Goal: Task Accomplishment & Management: Manage account settings

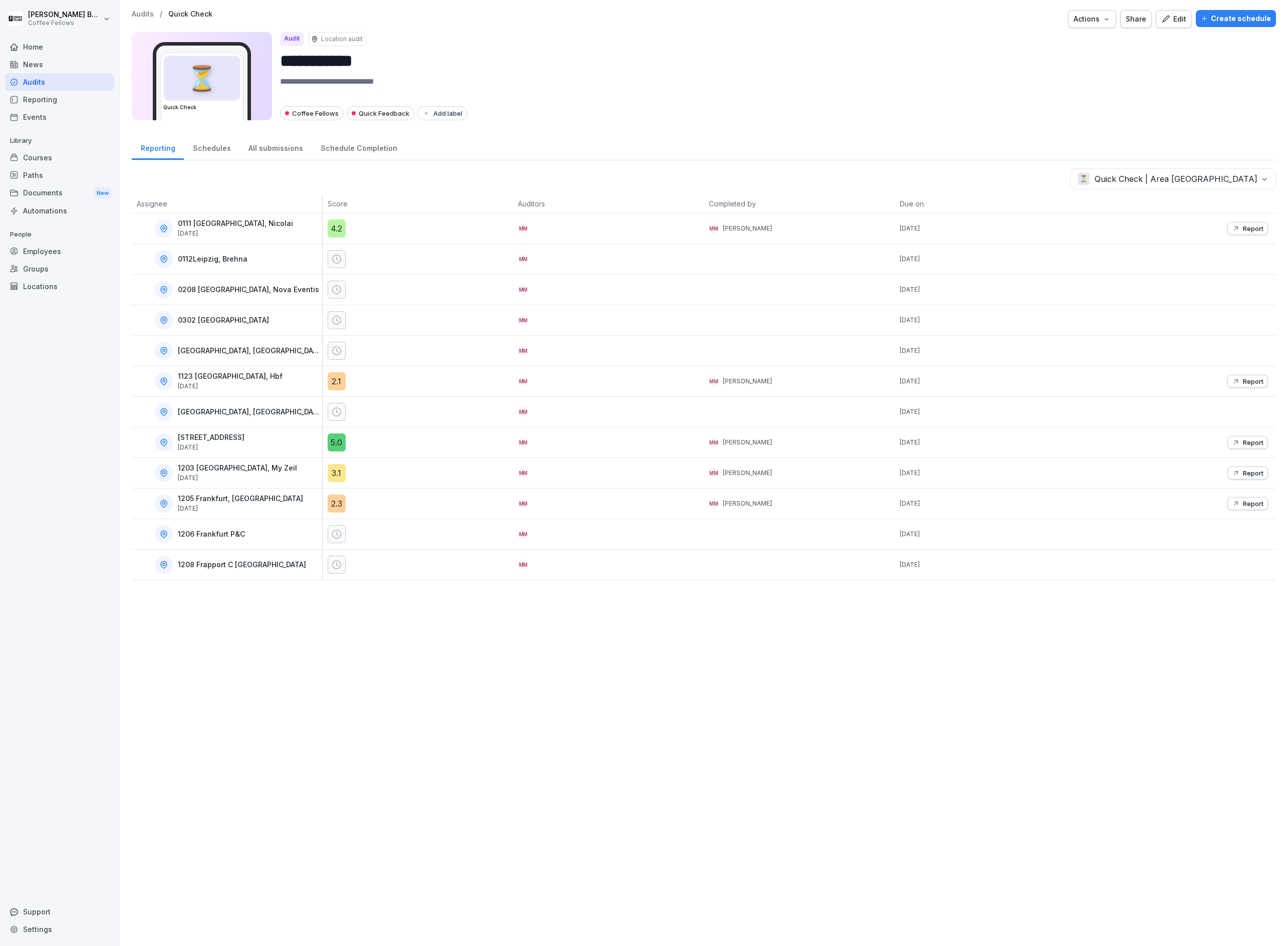
drag, startPoint x: 517, startPoint y: 104, endPoint x: 270, endPoint y: 134, distance: 248.8
click at [514, 104] on div "**********" at bounding box center [774, 76] width 988 height 88
click at [24, 83] on div "Audits" at bounding box center [59, 82] width 109 height 17
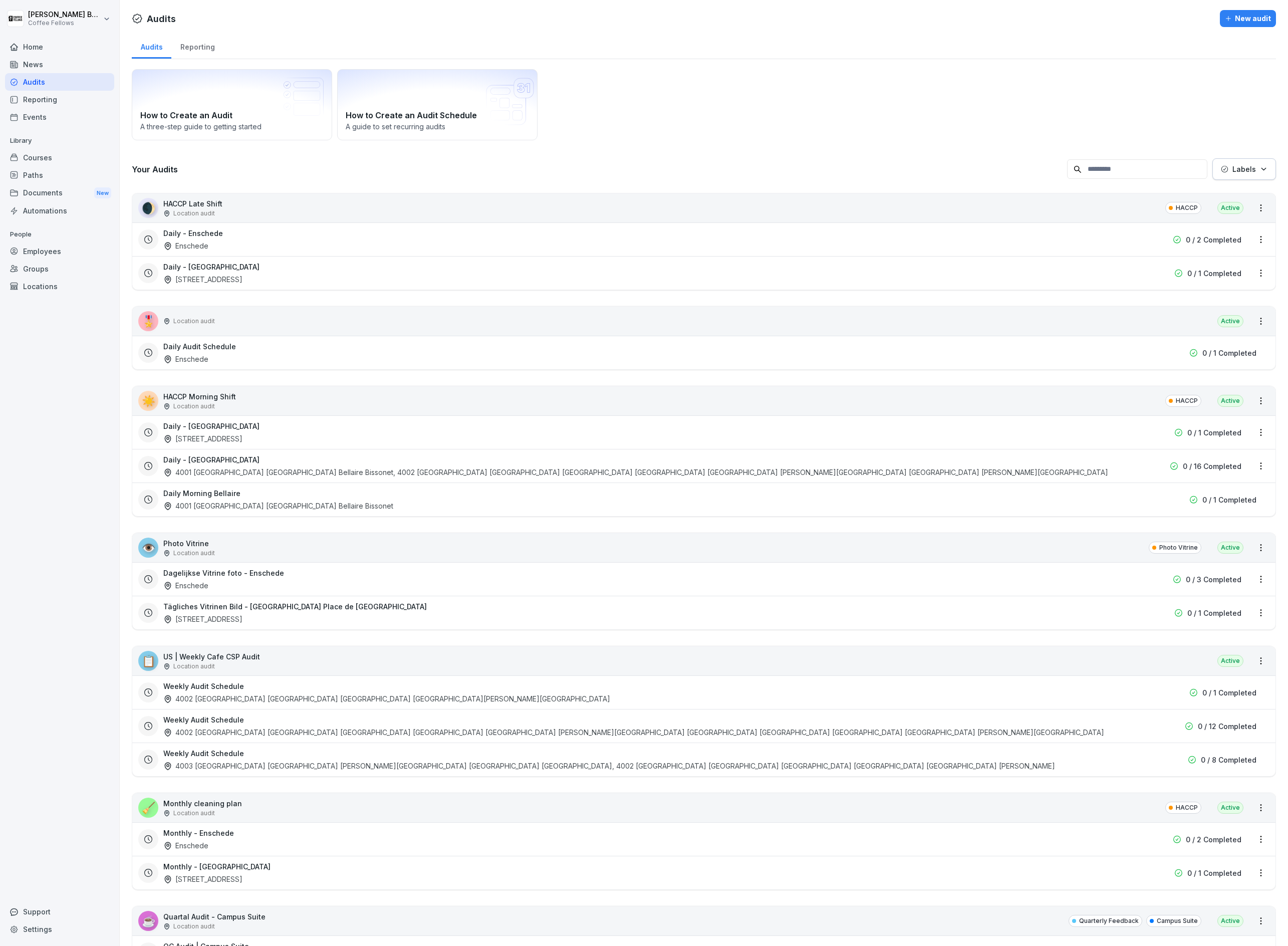
click at [1226, 175] on button "Labels" at bounding box center [1244, 169] width 64 height 22
click at [1204, 243] on div "Coffee Fellows" at bounding box center [1209, 236] width 148 height 21
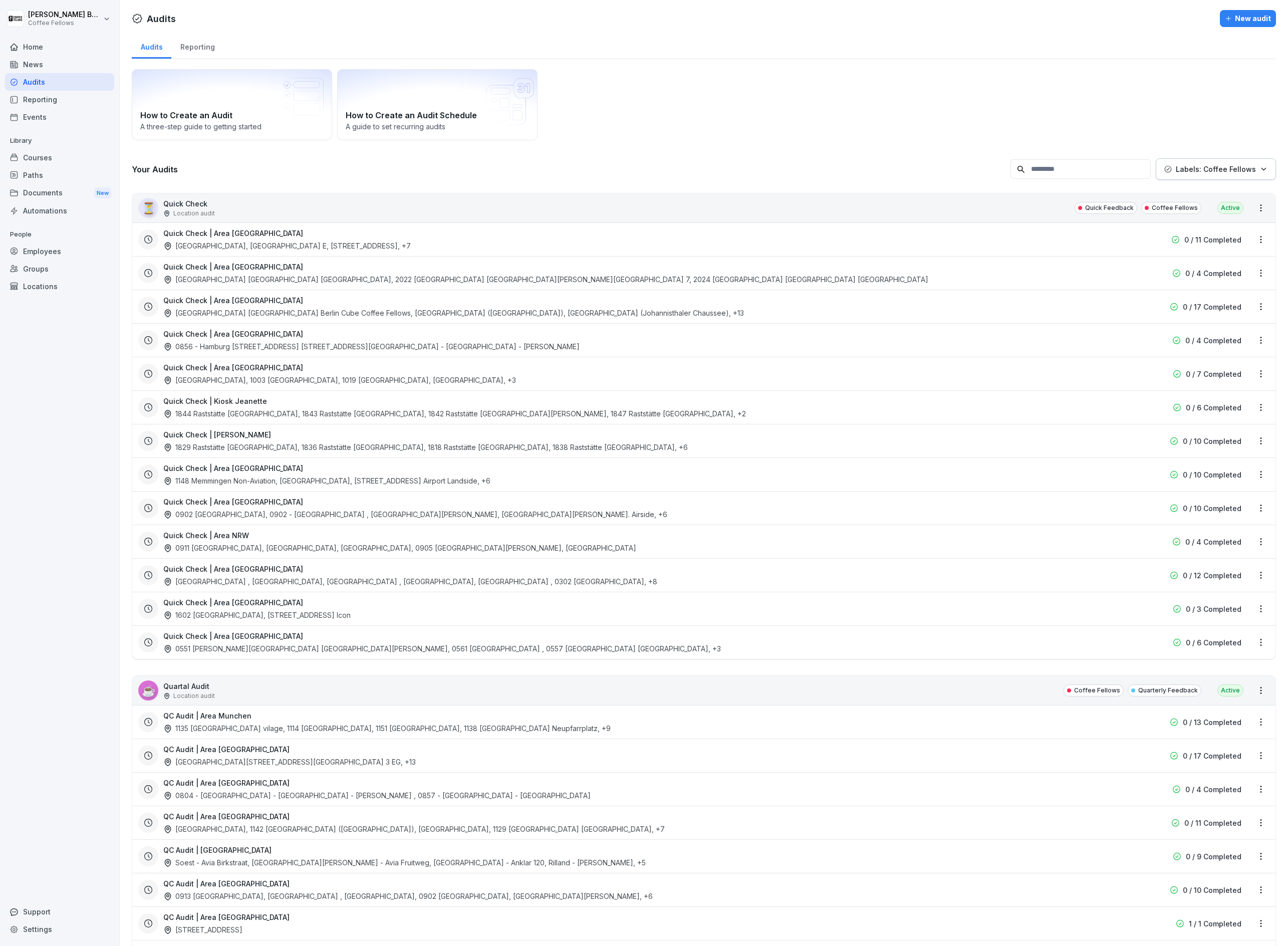
drag, startPoint x: 922, startPoint y: 129, endPoint x: 982, endPoint y: 169, distance: 72.1
click at [923, 131] on html "[PERSON_NAME] Coffee Fellows Home News Audits Reporting Events Library Courses …" at bounding box center [644, 473] width 1288 height 946
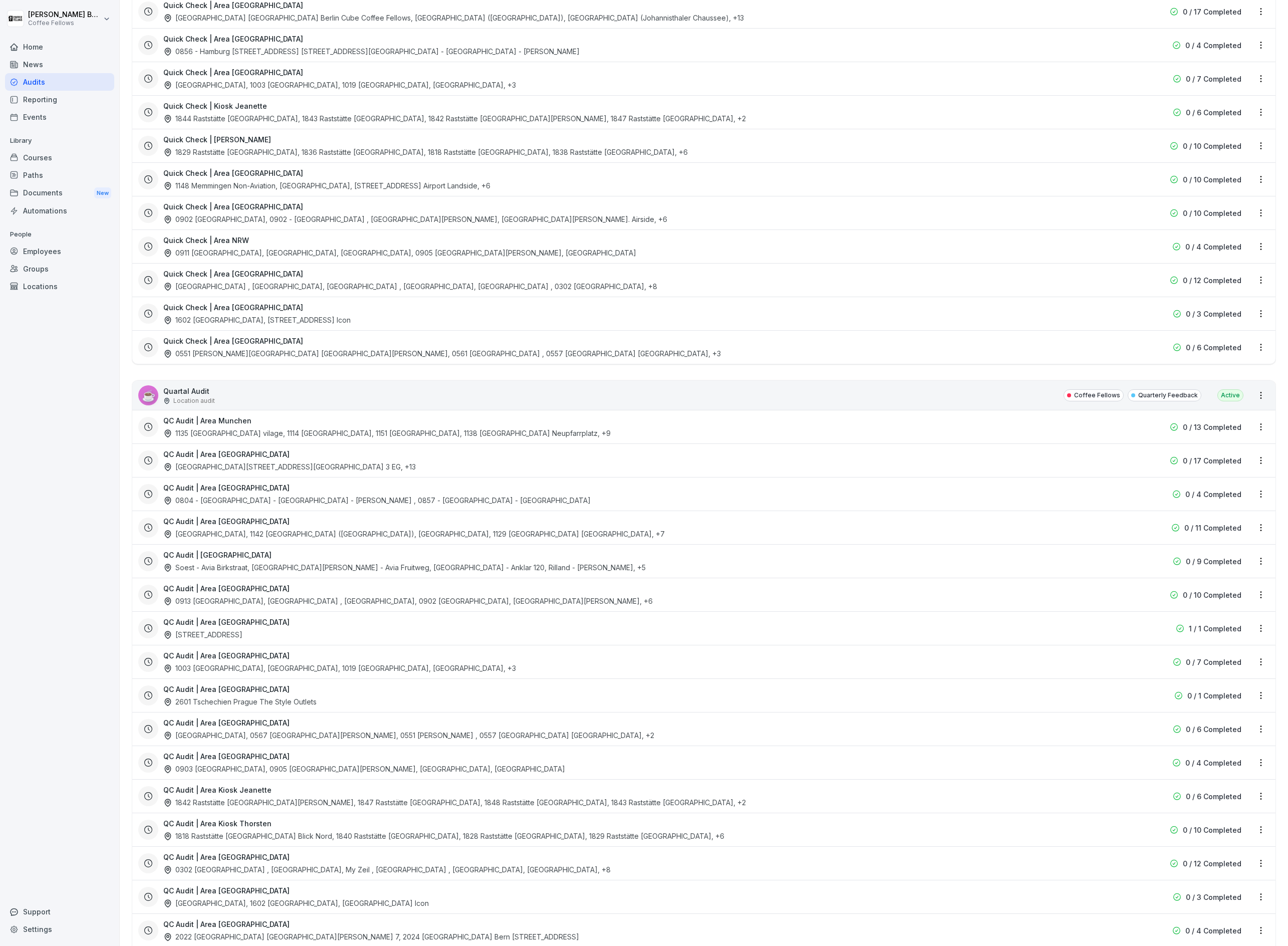
scroll to position [361, 0]
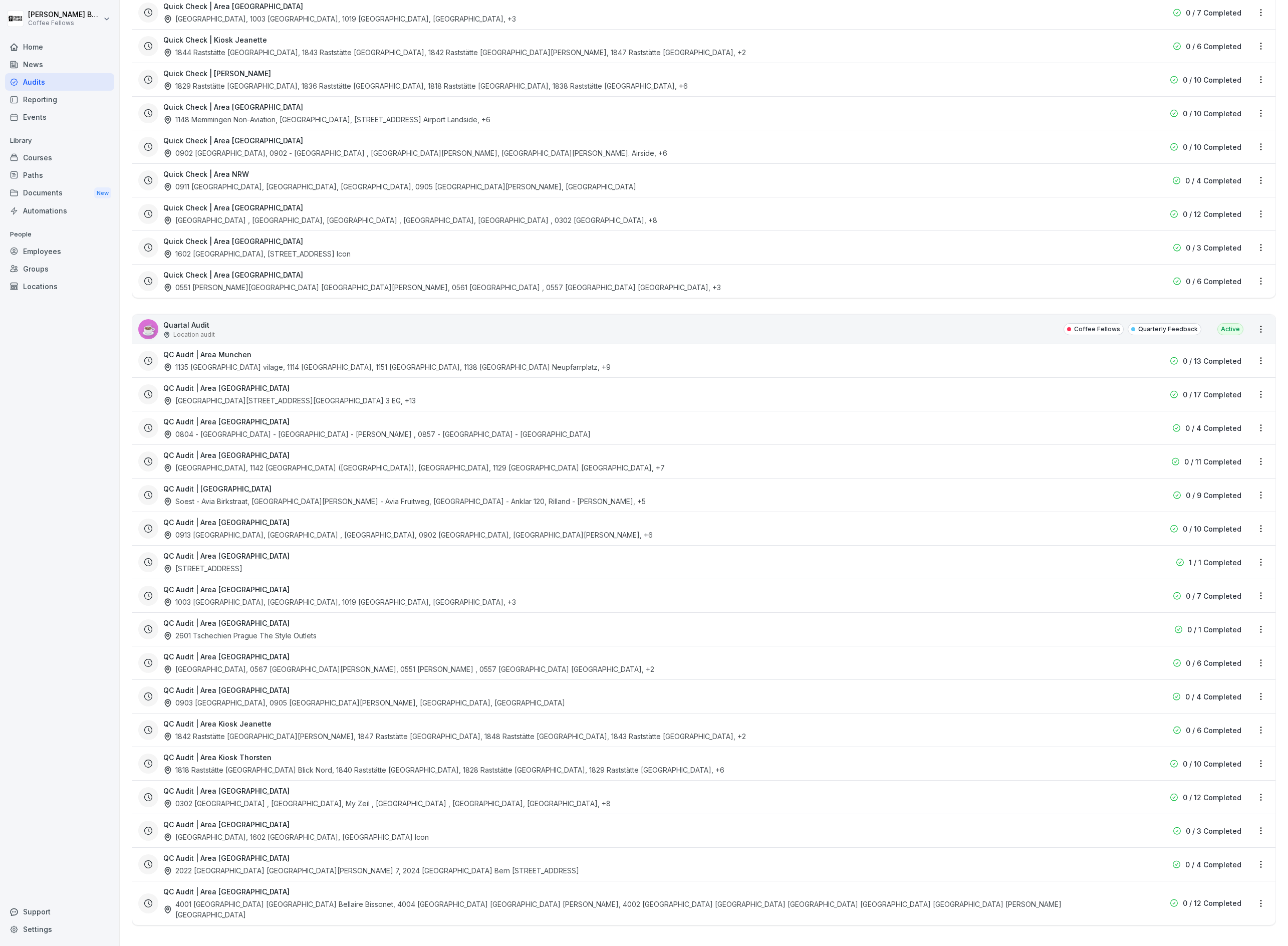
click at [1258, 334] on html "[PERSON_NAME] Coffee Fellows Home News Audits Reporting Events Library Courses …" at bounding box center [644, 473] width 1288 height 946
click at [0, 0] on link "View all reports" at bounding box center [0, 0] width 0 height 0
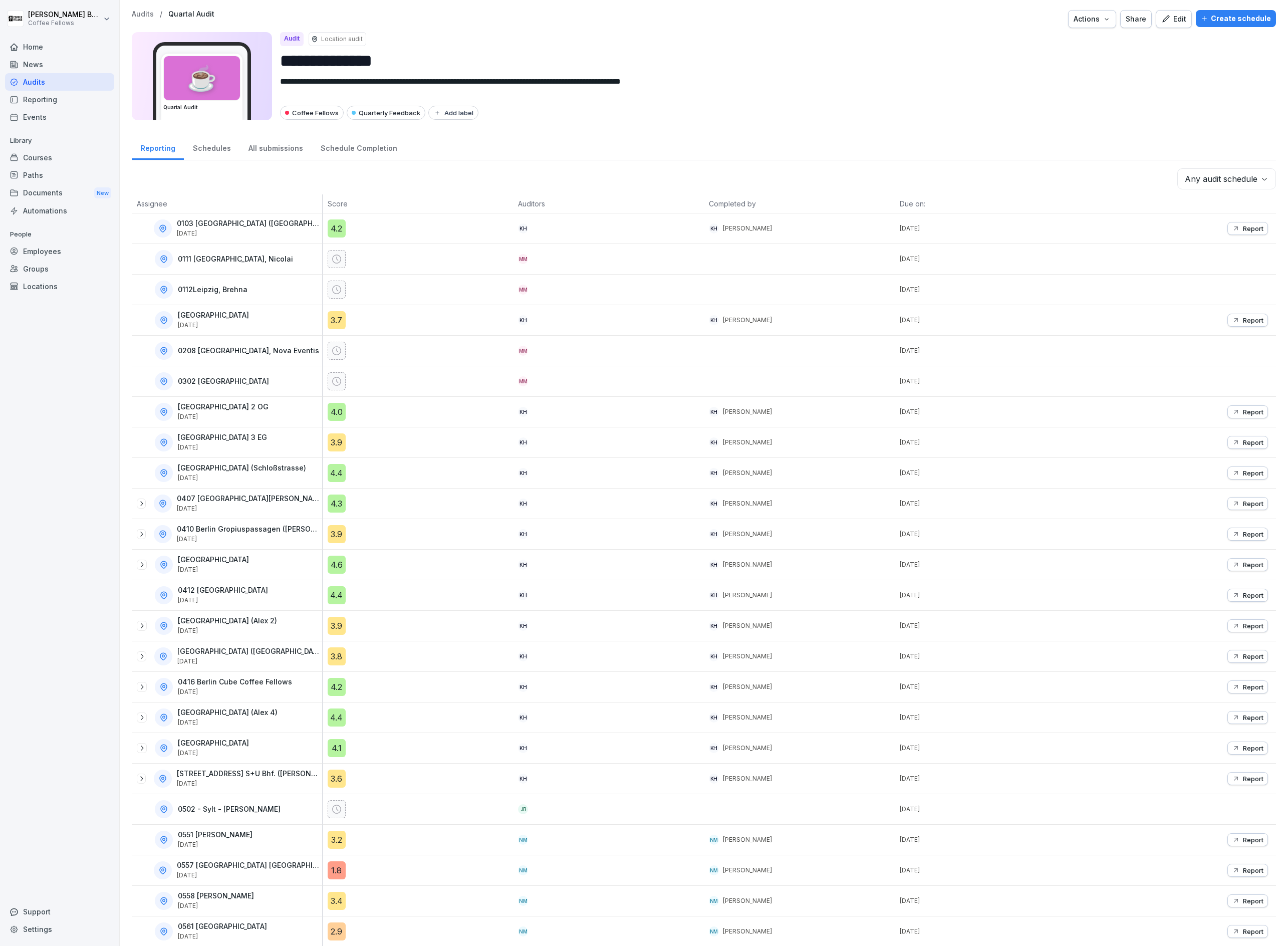
click at [1245, 183] on body "**********" at bounding box center [644, 473] width 1288 height 946
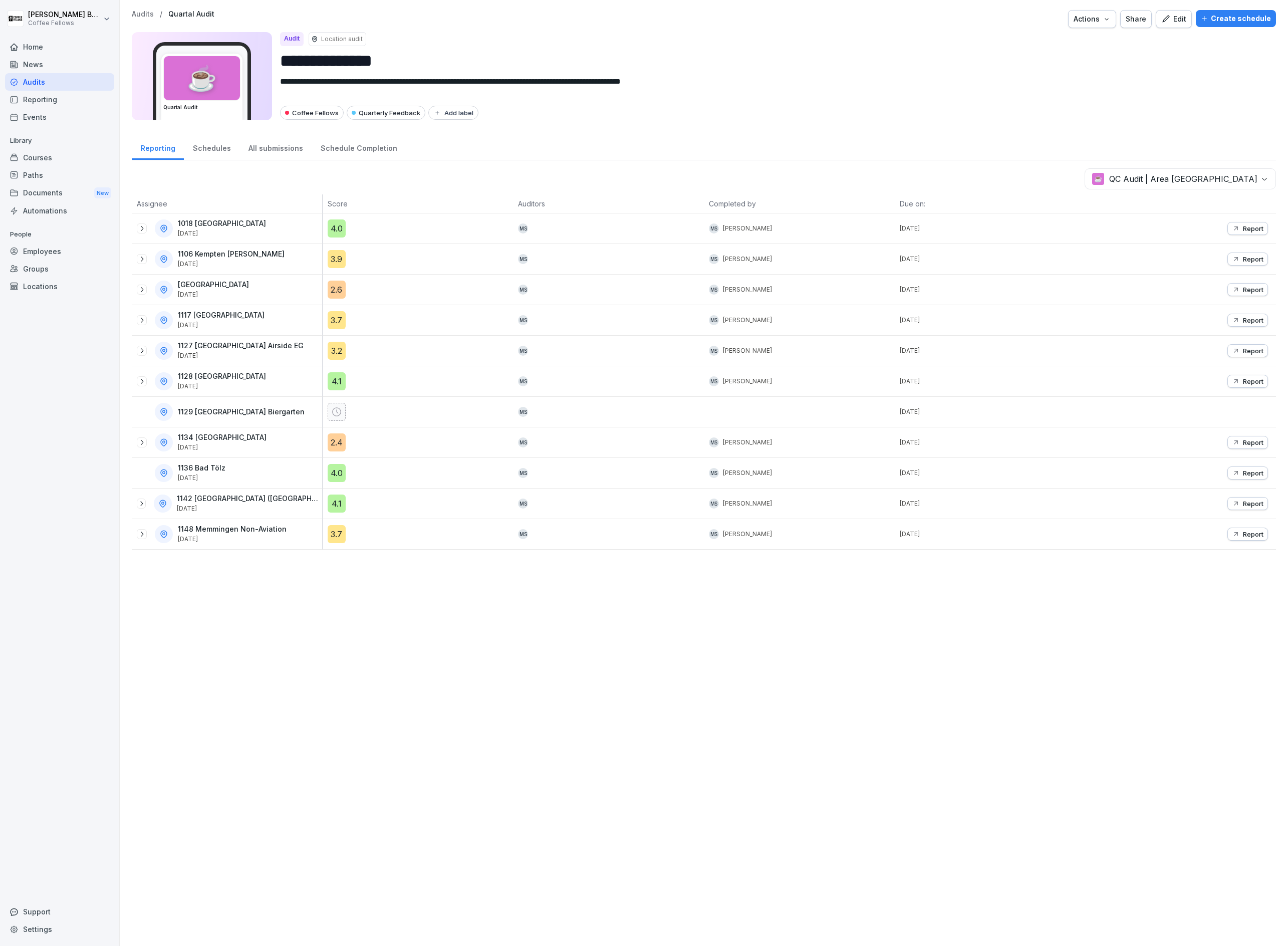
click at [1217, 186] on body "**********" at bounding box center [644, 473] width 1288 height 946
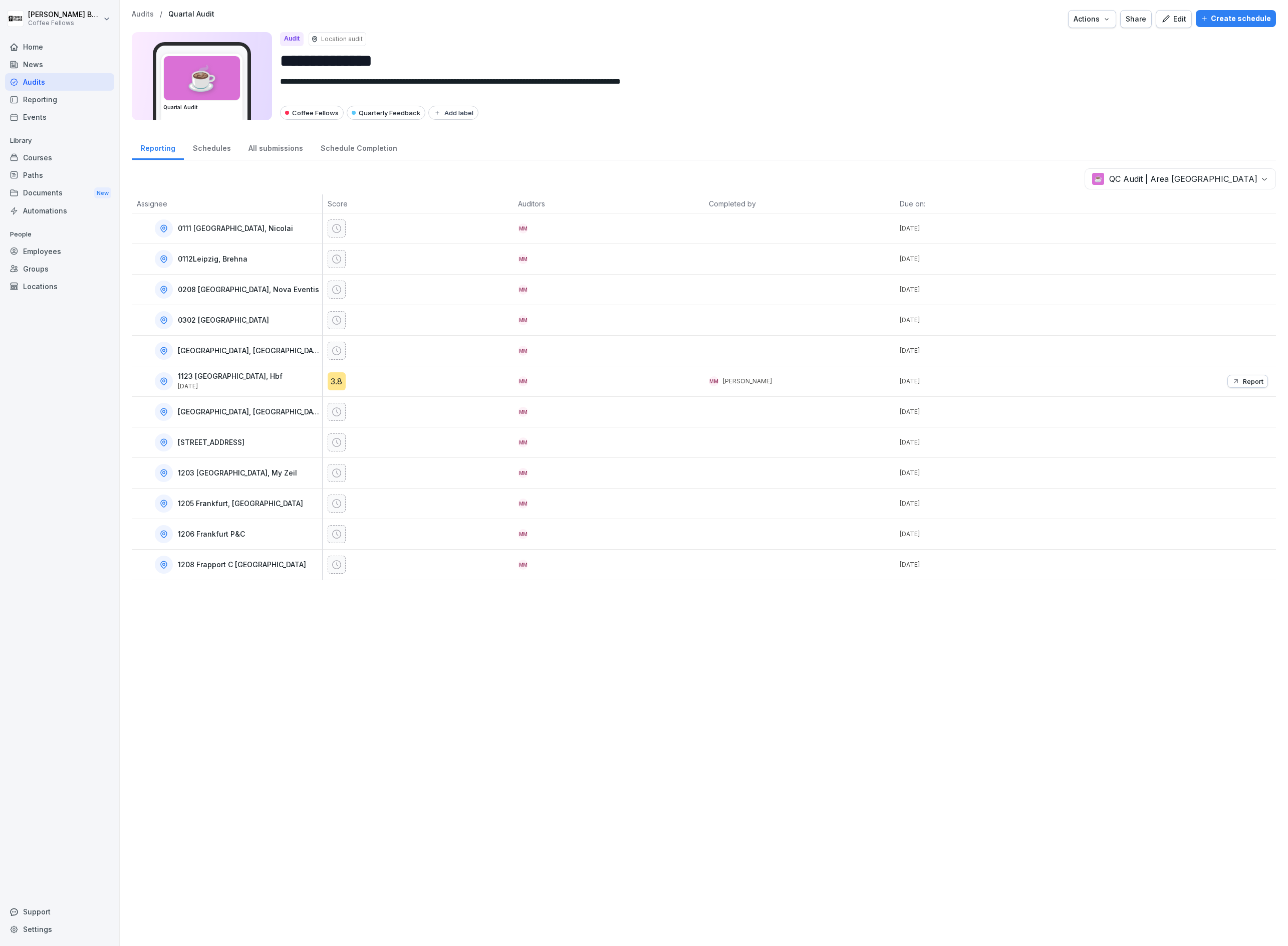
click at [969, 686] on div "**********" at bounding box center [704, 473] width 1169 height 946
click at [1170, 180] on body "**********" at bounding box center [644, 473] width 1288 height 946
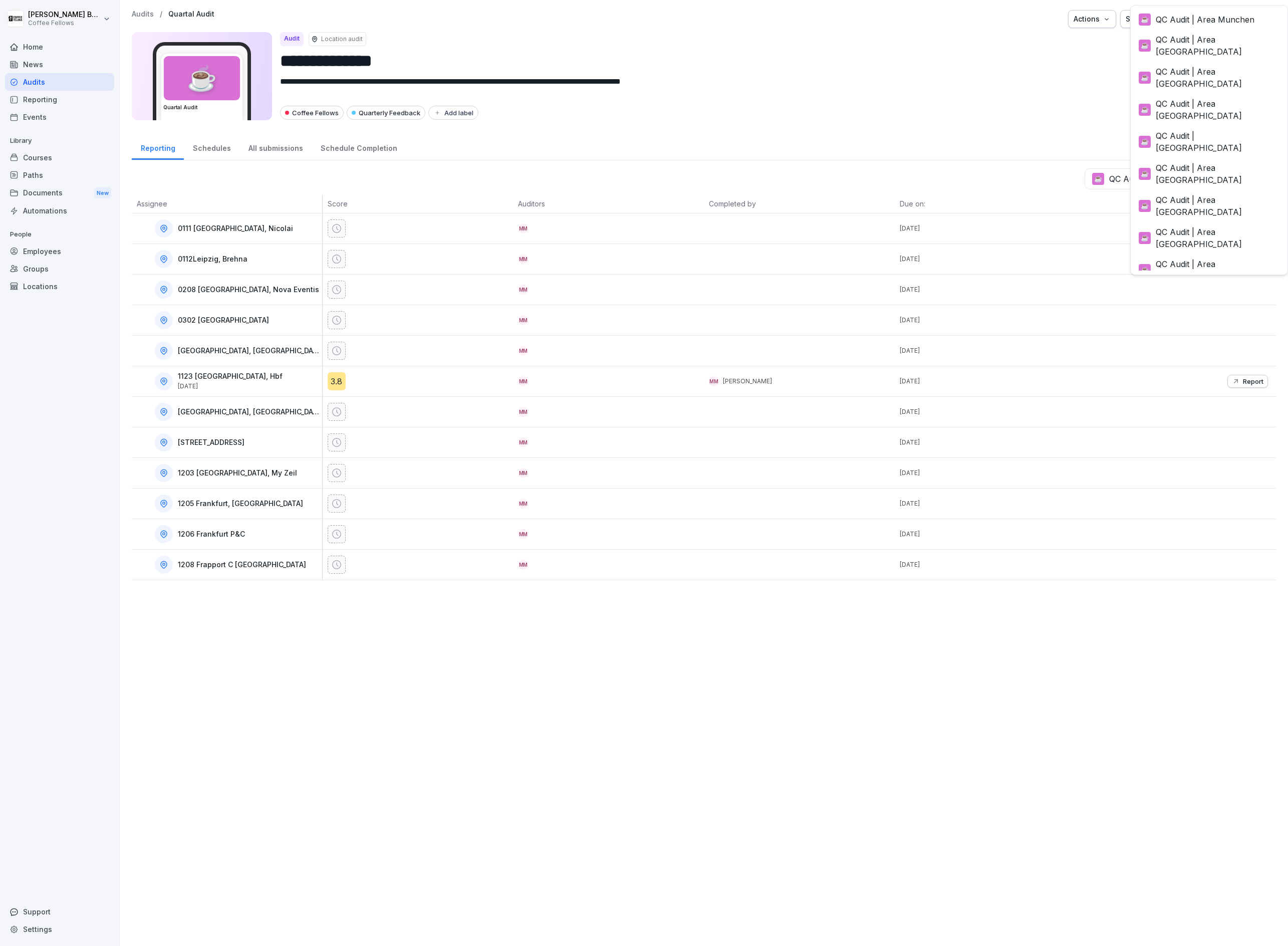
scroll to position [100, 0]
click at [568, 155] on html "**********" at bounding box center [644, 473] width 1288 height 946
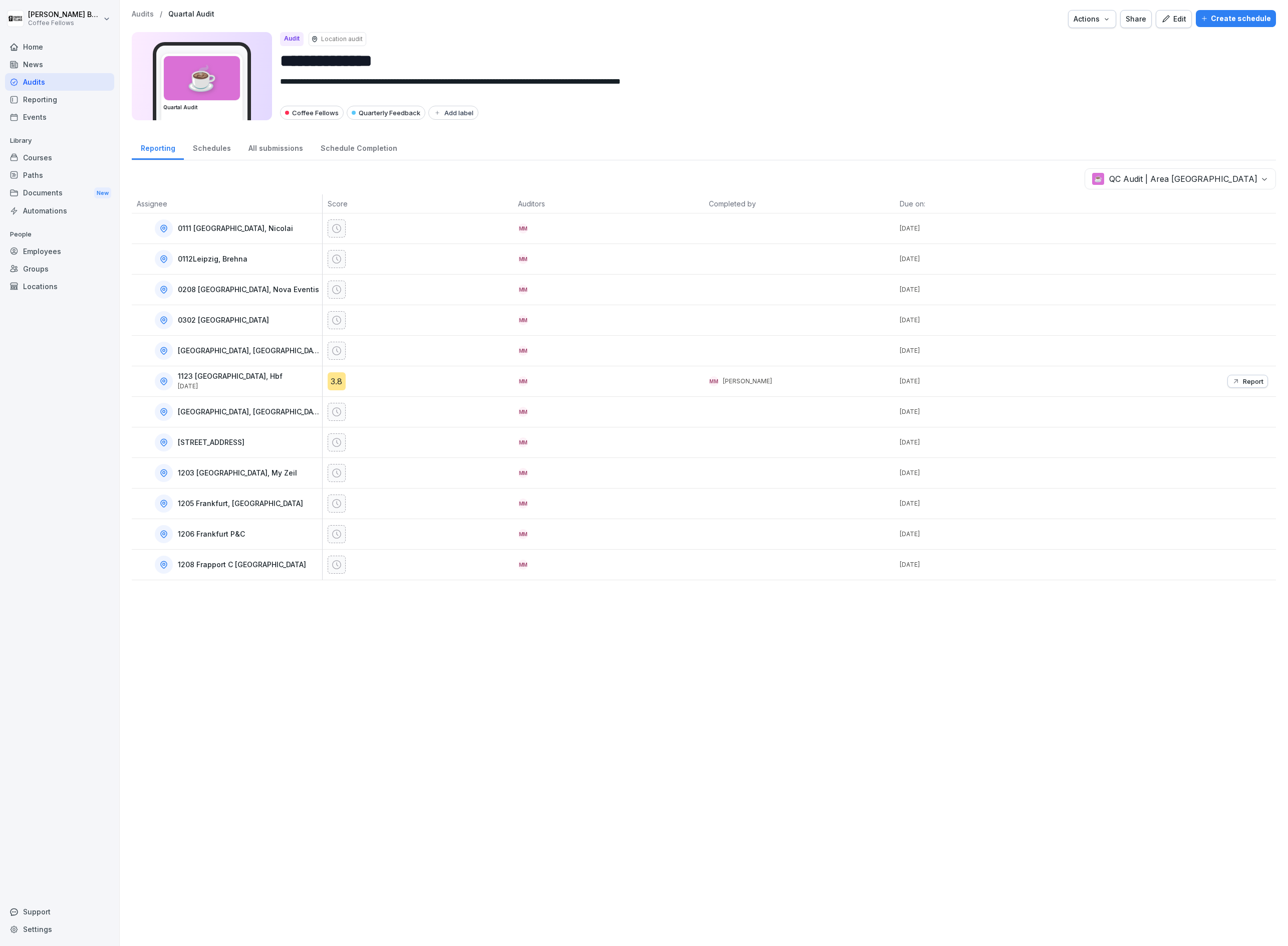
click at [140, 19] on div "Audits / Quartal Audit Actions Share Edit Create schedule" at bounding box center [704, 19] width 1144 height 18
click at [140, 12] on p "Audits" at bounding box center [143, 14] width 22 height 9
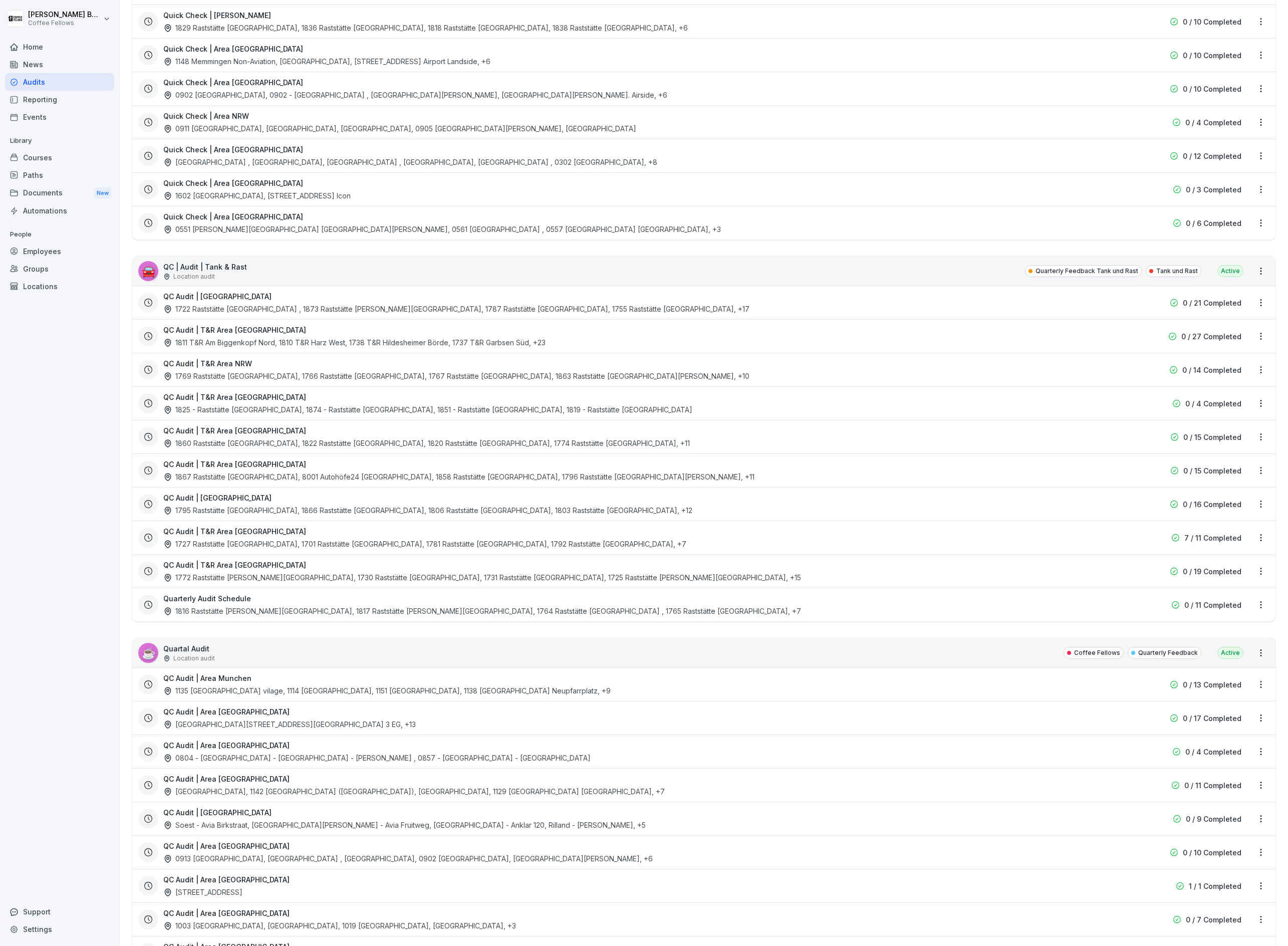
scroll to position [993, 0]
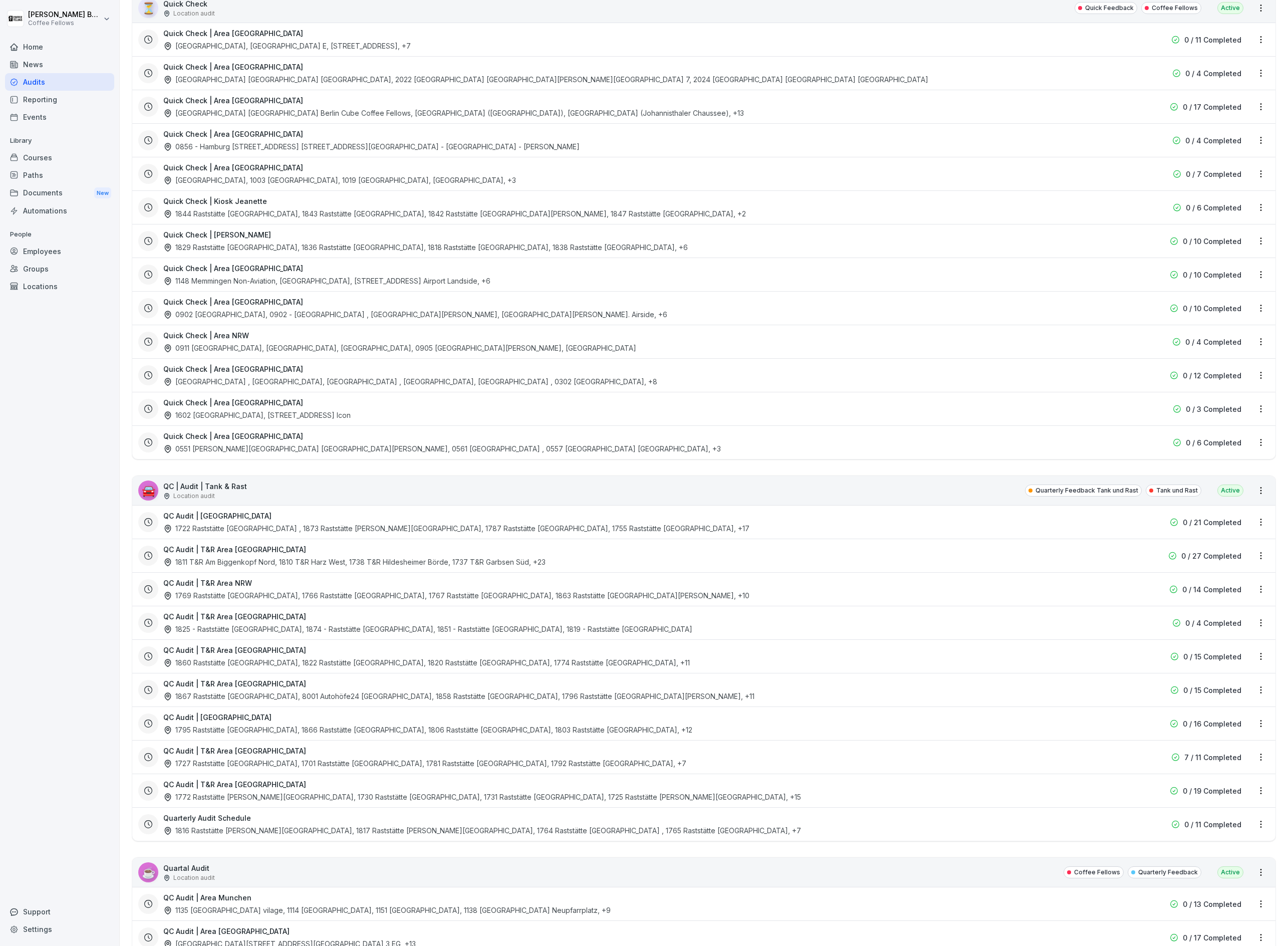
click at [1265, 500] on html "[PERSON_NAME] Coffee Fellows Home News Audits Reporting Events Library Courses …" at bounding box center [644, 473] width 1288 height 946
click at [1252, 511] on div "View all reports" at bounding box center [1229, 519] width 78 height 17
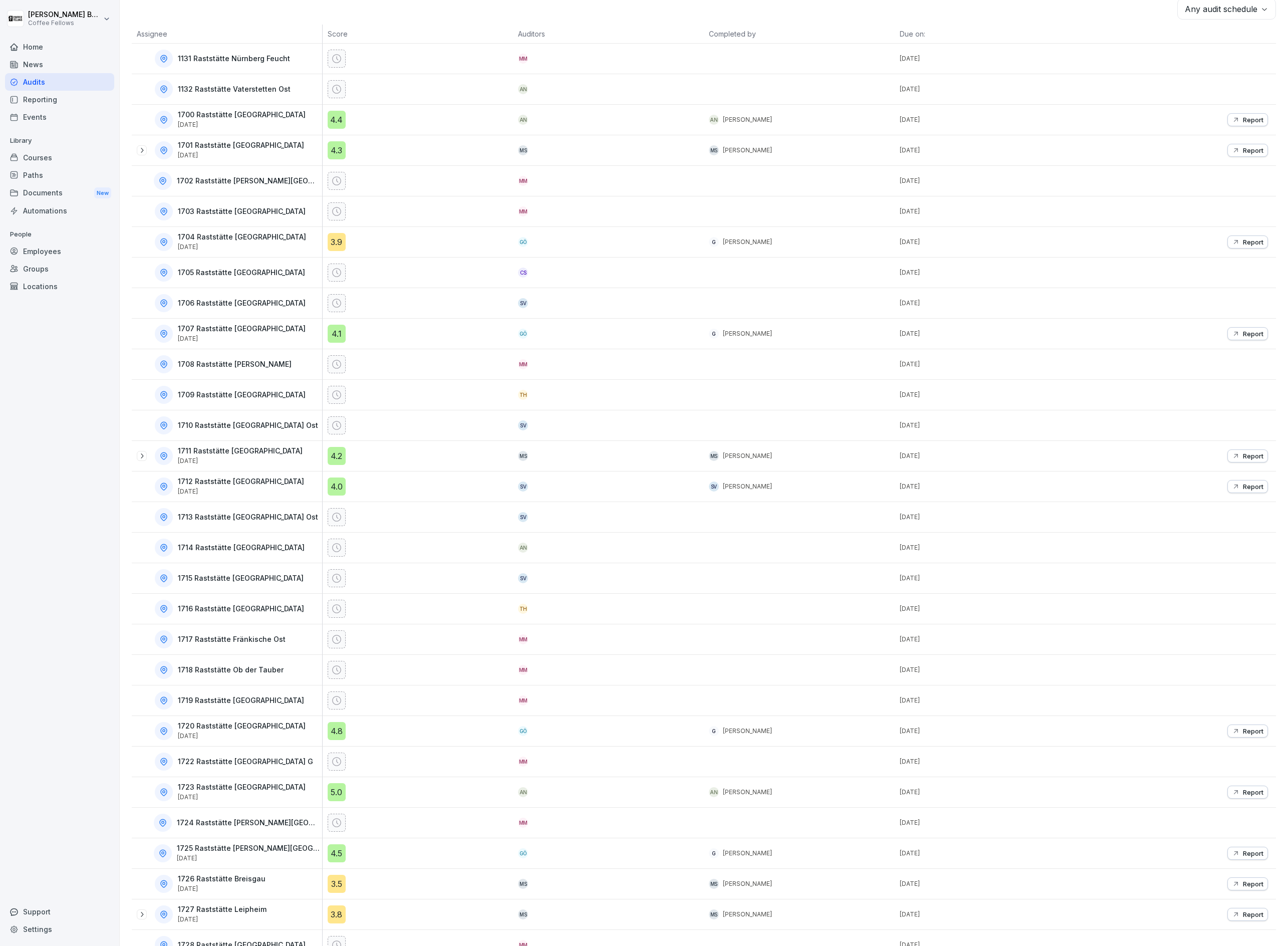
click at [1255, 502] on div "Report" at bounding box center [1180, 486] width 191 height 30
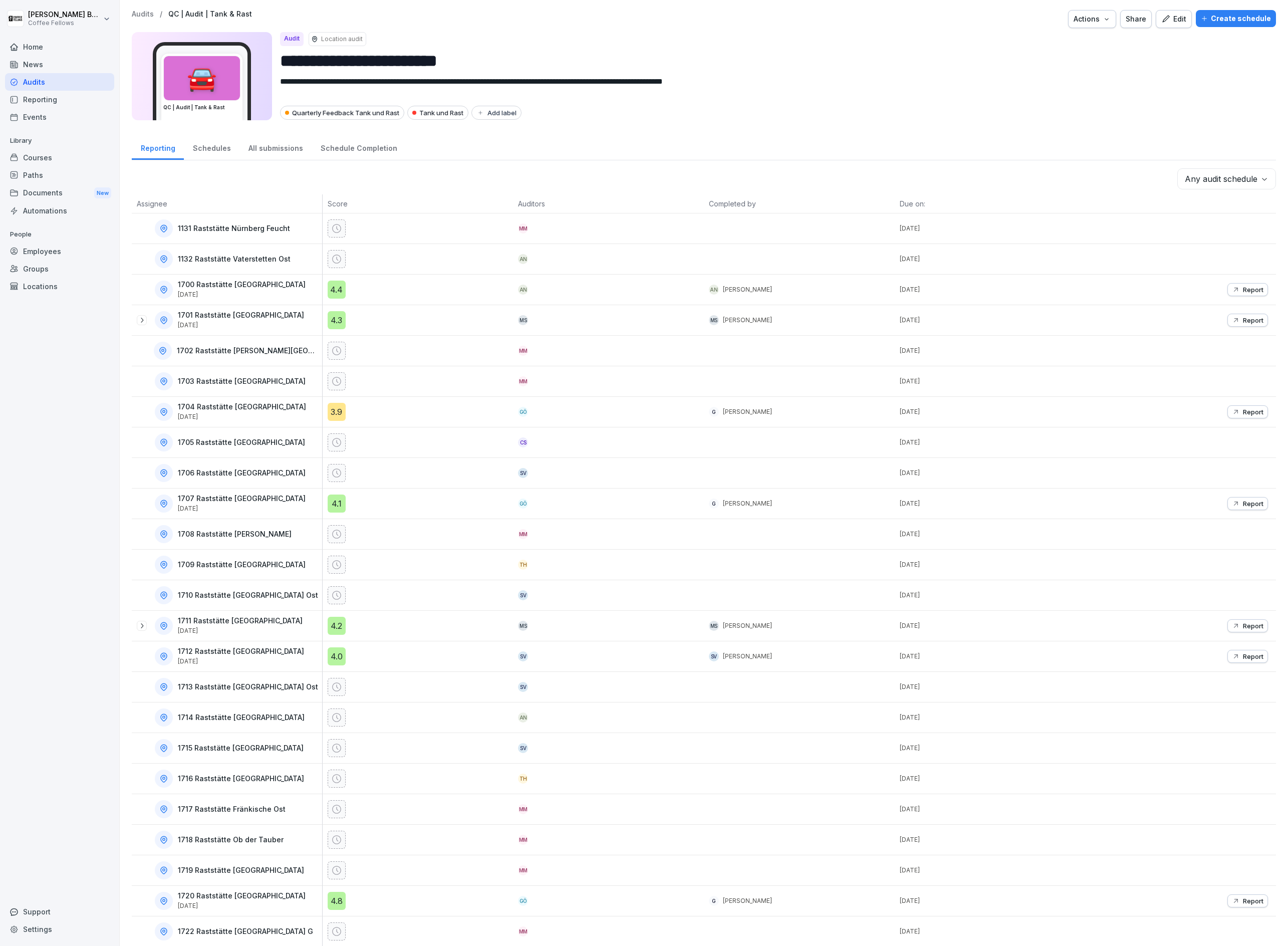
click at [1233, 167] on div "**********" at bounding box center [704, 473] width 1169 height 946
click at [1232, 181] on body "**********" at bounding box center [644, 473] width 1288 height 946
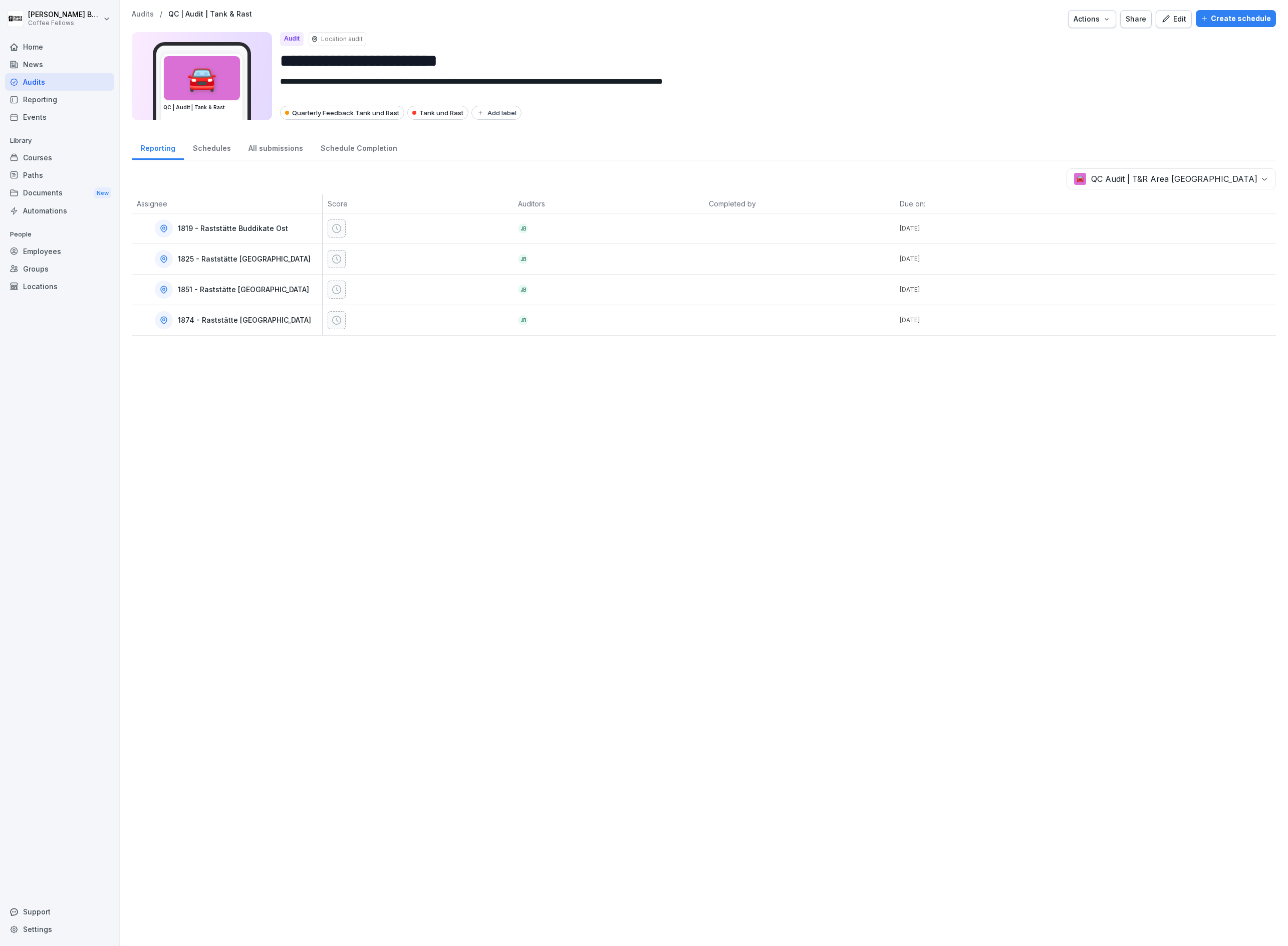
click at [1218, 184] on body "**********" at bounding box center [644, 473] width 1288 height 946
click at [1220, 179] on body "**********" at bounding box center [644, 473] width 1288 height 946
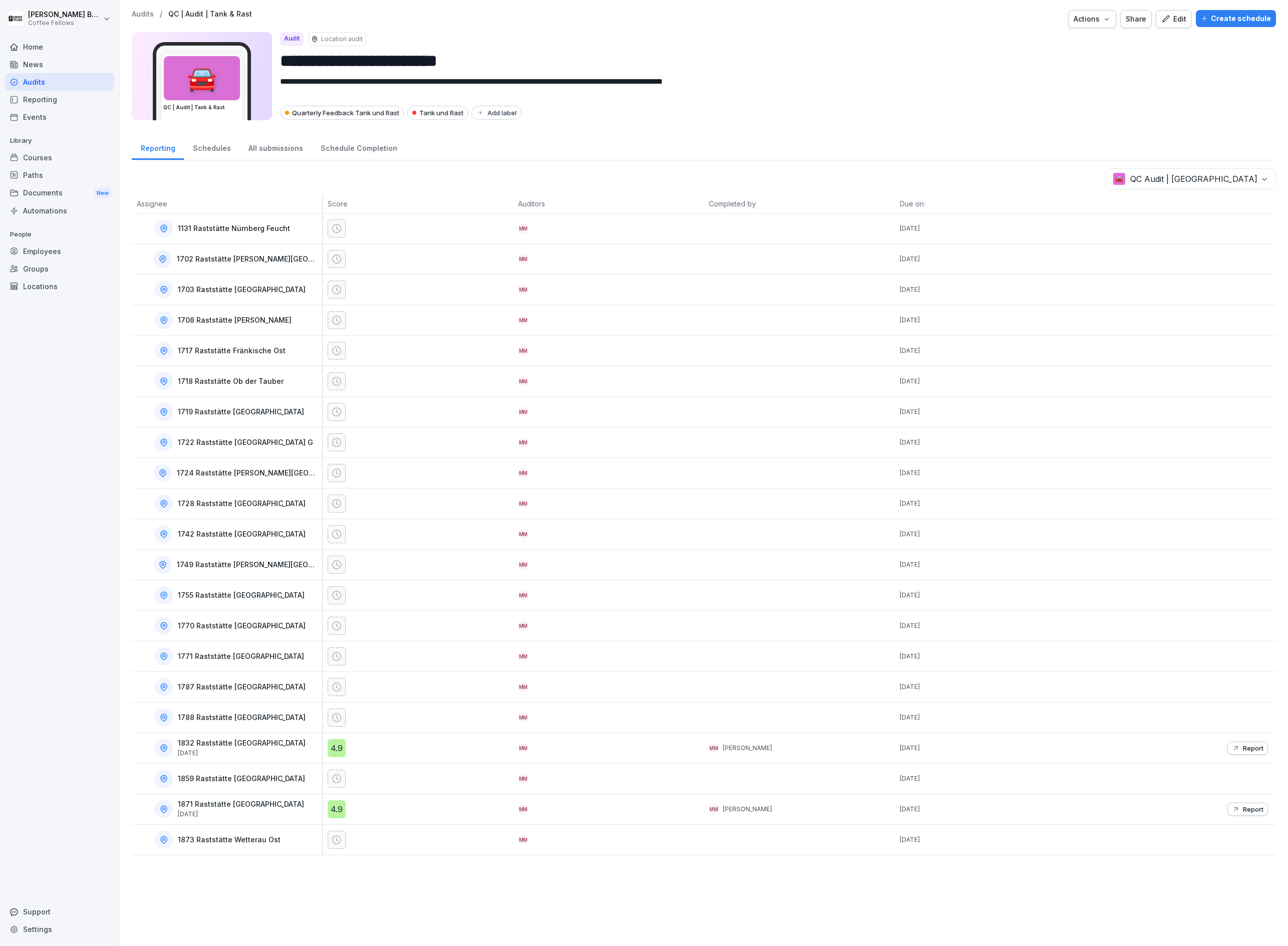
click at [149, 14] on p "Audits" at bounding box center [143, 14] width 22 height 9
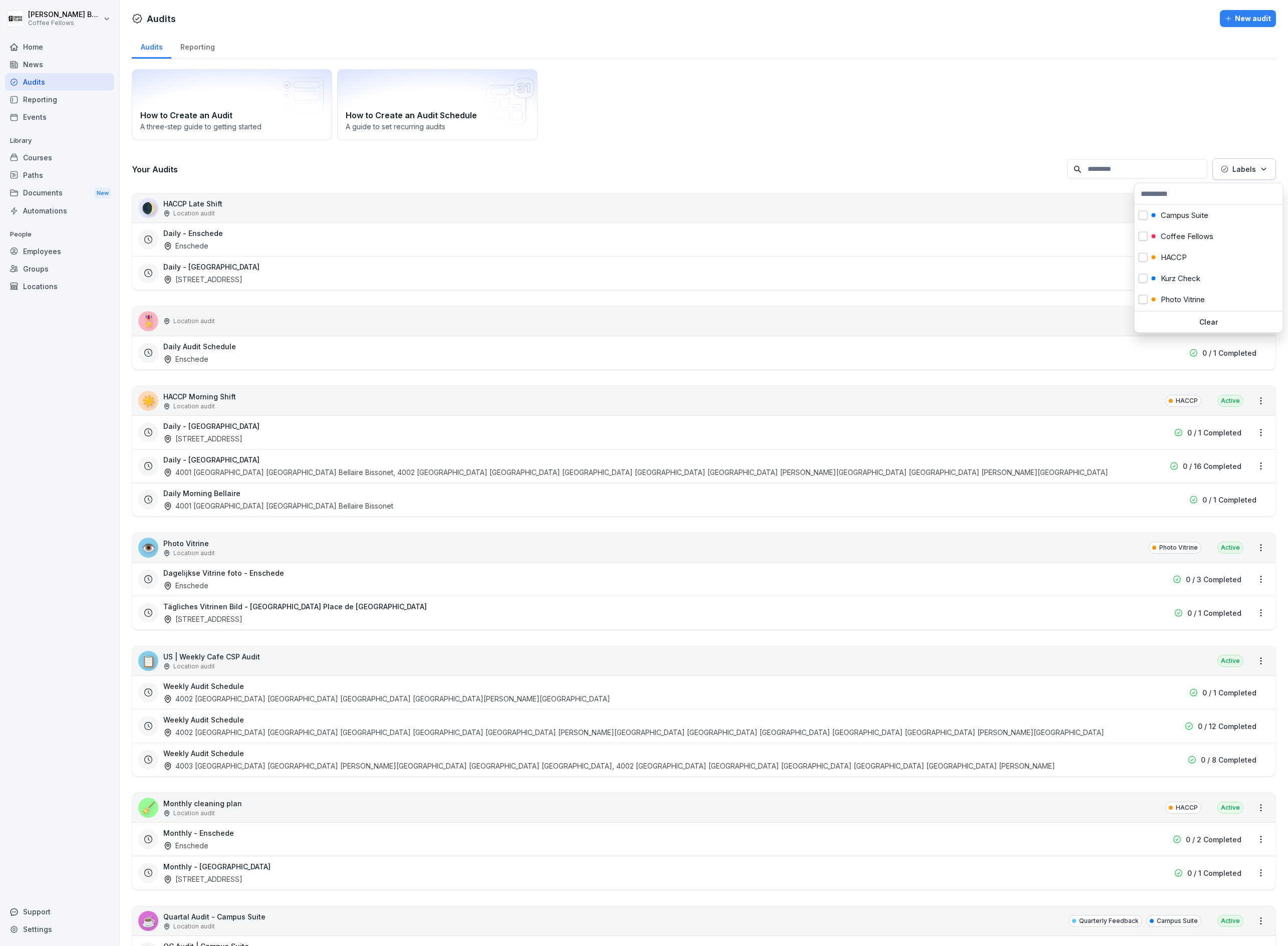
click at [1260, 165] on icon "button" at bounding box center [1264, 169] width 7 height 7
click at [1212, 222] on div "Campus Suite" at bounding box center [1209, 215] width 148 height 21
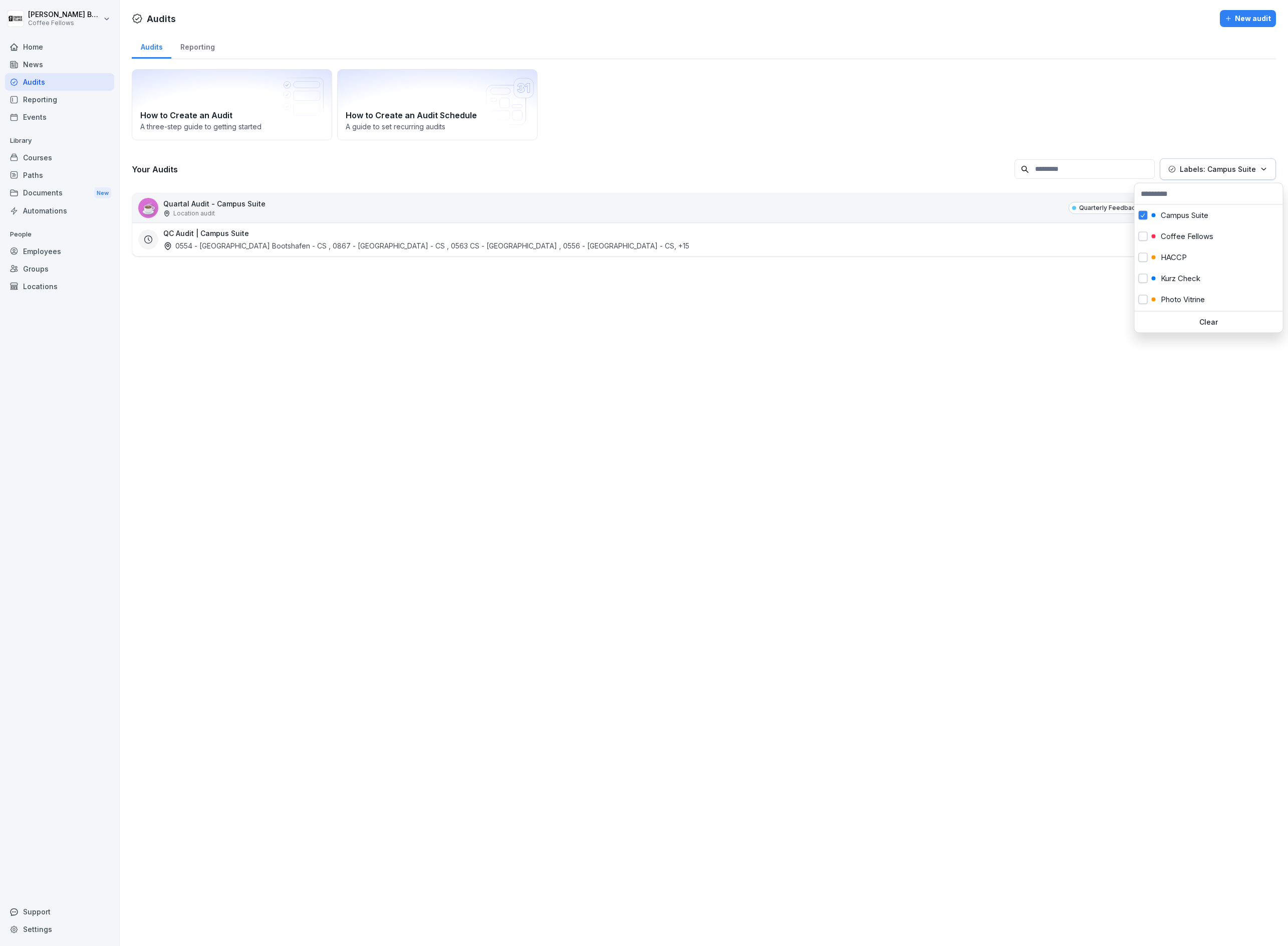
click at [545, 340] on html "[PERSON_NAME] Coffee Fellows Home News Audits Reporting Events Library Courses …" at bounding box center [644, 473] width 1288 height 946
click at [510, 250] on div "0554 - [GEOGRAPHIC_DATA] Bootshafen - CS , 0867 - [GEOGRAPHIC_DATA] - CS , 0563…" at bounding box center [426, 246] width 526 height 11
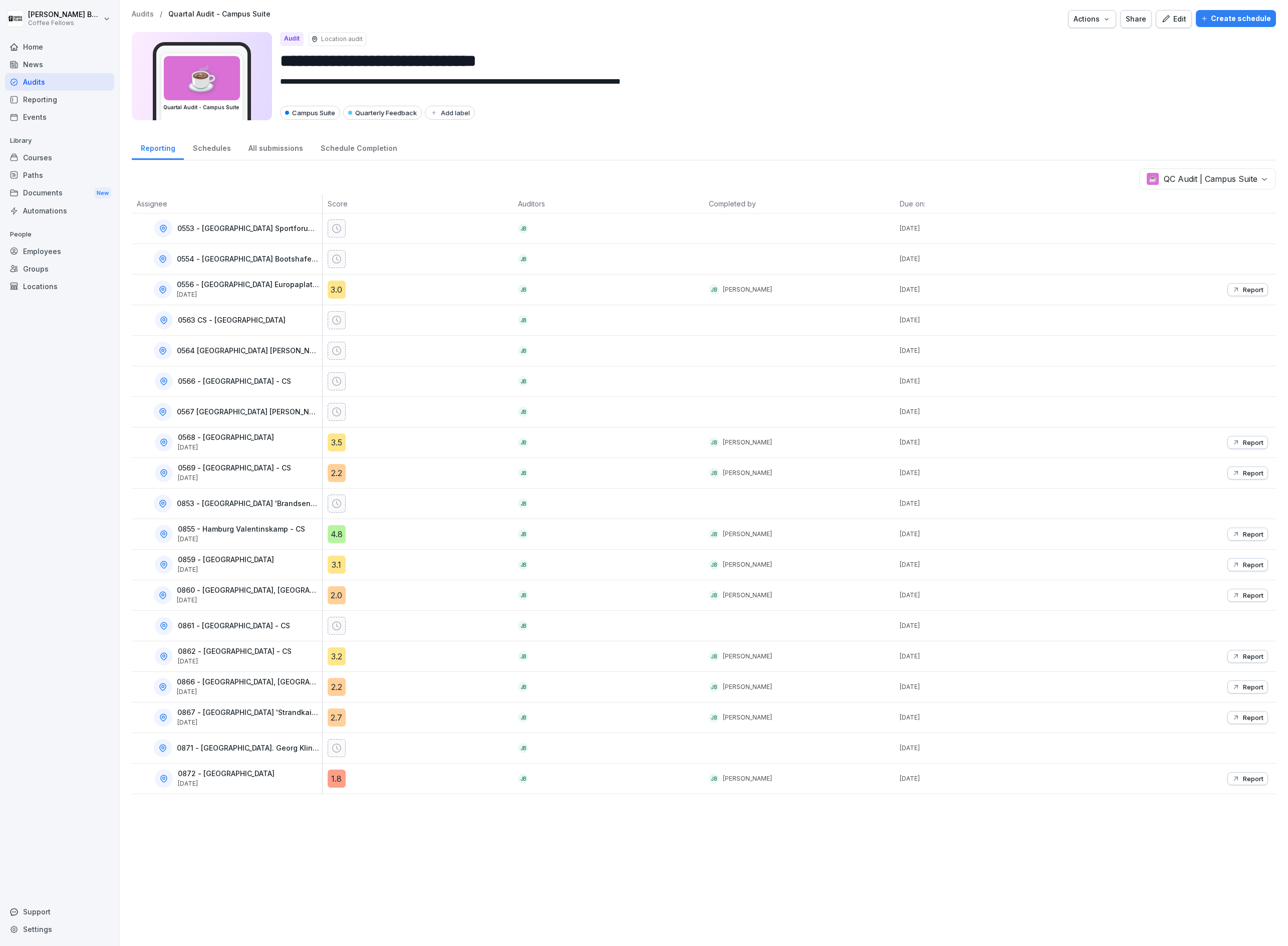
click at [32, 283] on div "Locations" at bounding box center [59, 286] width 109 height 17
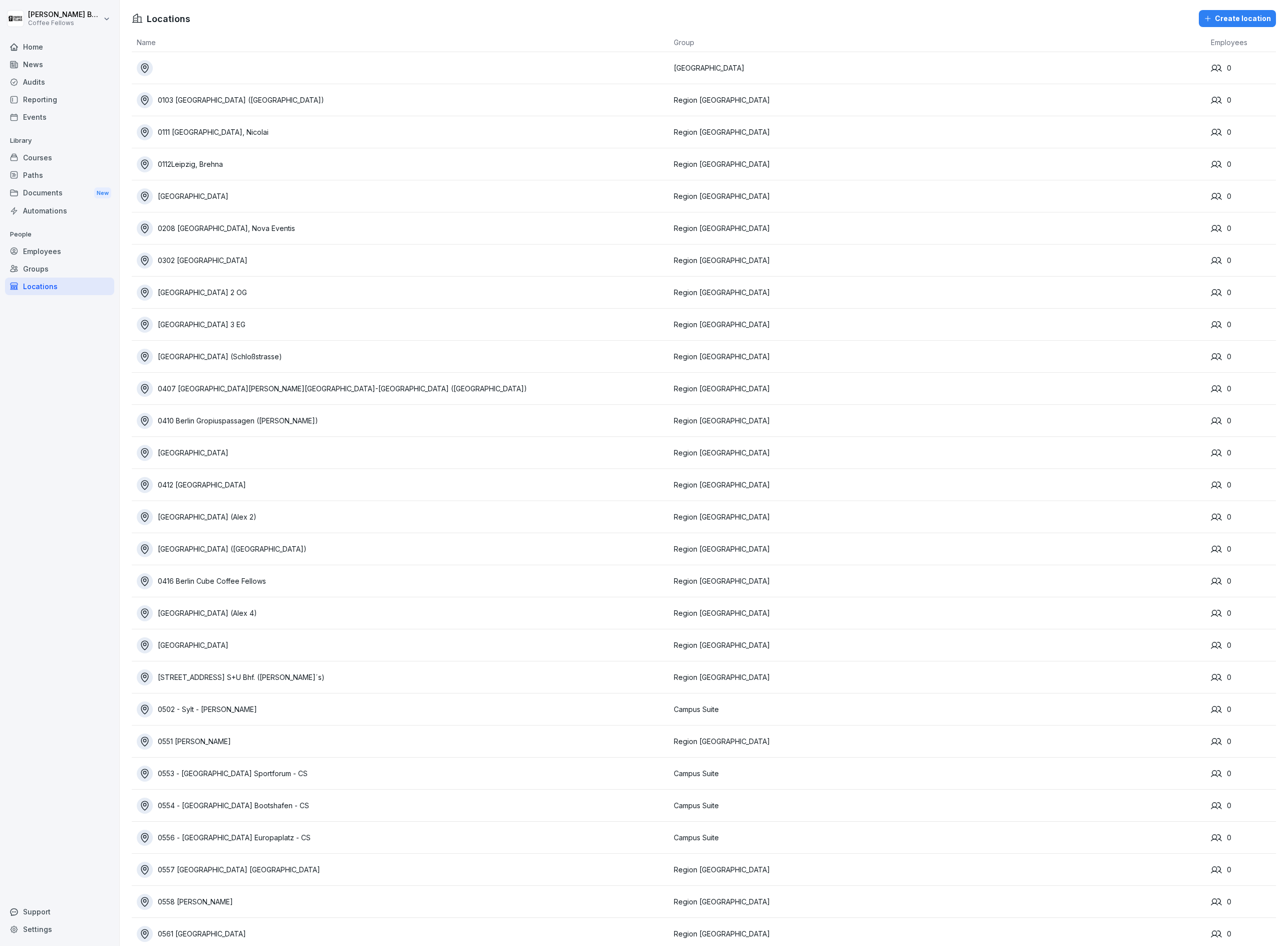
click at [47, 74] on div "Audits" at bounding box center [59, 82] width 109 height 17
click at [57, 84] on div "Audits" at bounding box center [59, 82] width 109 height 17
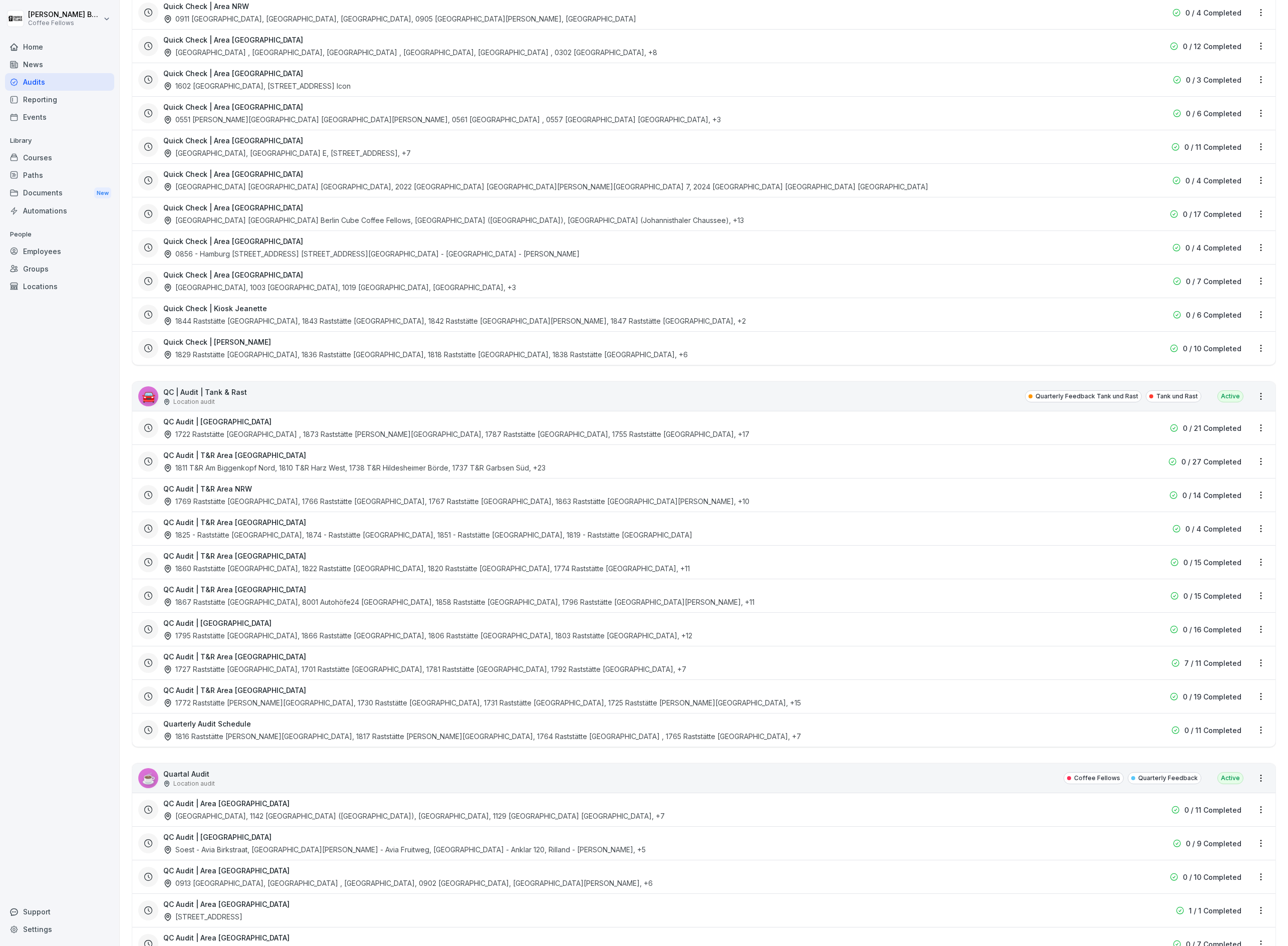
scroll to position [1072, 0]
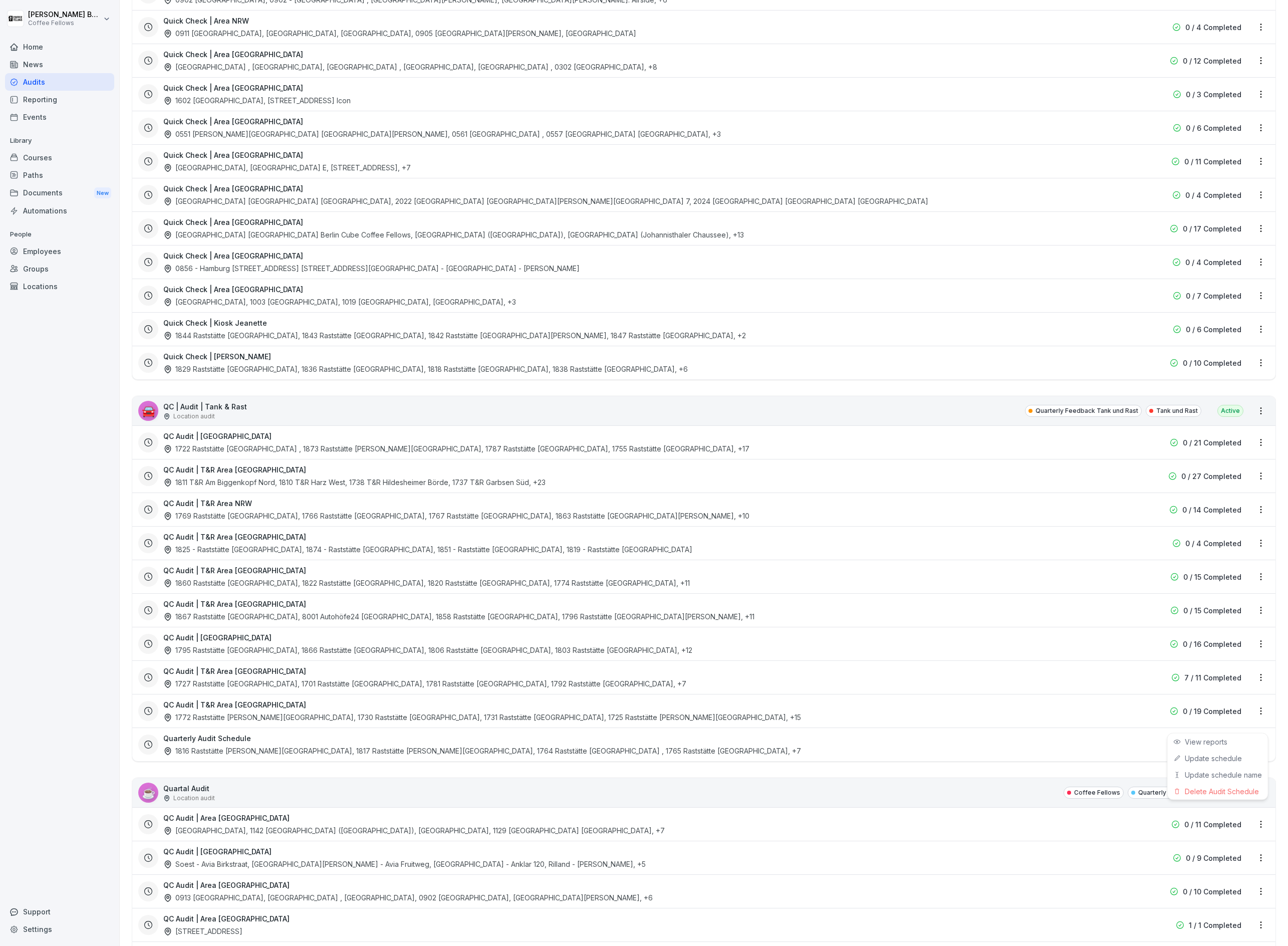
click at [1264, 721] on html "[PERSON_NAME] Coffee Fellows Home News Audits Reporting Events Library Courses …" at bounding box center [644, 473] width 1288 height 946
click at [0, 0] on link "Update schedule" at bounding box center [0, 0] width 0 height 0
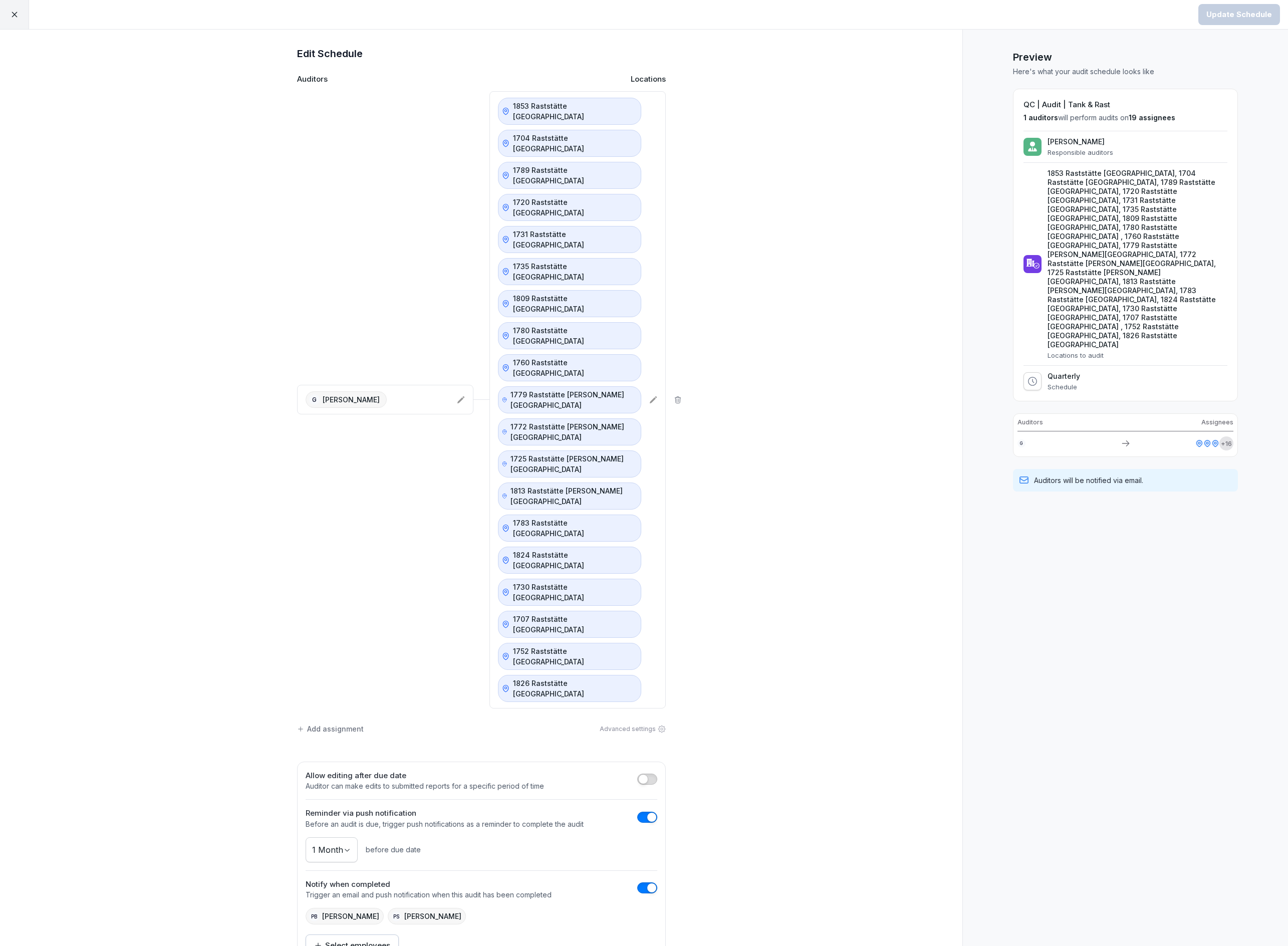
click at [651, 396] on icon at bounding box center [653, 400] width 8 height 8
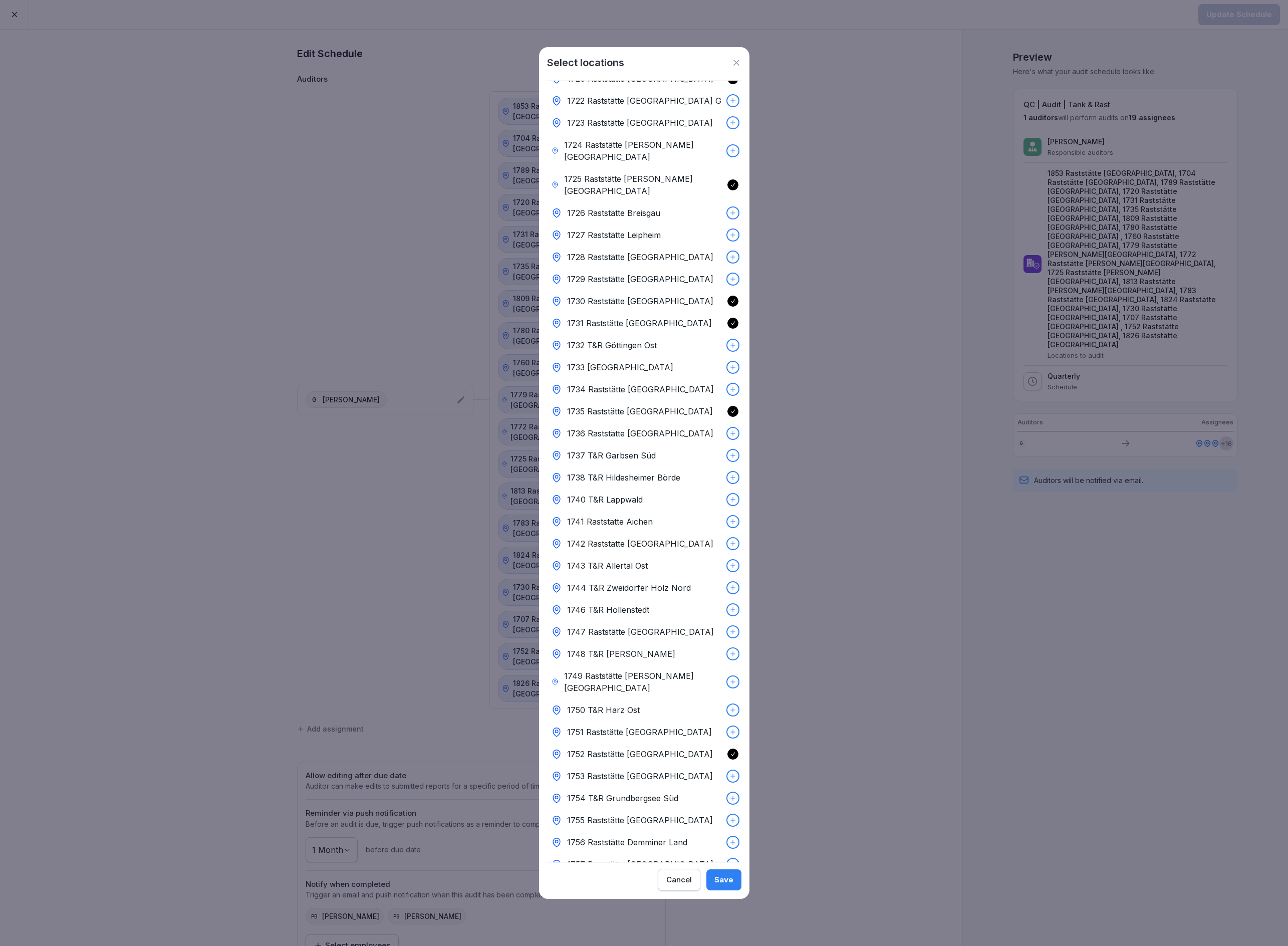
scroll to position [3387, 0]
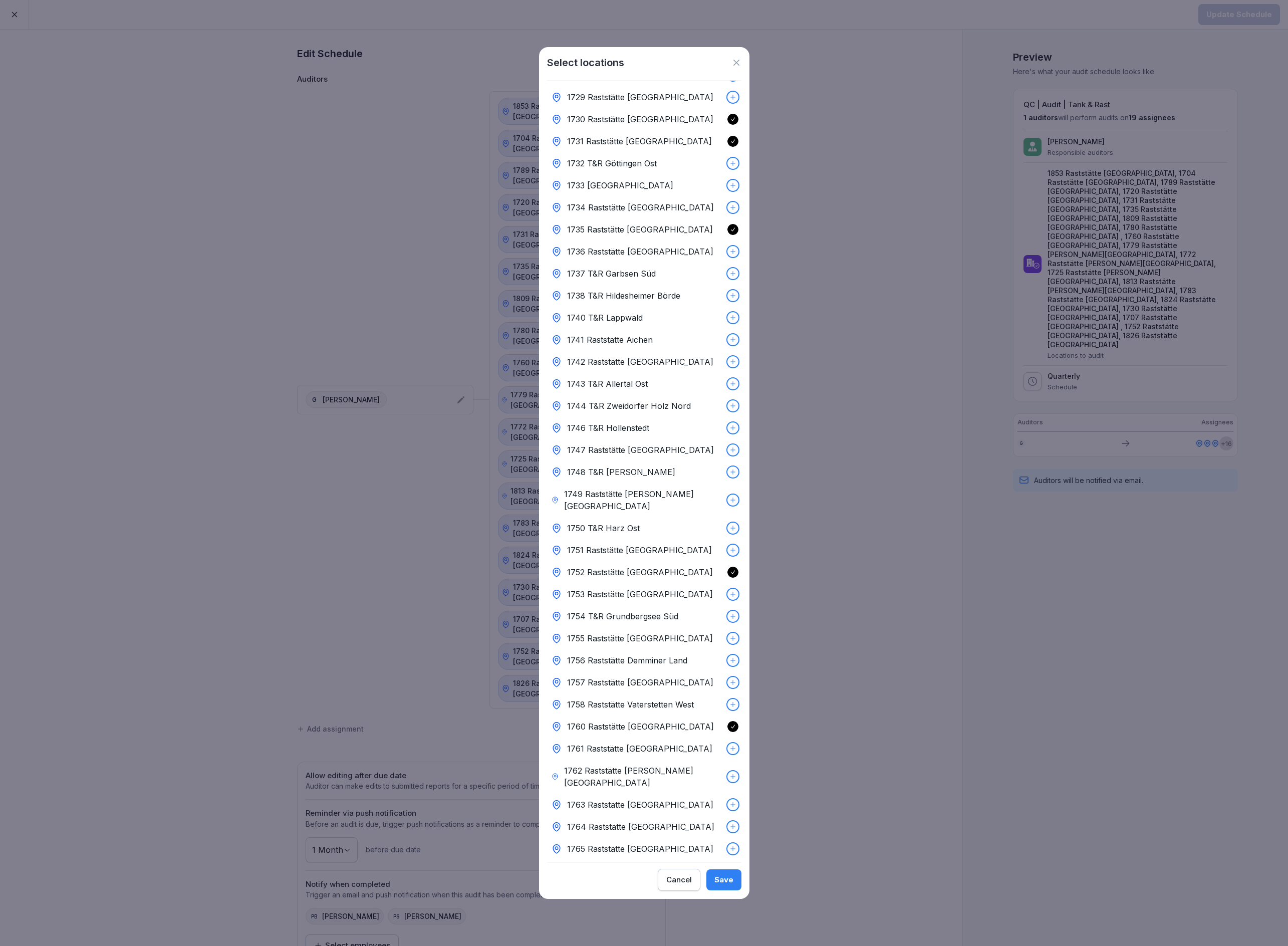
click at [728, 885] on button "Save" at bounding box center [724, 880] width 35 height 21
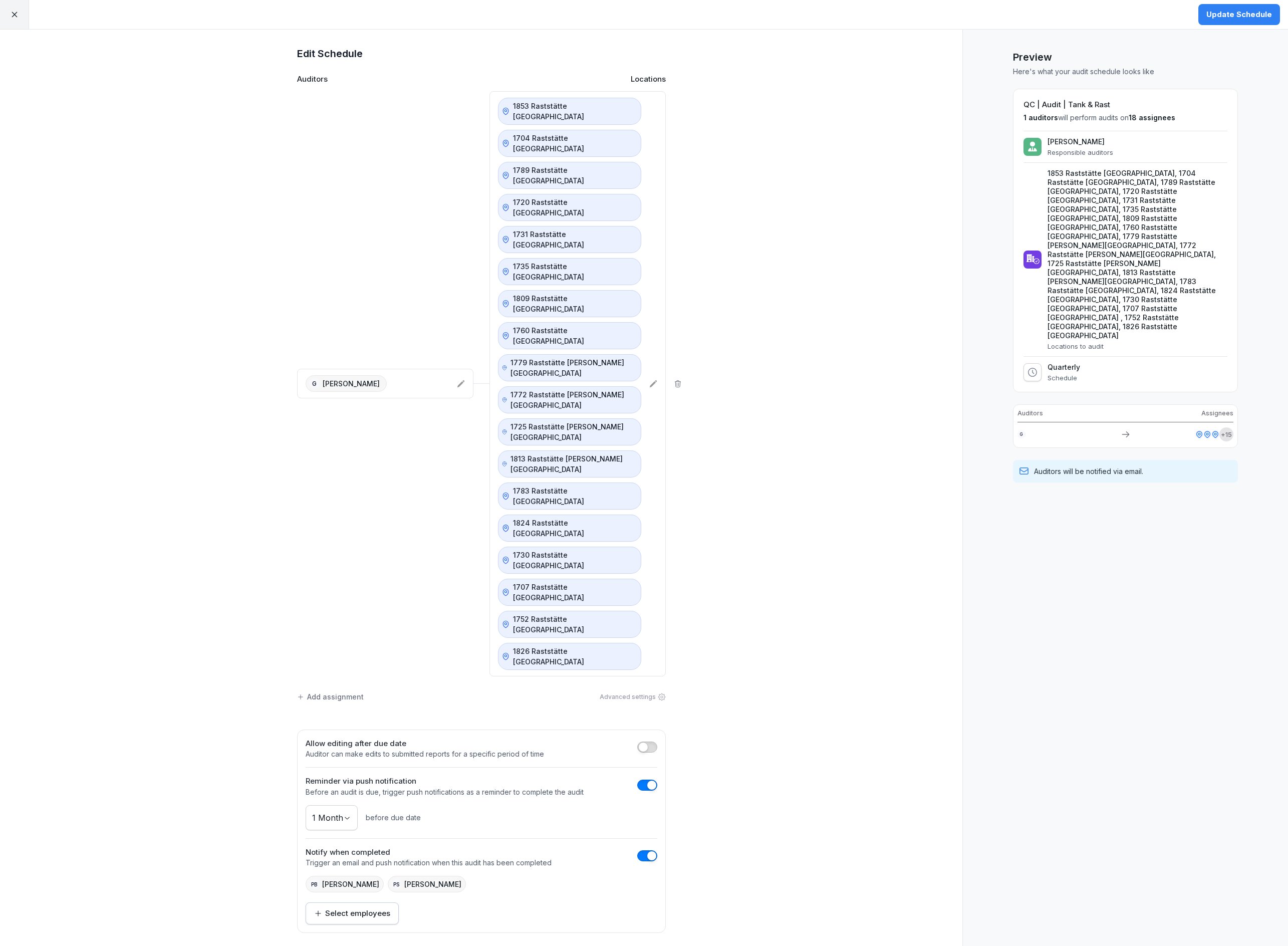
click at [651, 851] on span "button" at bounding box center [652, 856] width 10 height 10
click at [1225, 25] on div "Update Schedule" at bounding box center [1239, 14] width 98 height 29
click at [1226, 17] on div "Update Schedule" at bounding box center [1239, 15] width 66 height 11
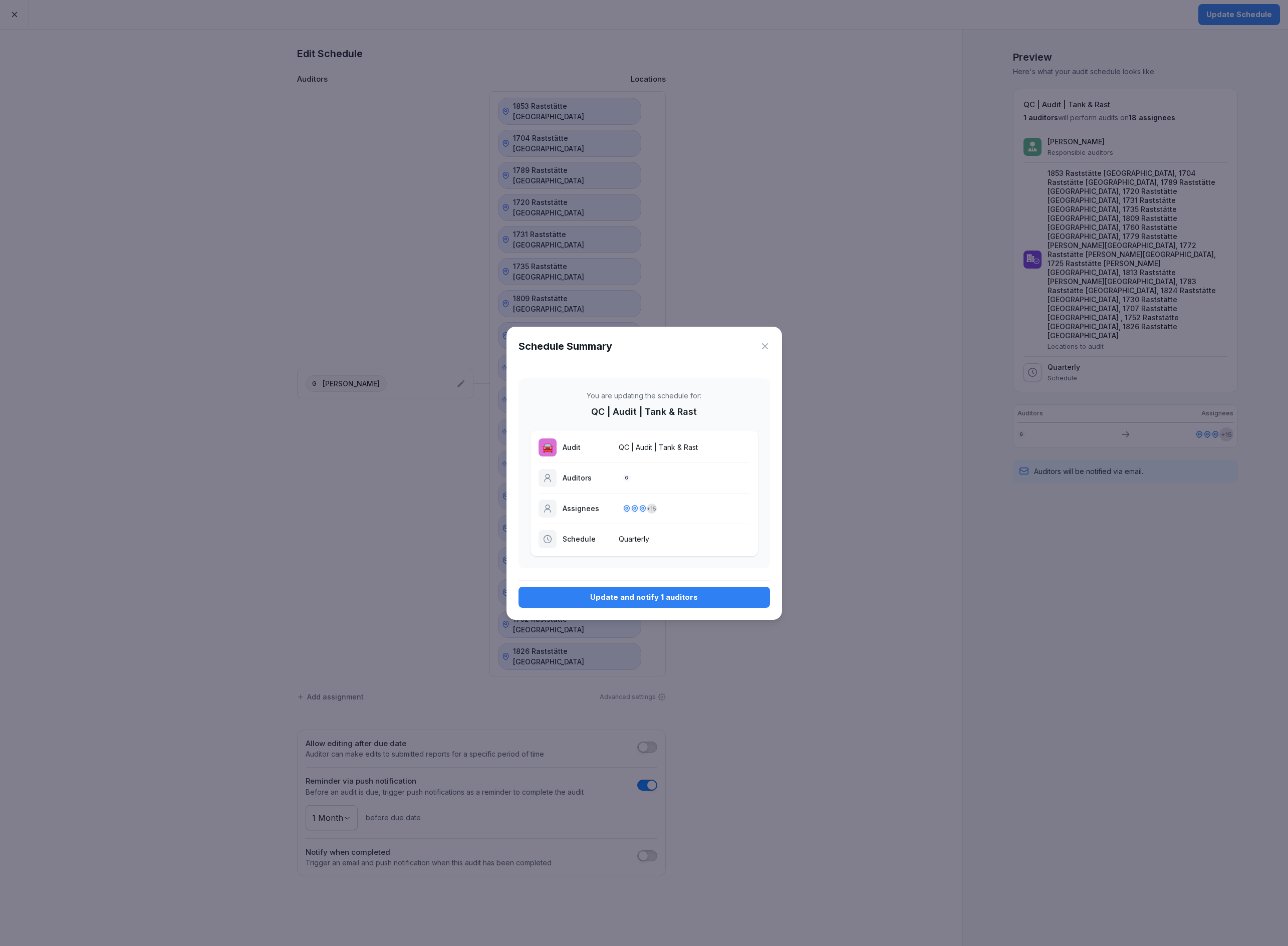
click at [637, 592] on div "Update and notify 1 auditors" at bounding box center [644, 598] width 236 height 11
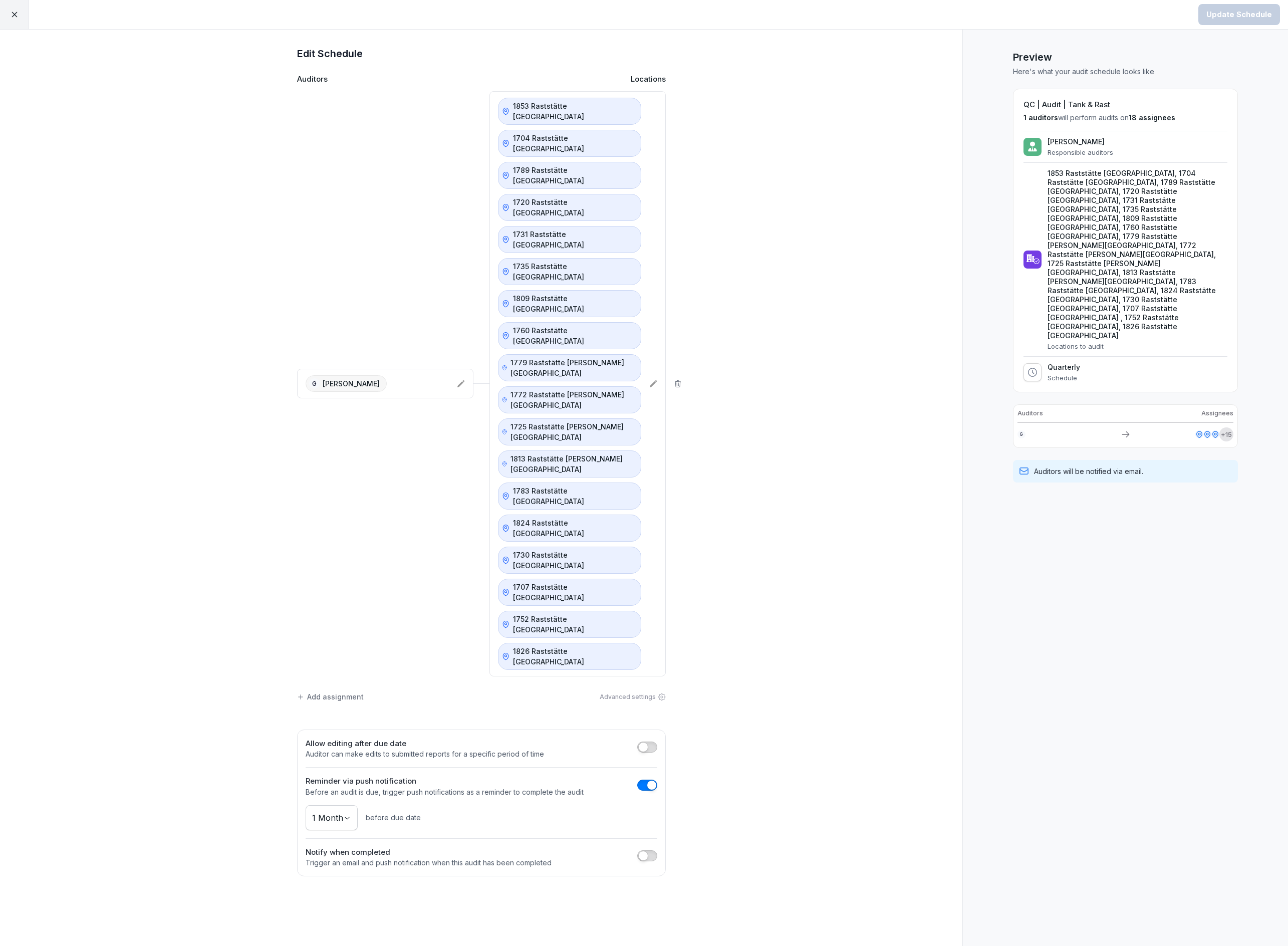
click at [17, 7] on div at bounding box center [14, 14] width 29 height 29
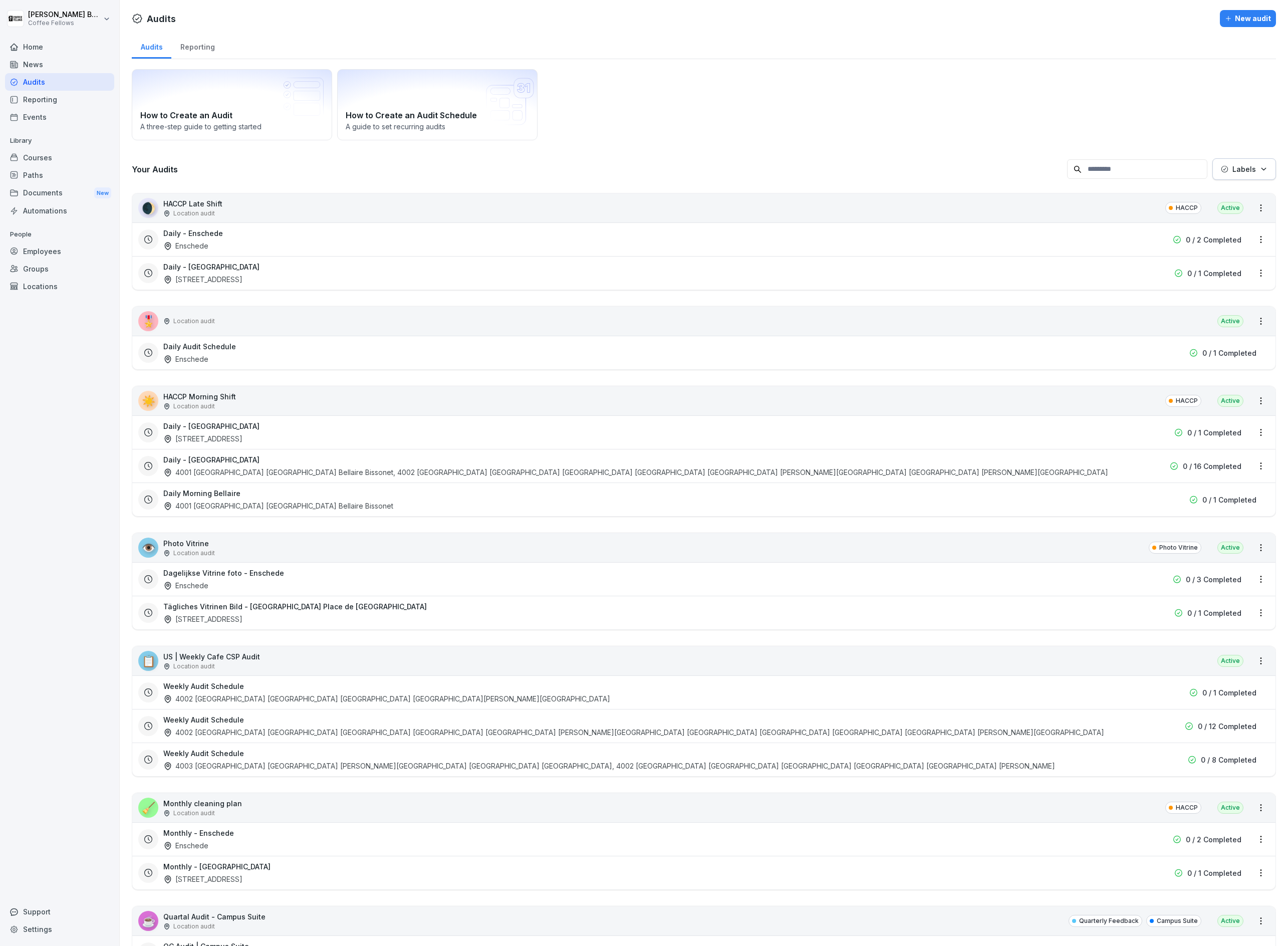
scroll to position [1, 0]
click at [1216, 165] on button "Labels" at bounding box center [1244, 168] width 64 height 22
click at [1183, 296] on p "Tank und Rast" at bounding box center [1185, 299] width 49 height 9
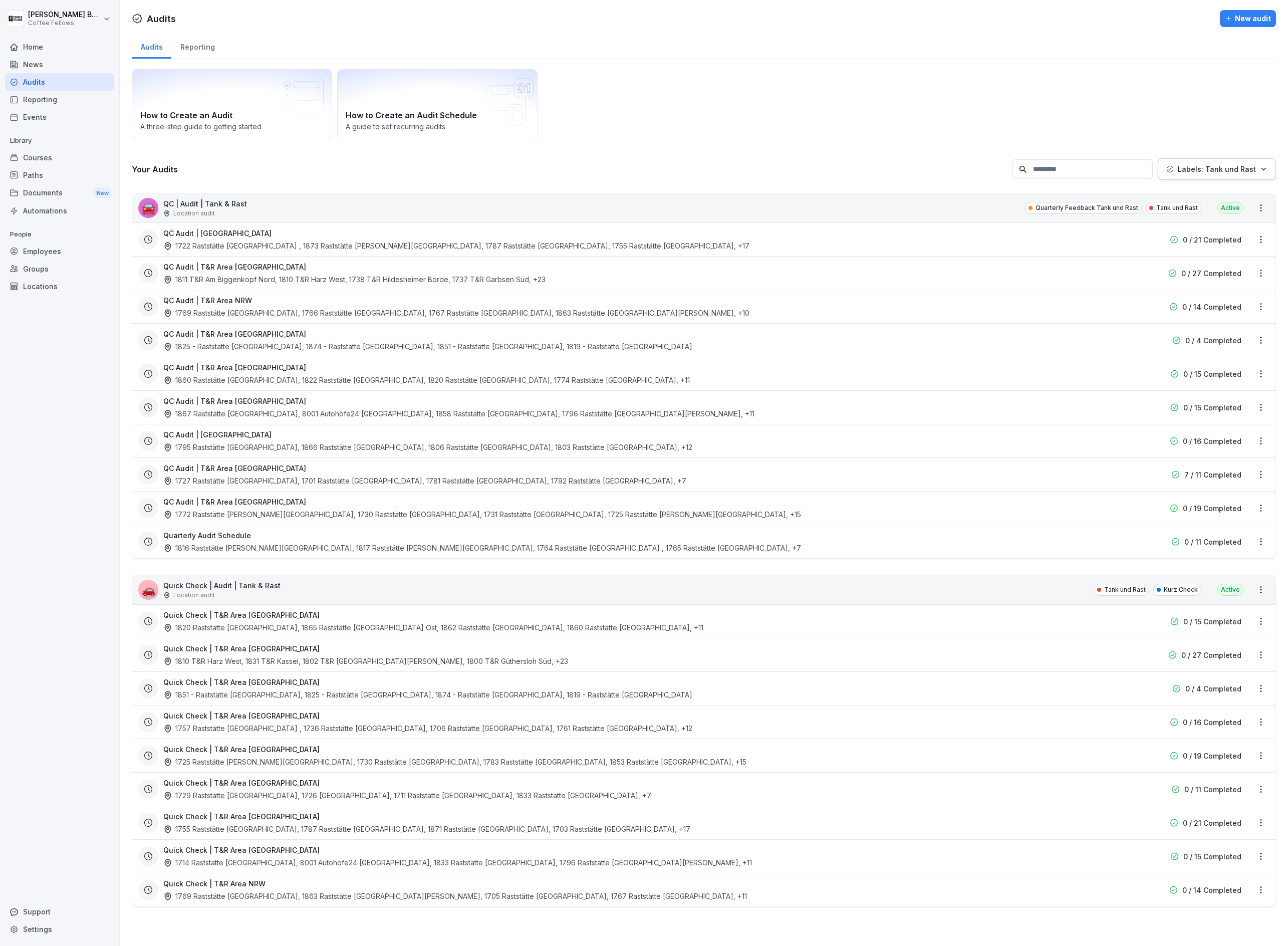
click at [855, 153] on html "[PERSON_NAME] Coffee Fellows Home News Audits Reporting Events Library Courses …" at bounding box center [644, 473] width 1288 height 946
click at [1258, 593] on html "[PERSON_NAME] Coffee Fellows Home News Audits Reporting Events Library Courses …" at bounding box center [644, 473] width 1288 height 946
click at [887, 657] on html "[PERSON_NAME] Coffee Fellows Home News Audits Reporting Events Library Courses …" at bounding box center [644, 473] width 1288 height 946
click at [1262, 824] on html "[PERSON_NAME] Coffee Fellows Home News Audits Reporting Events Library Courses …" at bounding box center [644, 473] width 1288 height 946
click at [0, 0] on link "Update schedule" at bounding box center [0, 0] width 0 height 0
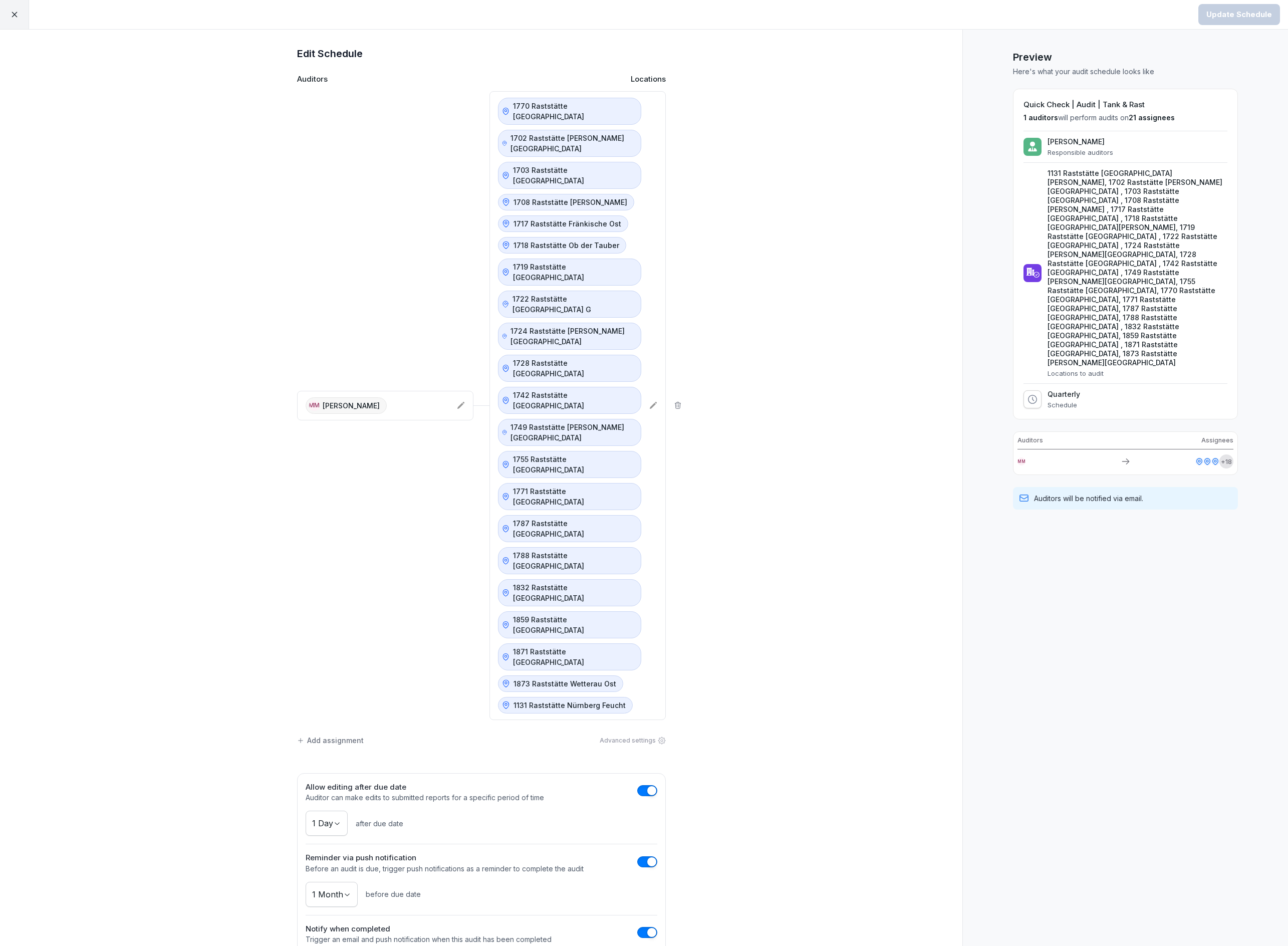
click at [10, 5] on div at bounding box center [14, 14] width 29 height 29
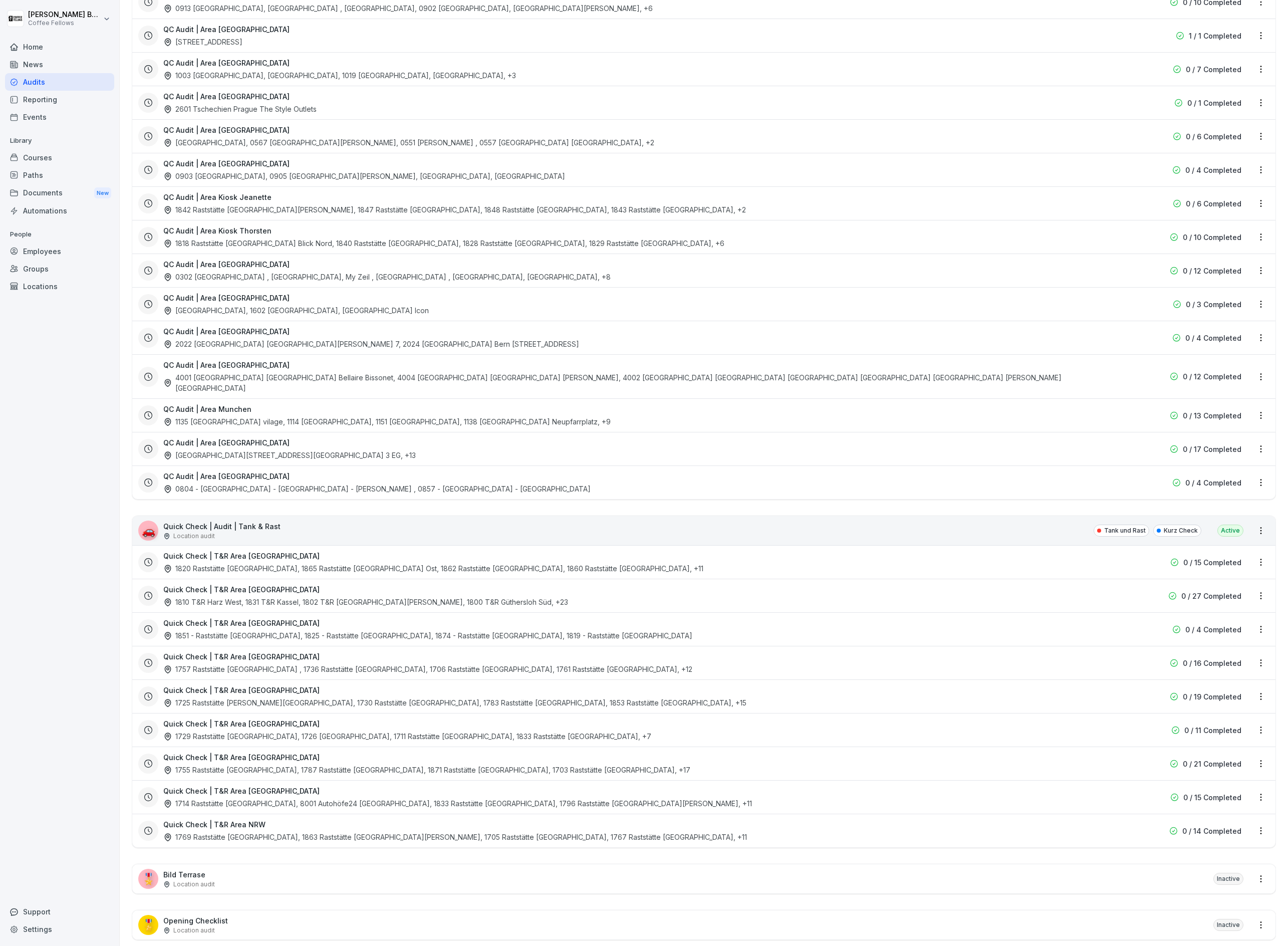
scroll to position [2222, 0]
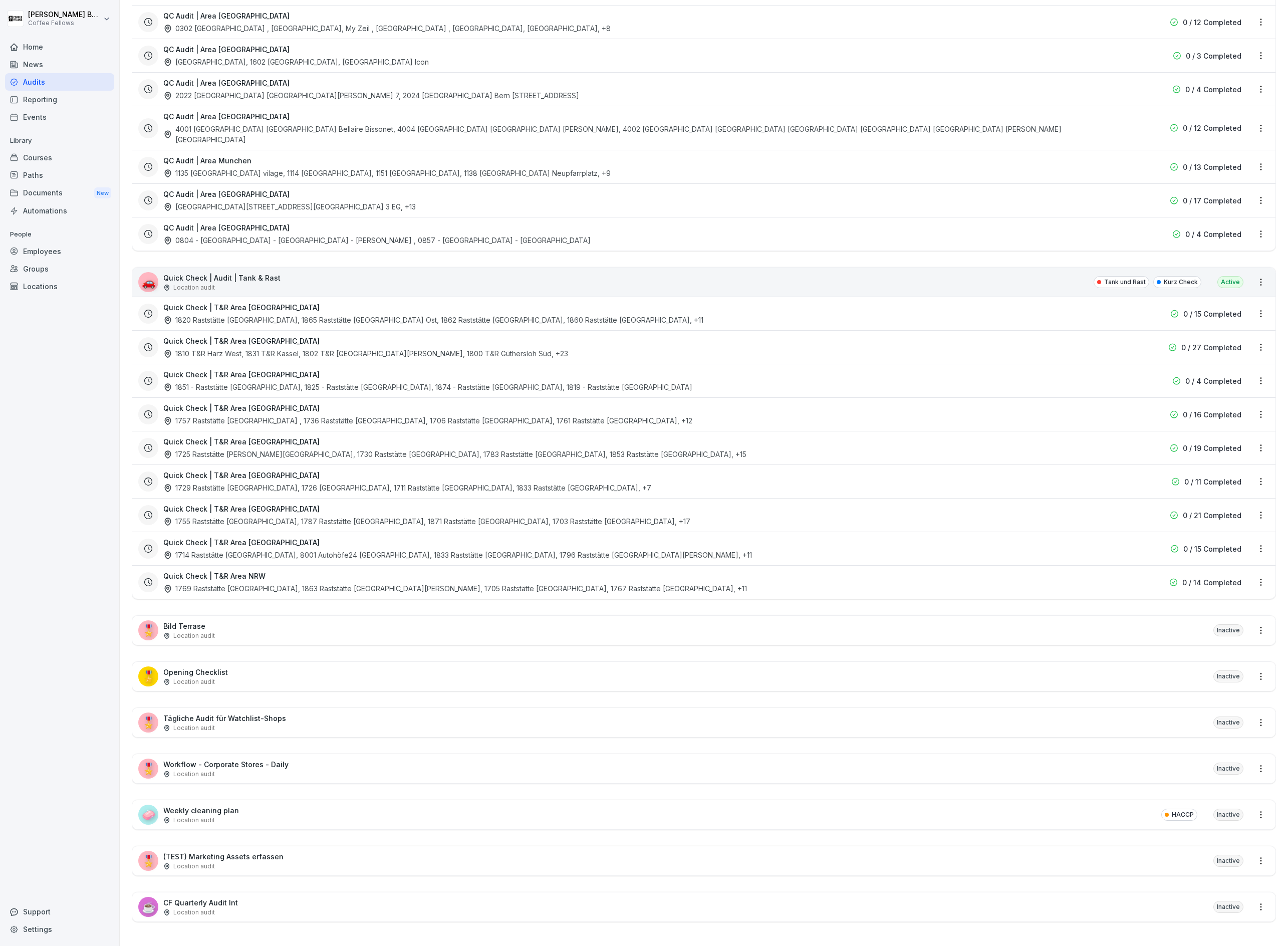
click at [294, 443] on div "Quick Check | T&R Area [GEOGRAPHIC_DATA] 1725 Raststätte [PERSON_NAME][GEOGRAPH…" at bounding box center [640, 447] width 953 height 23
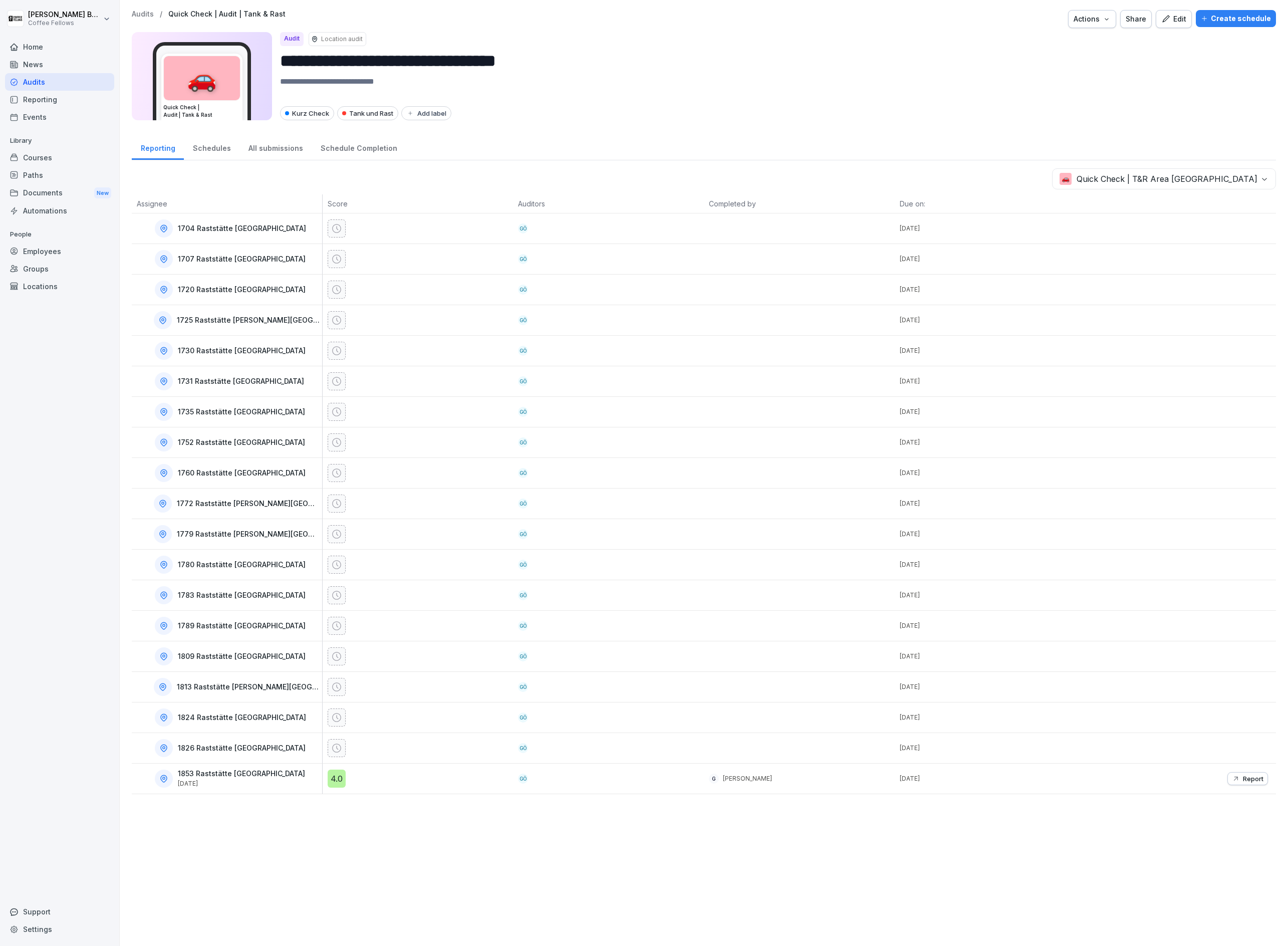
click at [189, 233] on p "1704 Raststätte [GEOGRAPHIC_DATA]" at bounding box center [242, 229] width 128 height 9
copy p "1704"
click at [38, 290] on div "Locations" at bounding box center [59, 286] width 109 height 17
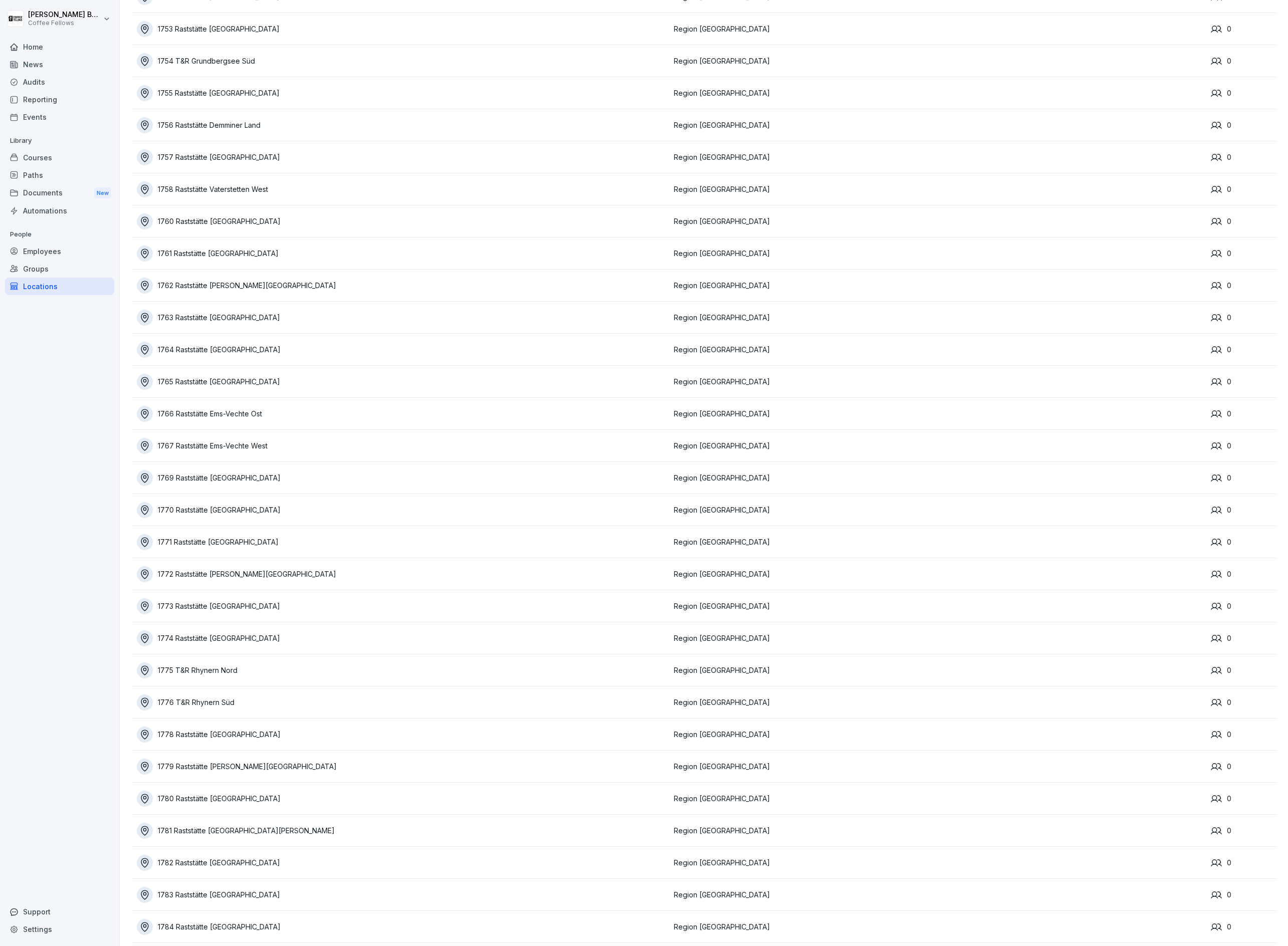
scroll to position [5095, 0]
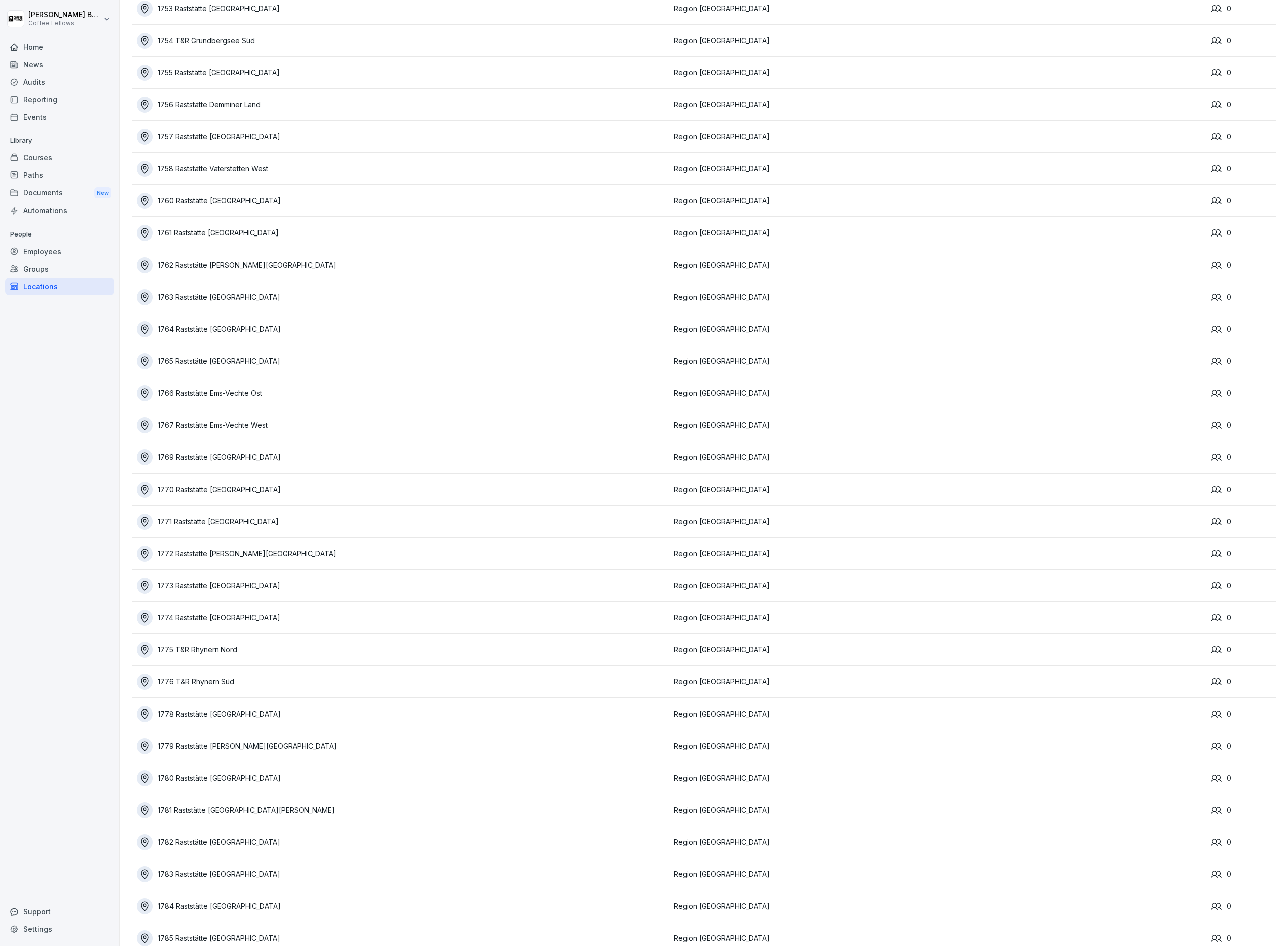
drag, startPoint x: 1191, startPoint y: 780, endPoint x: 1130, endPoint y: 778, distance: 61.0
click at [1191, 780] on td "Region [GEOGRAPHIC_DATA]" at bounding box center [937, 778] width 537 height 32
drag, startPoint x: 749, startPoint y: 789, endPoint x: 666, endPoint y: 780, distance: 83.5
click at [745, 788] on td "Region [GEOGRAPHIC_DATA]" at bounding box center [937, 778] width 537 height 32
click at [224, 776] on div "1780 Raststätte [GEOGRAPHIC_DATA]" at bounding box center [403, 778] width 532 height 16
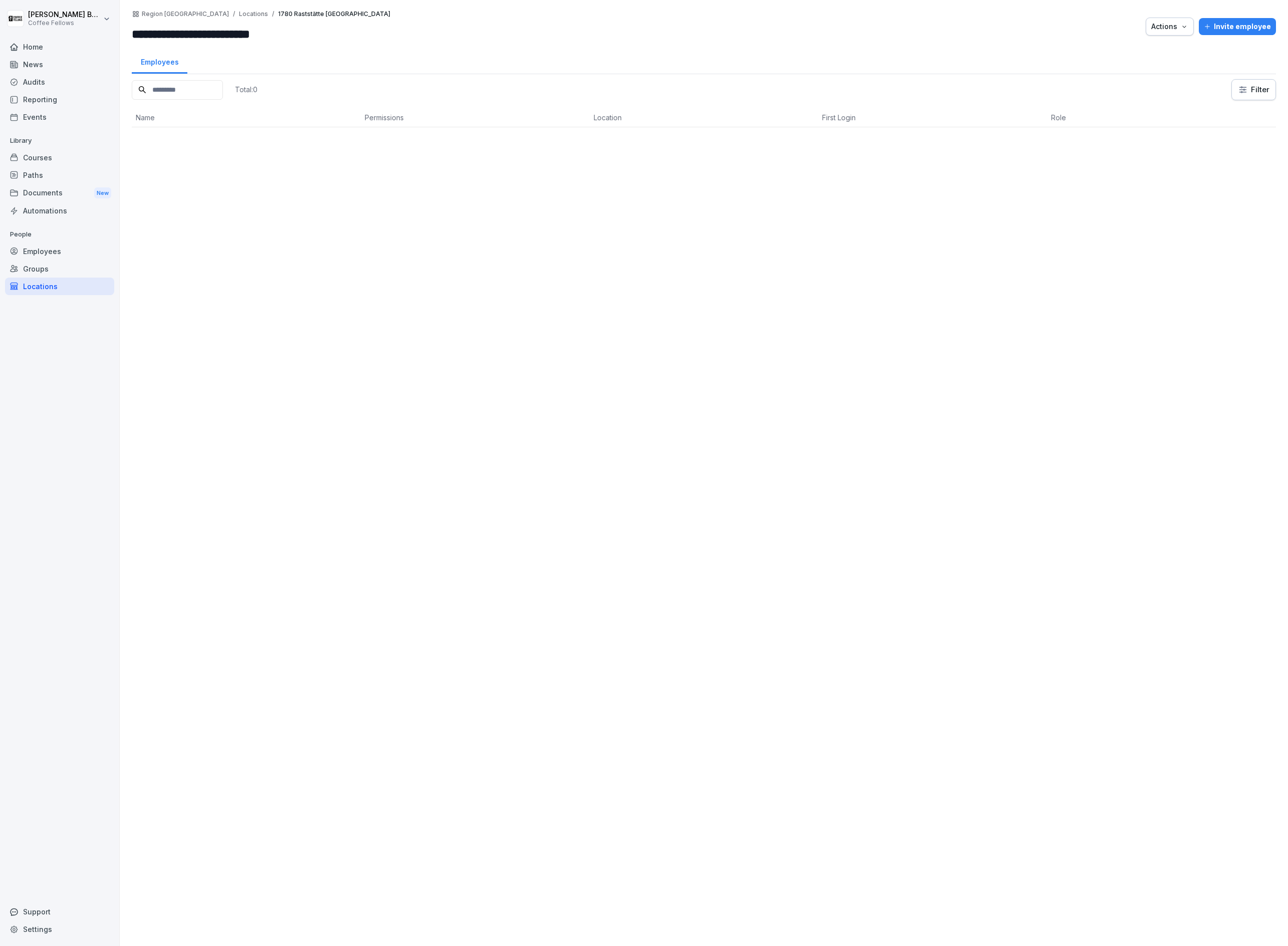
click at [1177, 36] on div "**********" at bounding box center [704, 26] width 1144 height 33
click at [1180, 27] on div "Actions" at bounding box center [1170, 27] width 37 height 11
click at [1140, 85] on p "Delete location" at bounding box center [1131, 85] width 50 height 9
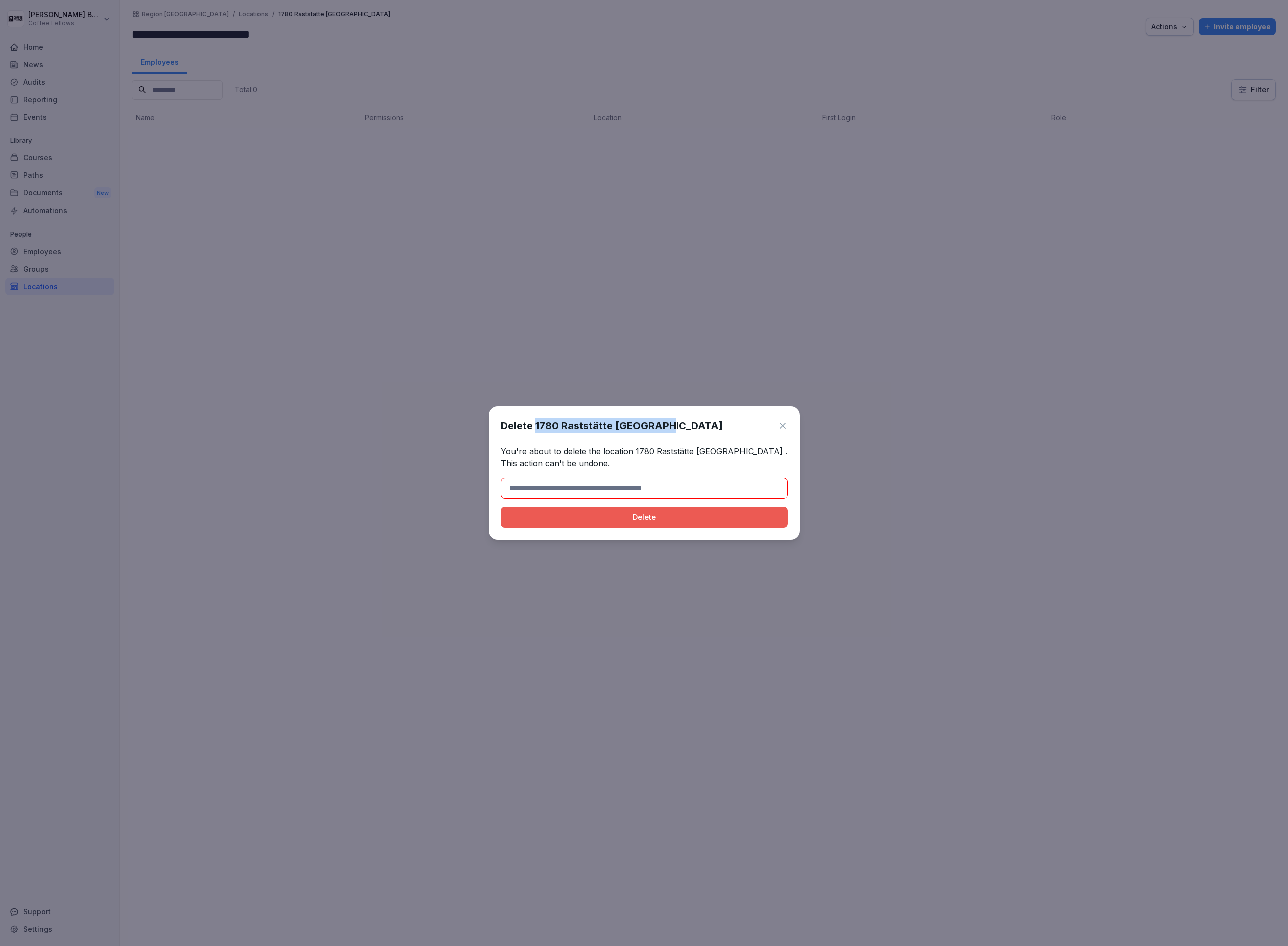
drag, startPoint x: 664, startPoint y: 422, endPoint x: 554, endPoint y: 435, distance: 110.8
click at [536, 424] on div "Delete 1780 Raststätte [GEOGRAPHIC_DATA]" at bounding box center [644, 426] width 286 height 15
copy h1 "1780 Raststätte [GEOGRAPHIC_DATA]"
drag, startPoint x: 604, startPoint y: 484, endPoint x: 604, endPoint y: 491, distance: 7.0
click at [604, 484] on input at bounding box center [644, 488] width 286 height 21
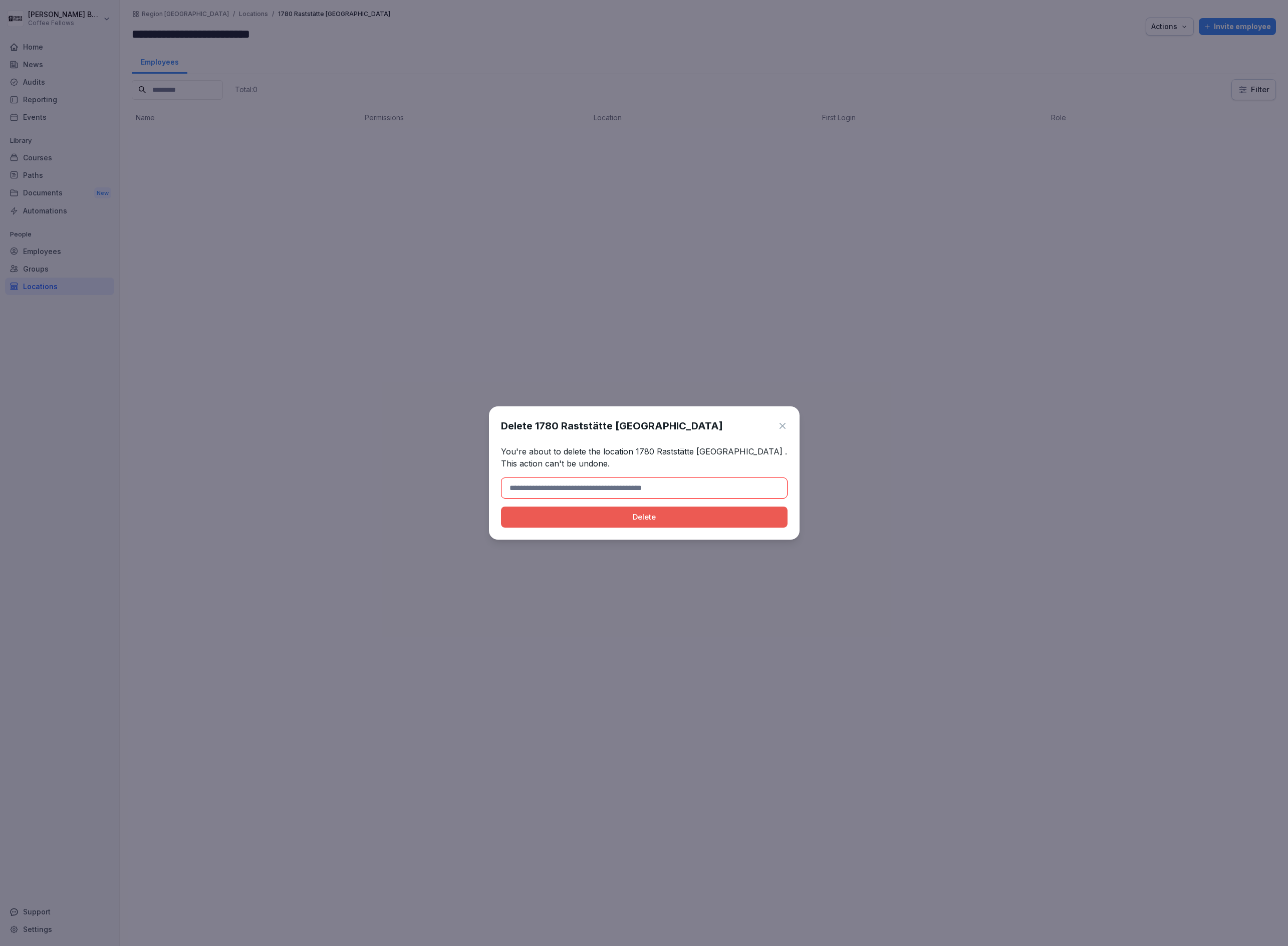
paste input "**********"
click at [603, 519] on div "Delete" at bounding box center [644, 517] width 270 height 11
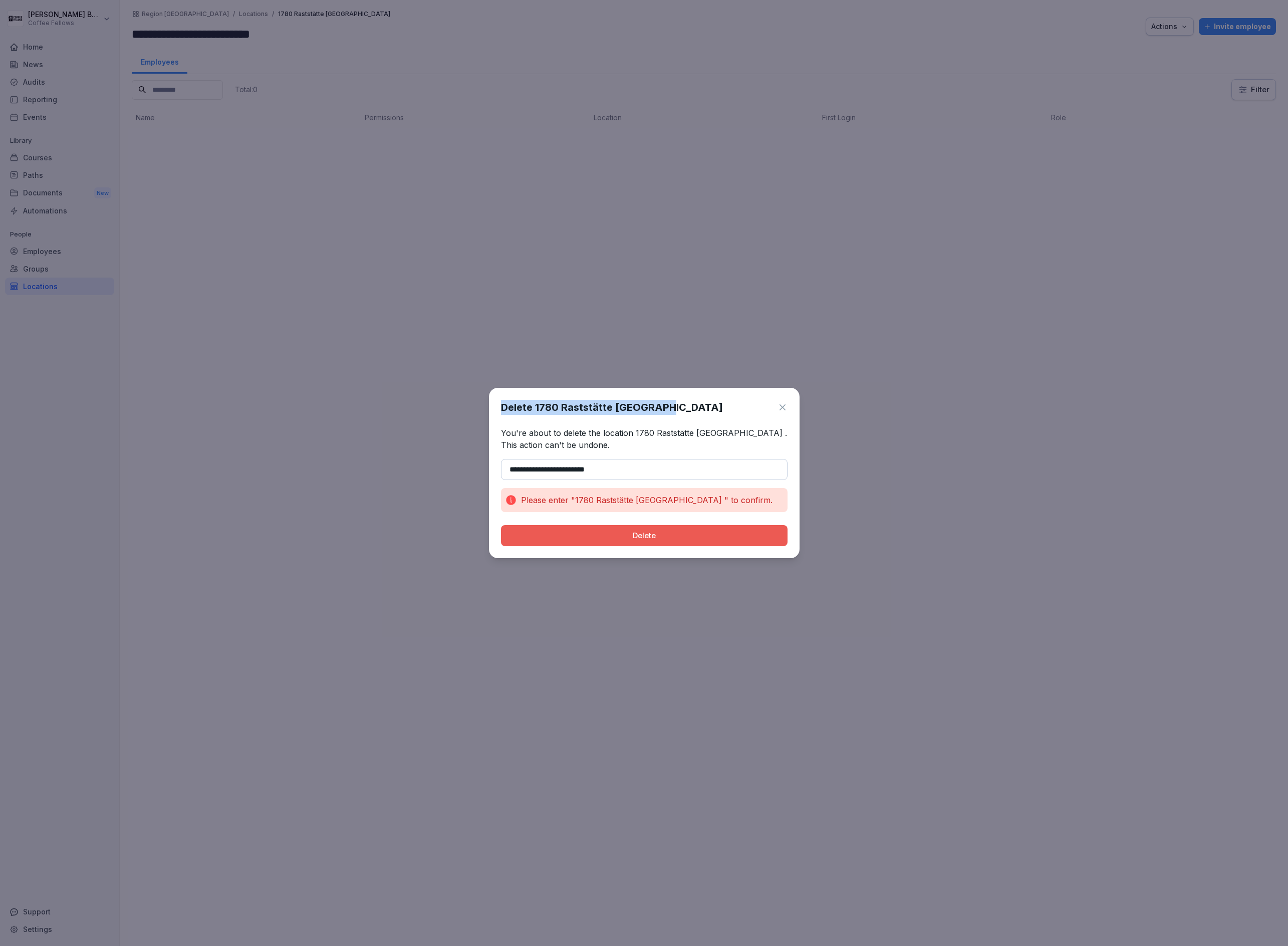
copy body "Delete 1780 Raststätte [GEOGRAPHIC_DATA]"
drag, startPoint x: 669, startPoint y: 408, endPoint x: 478, endPoint y: 402, distance: 191.1
click at [478, 402] on body "**********" at bounding box center [644, 473] width 1288 height 946
click at [572, 418] on div "**********" at bounding box center [645, 473] width 311 height 170
drag, startPoint x: 513, startPoint y: 465, endPoint x: 692, endPoint y: 597, distance: 222.4
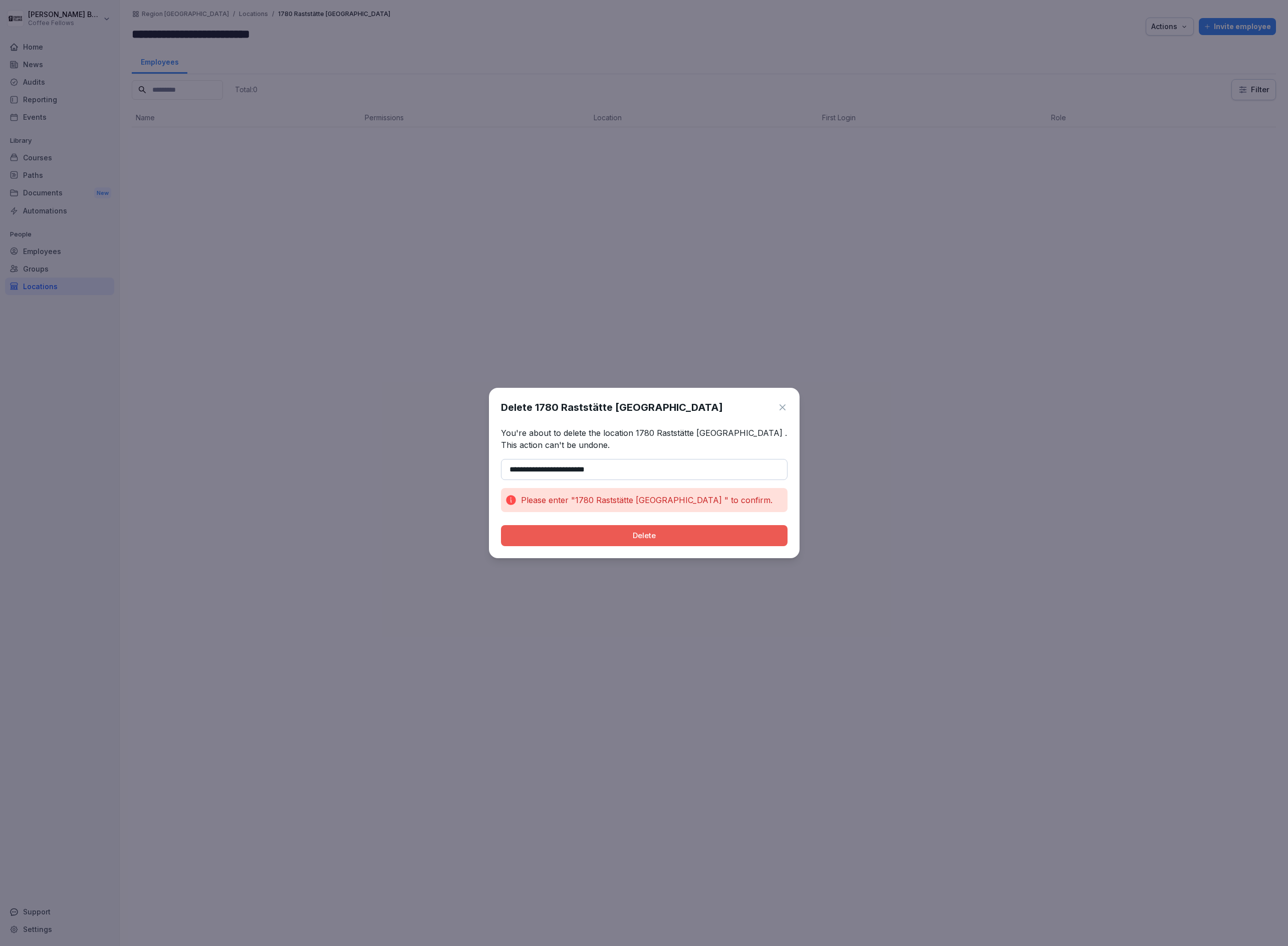
click at [515, 473] on input "**********" at bounding box center [644, 470] width 286 height 21
click at [501, 525] on button "Delete" at bounding box center [644, 536] width 286 height 21
click at [625, 536] on div "Delete" at bounding box center [644, 536] width 270 height 11
click at [663, 405] on div "Delete 1780 Raststätte [GEOGRAPHIC_DATA]" at bounding box center [644, 407] width 286 height 15
drag, startPoint x: 664, startPoint y: 407, endPoint x: 536, endPoint y: 402, distance: 128.1
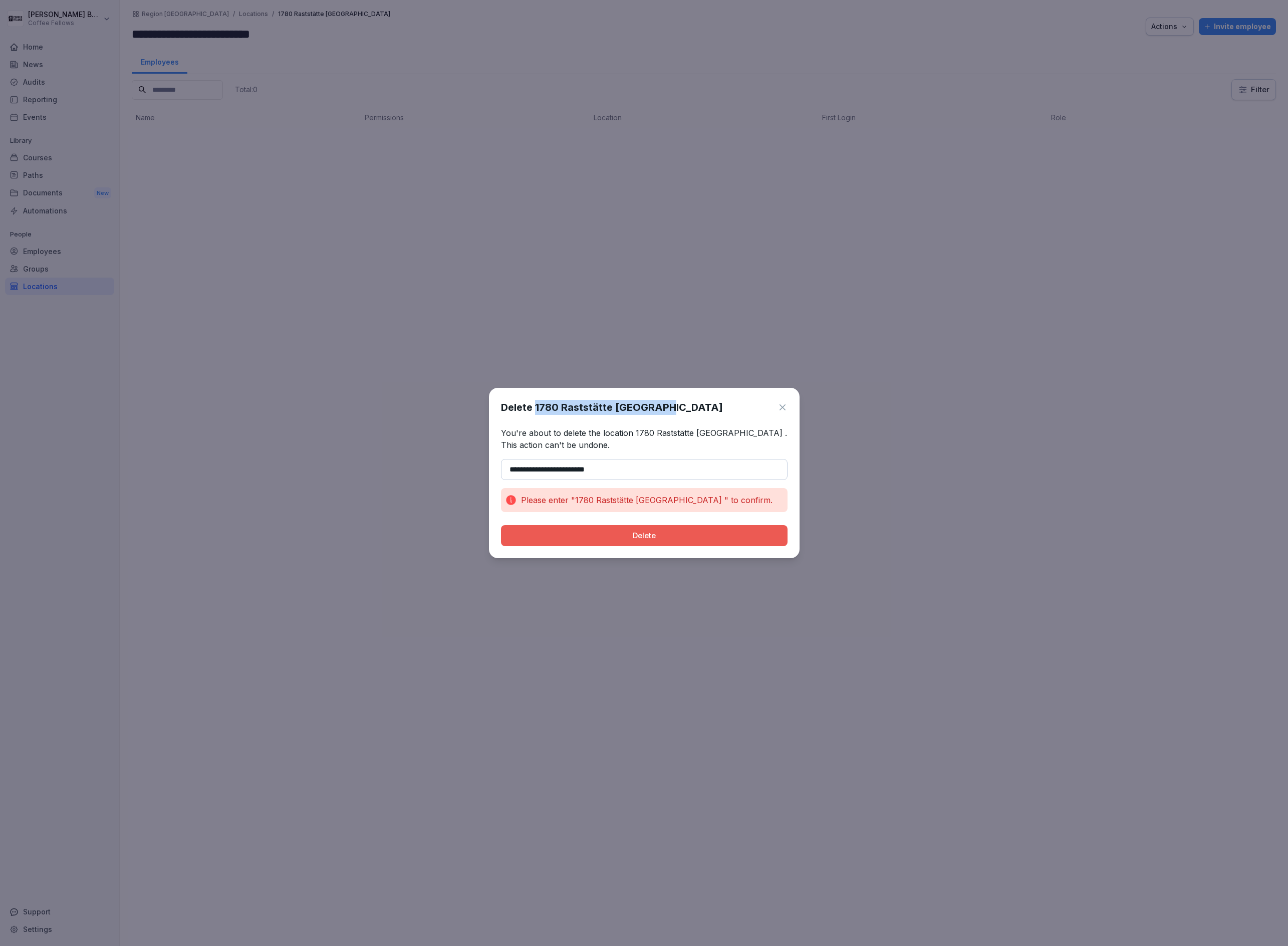
click at [536, 402] on div "Delete 1780 Raststätte [GEOGRAPHIC_DATA]" at bounding box center [644, 407] width 286 height 15
copy h1 "1780 Raststätte [GEOGRAPHIC_DATA]"
click at [573, 466] on input "**********" at bounding box center [644, 470] width 286 height 21
click at [573, 467] on input "**********" at bounding box center [644, 470] width 286 height 21
click at [573, 466] on input "**********" at bounding box center [644, 470] width 286 height 21
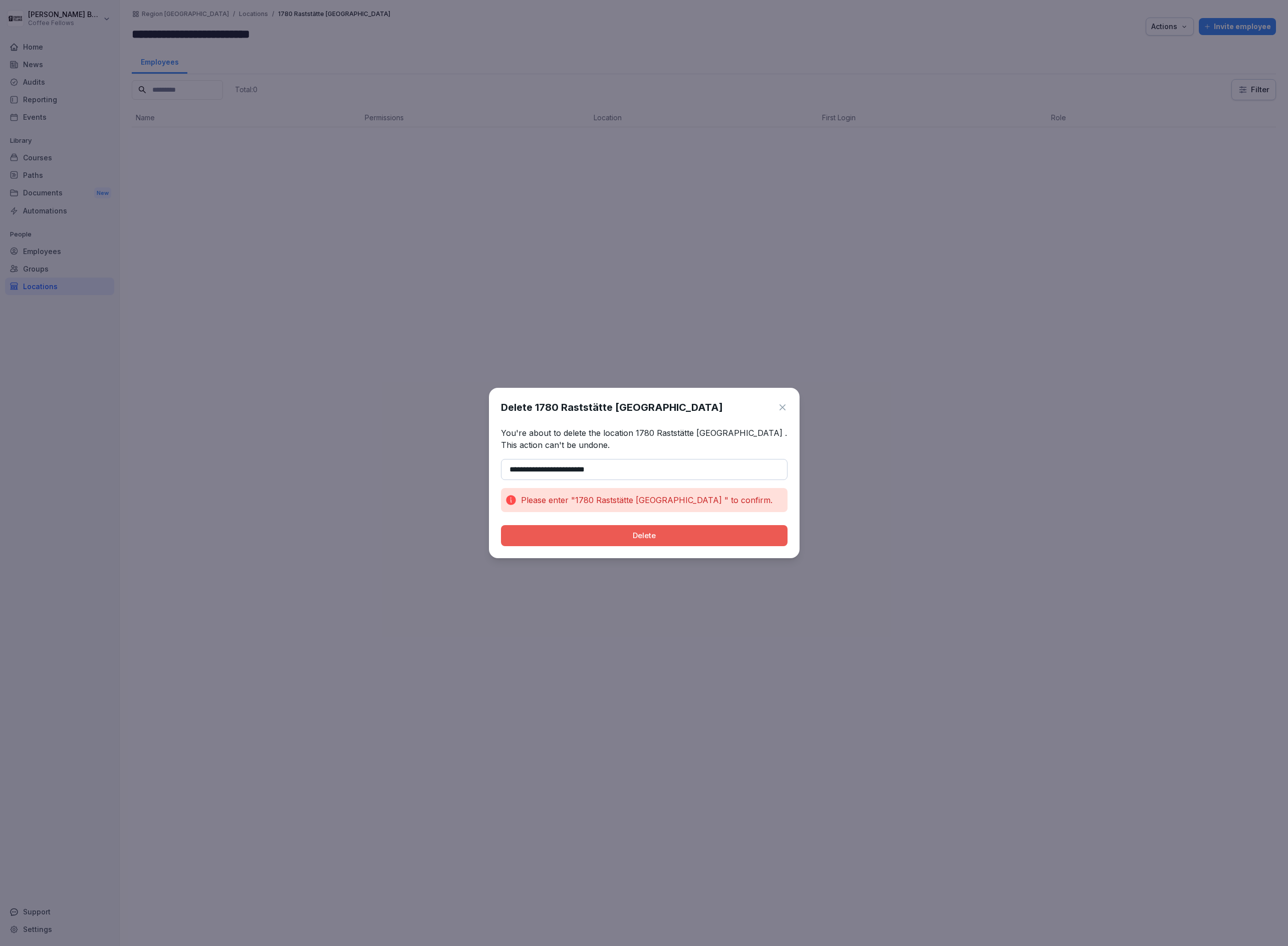
click at [501, 525] on button "Delete" at bounding box center [644, 536] width 286 height 21
drag, startPoint x: 695, startPoint y: 525, endPoint x: 698, endPoint y: 538, distance: 13.3
click at [696, 526] on div "**********" at bounding box center [645, 473] width 311 height 170
click at [698, 539] on div "Delete" at bounding box center [644, 536] width 270 height 11
click at [501, 525] on button "Delete" at bounding box center [644, 536] width 286 height 21
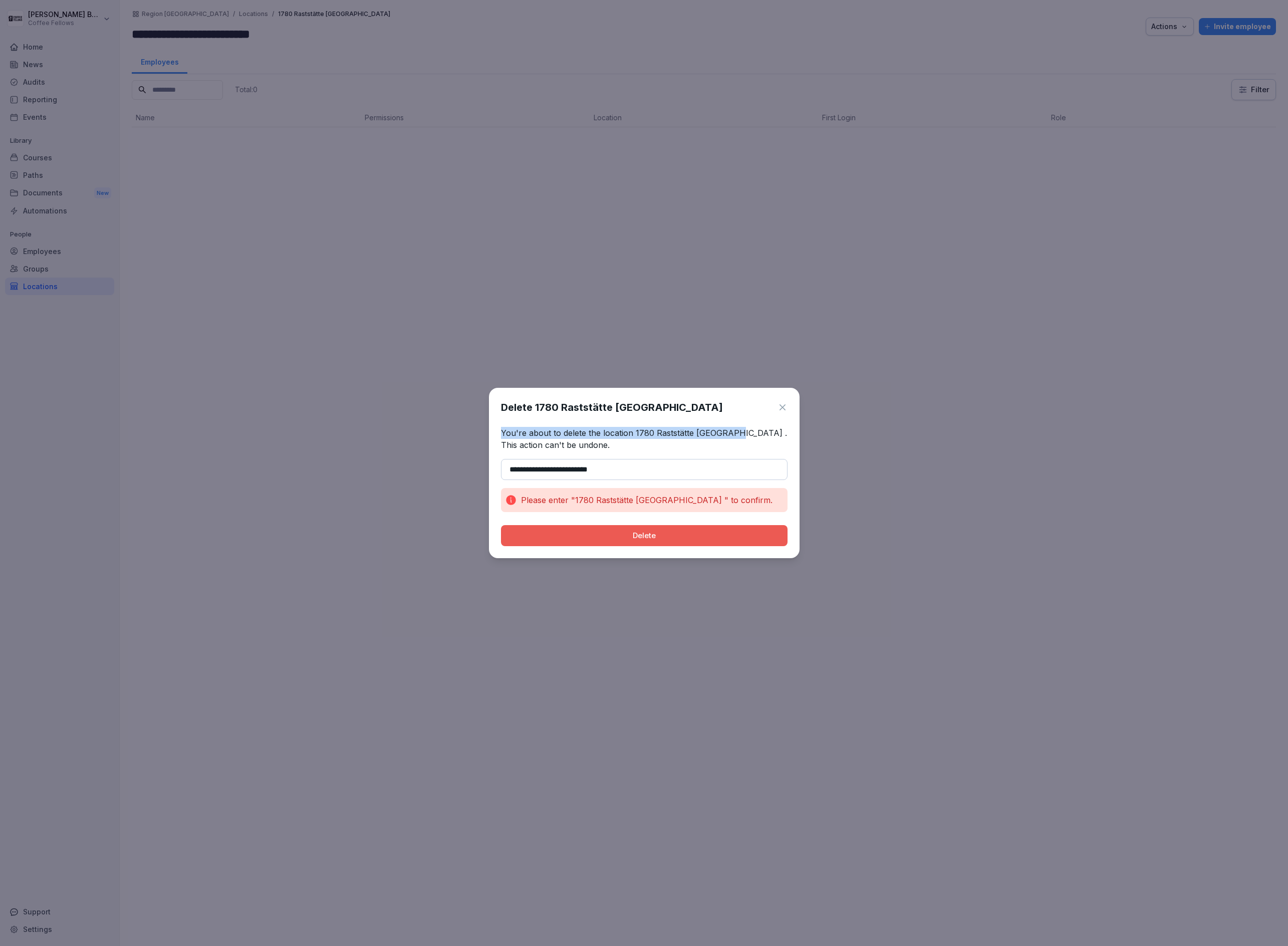
drag, startPoint x: 719, startPoint y: 432, endPoint x: 612, endPoint y: 418, distance: 107.9
click at [587, 426] on div "**********" at bounding box center [645, 473] width 311 height 170
click at [678, 402] on div "Delete 1780 Raststätte [GEOGRAPHIC_DATA]" at bounding box center [644, 407] width 286 height 15
click at [603, 413] on h1 "Delete 1780 Raststätte [GEOGRAPHIC_DATA]" at bounding box center [612, 407] width 222 height 15
click at [613, 405] on h1 "Delete 1780 Raststätte [GEOGRAPHIC_DATA]" at bounding box center [612, 407] width 222 height 15
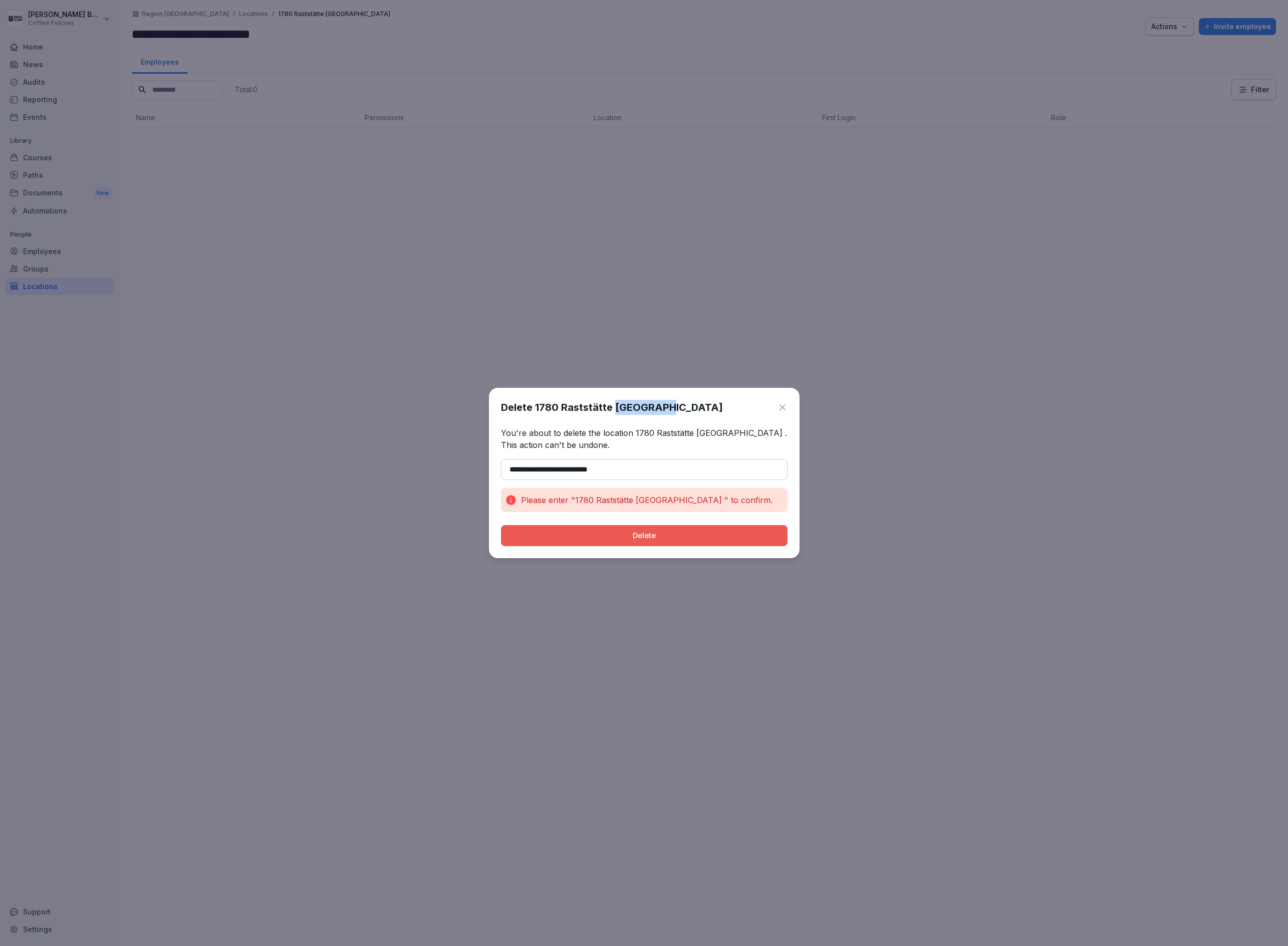
click at [613, 405] on h1 "Delete 1780 Raststätte [GEOGRAPHIC_DATA]" at bounding box center [612, 407] width 222 height 15
click at [697, 436] on p "You're about to delete the location 1780 Raststätte [GEOGRAPHIC_DATA] . This ac…" at bounding box center [644, 439] width 286 height 24
click at [697, 435] on p "You're about to delete the location 1780 Raststätte [GEOGRAPHIC_DATA] . This ac…" at bounding box center [644, 439] width 286 height 24
click at [697, 435] on p "You're about to delete the location 1780 Raststätte [GEOGRAPHIC_DATA] . This ac…" at bounding box center [644, 439] width 286 height 24
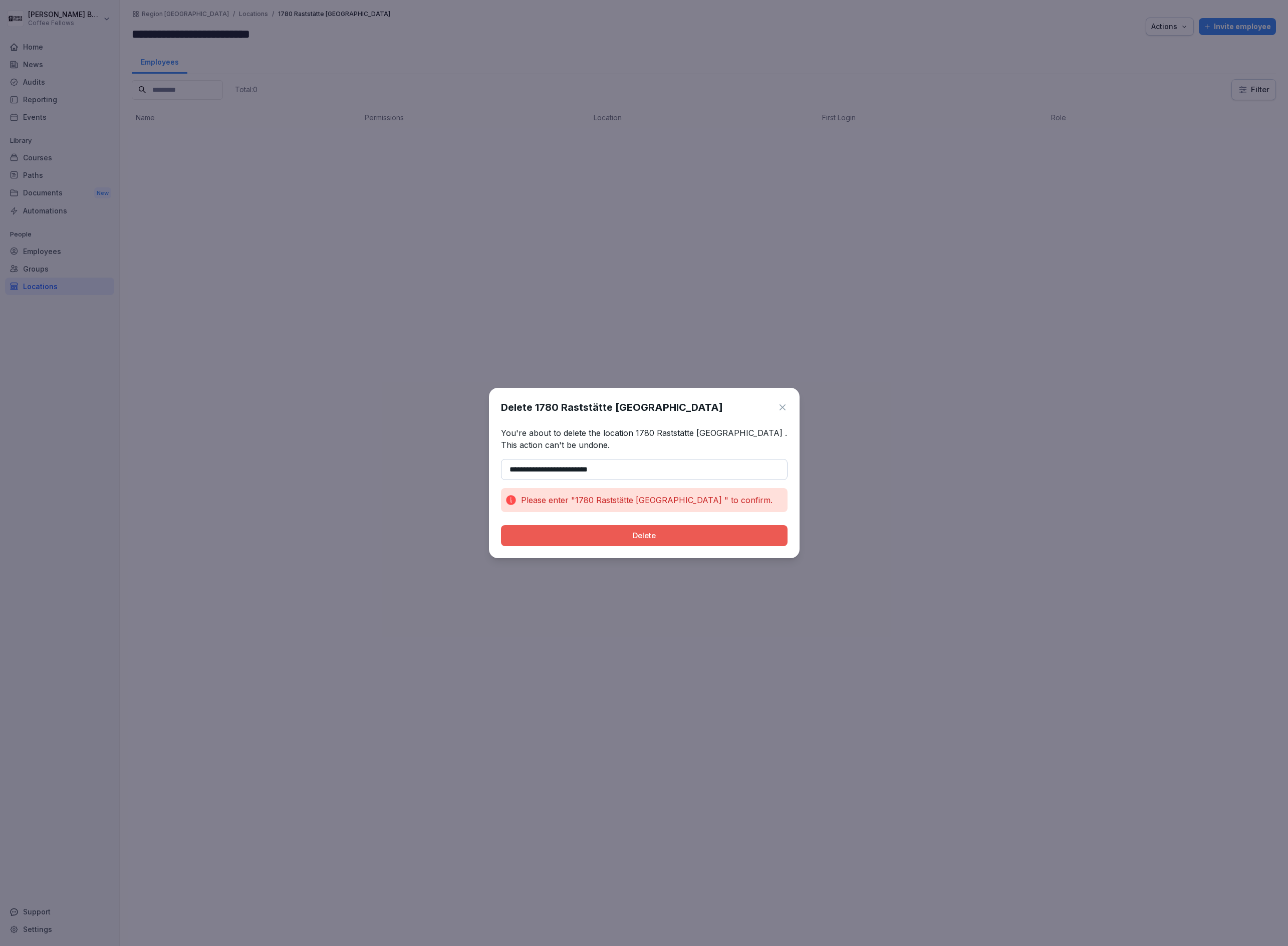
click at [722, 432] on p "You're about to delete the location 1780 Raststätte [GEOGRAPHIC_DATA] . This ac…" at bounding box center [644, 439] width 286 height 24
click at [734, 433] on p "You're about to delete the location 1780 Raststätte [GEOGRAPHIC_DATA] . This ac…" at bounding box center [644, 439] width 286 height 24
drag, startPoint x: 729, startPoint y: 433, endPoint x: 705, endPoint y: 439, distance: 24.7
click at [708, 433] on p "You're about to delete the location 1780 Raststätte [GEOGRAPHIC_DATA] . This ac…" at bounding box center [644, 439] width 286 height 24
click at [658, 472] on input "**********" at bounding box center [644, 470] width 286 height 21
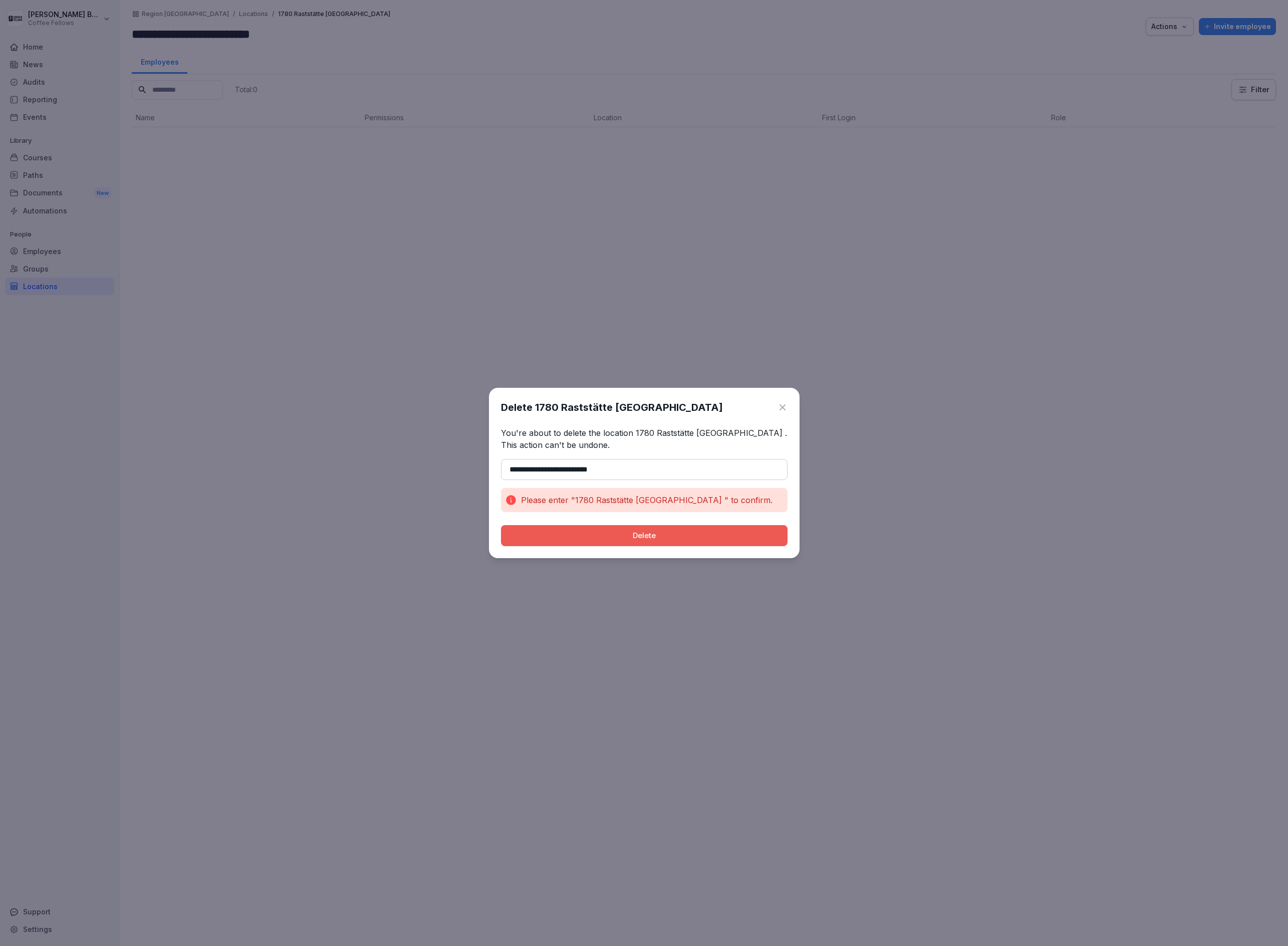
click at [501, 525] on button "Delete" at bounding box center [644, 536] width 286 height 21
click at [647, 540] on div "Delete" at bounding box center [644, 536] width 270 height 11
type input "**********"
click at [501, 525] on button "Delete" at bounding box center [644, 536] width 286 height 21
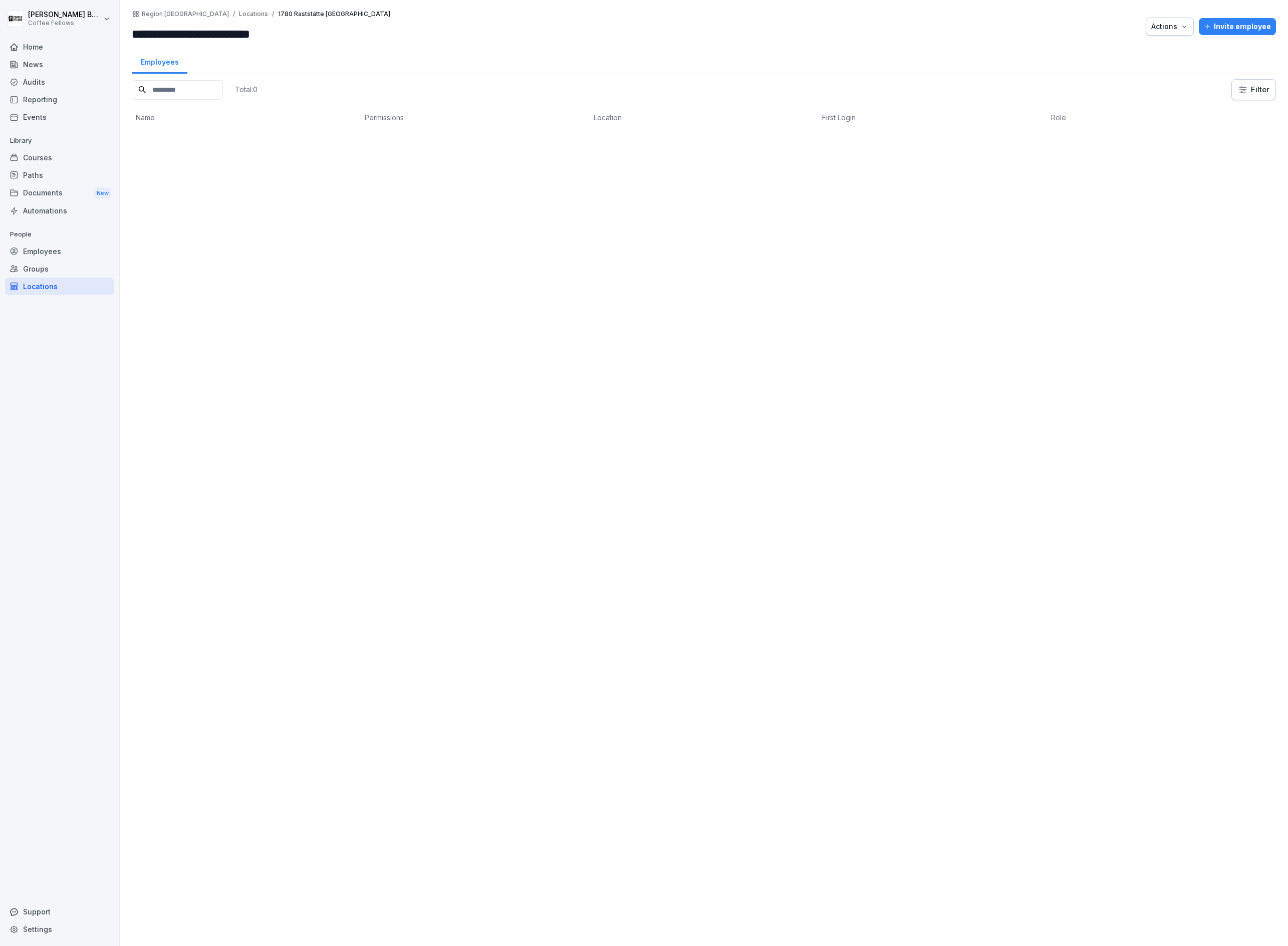
click at [183, 48] on div "Employees" at bounding box center [160, 61] width 56 height 25
click at [199, 30] on input "**********" at bounding box center [192, 33] width 120 height 18
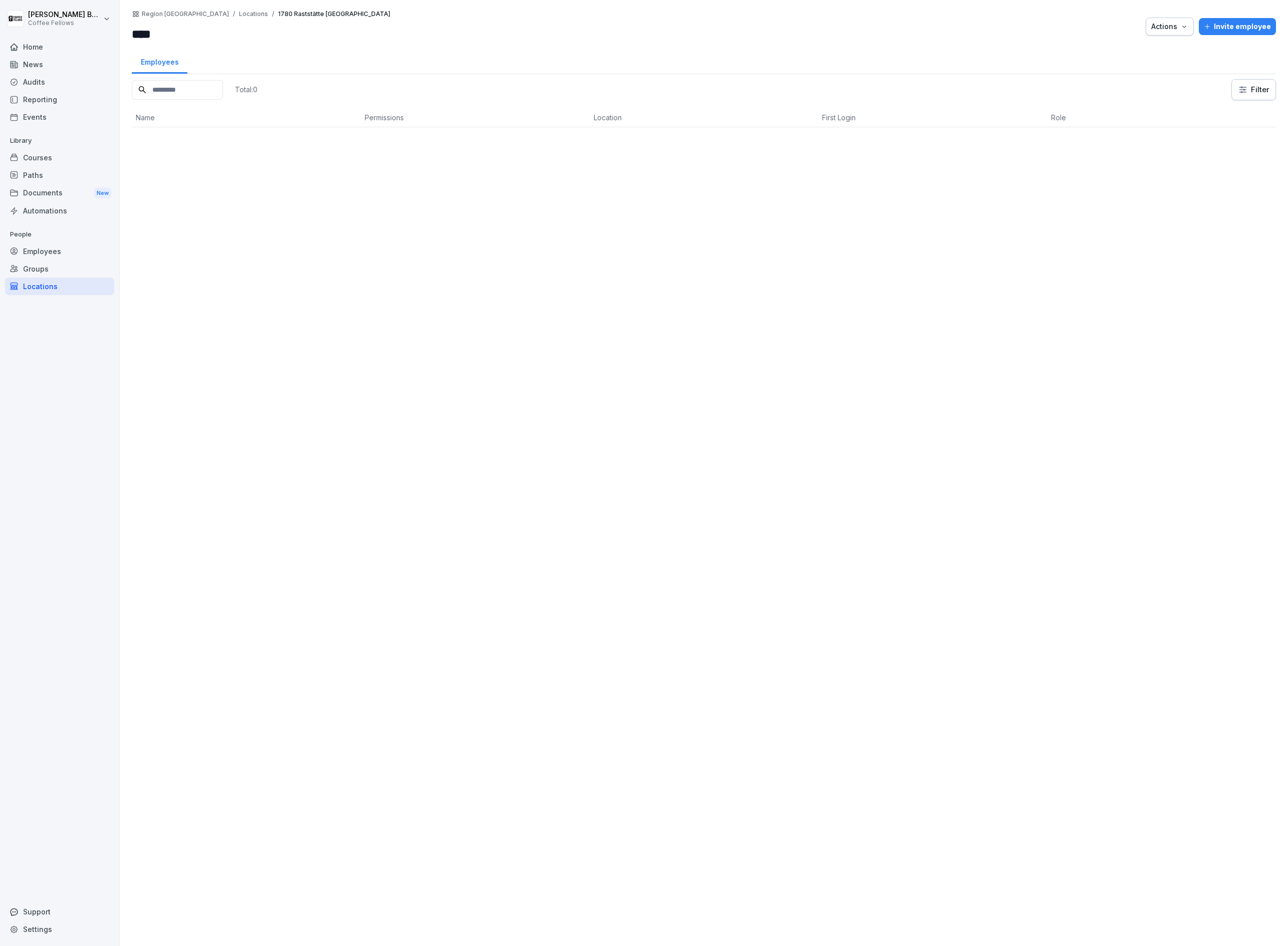
type input "****"
drag, startPoint x: 381, startPoint y: 353, endPoint x: 372, endPoint y: 352, distance: 9.1
click at [379, 353] on div "Total: 0 Filter Name Permissions Location First Login Role" at bounding box center [704, 507] width 1144 height 857
click at [1186, 38] on div "Region [GEOGRAPHIC_DATA] / Locations / 1780 **** Actions Invite employee" at bounding box center [704, 26] width 1144 height 33
click at [1183, 25] on icon "button" at bounding box center [1184, 26] width 8 height 8
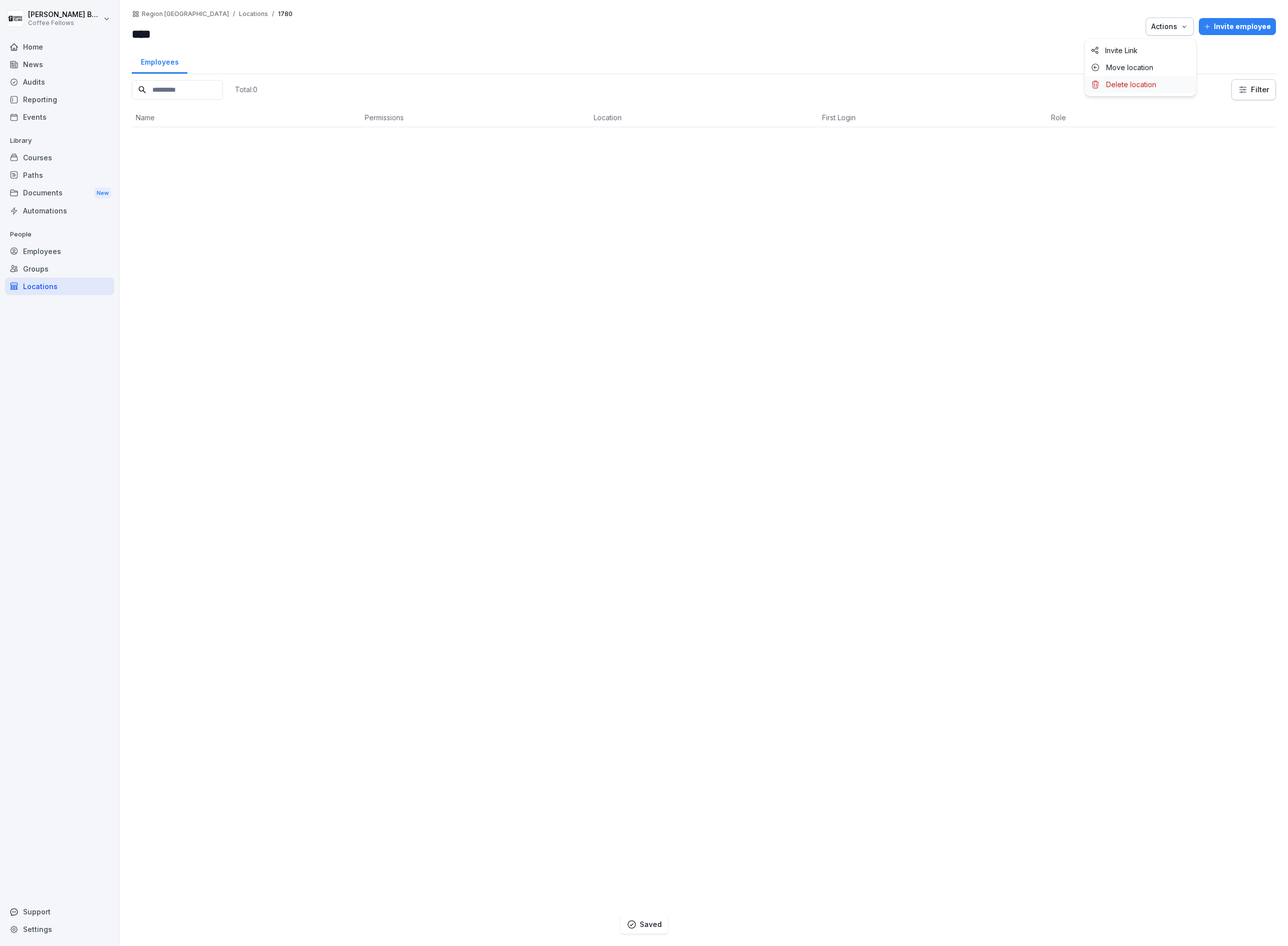
click at [1151, 88] on p "Delete location" at bounding box center [1131, 85] width 50 height 9
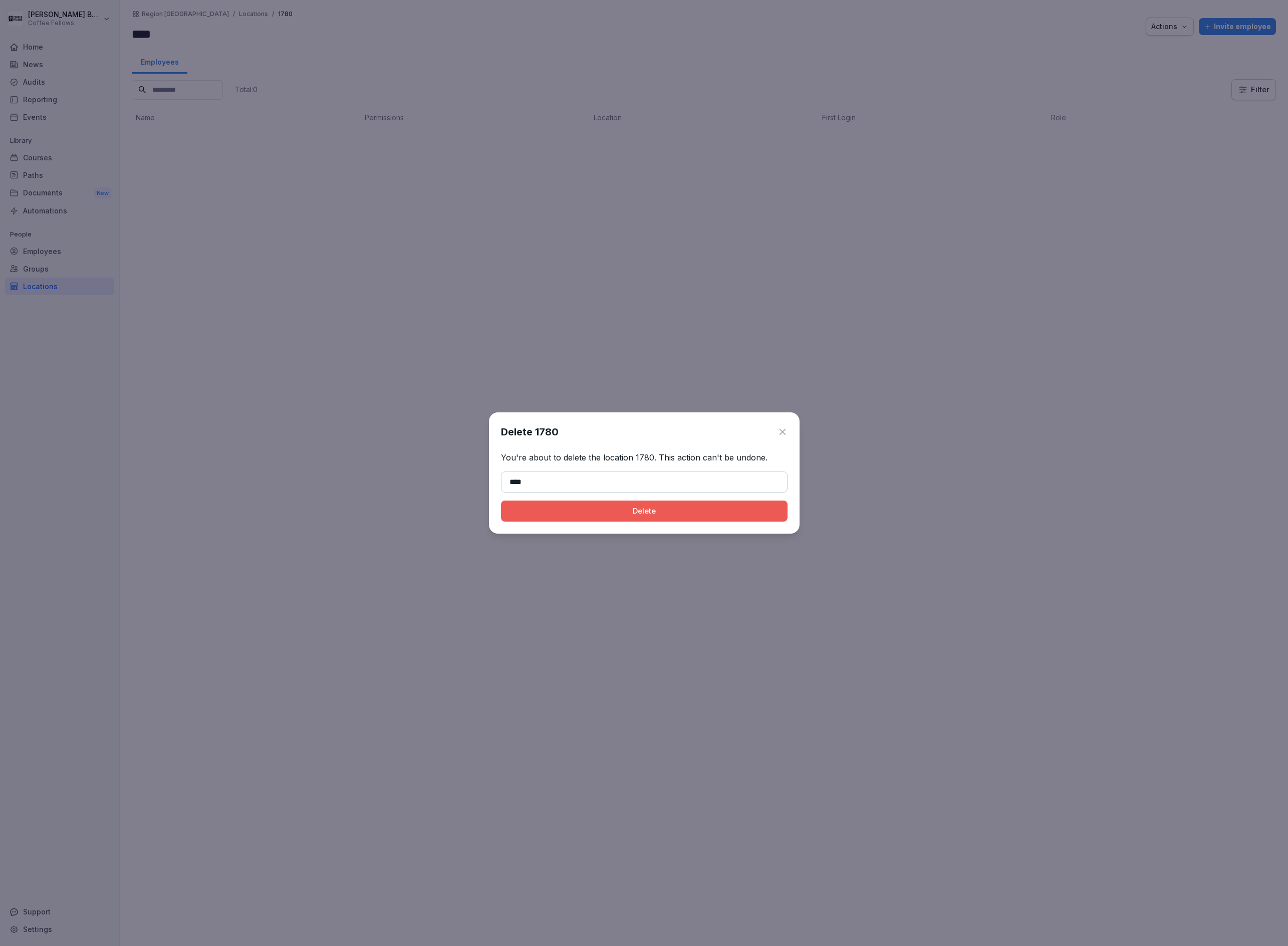
type input "****"
click at [501, 501] on button "Delete" at bounding box center [644, 511] width 286 height 21
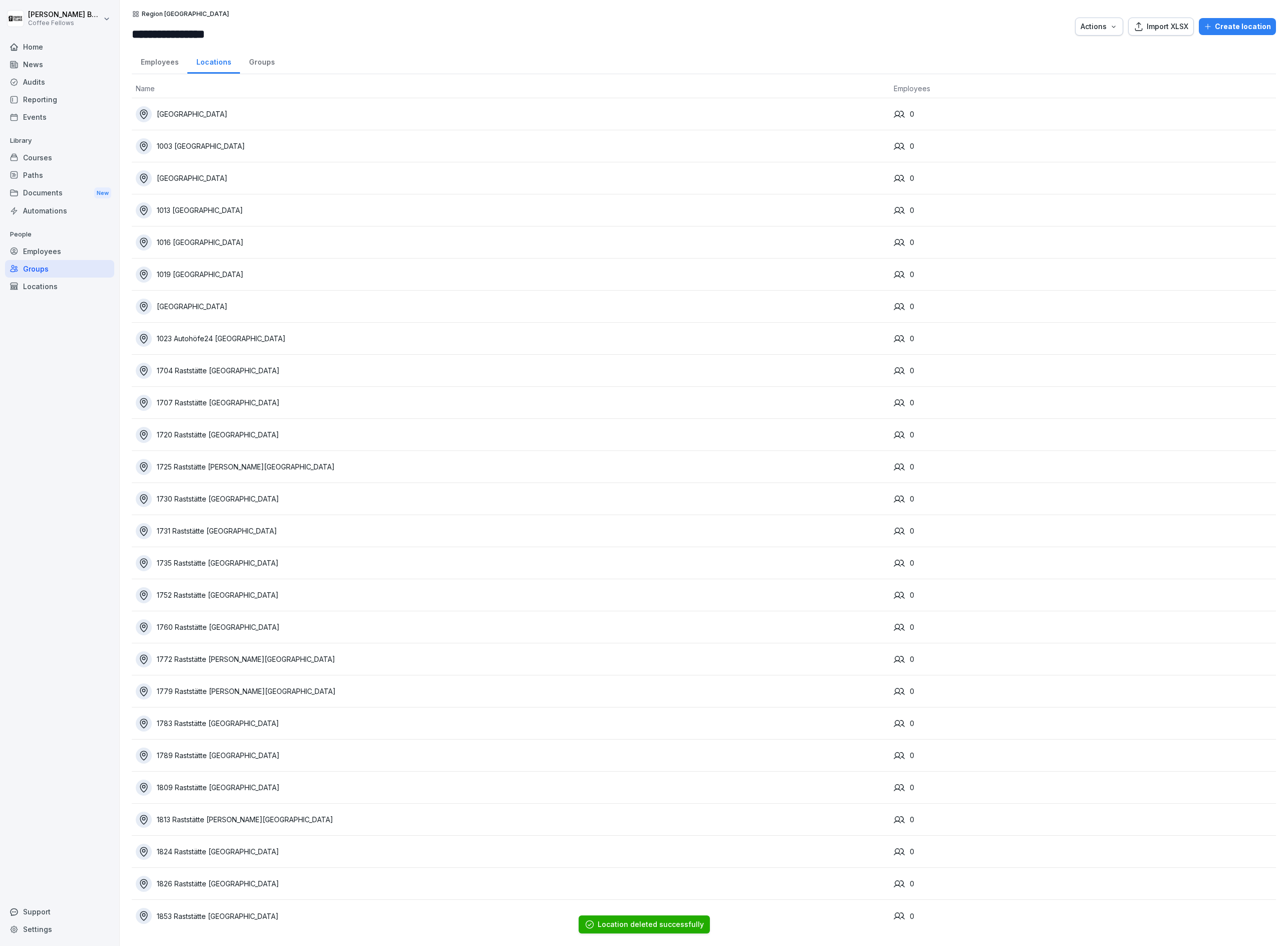
click at [35, 45] on div "Home" at bounding box center [59, 47] width 109 height 17
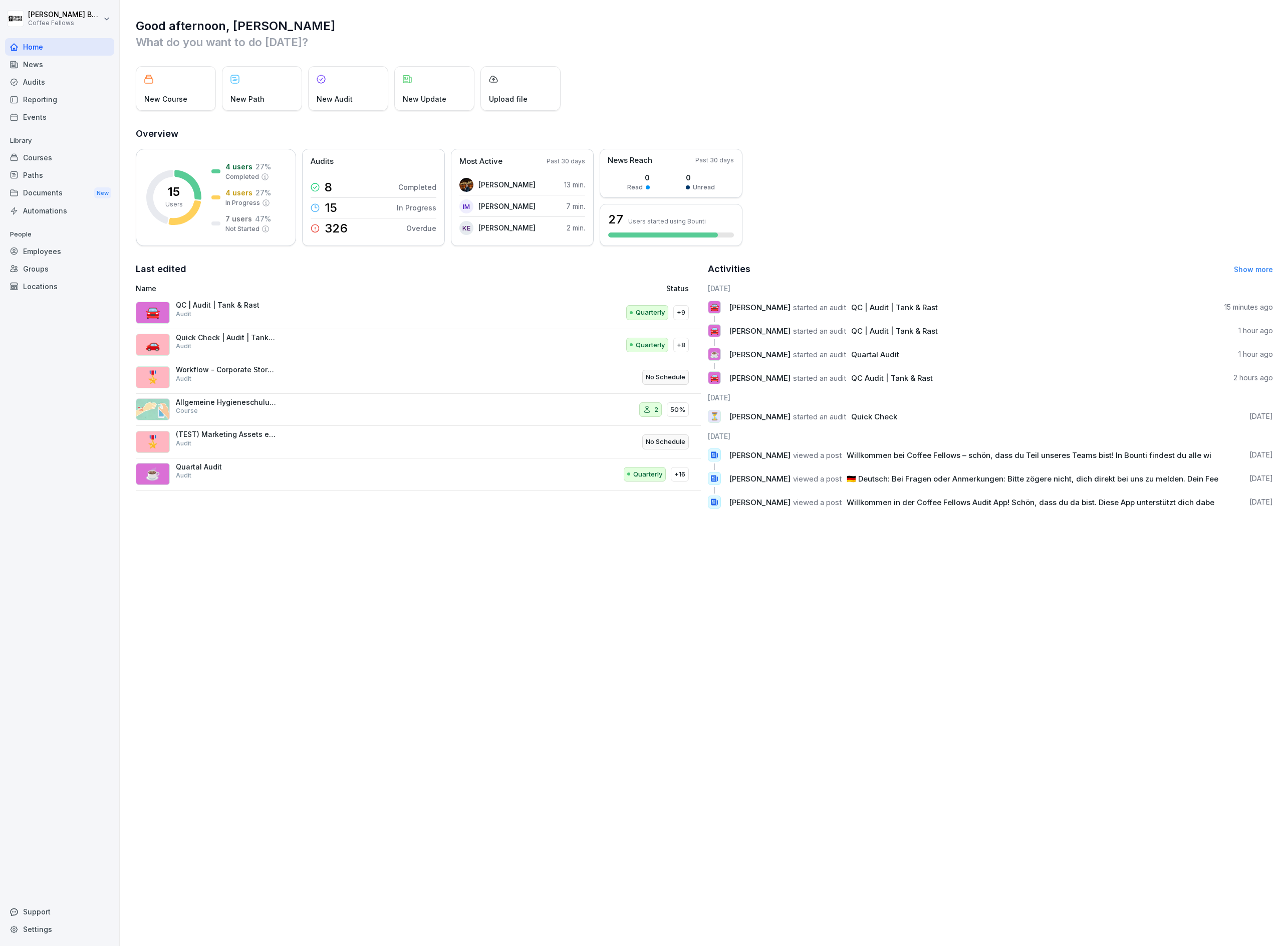
click at [53, 70] on div "News" at bounding box center [59, 64] width 109 height 17
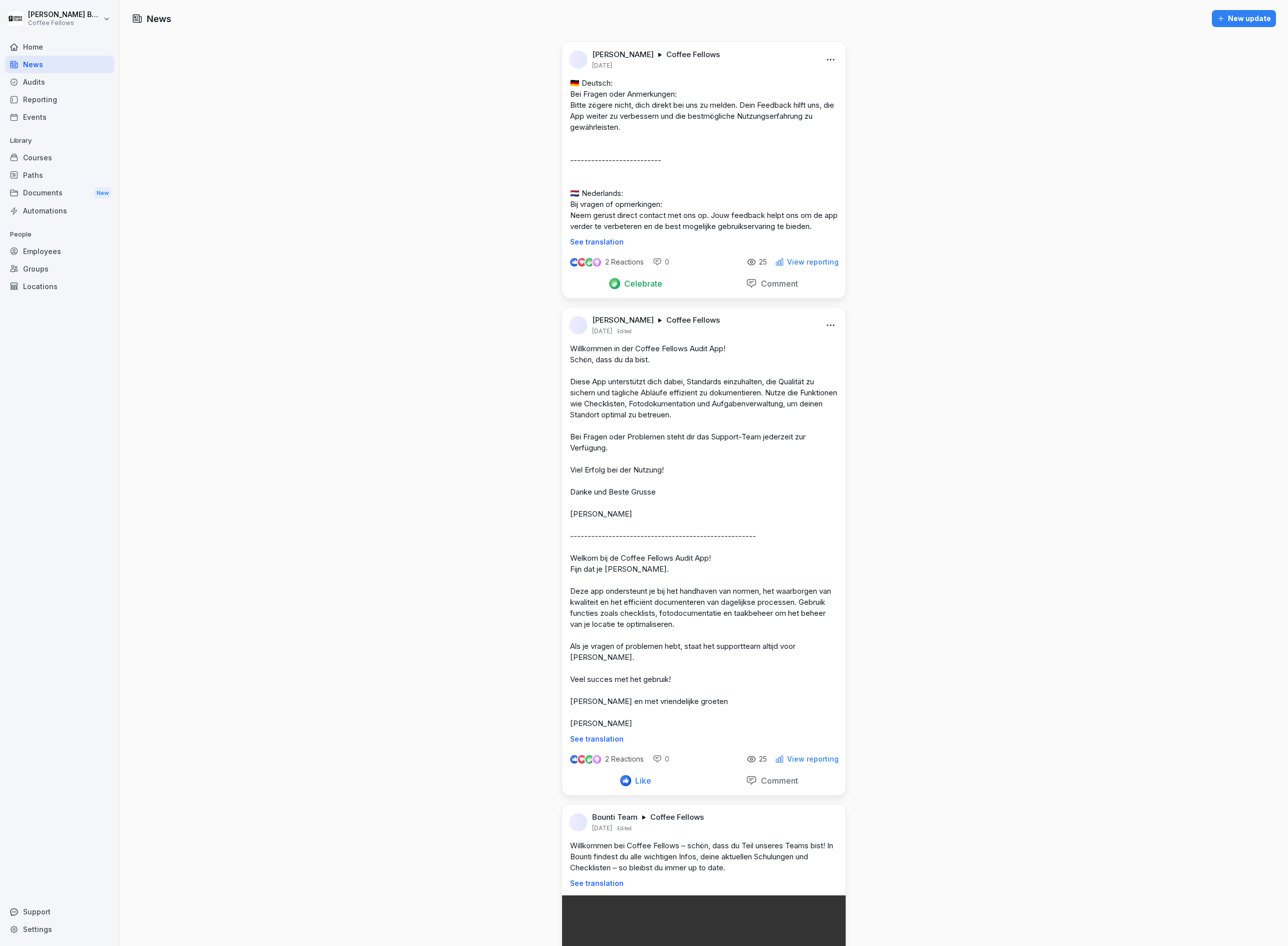
click at [46, 80] on div "Audits" at bounding box center [59, 82] width 109 height 17
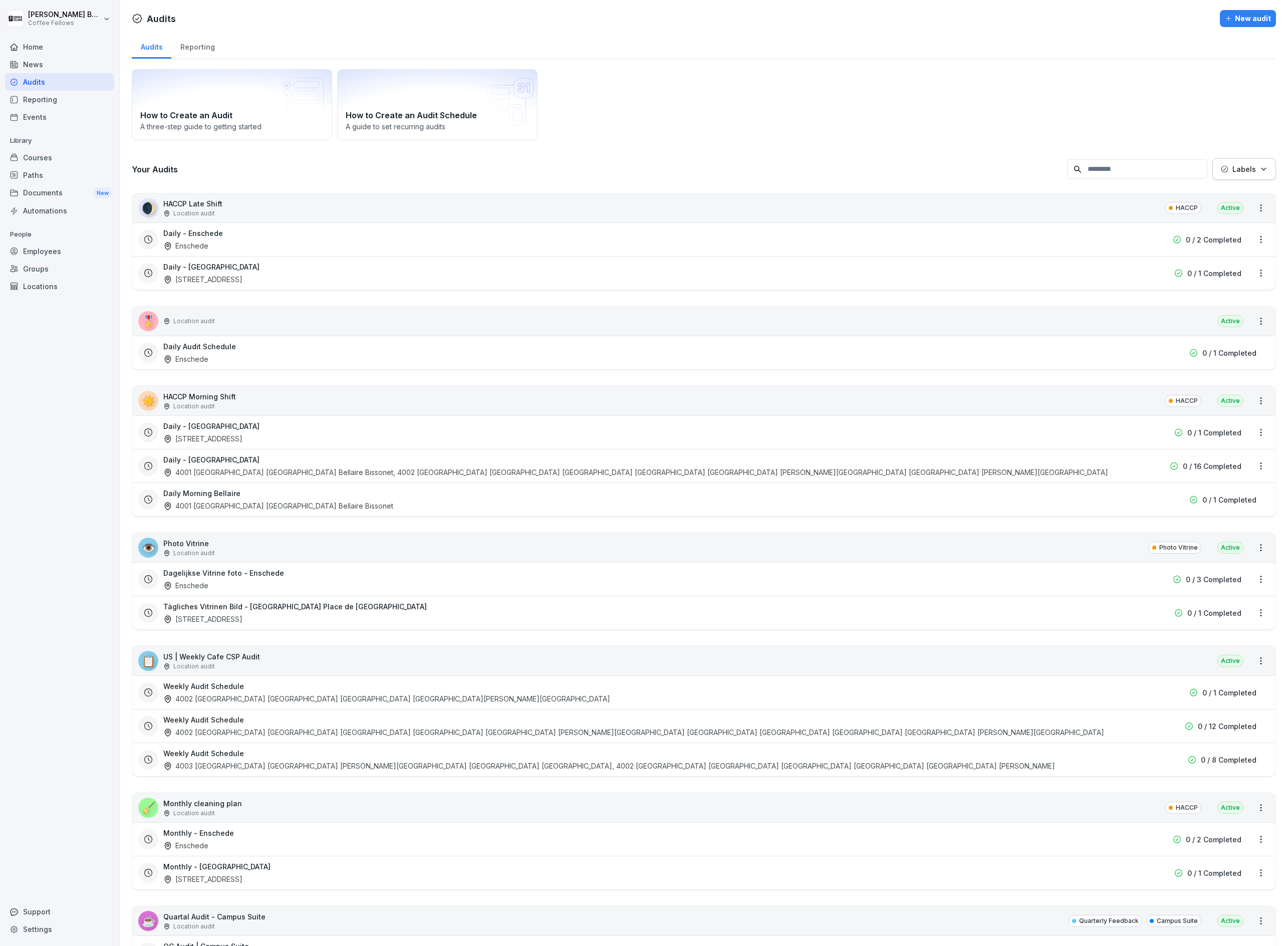
click at [48, 81] on div "Audits" at bounding box center [59, 82] width 109 height 17
click at [1224, 165] on div "Labels" at bounding box center [1244, 169] width 46 height 11
click at [1191, 238] on p "Coffee Fellows" at bounding box center [1187, 236] width 53 height 9
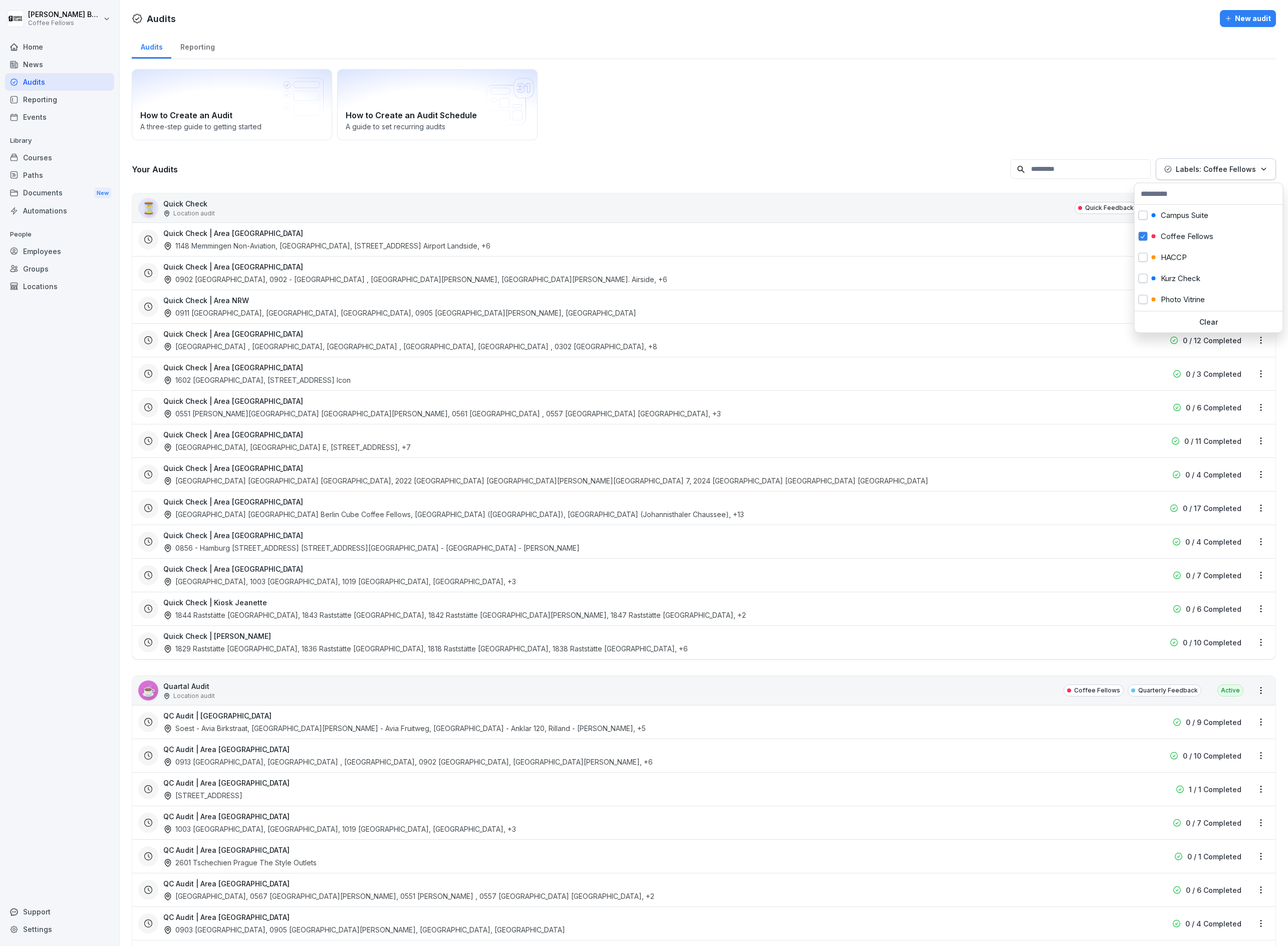
click at [823, 144] on html "[PERSON_NAME] Coffee Fellows Home News Audits Reporting Events Library Courses …" at bounding box center [644, 473] width 1288 height 946
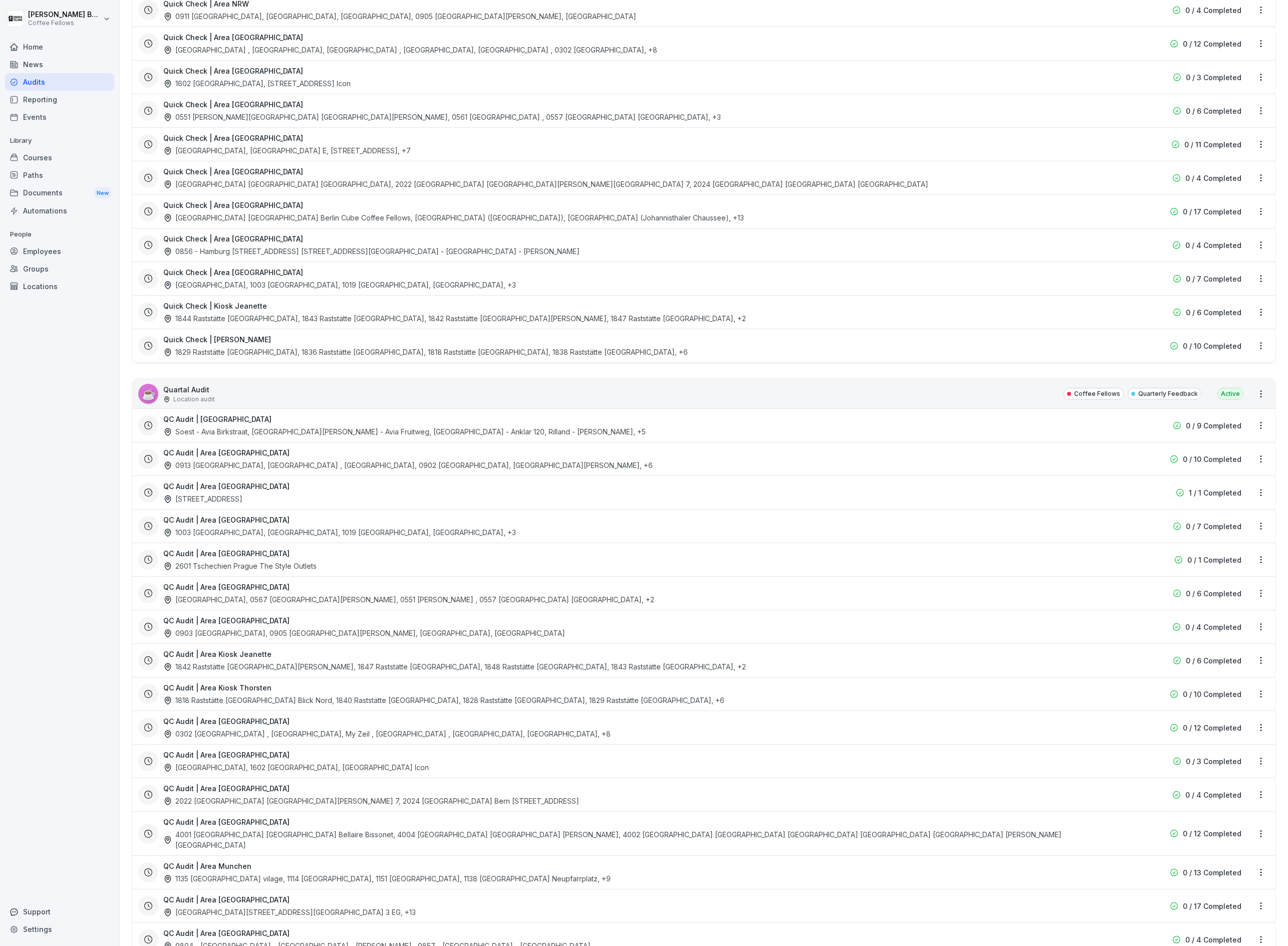
scroll to position [361, 0]
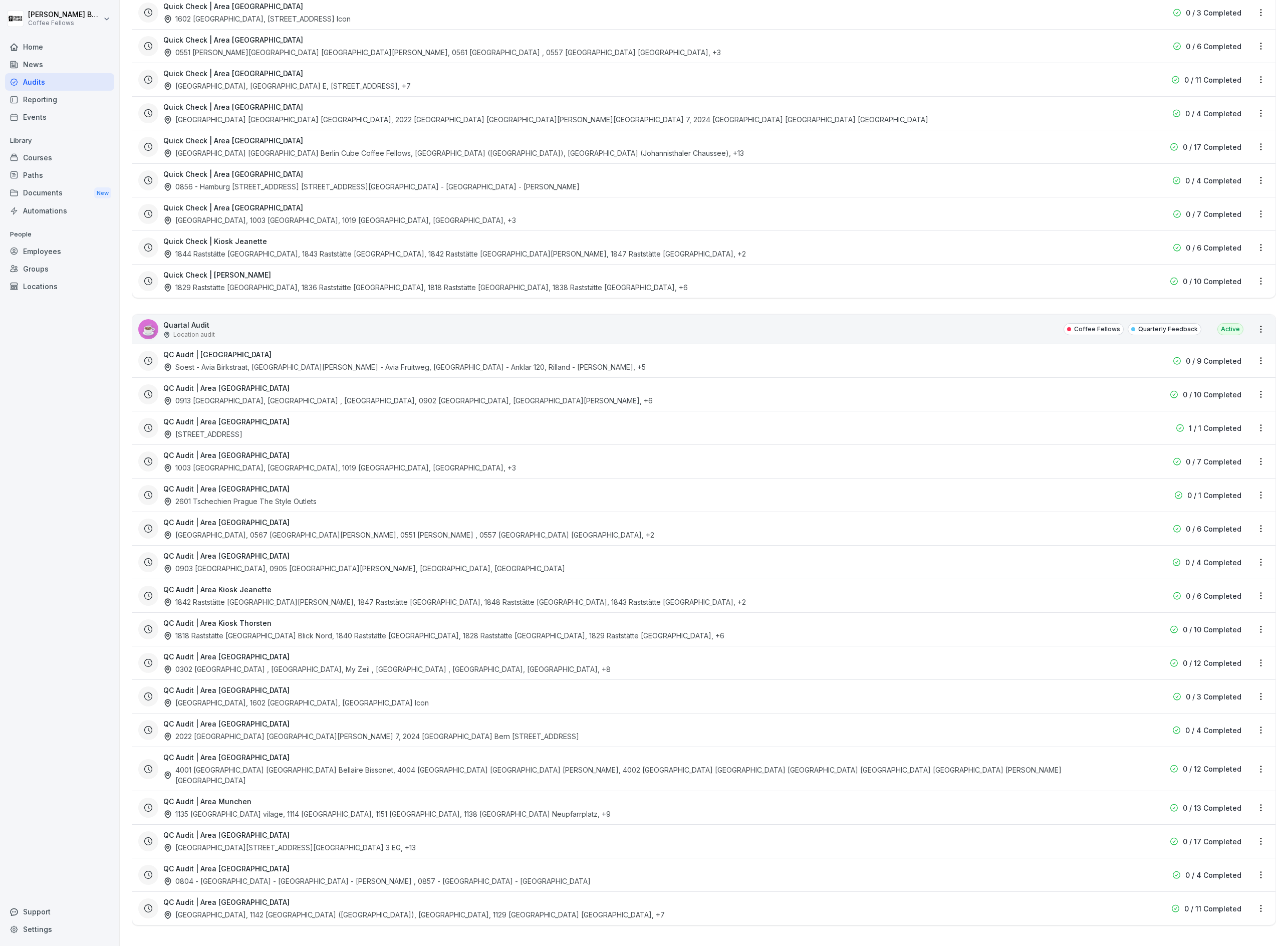
click at [379, 605] on div "1842 Raststätte [GEOGRAPHIC_DATA][PERSON_NAME], 1847 Raststätte [GEOGRAPHIC_DAT…" at bounding box center [455, 602] width 583 height 11
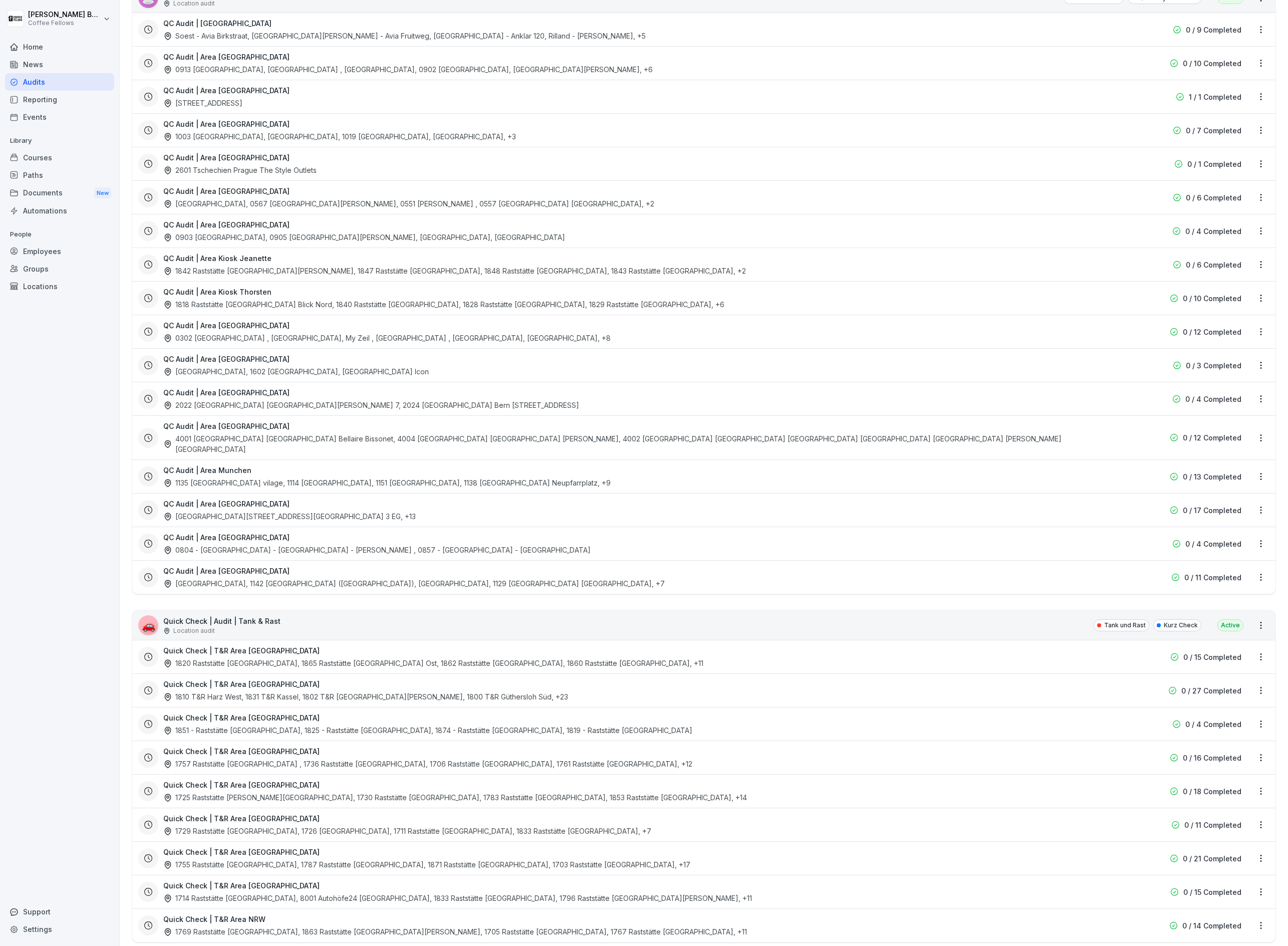
scroll to position [1857, 0]
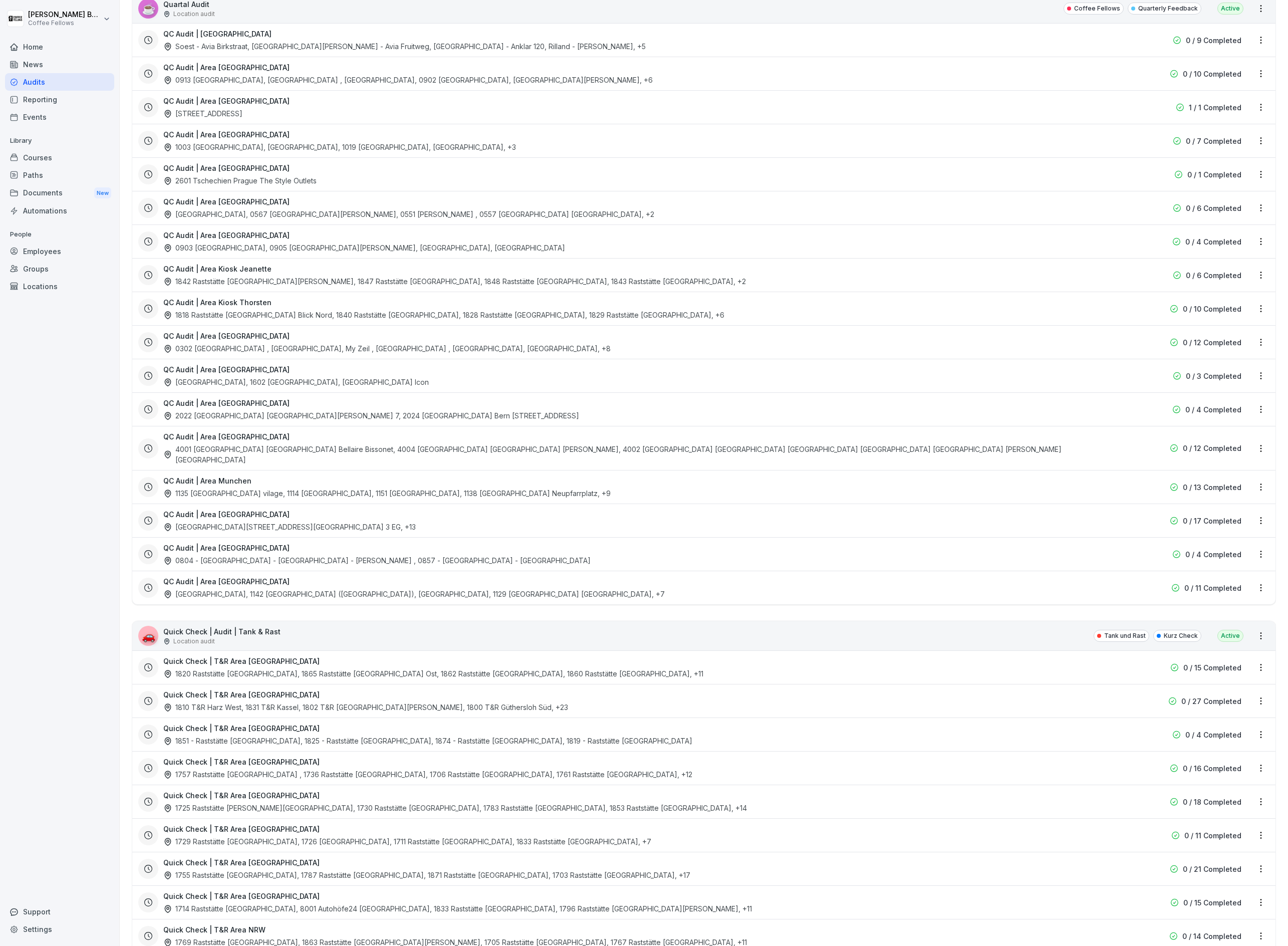
click at [348, 251] on div "QC Audit | Area NRW [GEOGRAPHIC_DATA], 0905 [GEOGRAPHIC_DATA][PERSON_NAME], [GE…" at bounding box center [640, 241] width 953 height 23
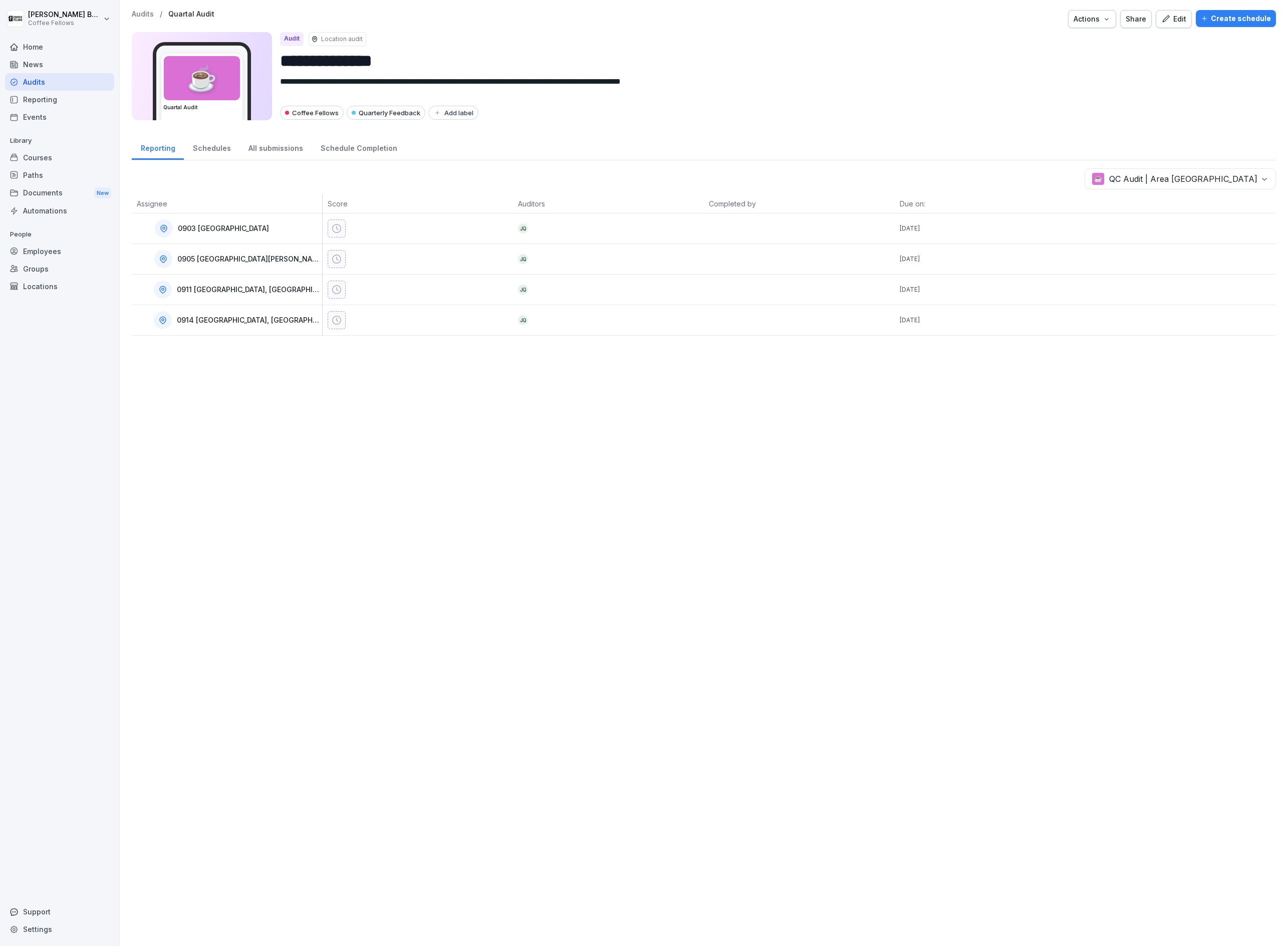
click at [40, 83] on div "Audits" at bounding box center [59, 82] width 109 height 17
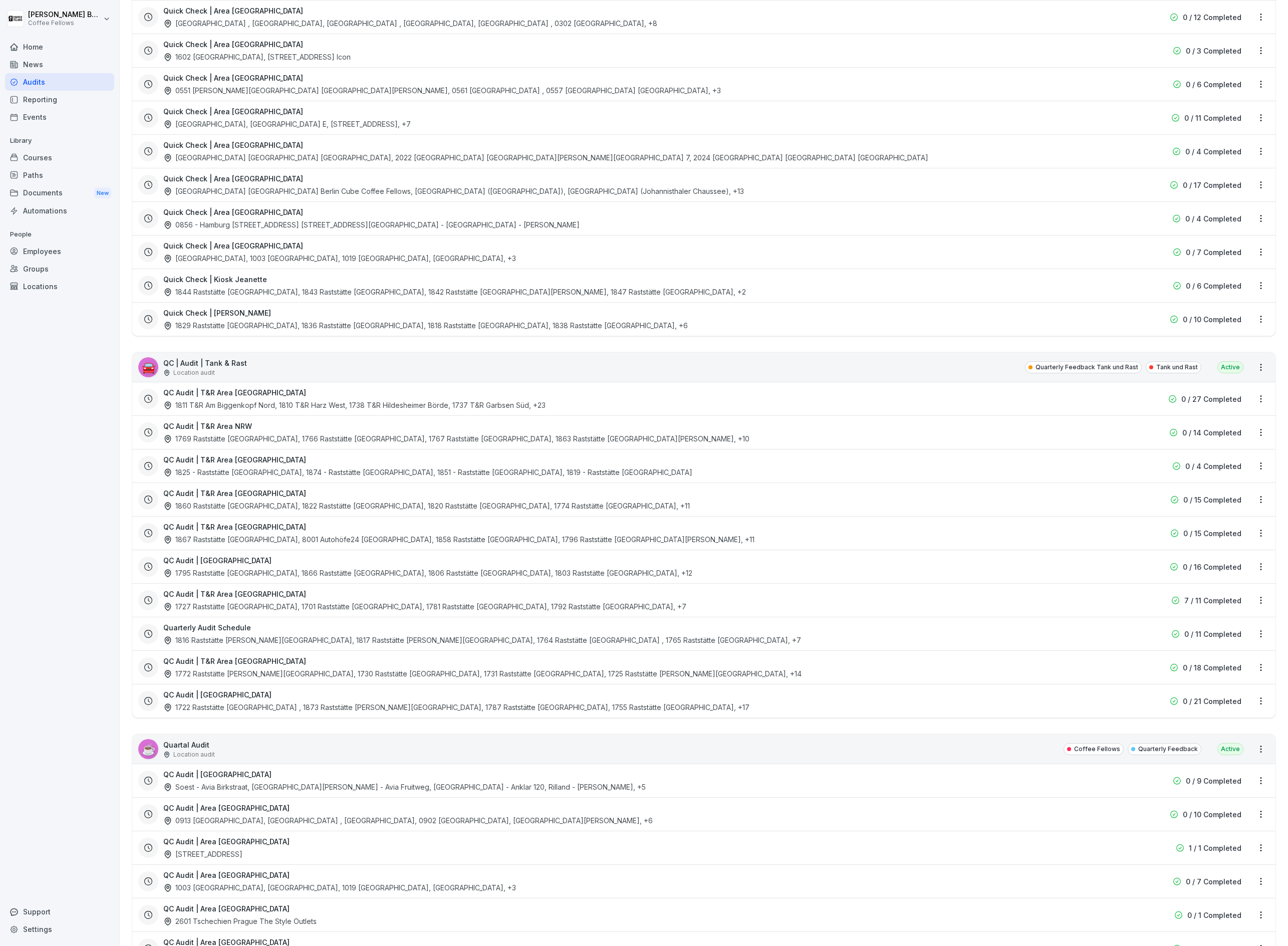
scroll to position [1216, 0]
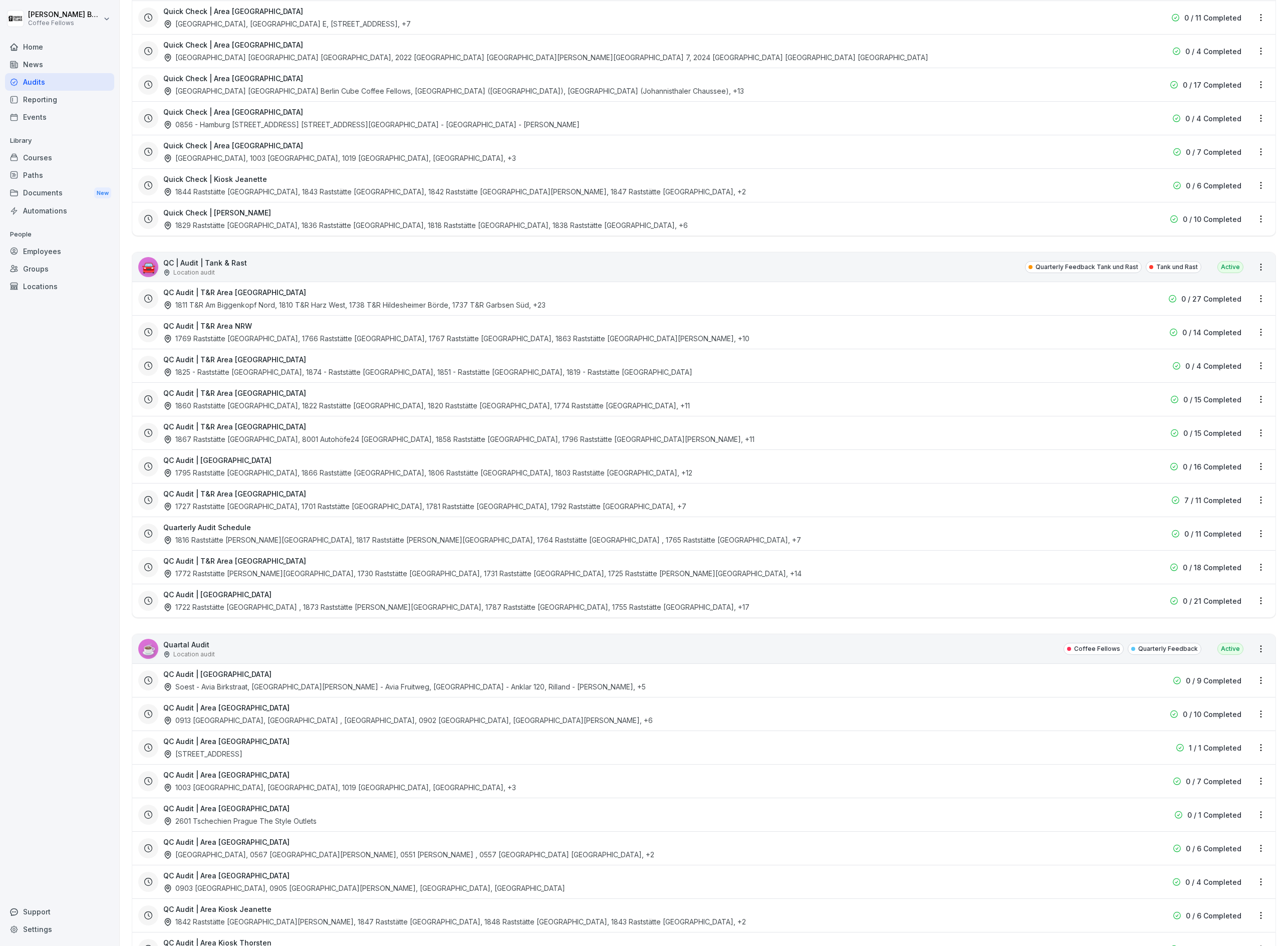
click at [1167, 450] on div "QC Audit | T&R Area [GEOGRAPHIC_DATA] 1867 Raststätte [GEOGRAPHIC_DATA], 8001 A…" at bounding box center [704, 432] width 1143 height 33
click at [1167, 444] on div "QC Audit | T&R Area [GEOGRAPHIC_DATA] 1867 Raststätte [GEOGRAPHIC_DATA], 8001 A…" at bounding box center [696, 432] width 1115 height 23
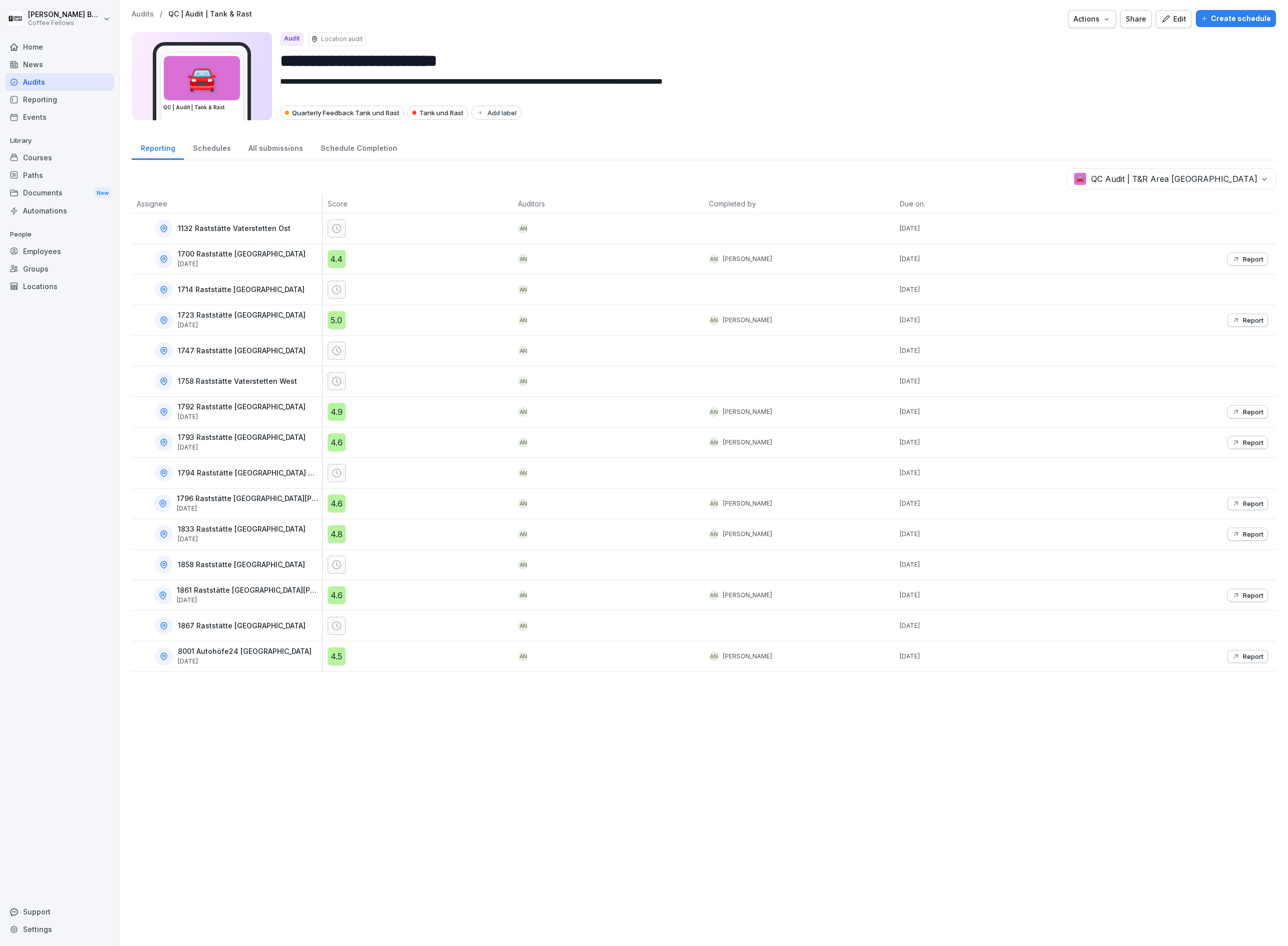
drag, startPoint x: 1248, startPoint y: 197, endPoint x: 1243, endPoint y: 183, distance: 14.9
click at [1247, 192] on div "🚘 QC Audit | T&R Area [GEOGRAPHIC_DATA] Assignee Score Auditors Completed by Du…" at bounding box center [704, 420] width 1144 height 504
click at [1243, 184] on body "**********" at bounding box center [644, 473] width 1288 height 946
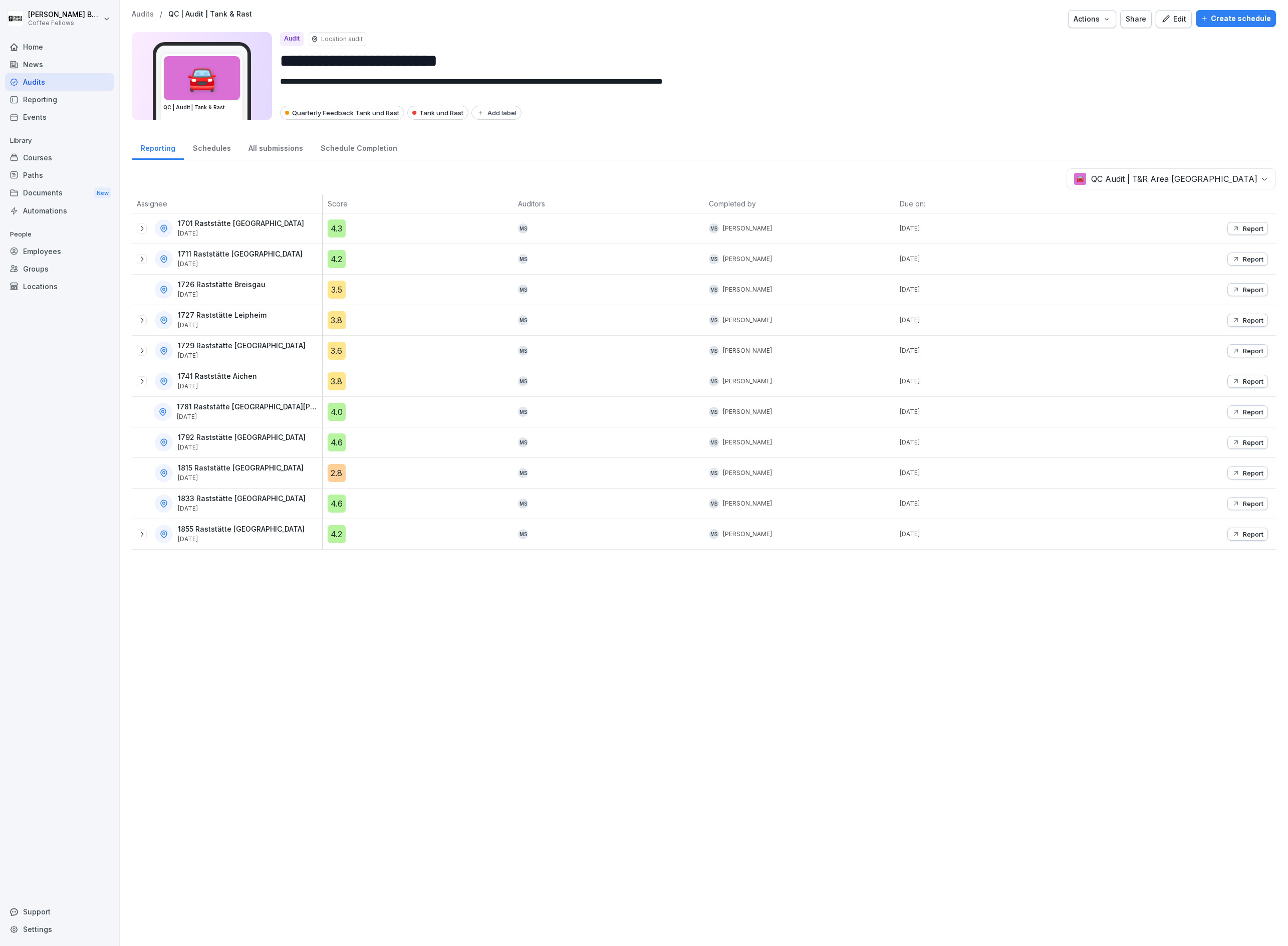
click at [1172, 180] on body "**********" at bounding box center [644, 473] width 1288 height 946
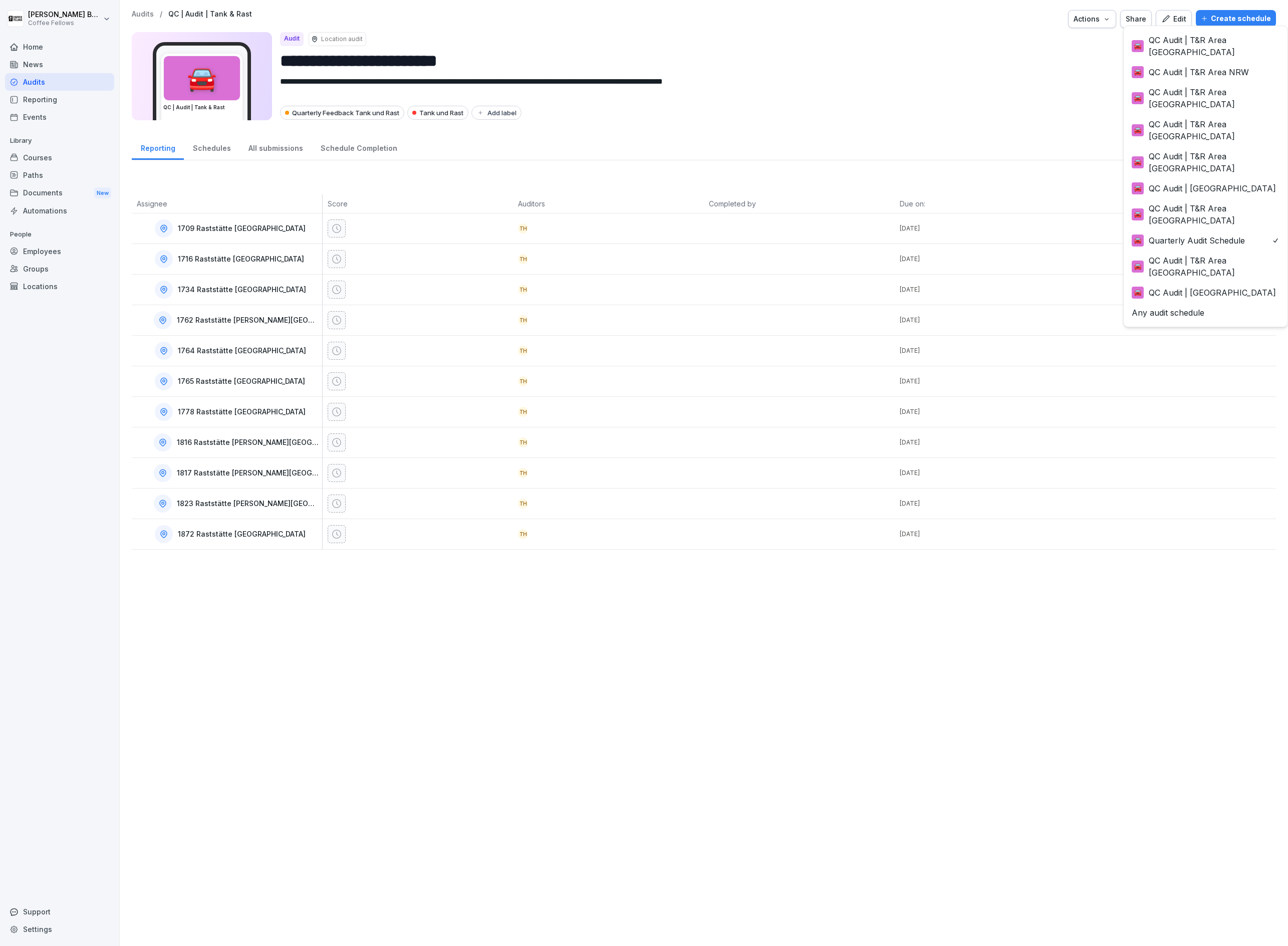
click at [1210, 176] on body "**********" at bounding box center [644, 473] width 1288 height 946
click at [1091, 87] on html "**********" at bounding box center [644, 473] width 1288 height 946
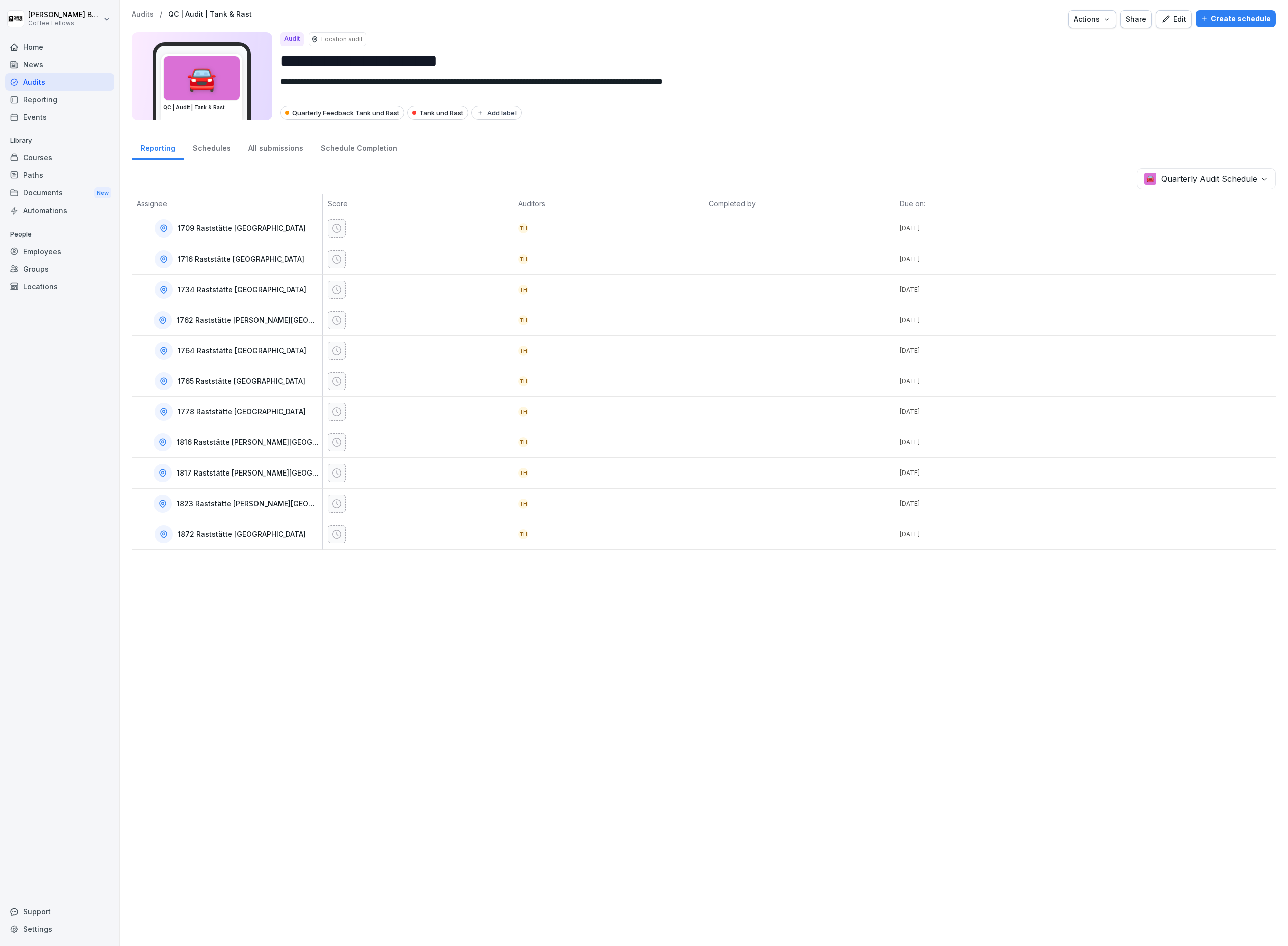
click at [1224, 192] on div "🚘 Quarterly Audit Schedule Assignee Score Auditors Completed by Due on: 1709 Ra…" at bounding box center [704, 359] width 1144 height 381
click at [1230, 175] on body "**********" at bounding box center [644, 473] width 1288 height 946
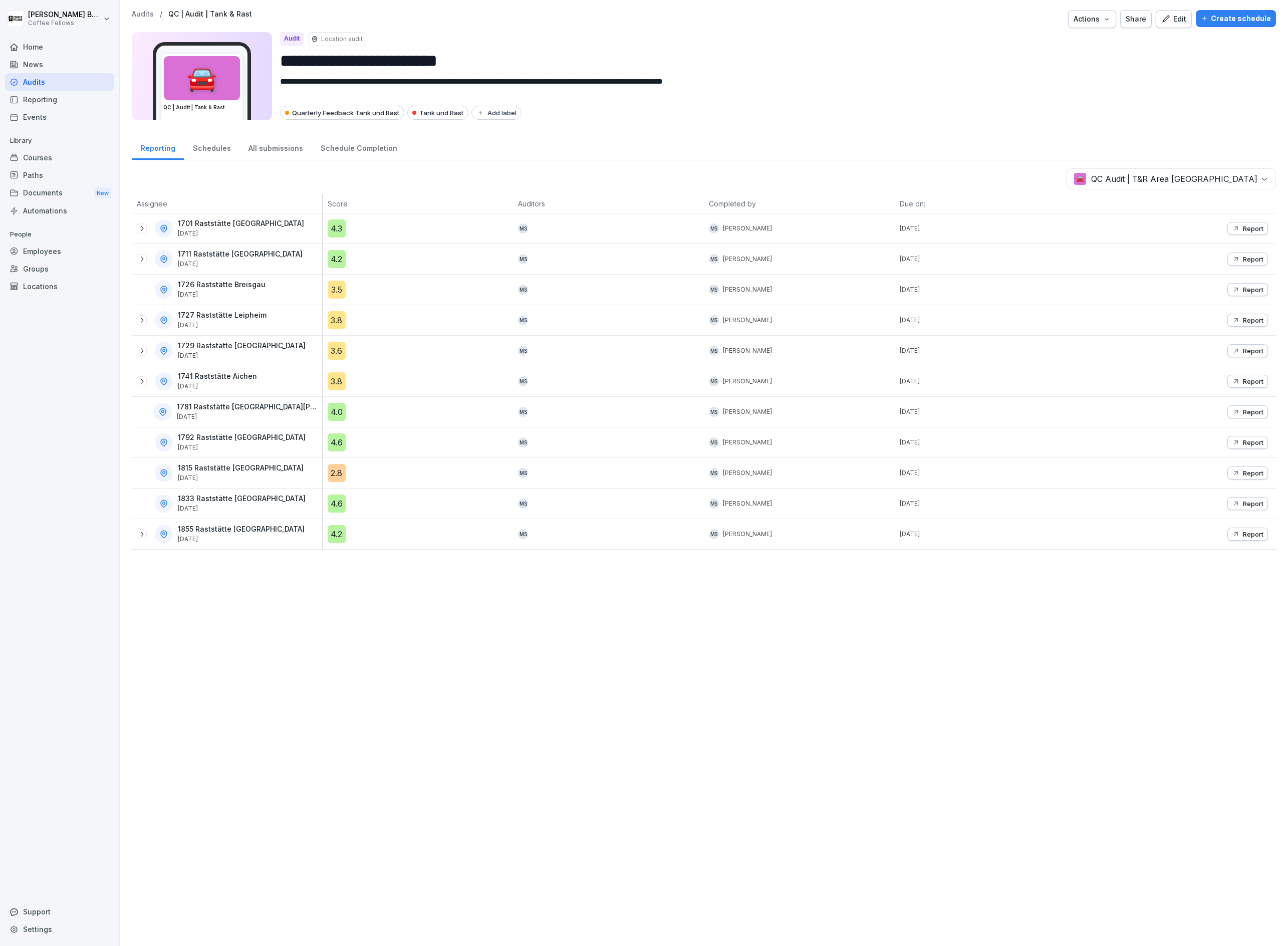
click at [223, 153] on div "Schedules" at bounding box center [212, 147] width 56 height 25
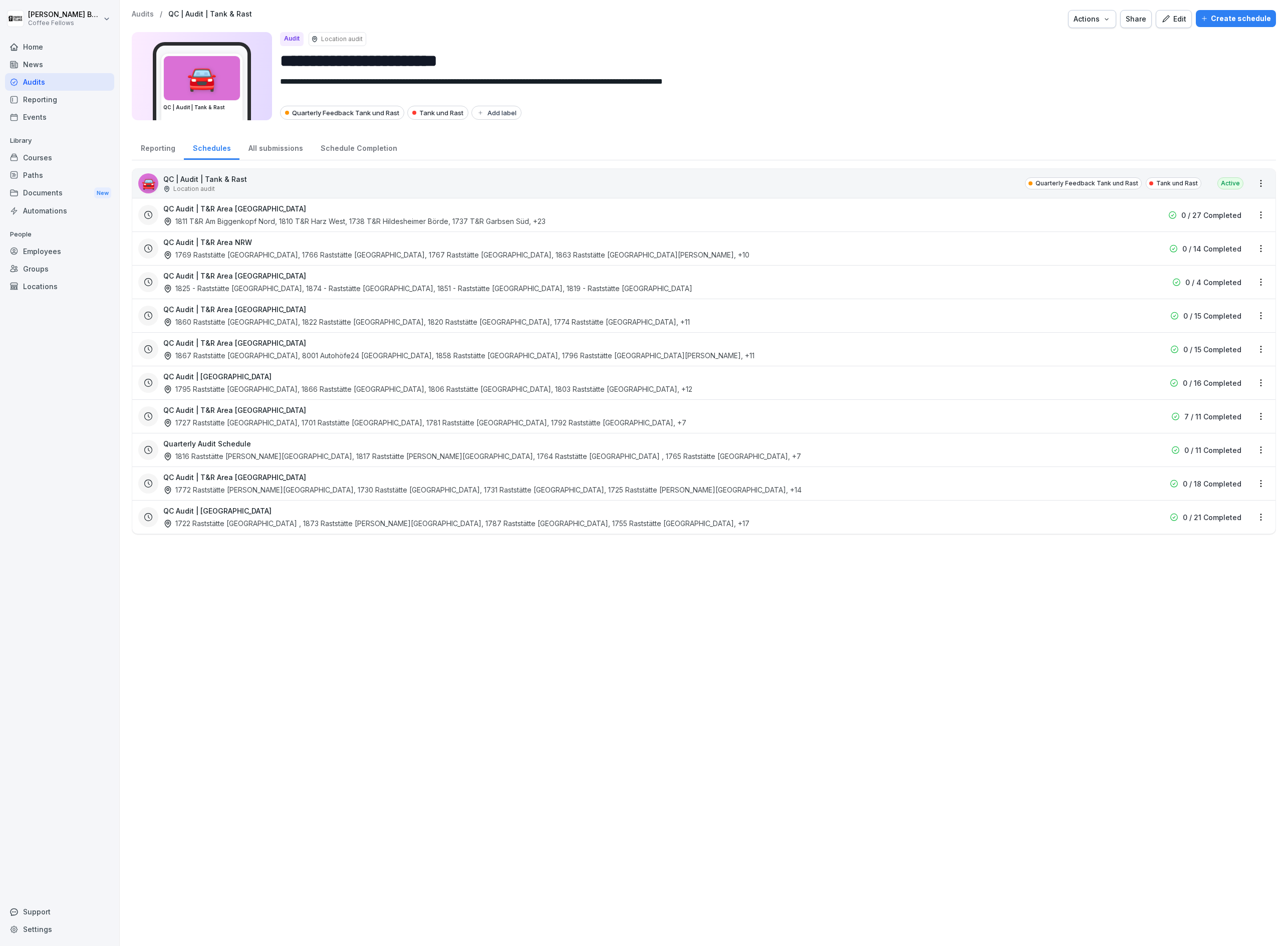
click at [1256, 349] on html "**********" at bounding box center [644, 473] width 1288 height 946
click at [705, 562] on html "**********" at bounding box center [644, 473] width 1288 height 946
click at [1265, 455] on html "**********" at bounding box center [644, 473] width 1288 height 946
click at [0, 0] on link "Update schedule" at bounding box center [0, 0] width 0 height 0
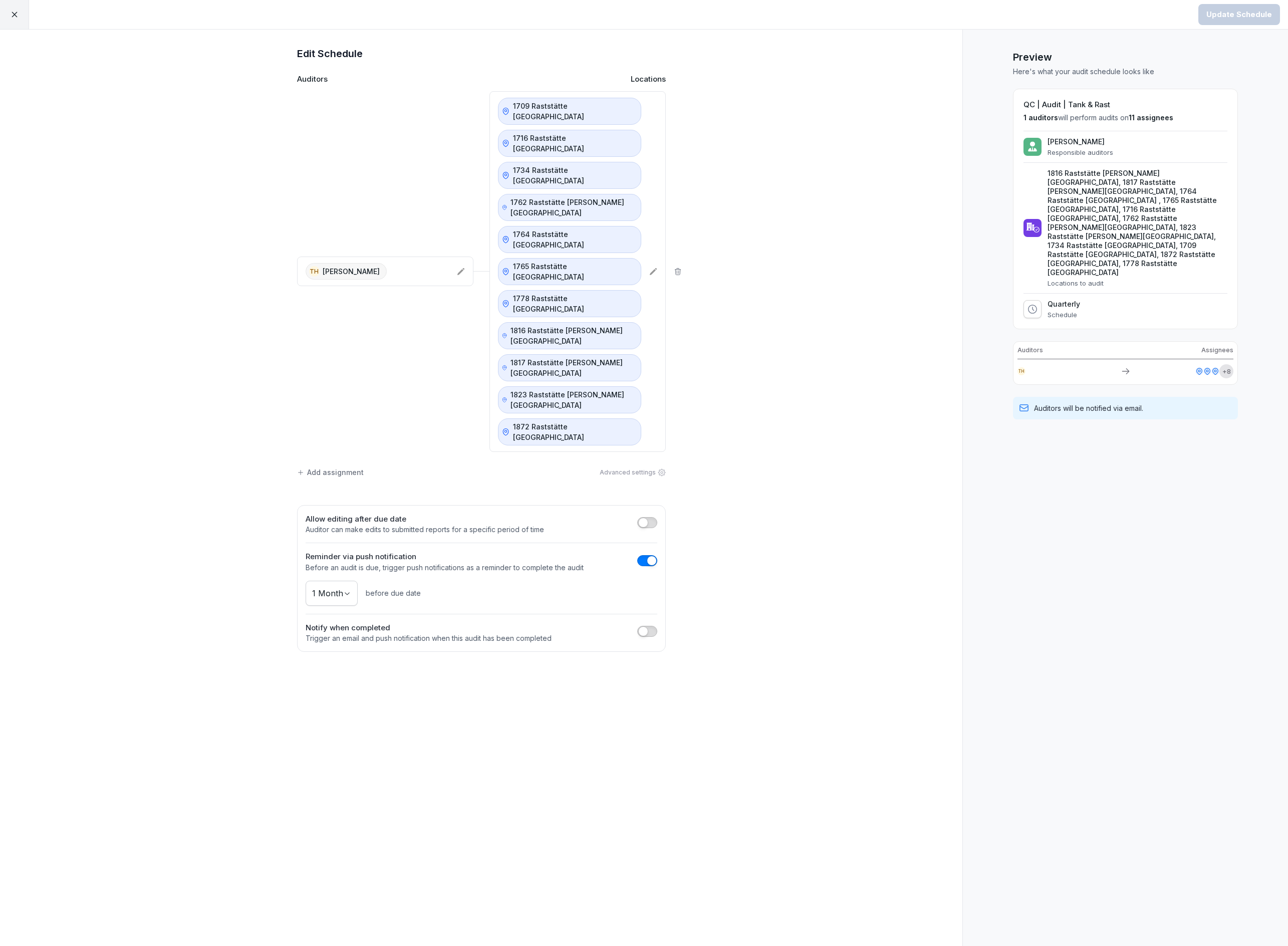
click at [12, 14] on icon at bounding box center [14, 14] width 9 height 9
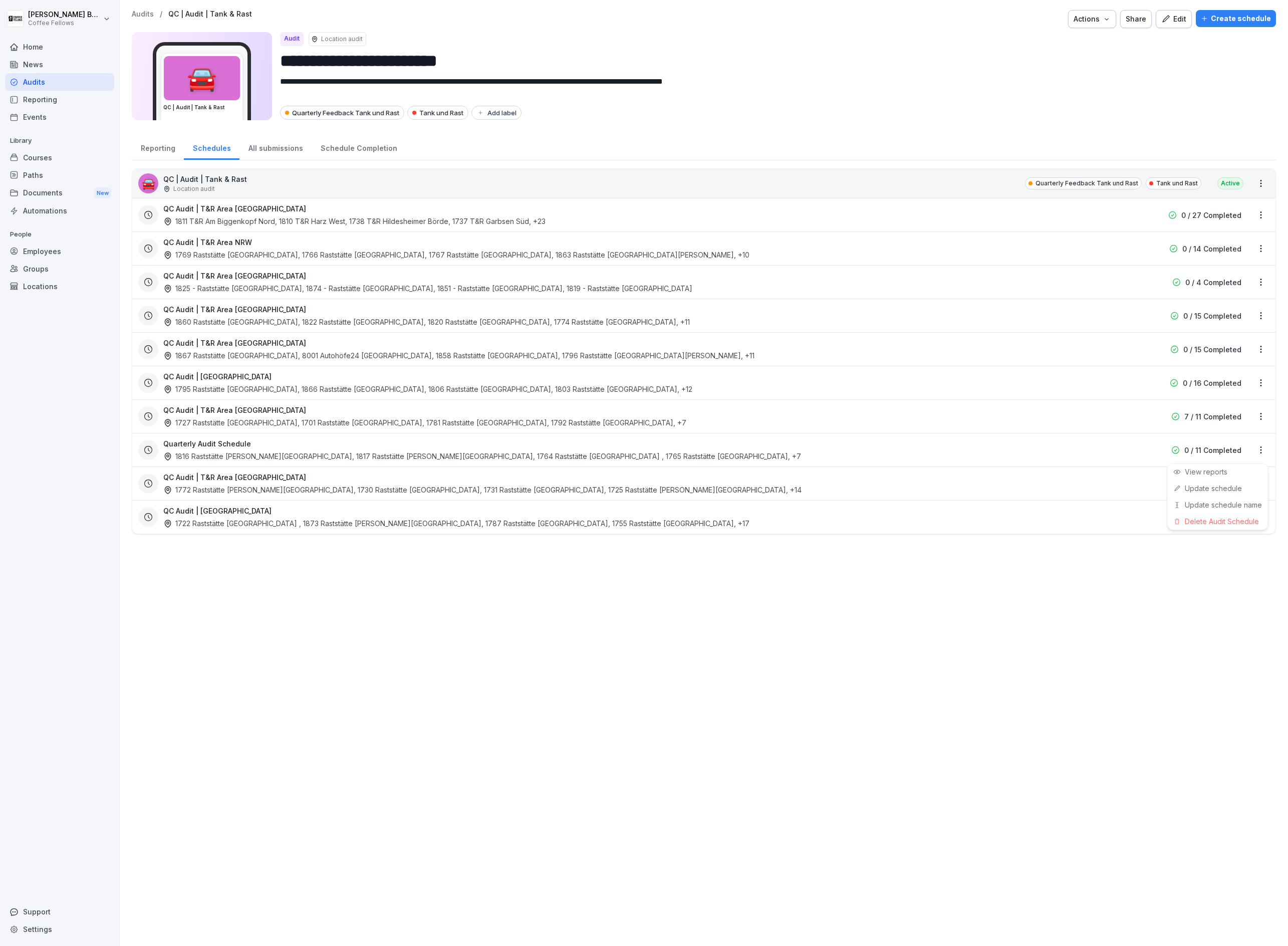
click at [1263, 450] on html "**********" at bounding box center [644, 473] width 1288 height 946
click at [1219, 503] on div "Update schedule name" at bounding box center [1218, 505] width 100 height 17
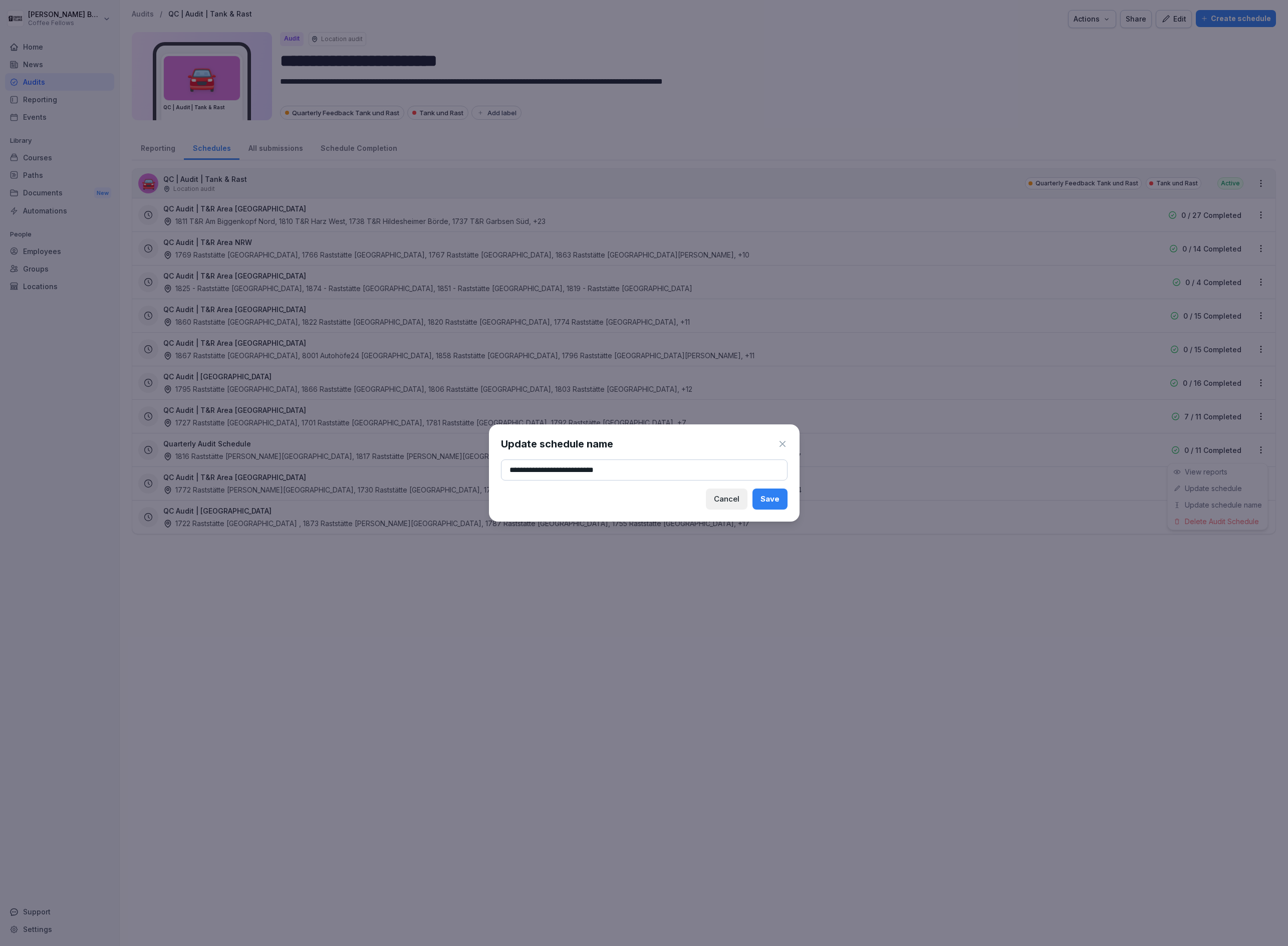
click at [599, 465] on input "**********" at bounding box center [644, 470] width 286 height 21
click at [599, 464] on input "**********" at bounding box center [644, 470] width 286 height 21
click at [596, 472] on input "**********" at bounding box center [644, 470] width 286 height 21
type input "**********"
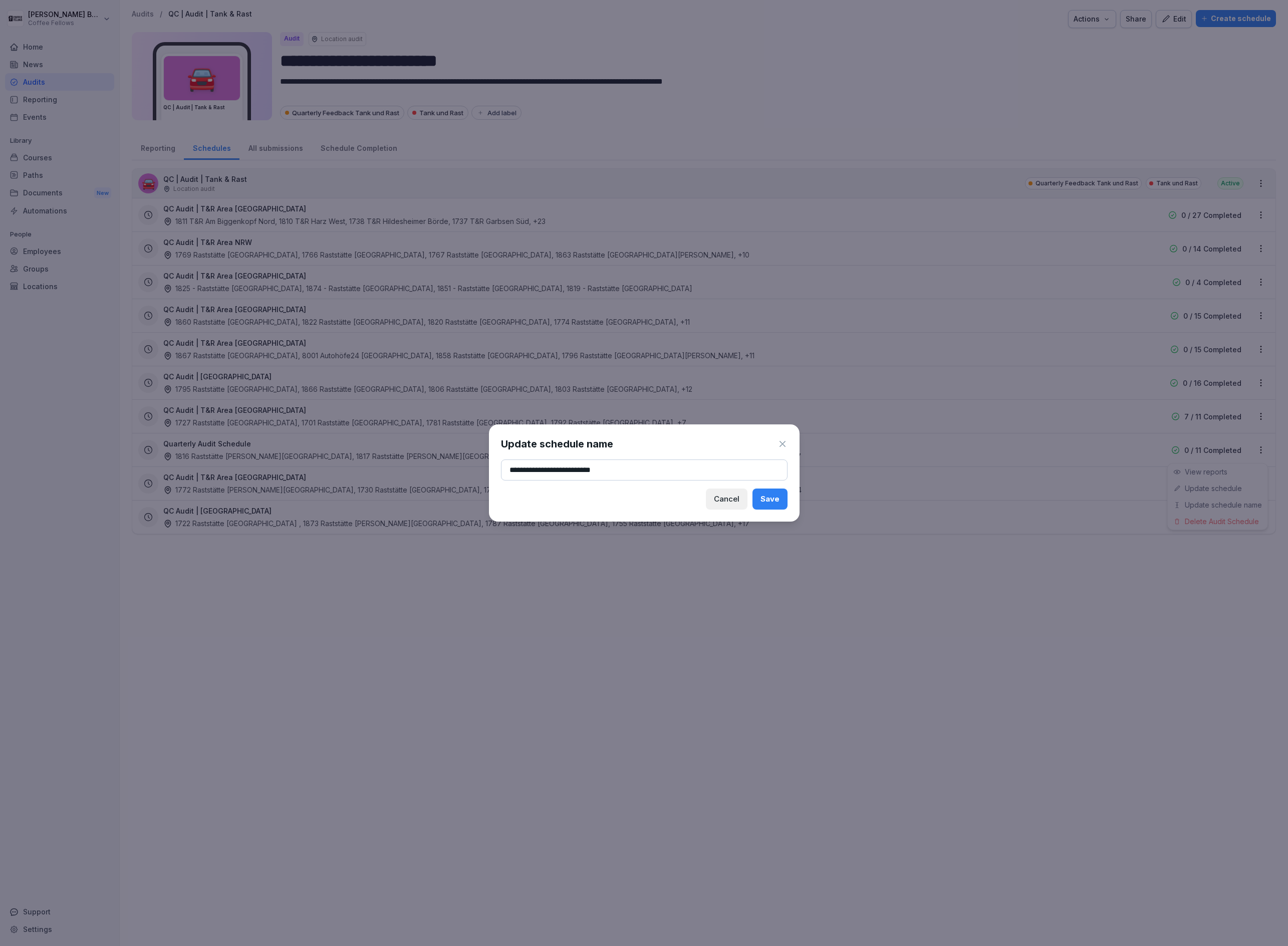
click at [779, 496] on button "Save" at bounding box center [770, 499] width 35 height 21
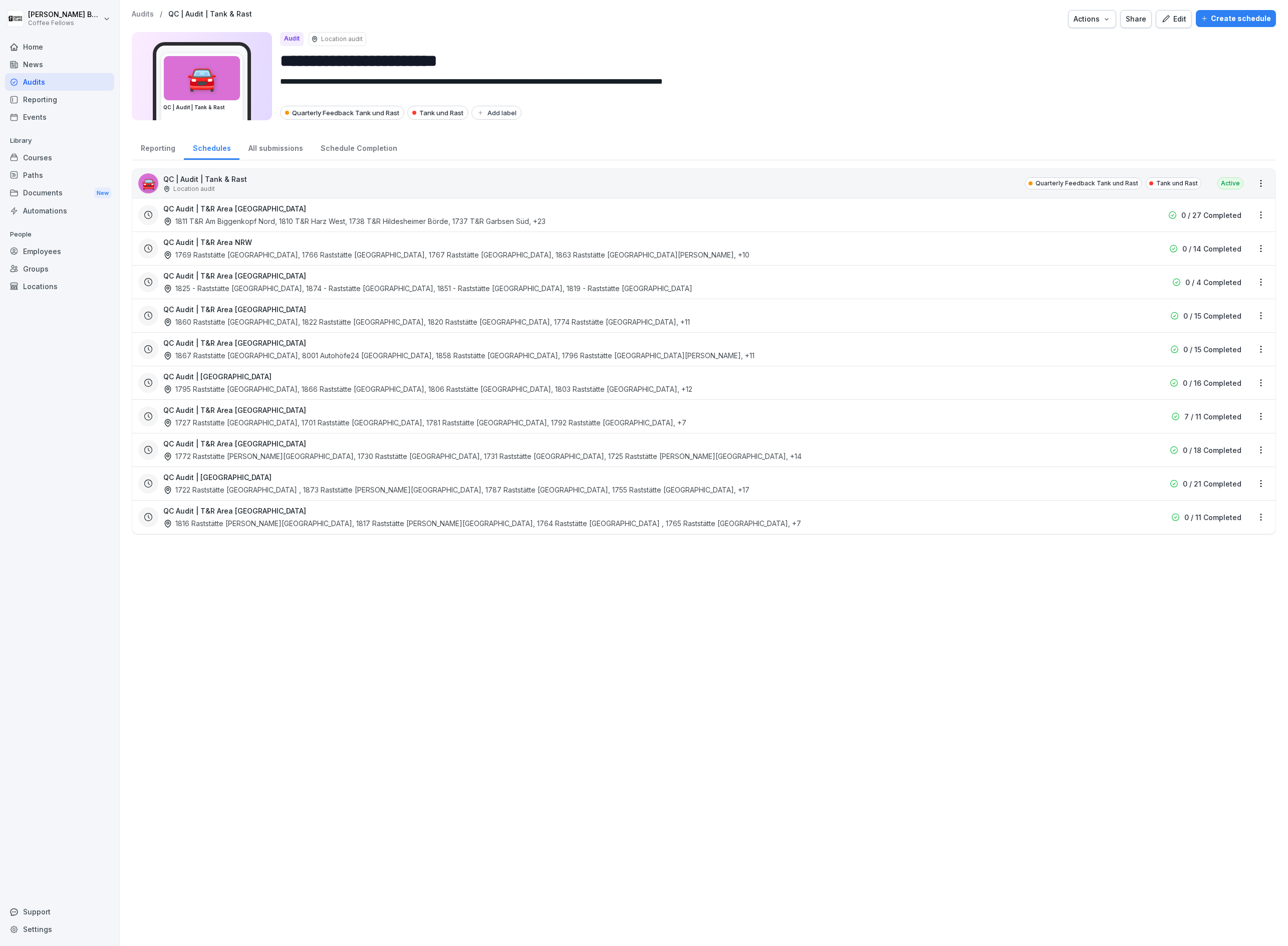
click at [790, 400] on html "**********" at bounding box center [644, 473] width 1288 height 946
click at [1260, 418] on html "**********" at bounding box center [644, 473] width 1288 height 946
click at [1242, 454] on div "Update schedule" at bounding box center [1218, 455] width 100 height 17
click at [1261, 419] on html "**********" at bounding box center [644, 473] width 1288 height 946
click at [0, 0] on link "Update schedule" at bounding box center [0, 0] width 0 height 0
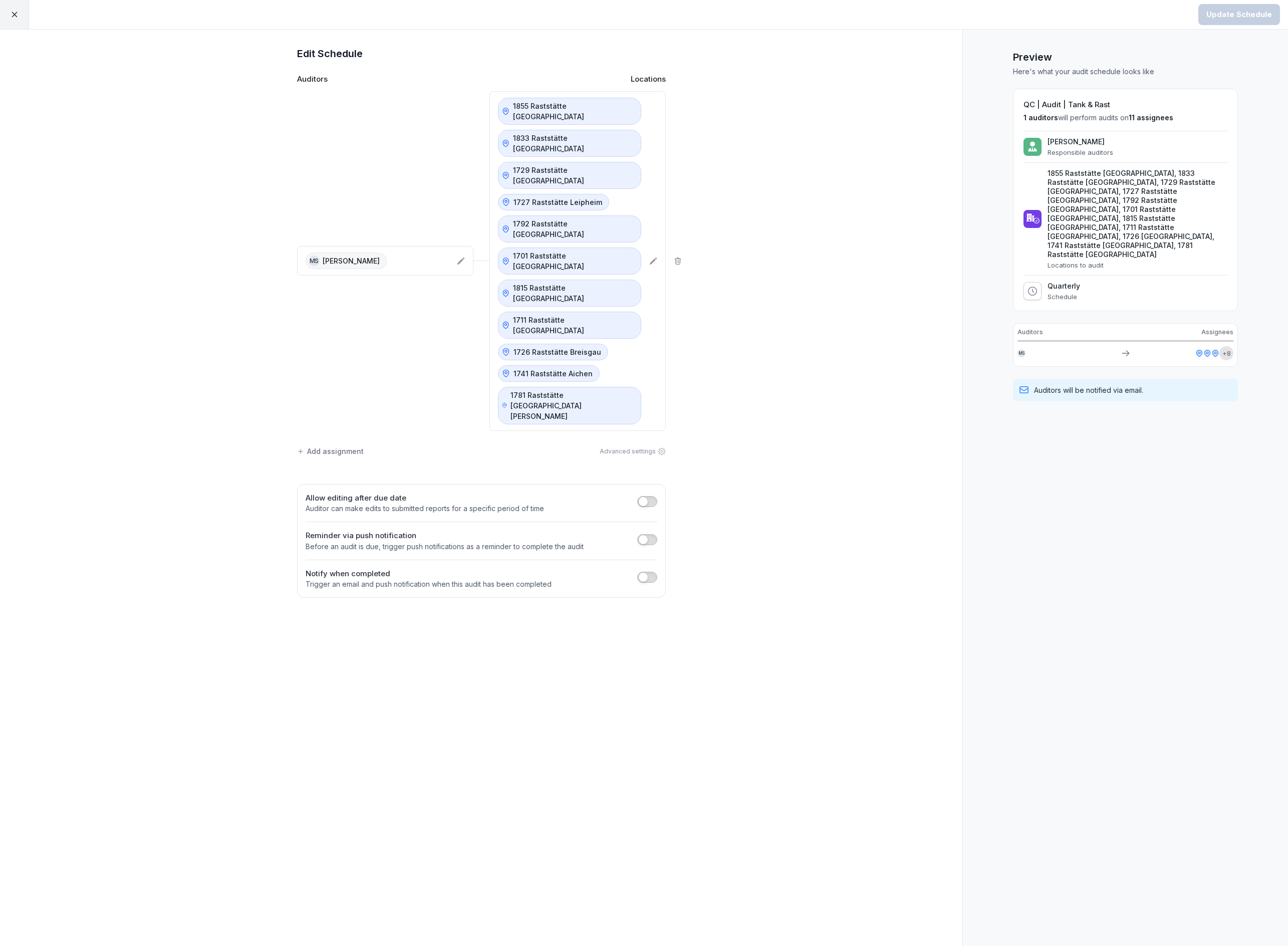
click at [653, 257] on icon at bounding box center [653, 260] width 7 height 7
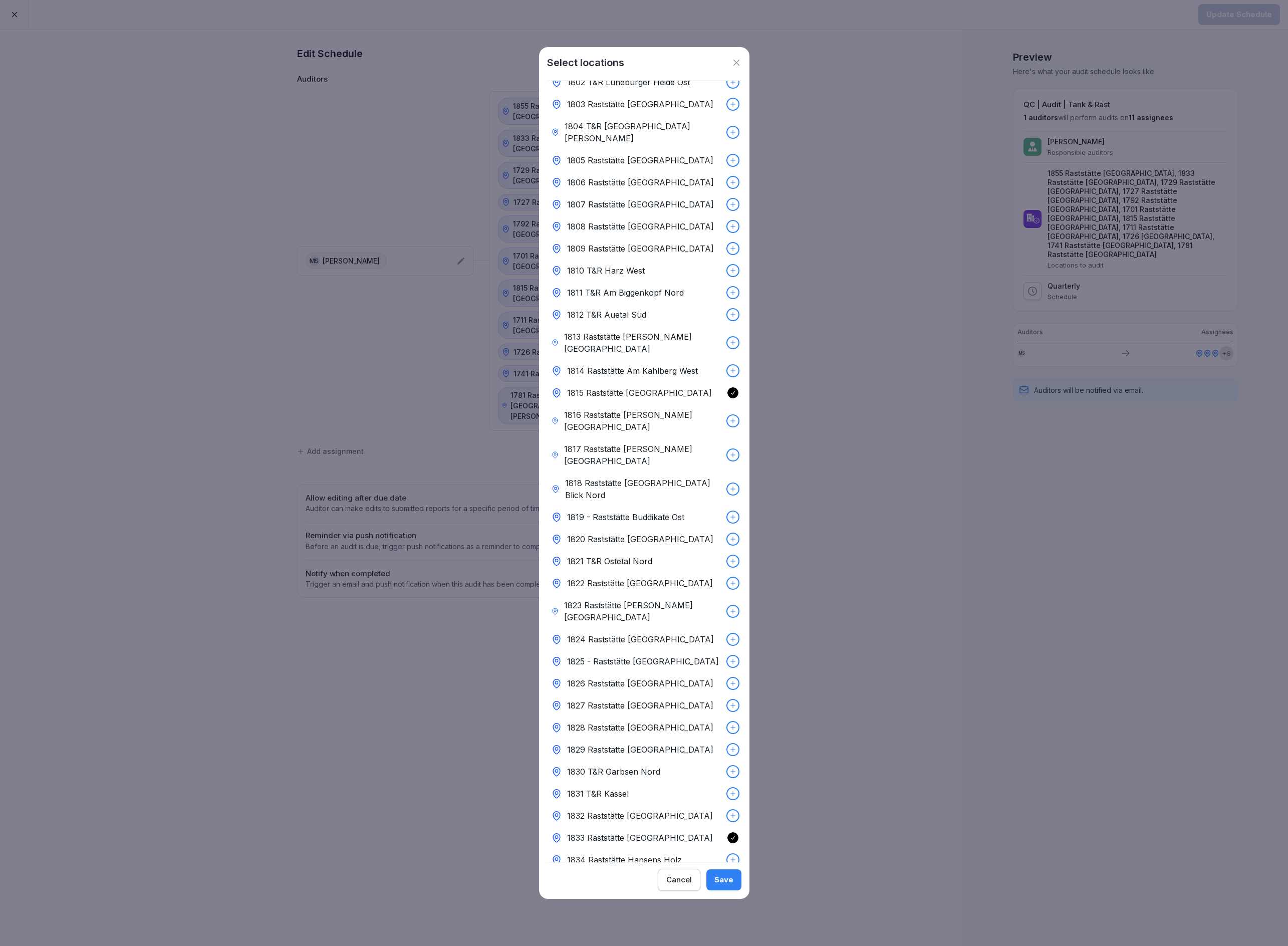
scroll to position [4690, 0]
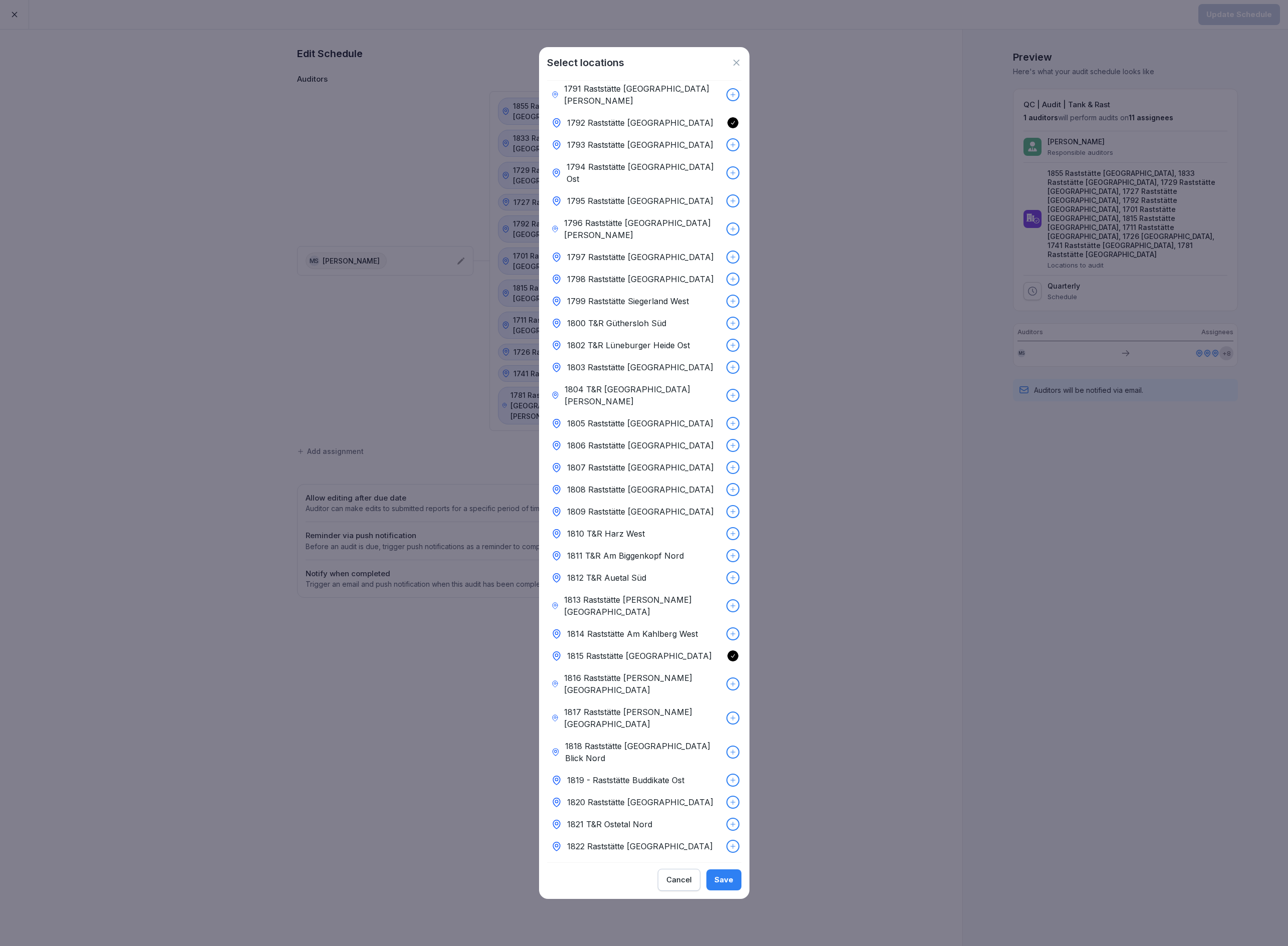
click at [721, 879] on div "Save" at bounding box center [724, 880] width 19 height 11
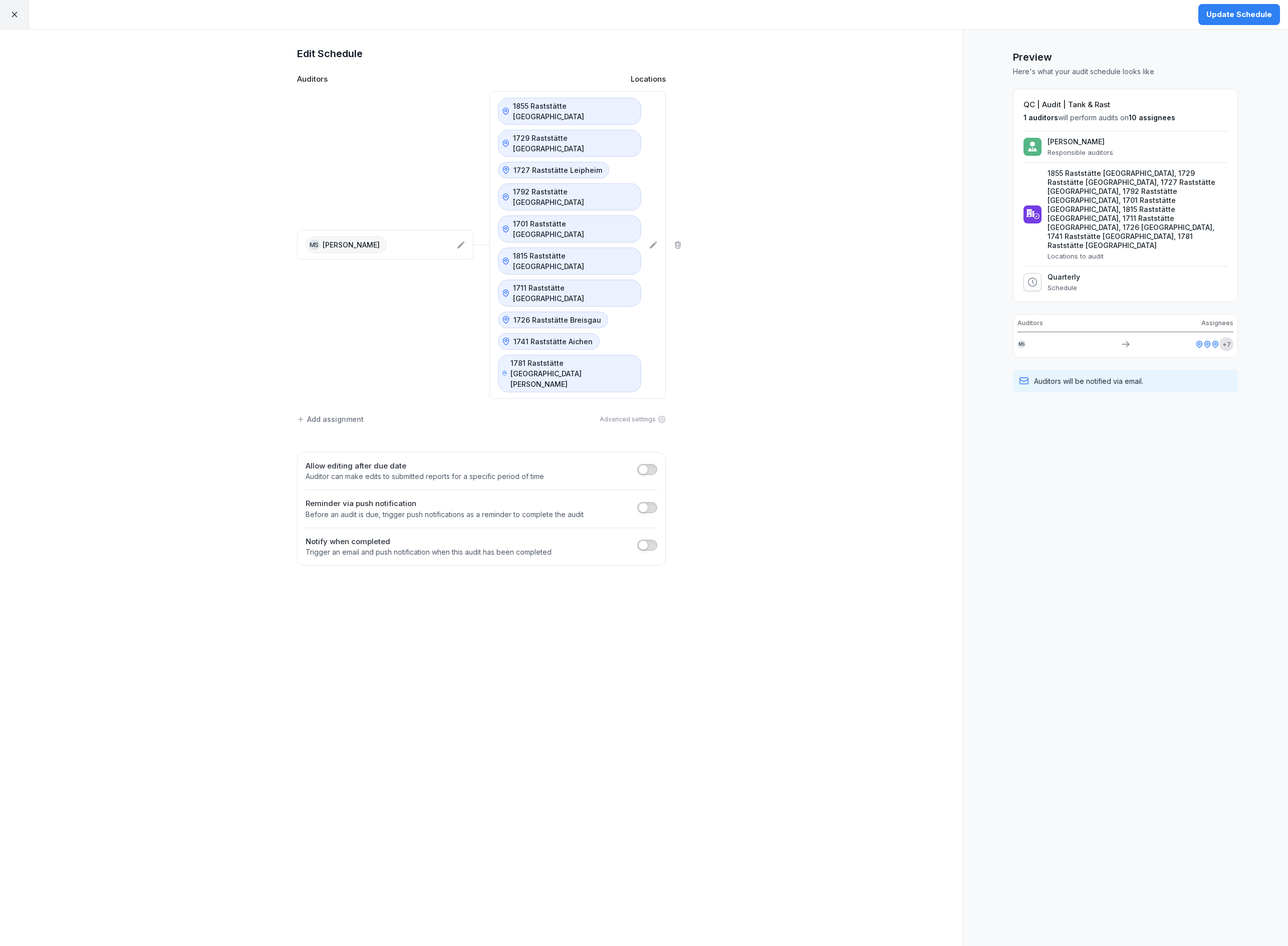
click at [1225, 7] on button "Update Schedule" at bounding box center [1239, 14] width 82 height 21
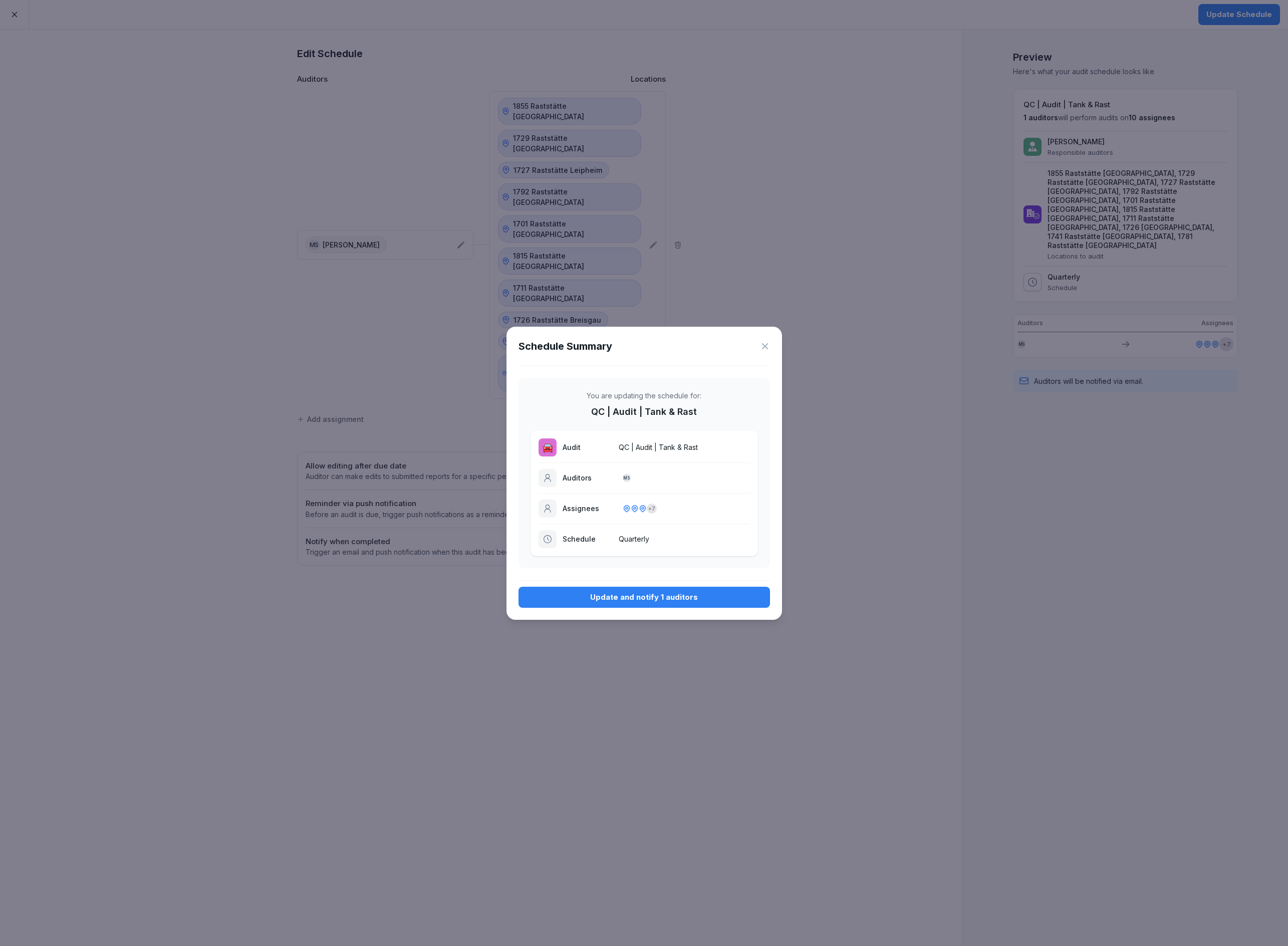
click at [609, 606] on button "Update and notify 1 auditors" at bounding box center [644, 597] width 252 height 21
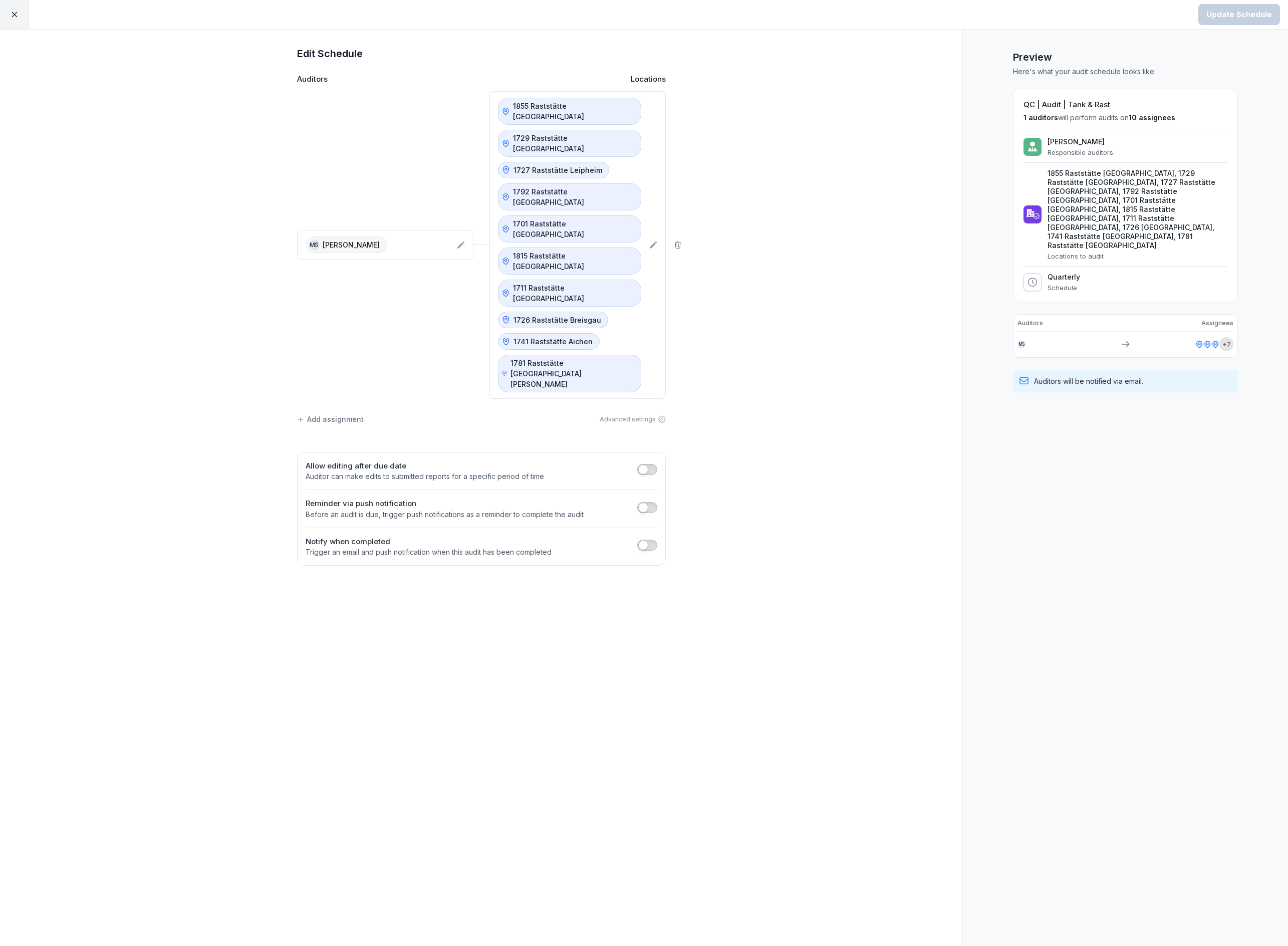
click at [19, 18] on div at bounding box center [14, 14] width 29 height 29
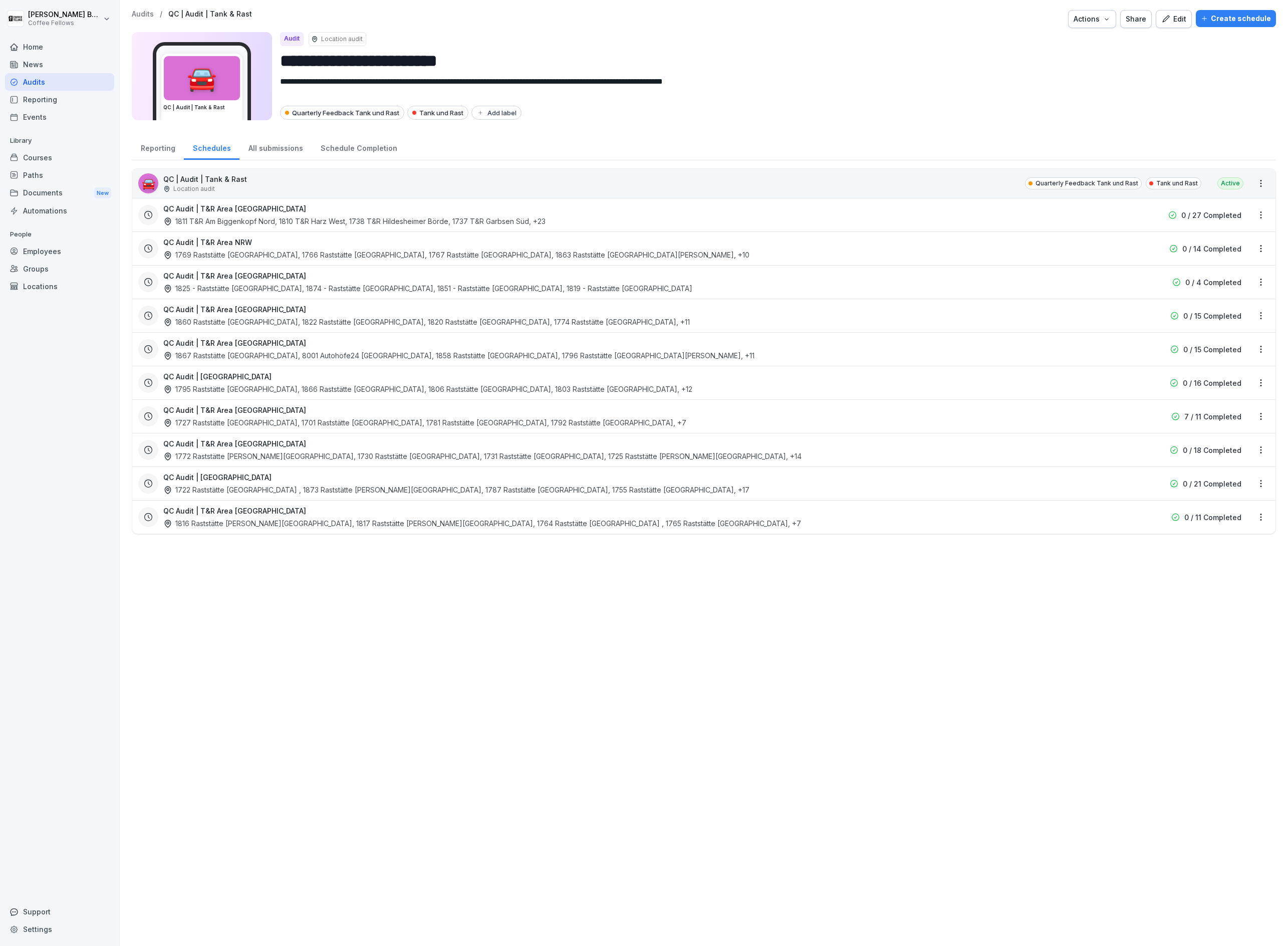
click at [1265, 354] on html "**********" at bounding box center [644, 473] width 1288 height 946
click at [0, 0] on link "Update schedule" at bounding box center [0, 0] width 0 height 0
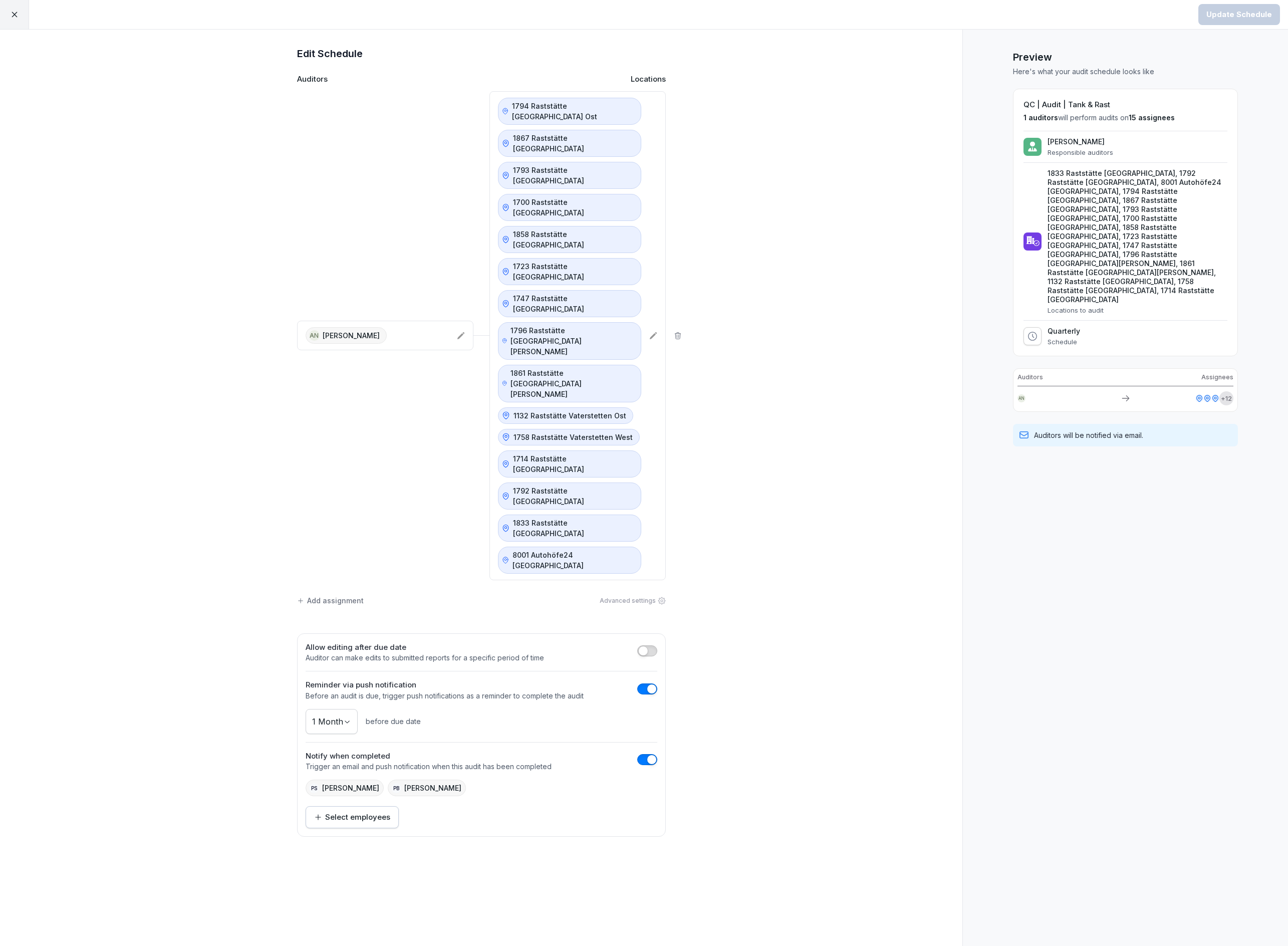
click at [21, 15] on div at bounding box center [14, 14] width 29 height 29
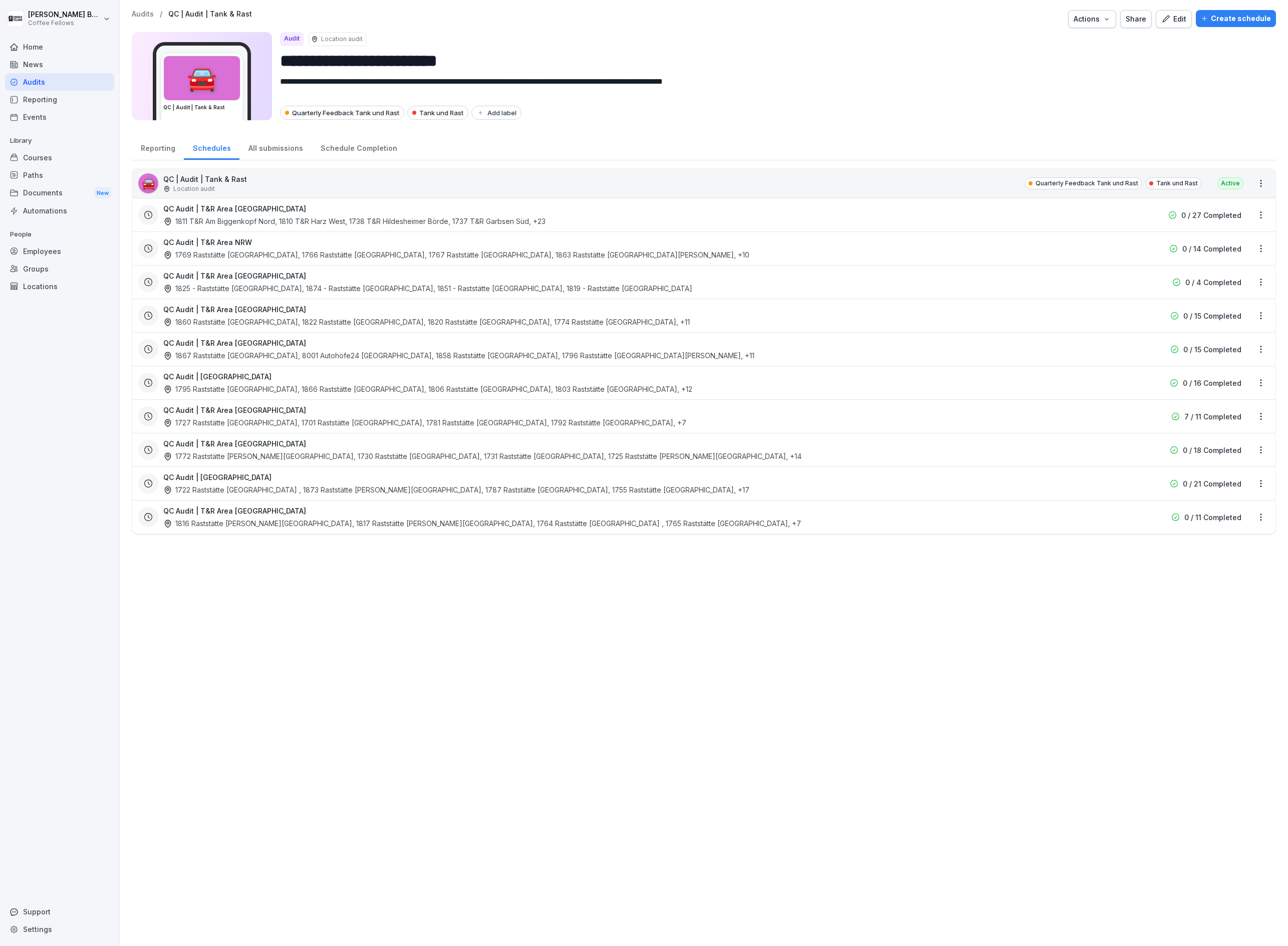
click at [1260, 419] on html "**********" at bounding box center [644, 473] width 1288 height 946
click at [0, 0] on link "Update schedule" at bounding box center [0, 0] width 0 height 0
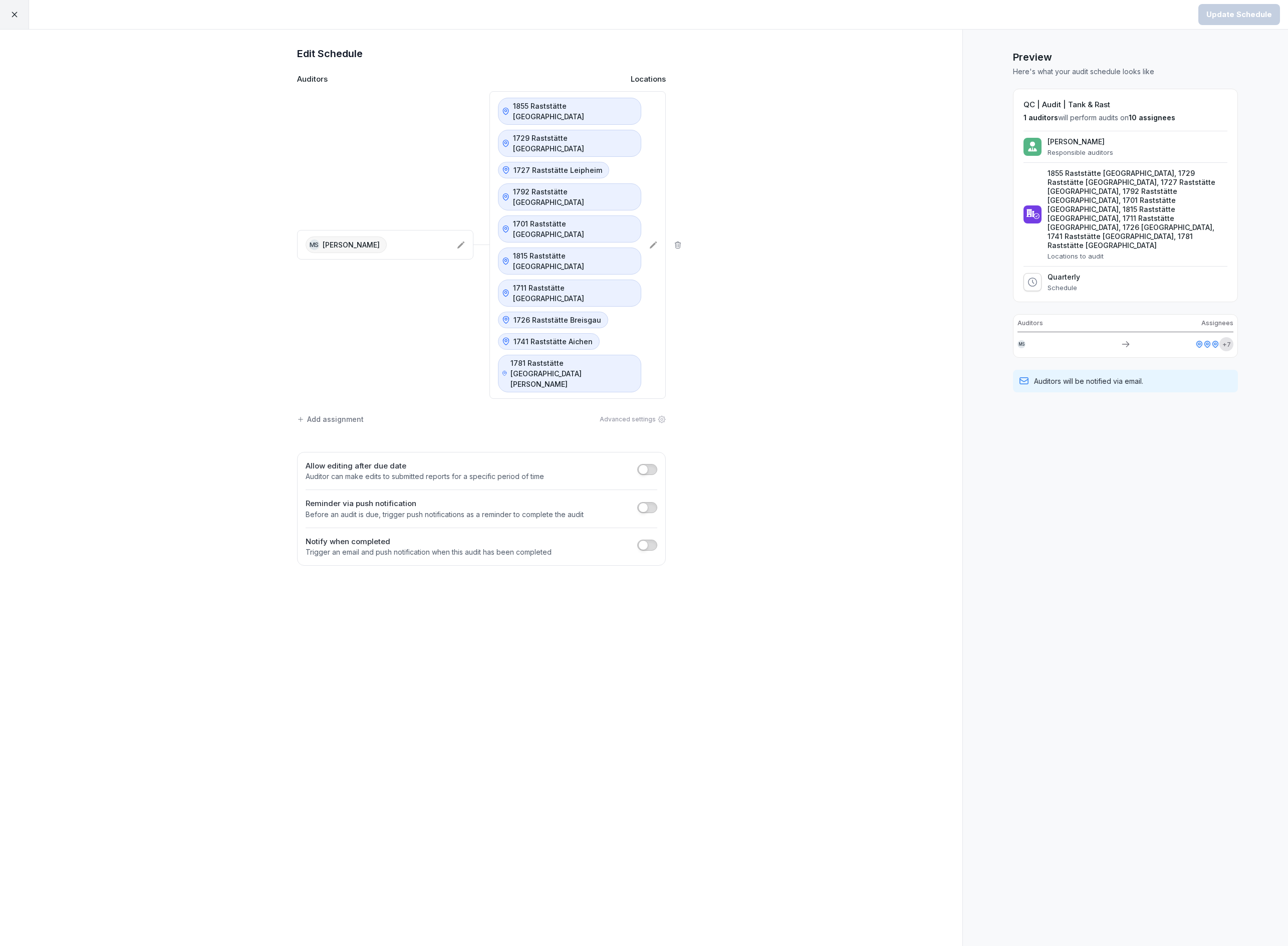
click at [655, 241] on icon at bounding box center [653, 245] width 8 height 8
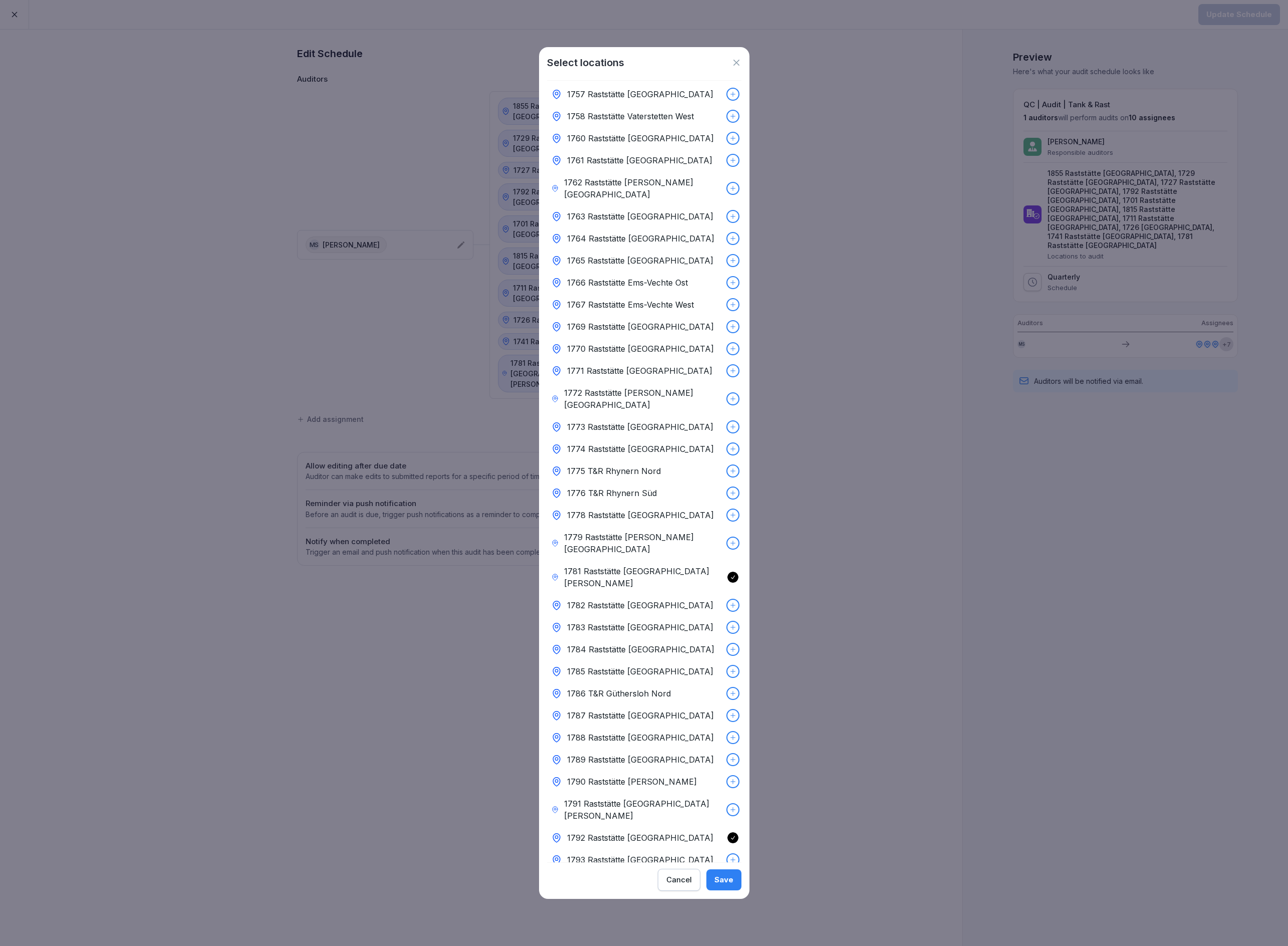
scroll to position [4137, 0]
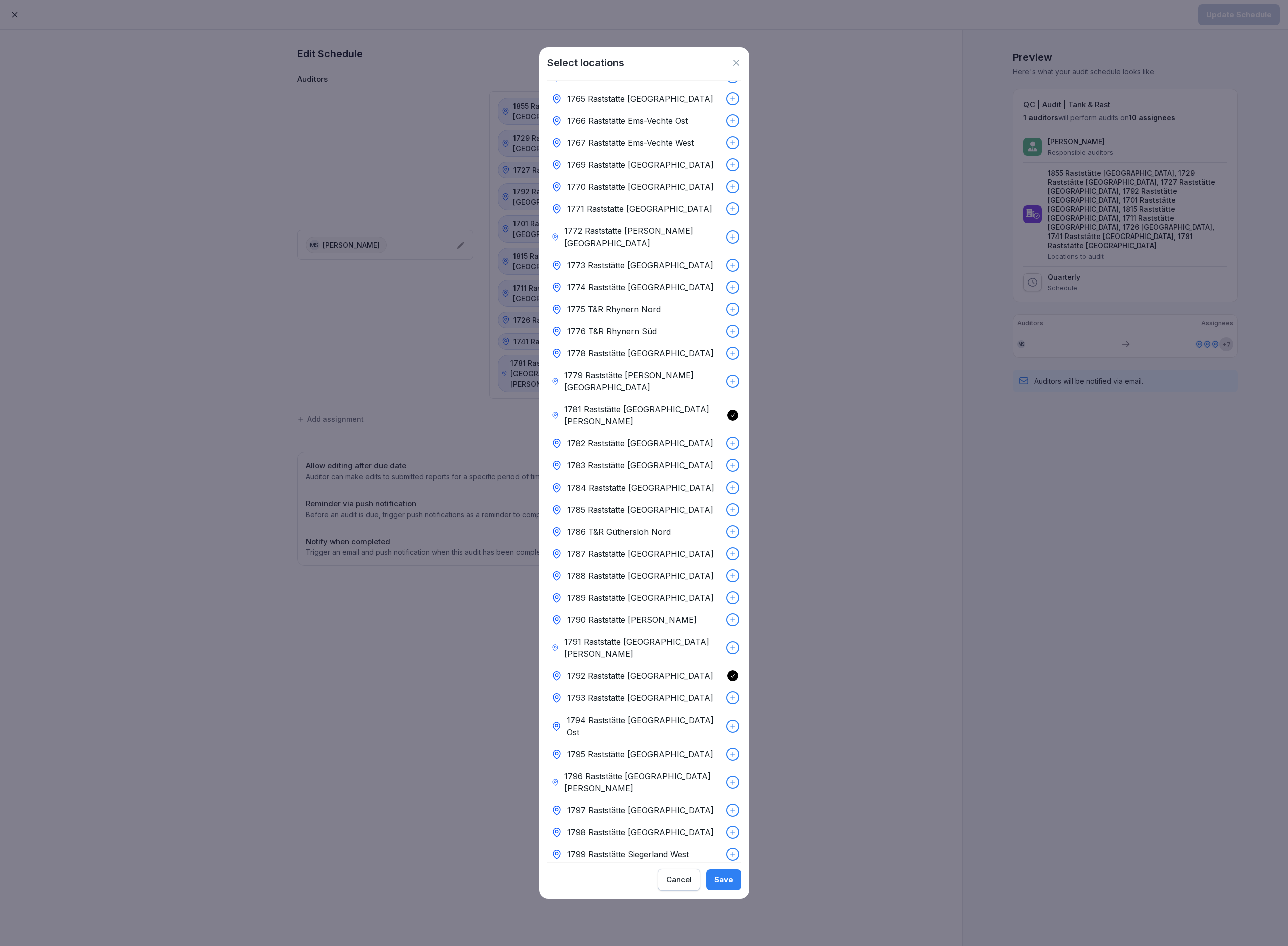
click at [703, 670] on p "1792 Raststätte [GEOGRAPHIC_DATA]" at bounding box center [640, 676] width 147 height 12
drag, startPoint x: 726, startPoint y: 875, endPoint x: 737, endPoint y: 864, distance: 15.6
click at [726, 875] on div "Save" at bounding box center [724, 880] width 19 height 11
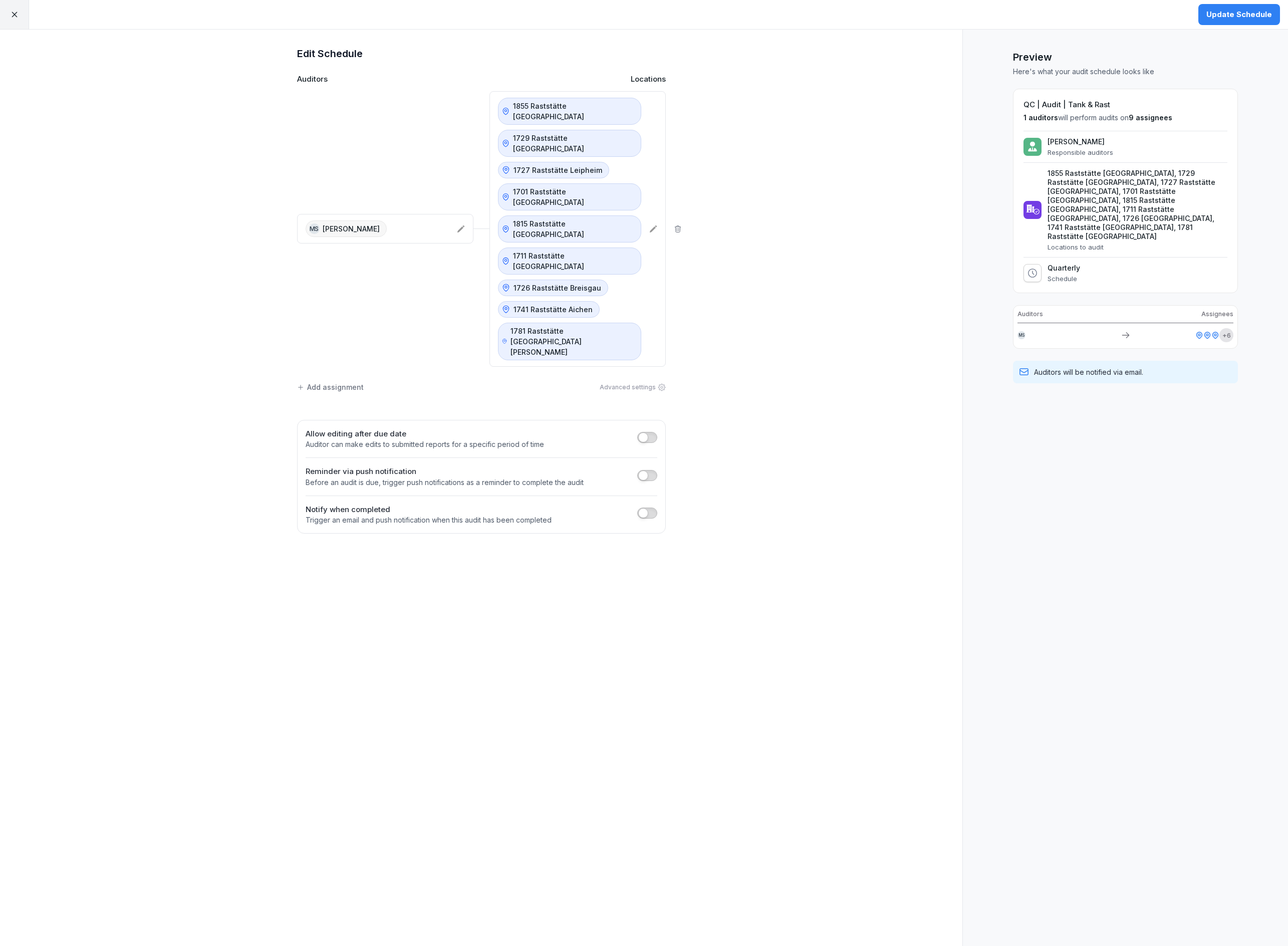
click at [1235, 5] on button "Update Schedule" at bounding box center [1239, 14] width 82 height 21
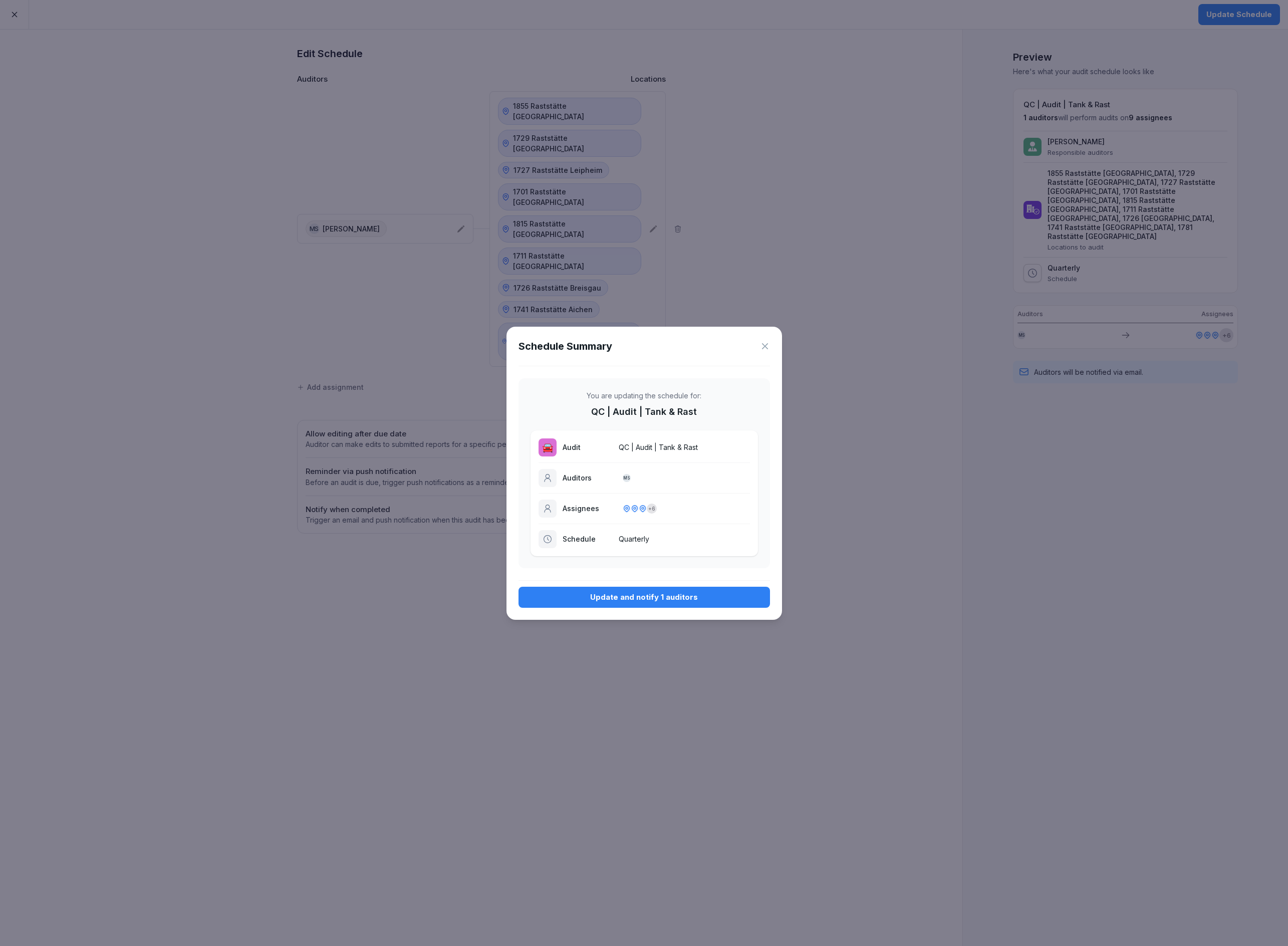
drag, startPoint x: 650, startPoint y: 593, endPoint x: 659, endPoint y: 587, distance: 10.8
click at [650, 593] on div "Update and notify 1 auditors" at bounding box center [644, 598] width 236 height 11
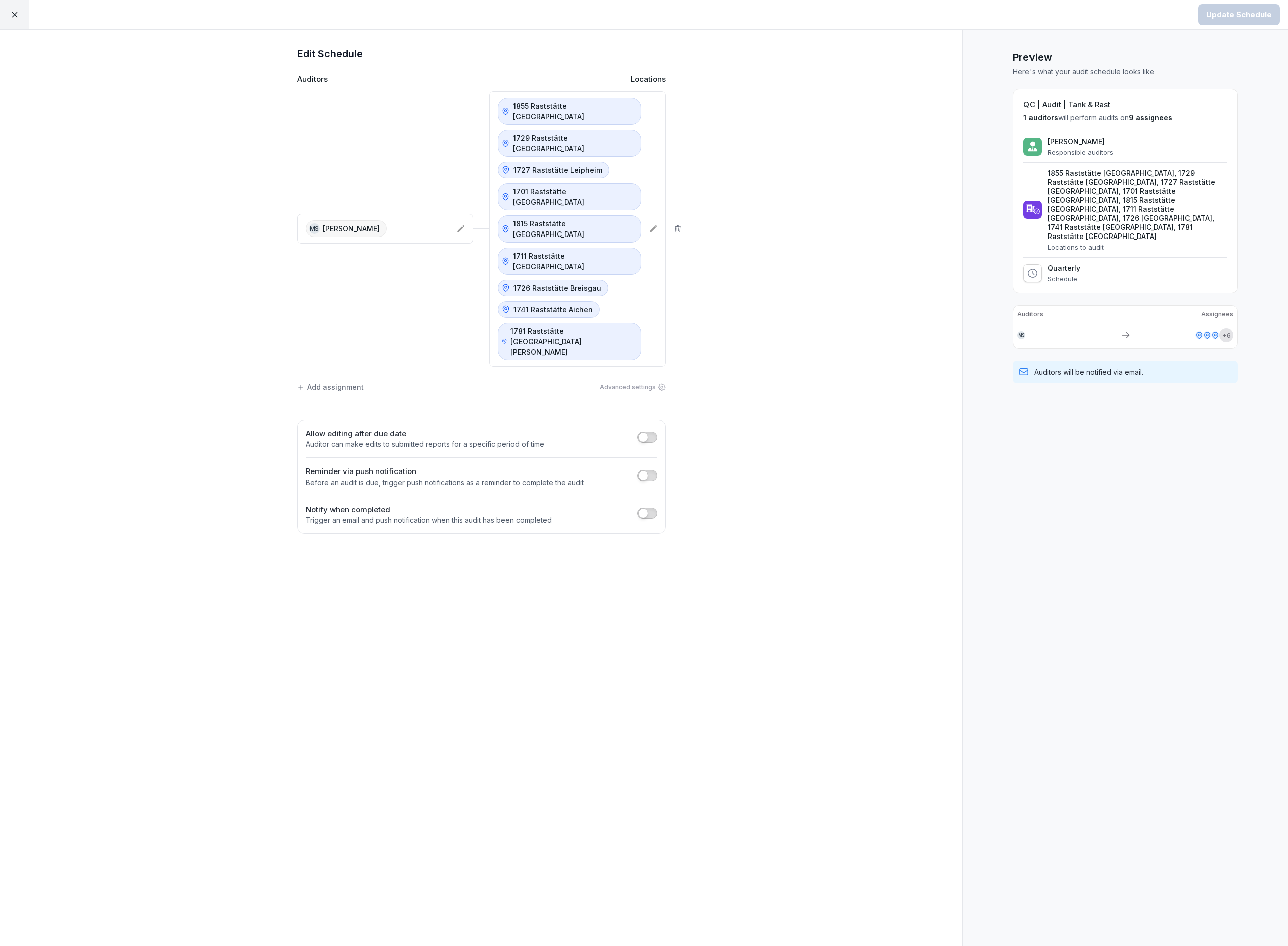
click at [15, 4] on div at bounding box center [14, 14] width 29 height 29
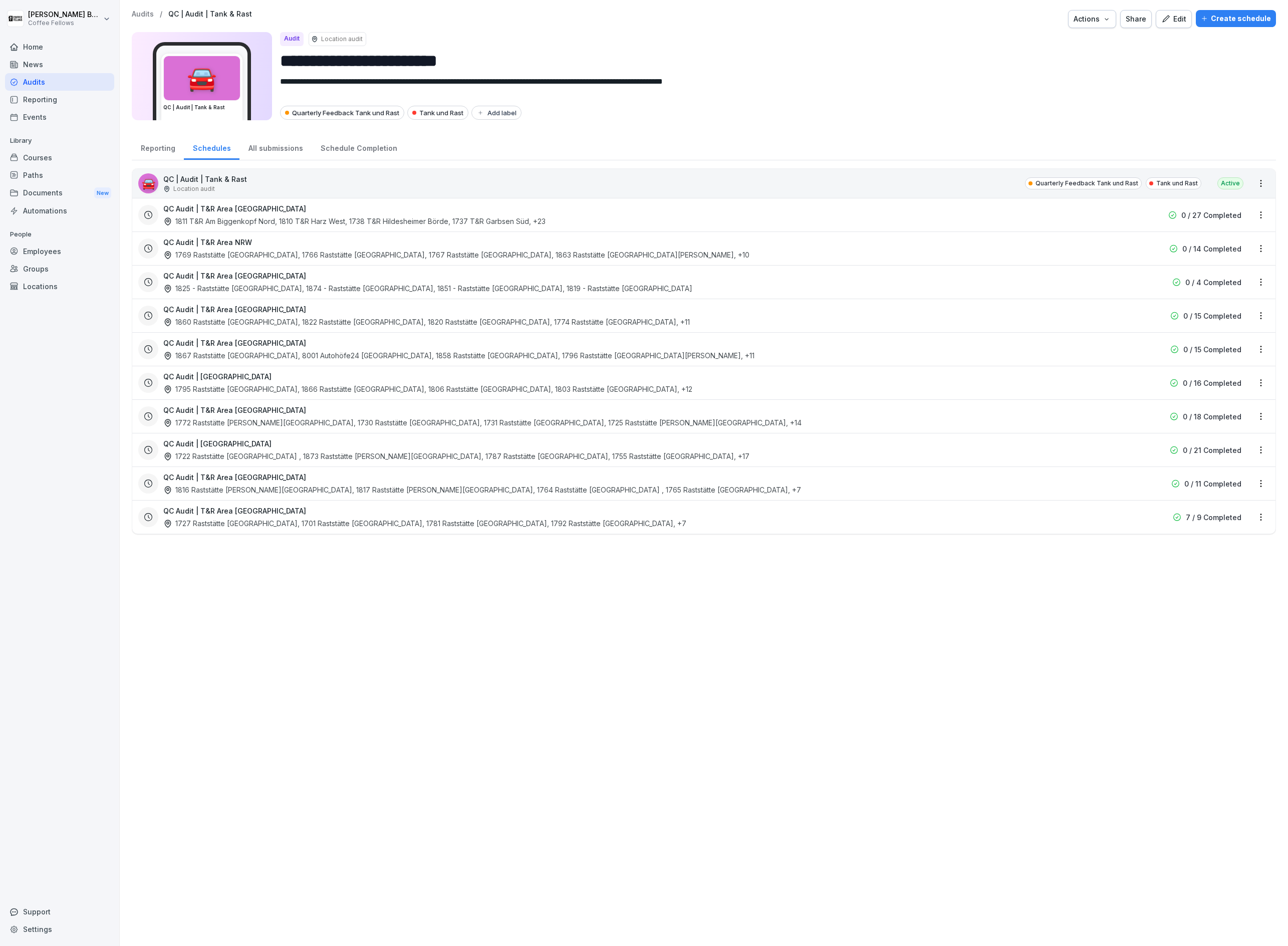
click at [49, 83] on div "Audits" at bounding box center [59, 82] width 109 height 17
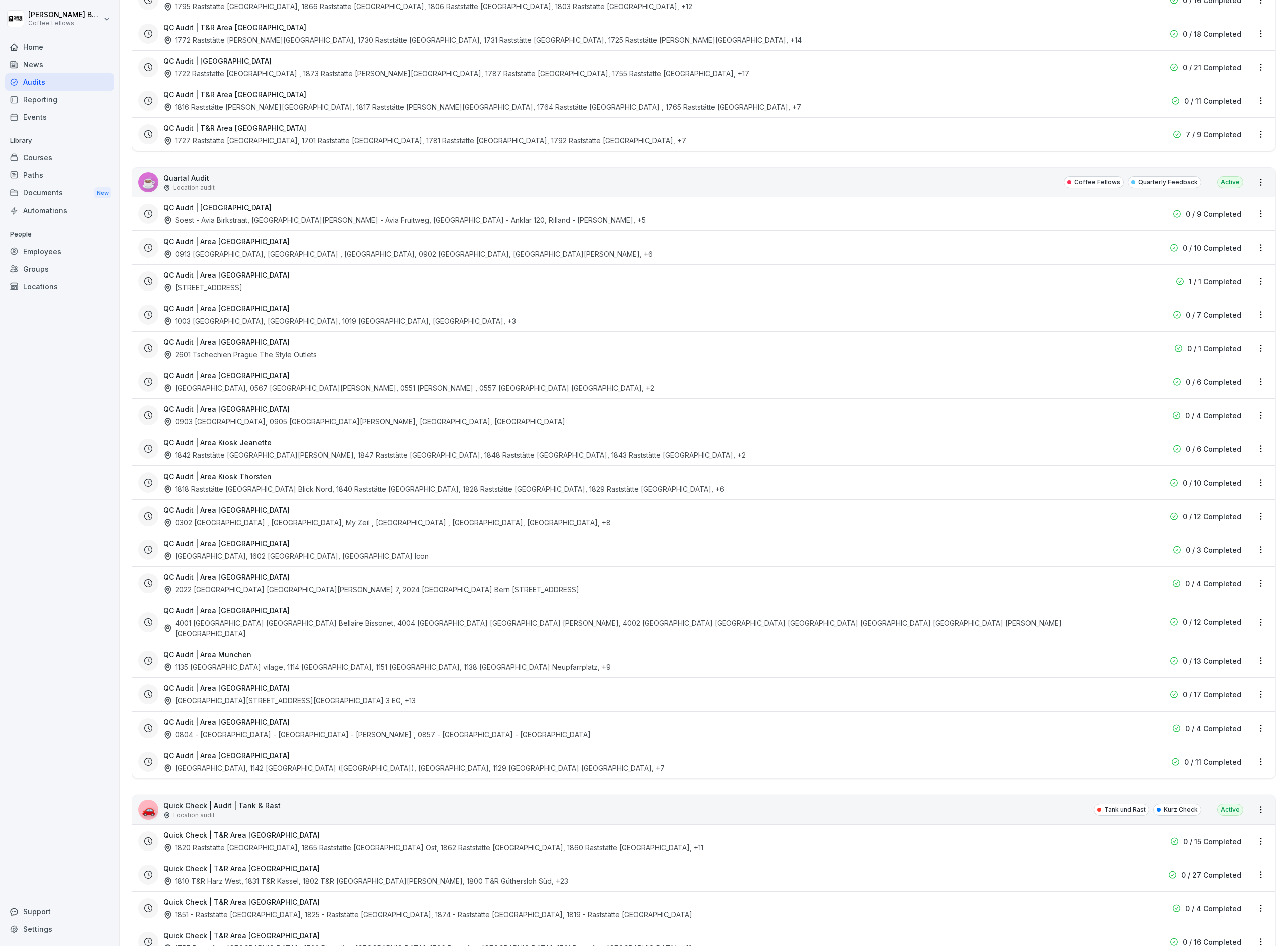
scroll to position [1786, 0]
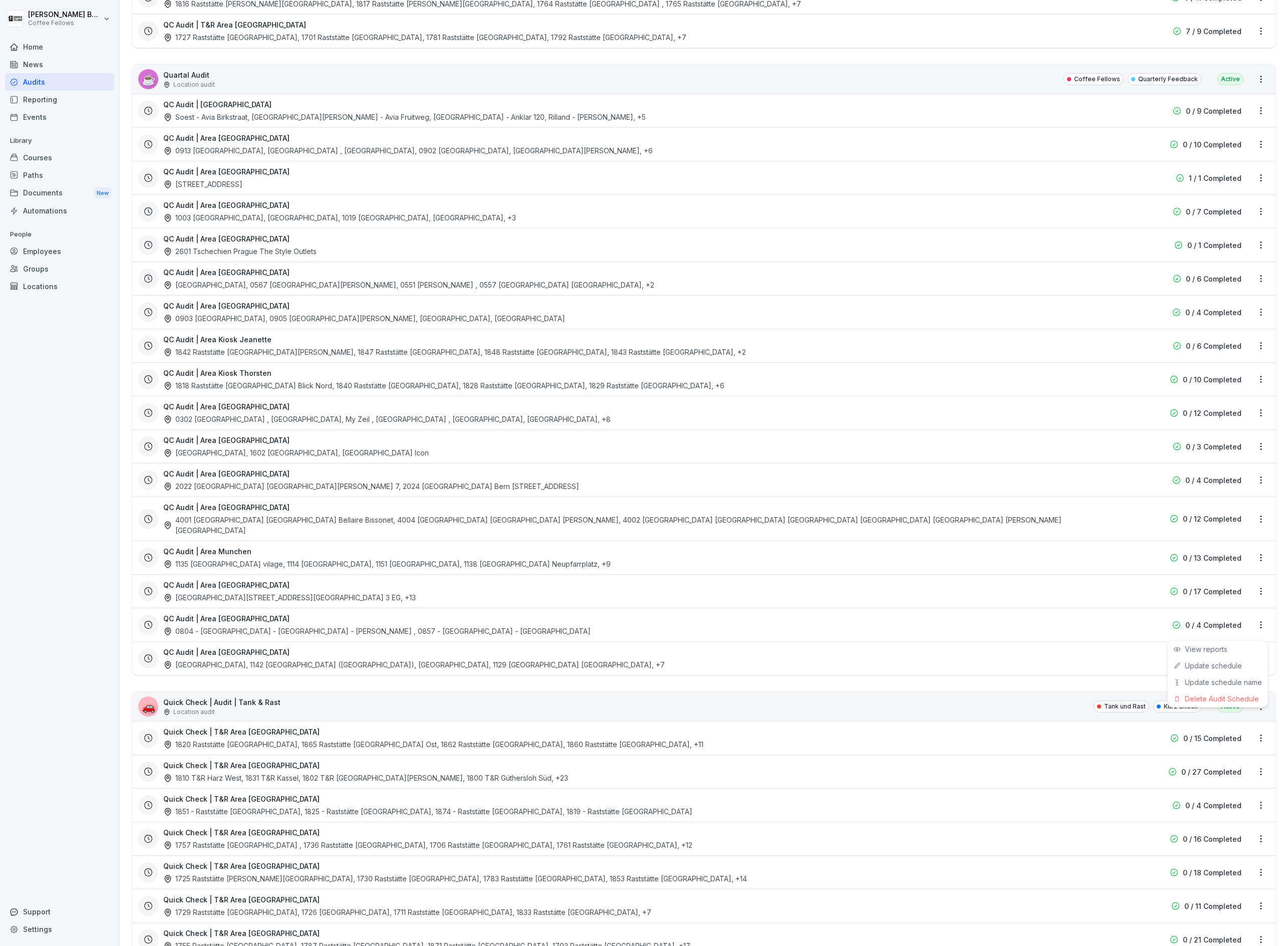
click at [1264, 629] on html "[PERSON_NAME] Coffee Fellows Home News Audits Reporting Events Library Courses …" at bounding box center [644, 473] width 1288 height 946
click at [0, 0] on link "Update schedule" at bounding box center [0, 0] width 0 height 0
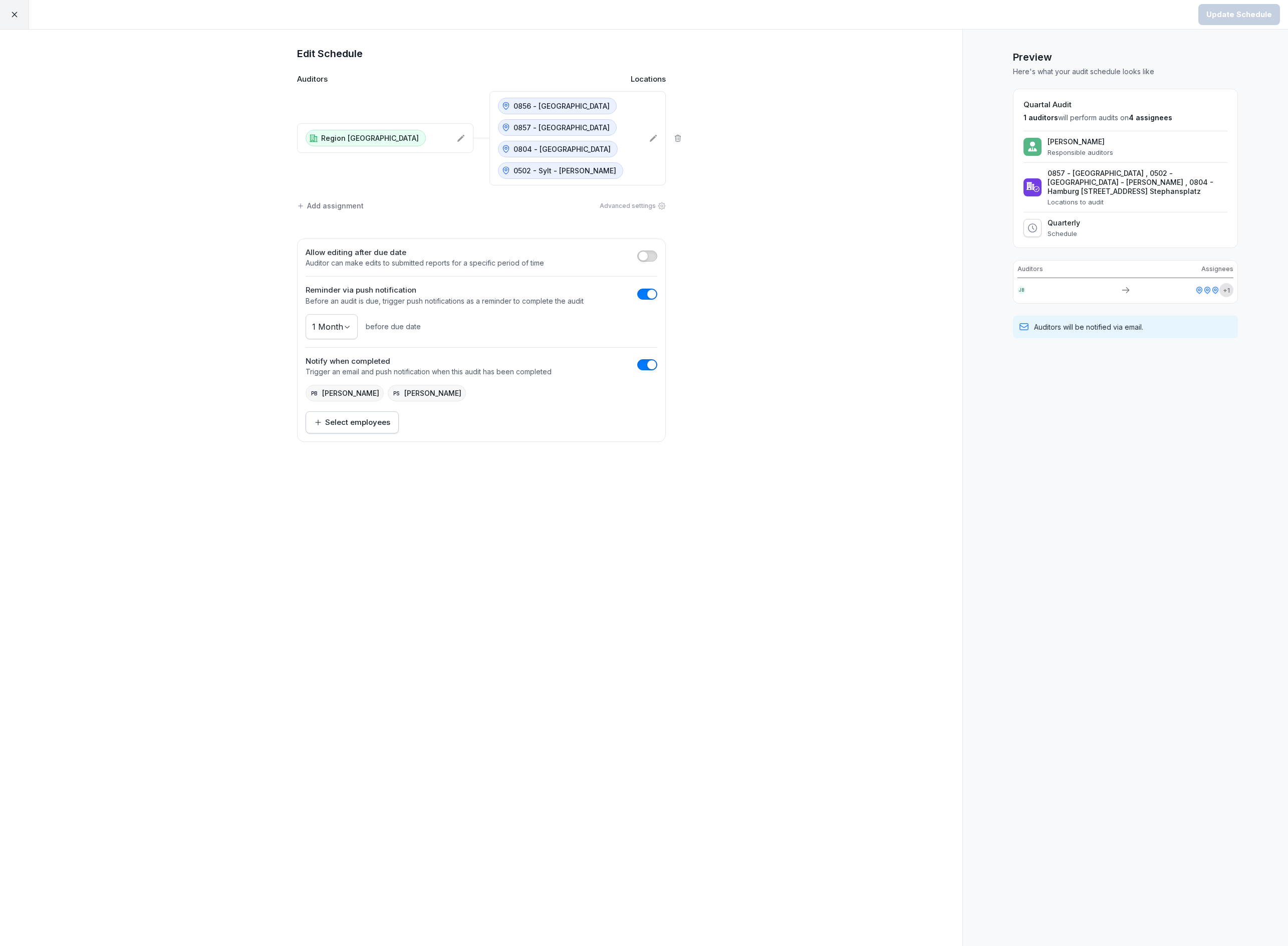
click at [652, 142] on icon at bounding box center [653, 138] width 7 height 7
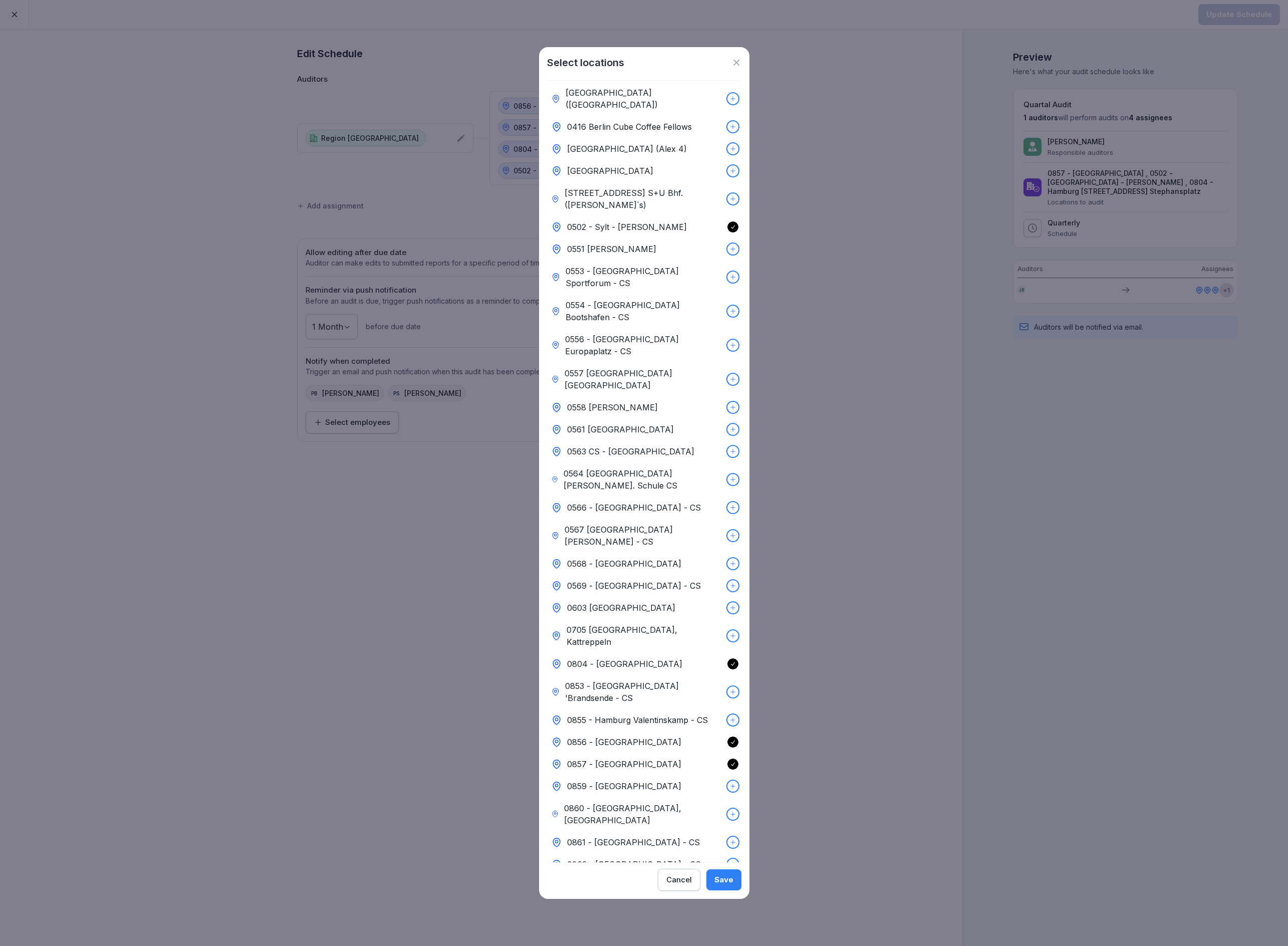
scroll to position [351, 0]
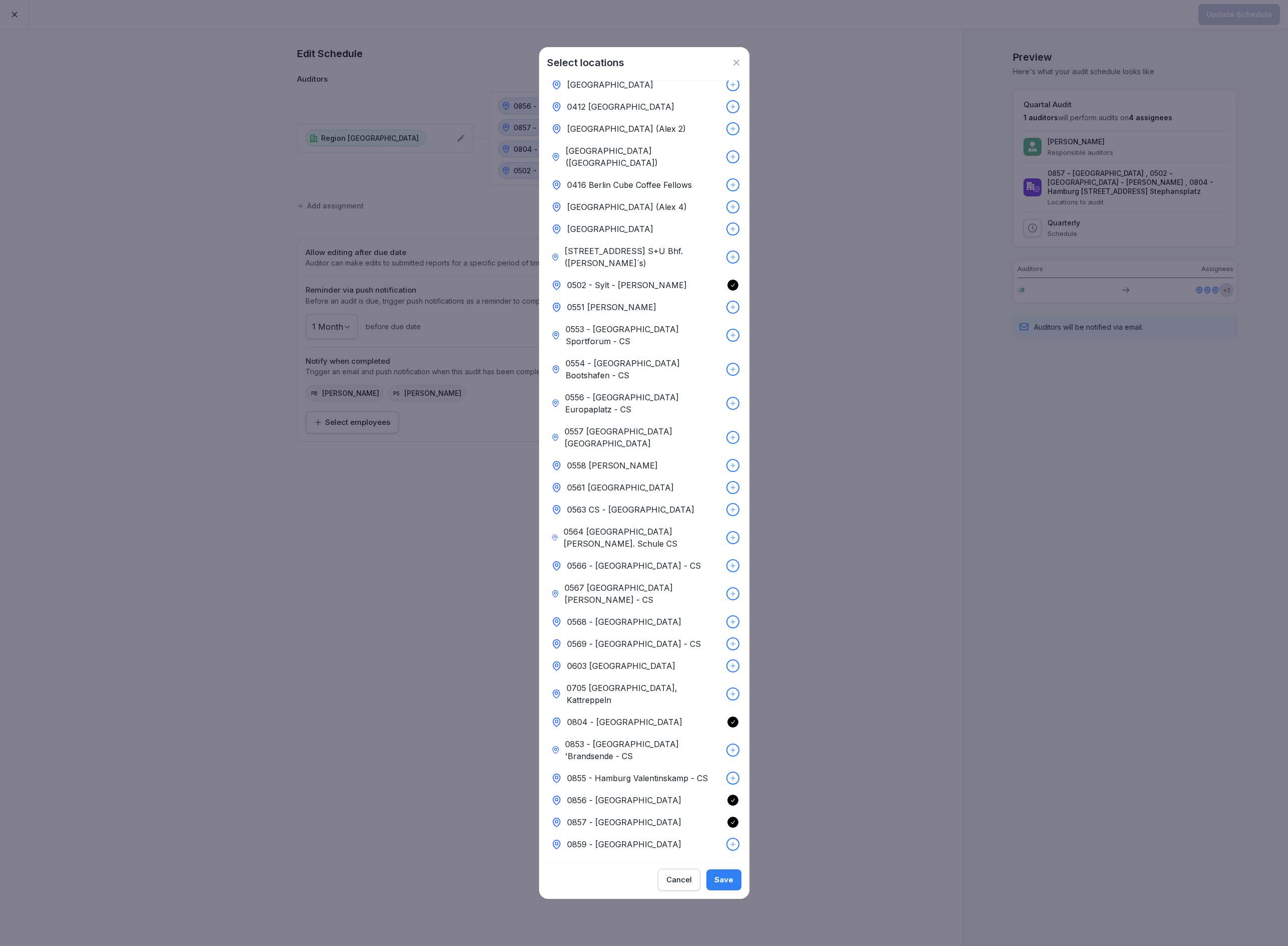
click at [736, 364] on div at bounding box center [733, 369] width 11 height 11
drag, startPoint x: 723, startPoint y: 882, endPoint x: 766, endPoint y: 856, distance: 50.2
click at [723, 882] on div "Save" at bounding box center [724, 880] width 19 height 11
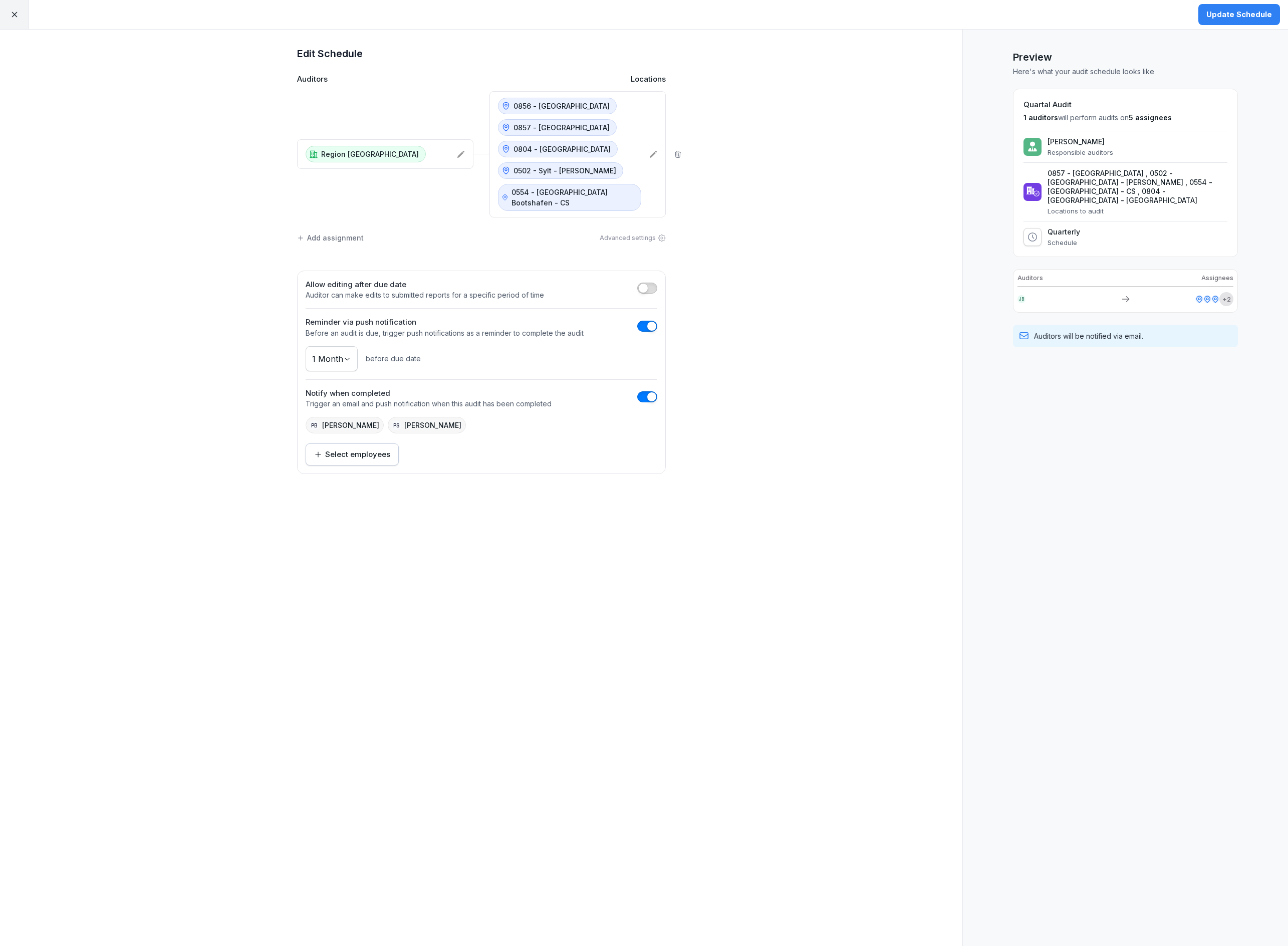
click at [1226, 12] on div "Update Schedule" at bounding box center [1239, 15] width 66 height 11
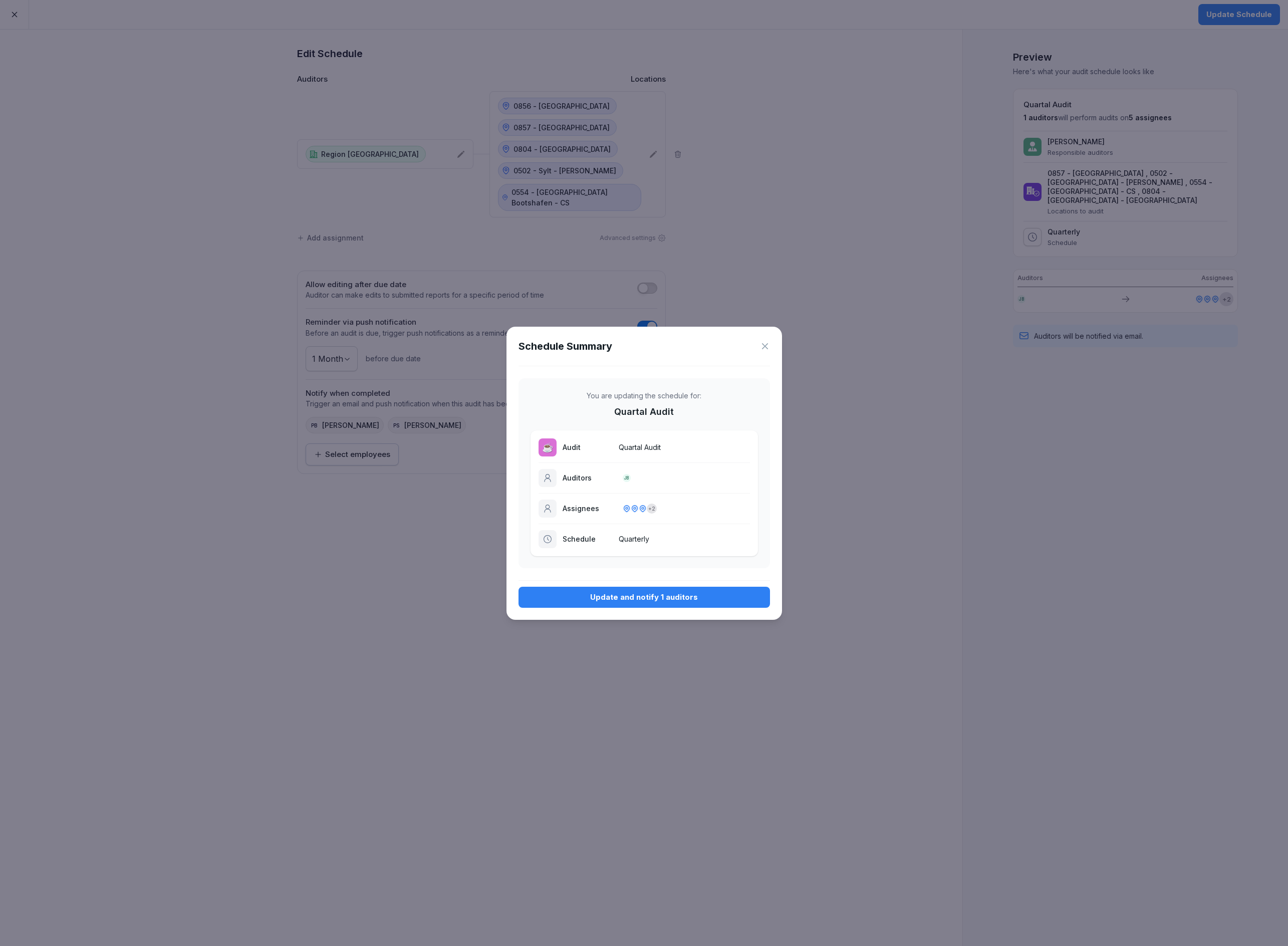
click at [664, 598] on div "Update and notify 1 auditors" at bounding box center [644, 598] width 236 height 11
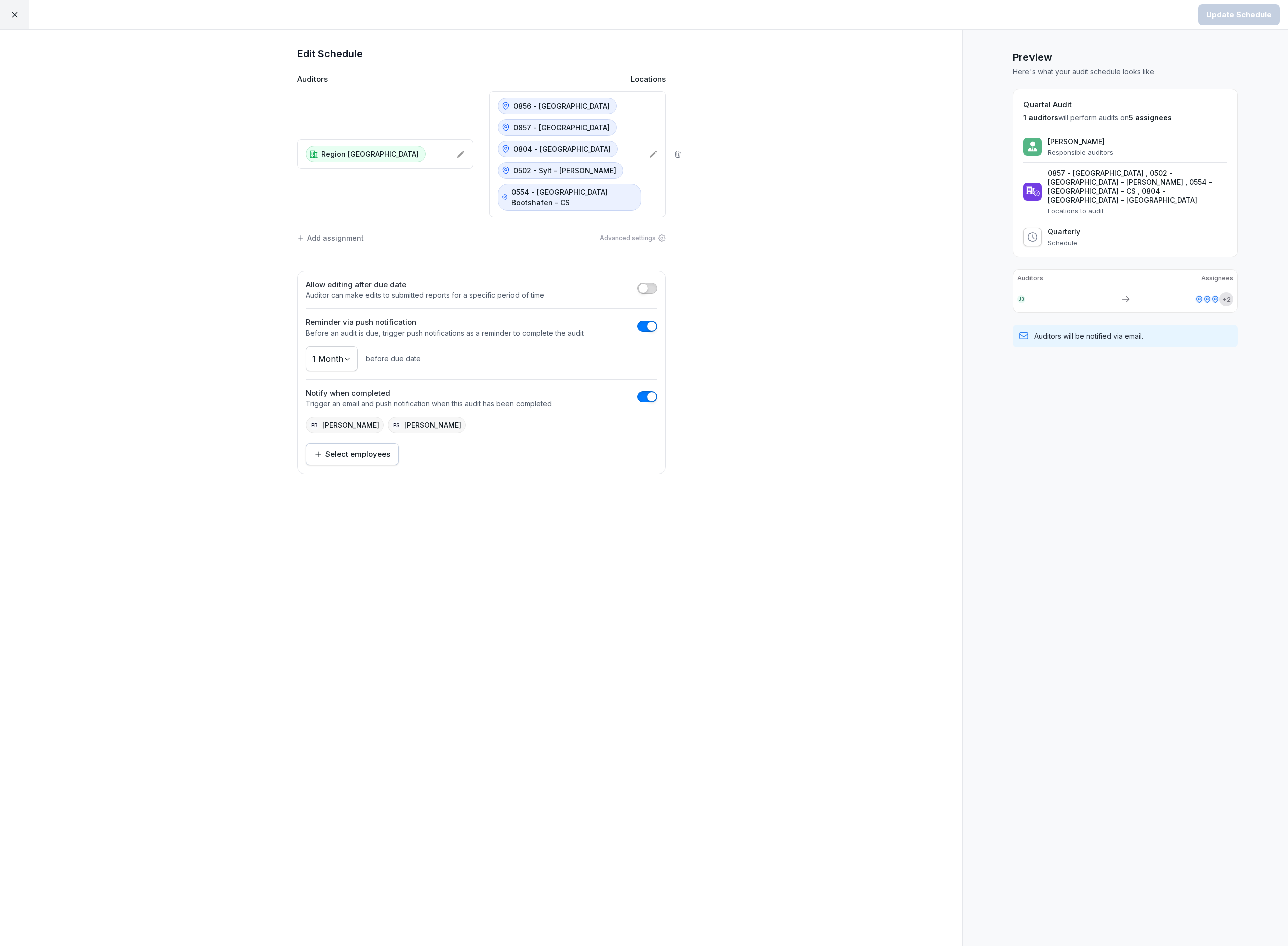
click at [13, 14] on icon at bounding box center [14, 14] width 6 height 6
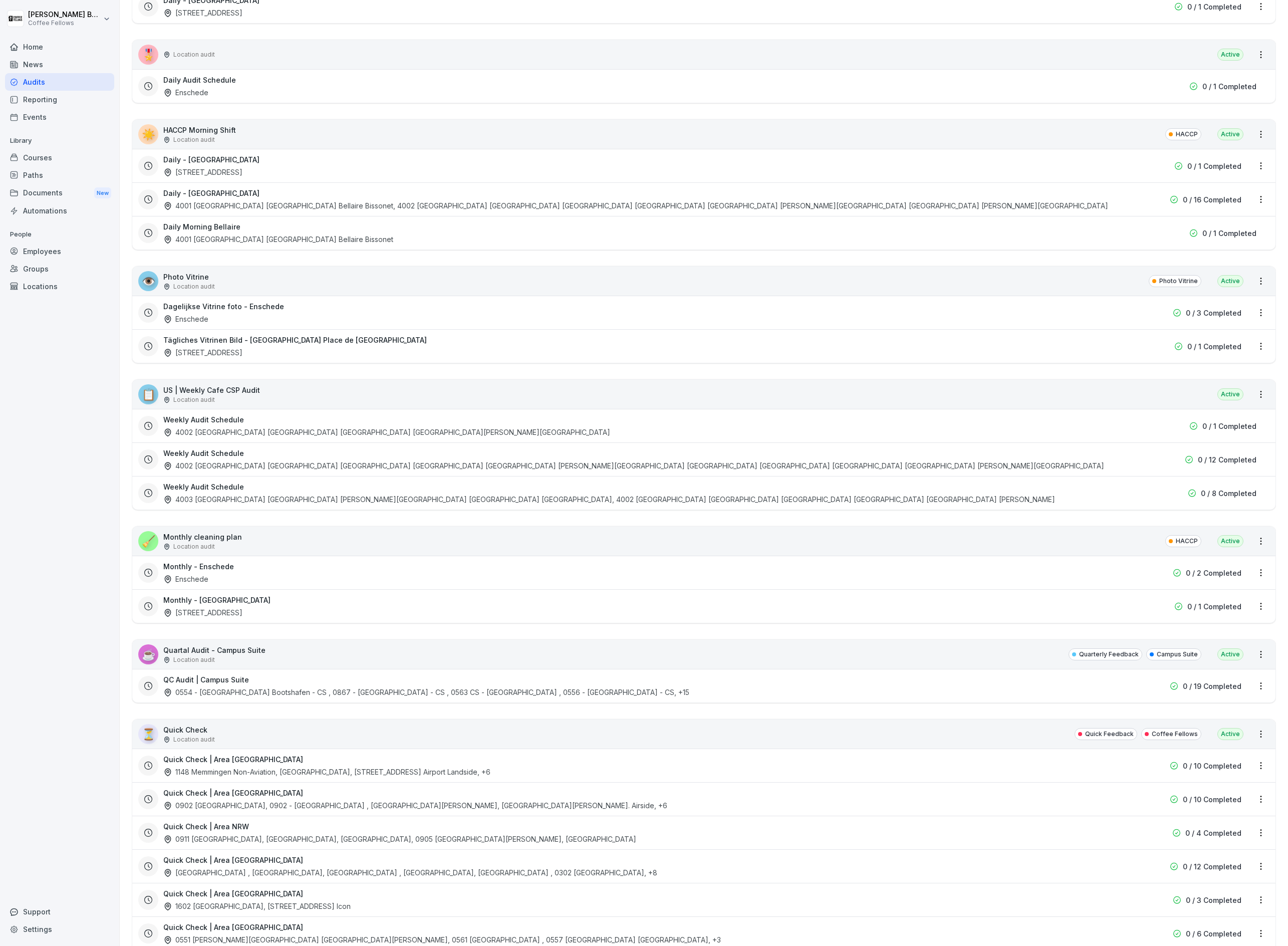
scroll to position [343, 0]
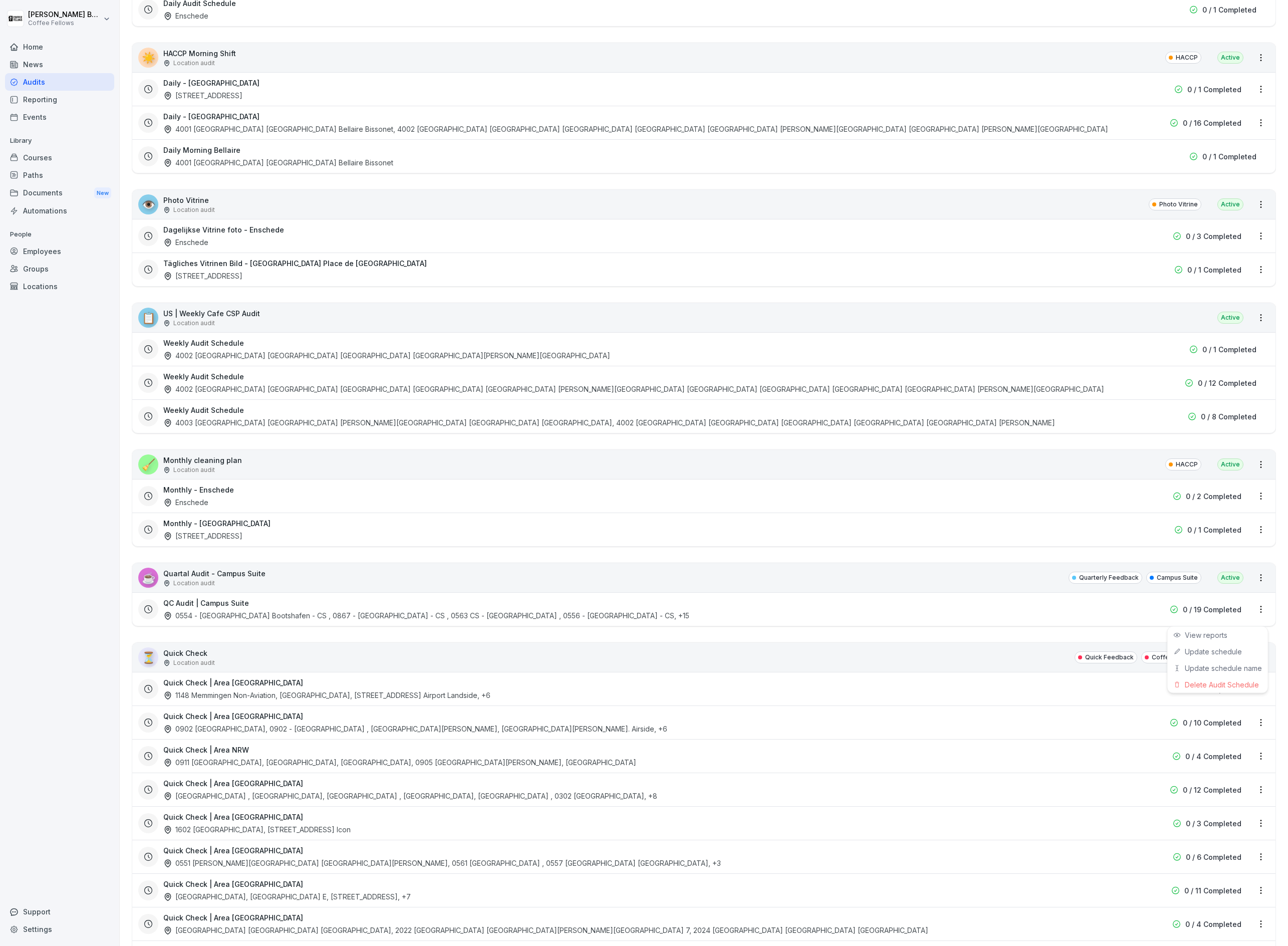
click at [1261, 619] on html "[PERSON_NAME] Coffee Fellows Home News Audits Reporting Events Library Courses …" at bounding box center [644, 473] width 1288 height 946
click at [0, 0] on link "Update schedule" at bounding box center [0, 0] width 0 height 0
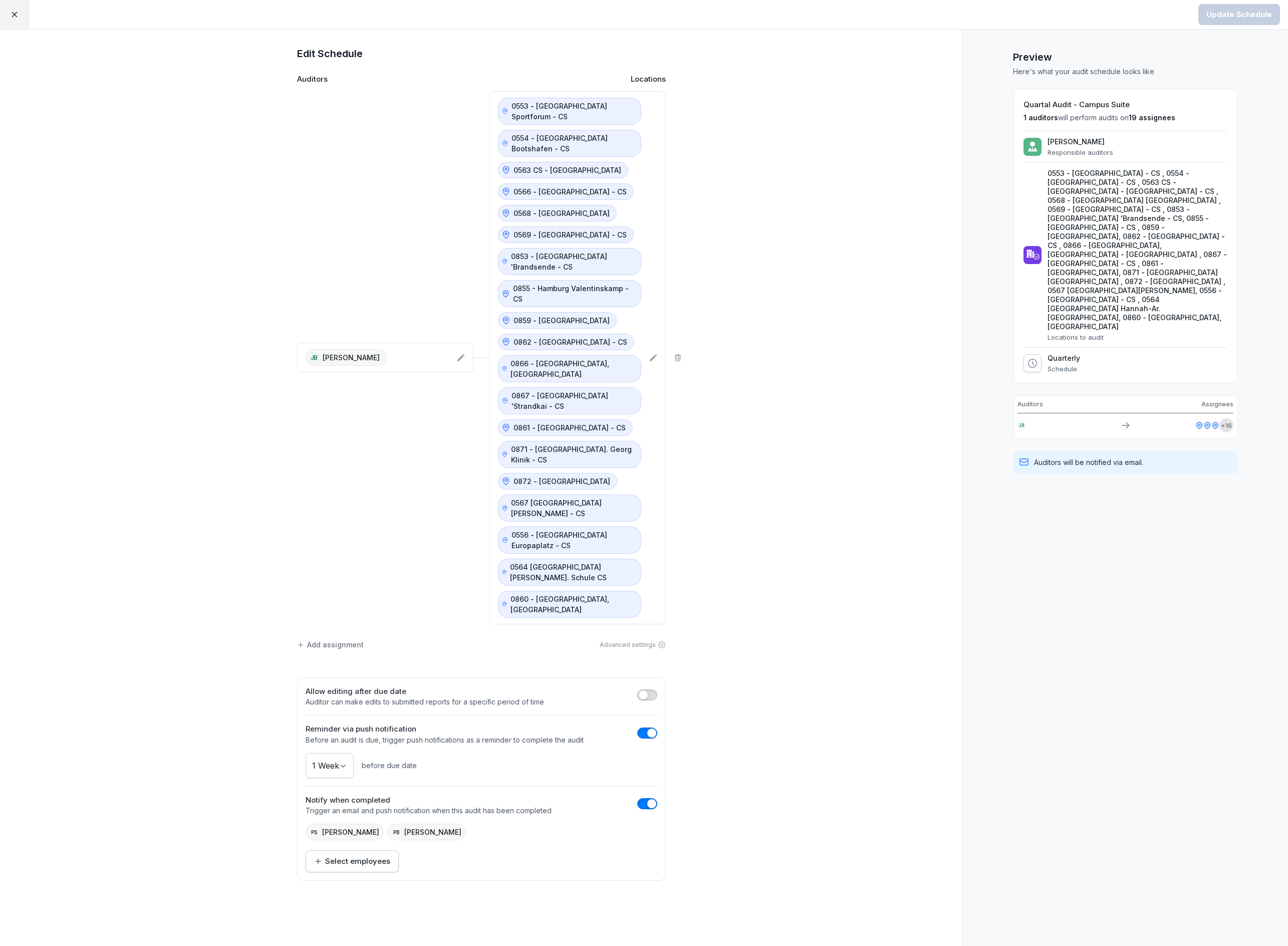
click at [650, 355] on icon at bounding box center [653, 358] width 7 height 7
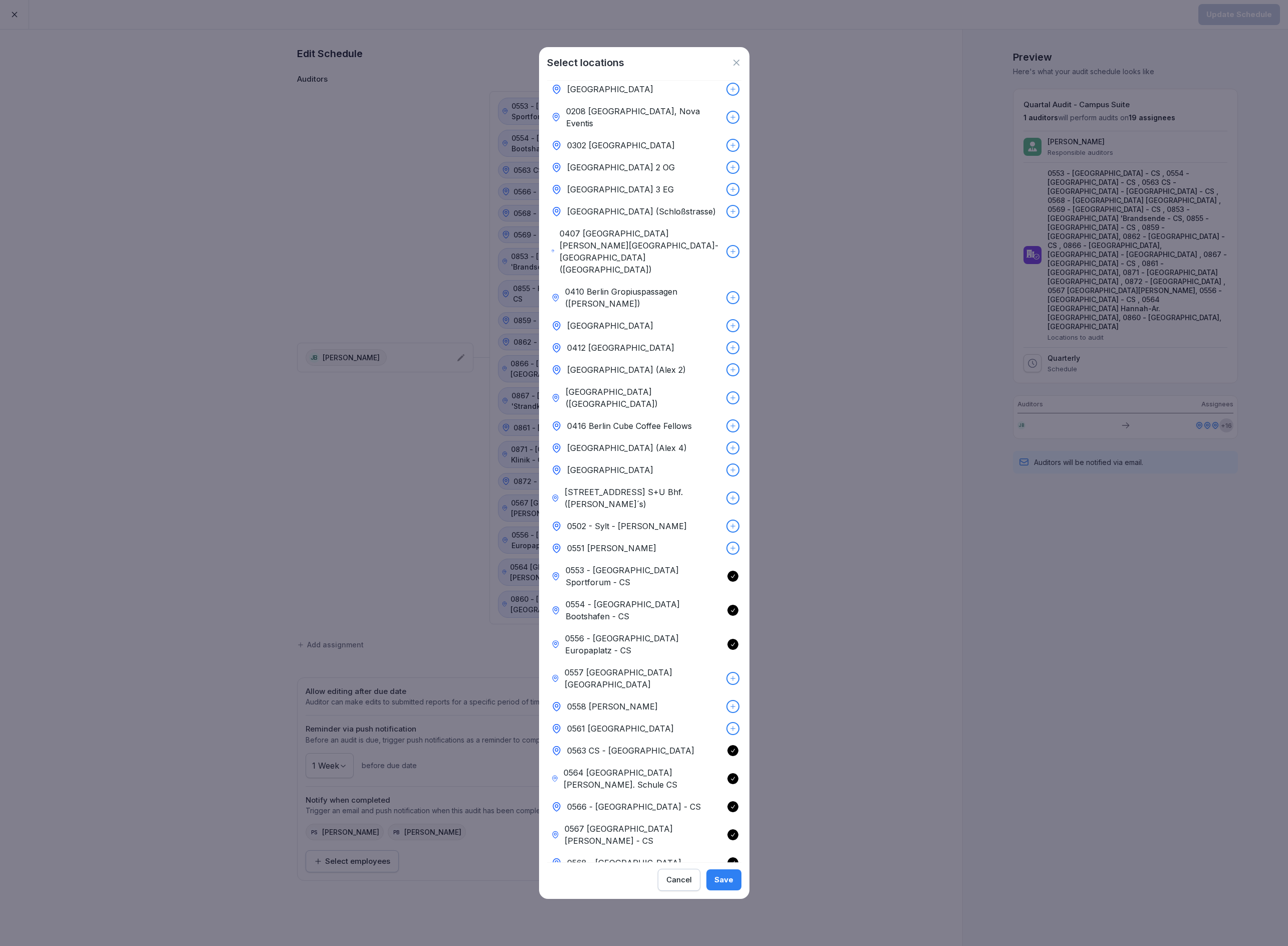
scroll to position [121, 0]
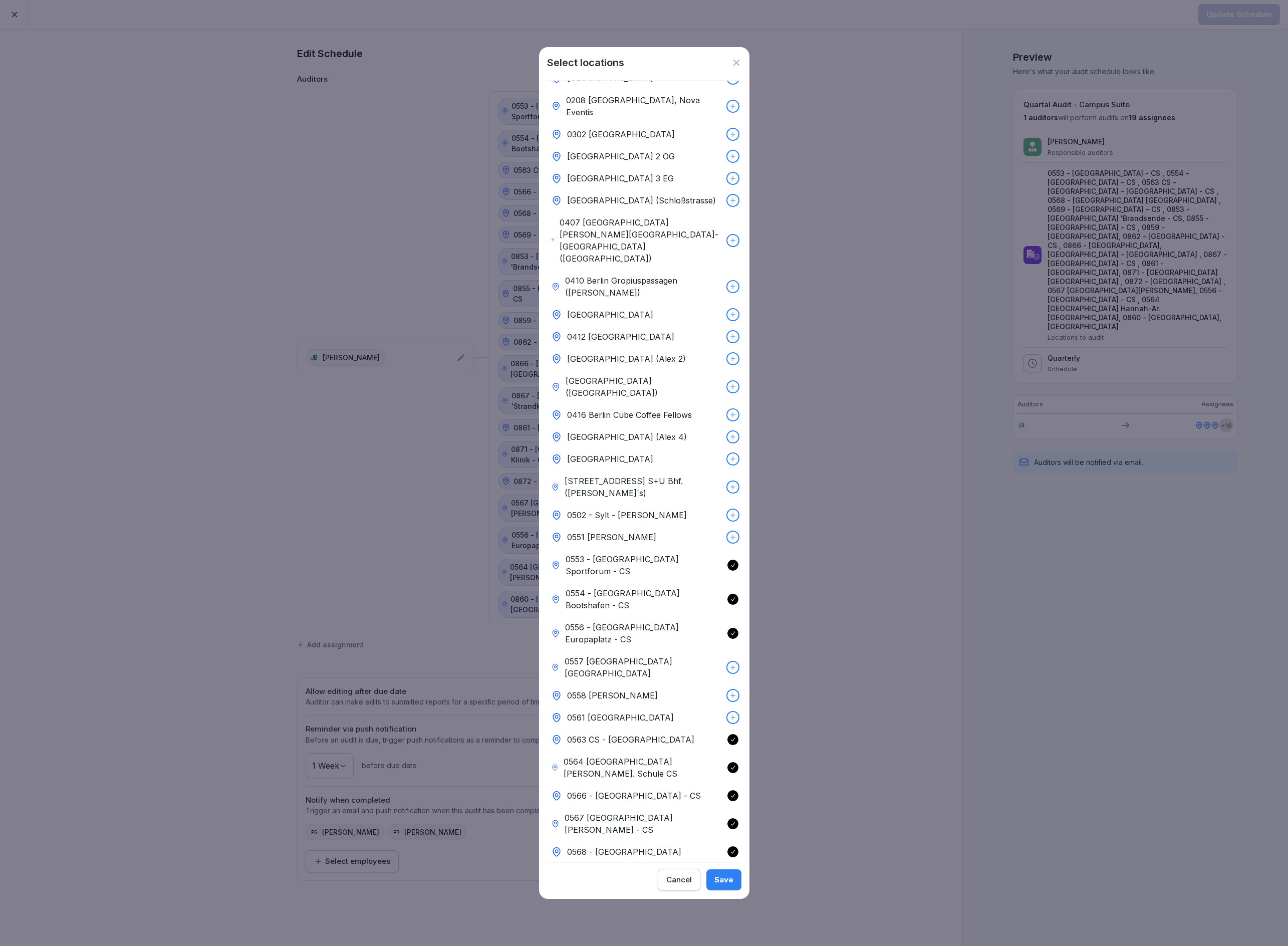
click at [728, 594] on div at bounding box center [733, 600] width 11 height 11
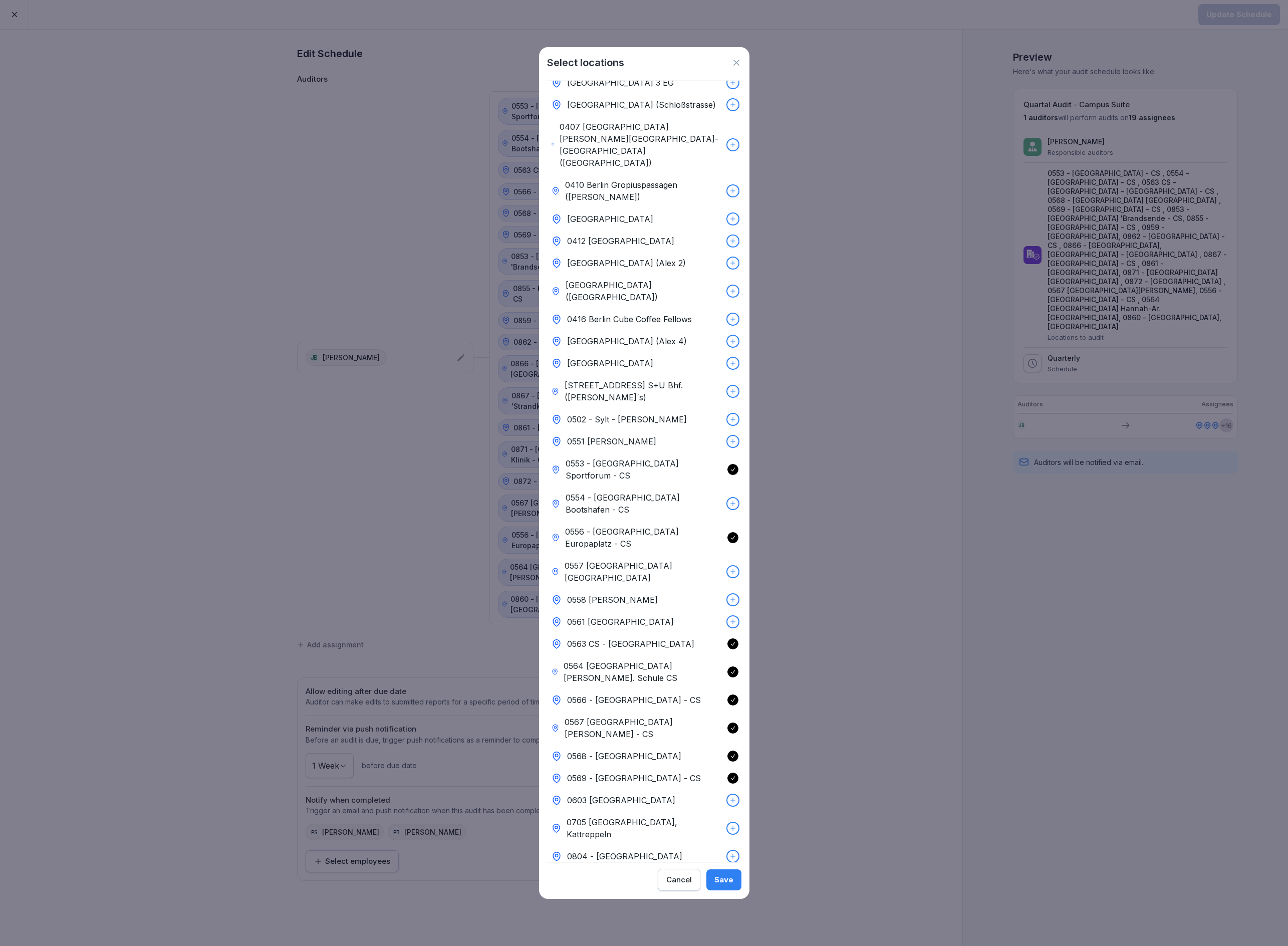
scroll to position [221, 0]
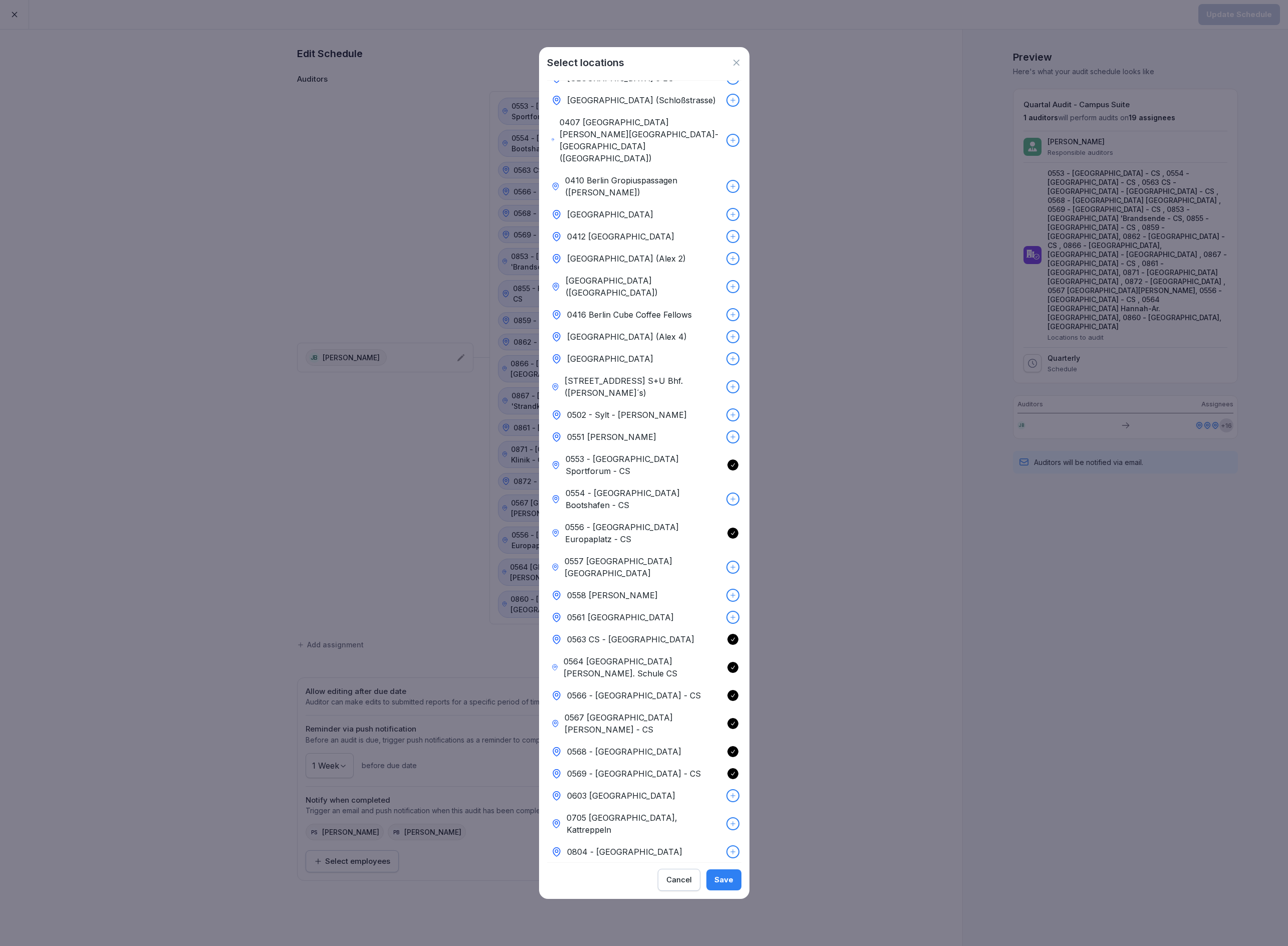
click at [705, 707] on div "0567 [GEOGRAPHIC_DATA] [PERSON_NAME] - CS" at bounding box center [644, 723] width 194 height 34
click at [733, 876] on button "Save" at bounding box center [724, 880] width 35 height 21
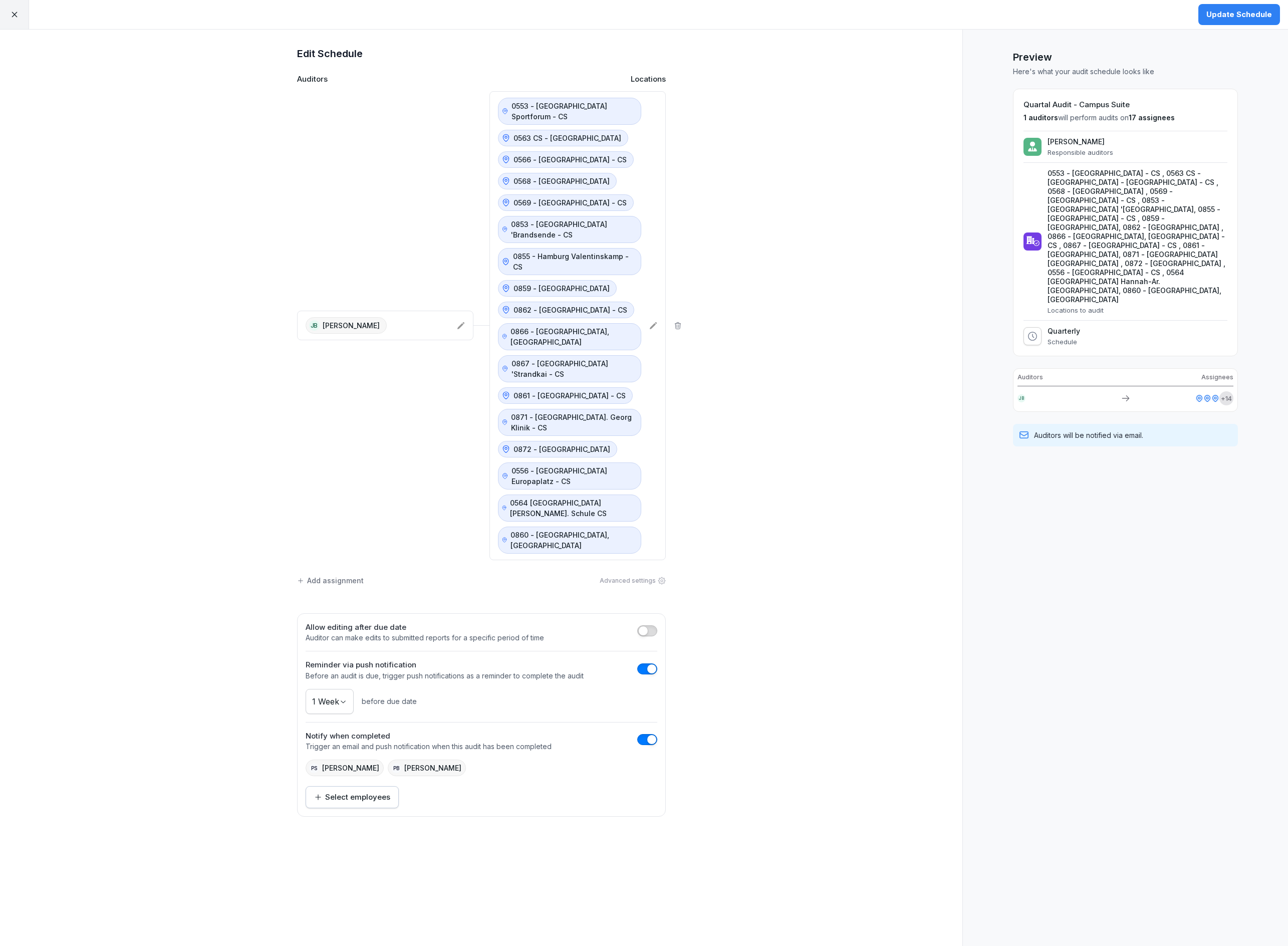
click at [1230, 9] on div "Update Schedule" at bounding box center [1239, 15] width 66 height 11
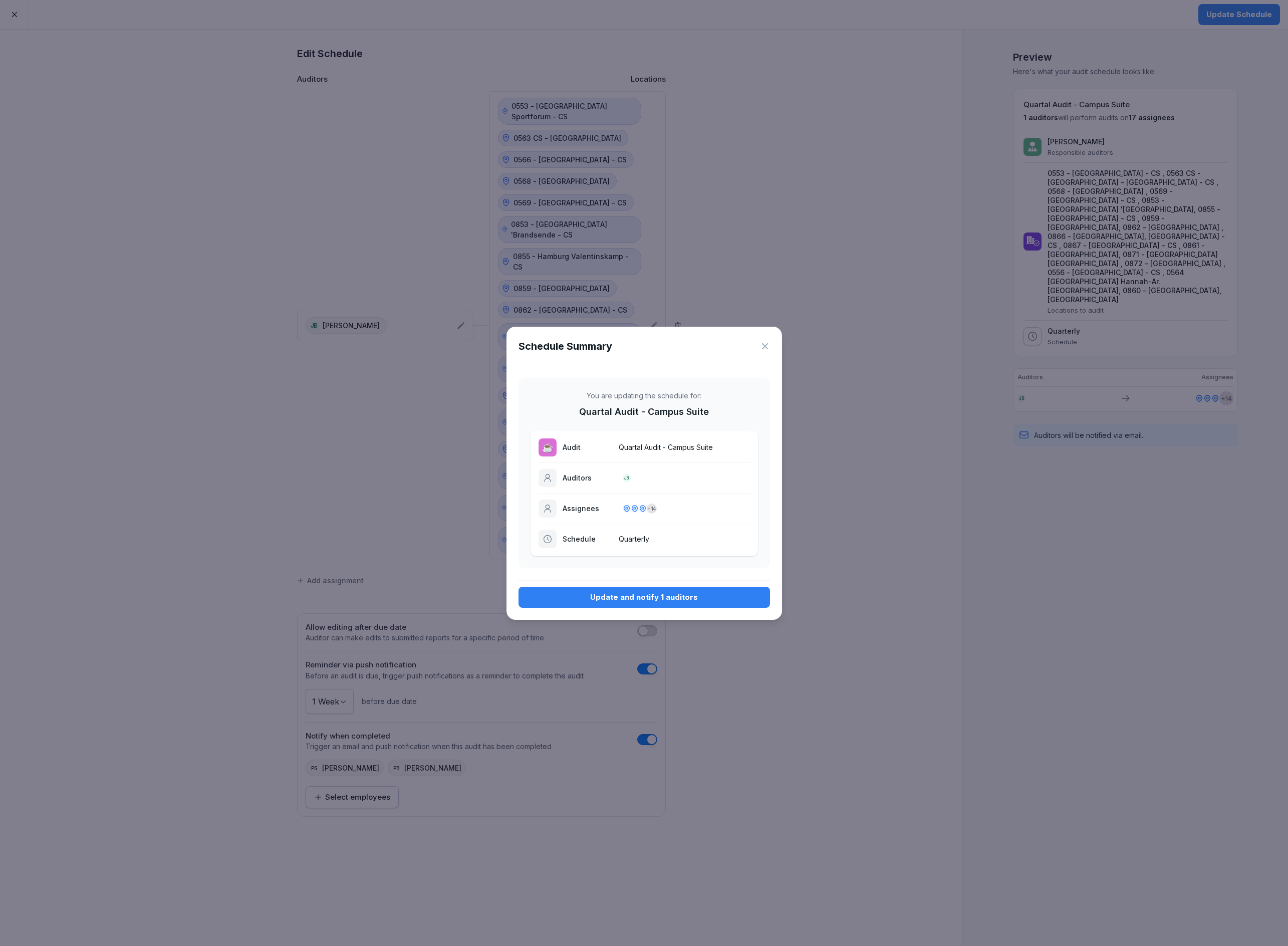
click at [586, 600] on div "Update and notify 1 auditors" at bounding box center [644, 598] width 236 height 11
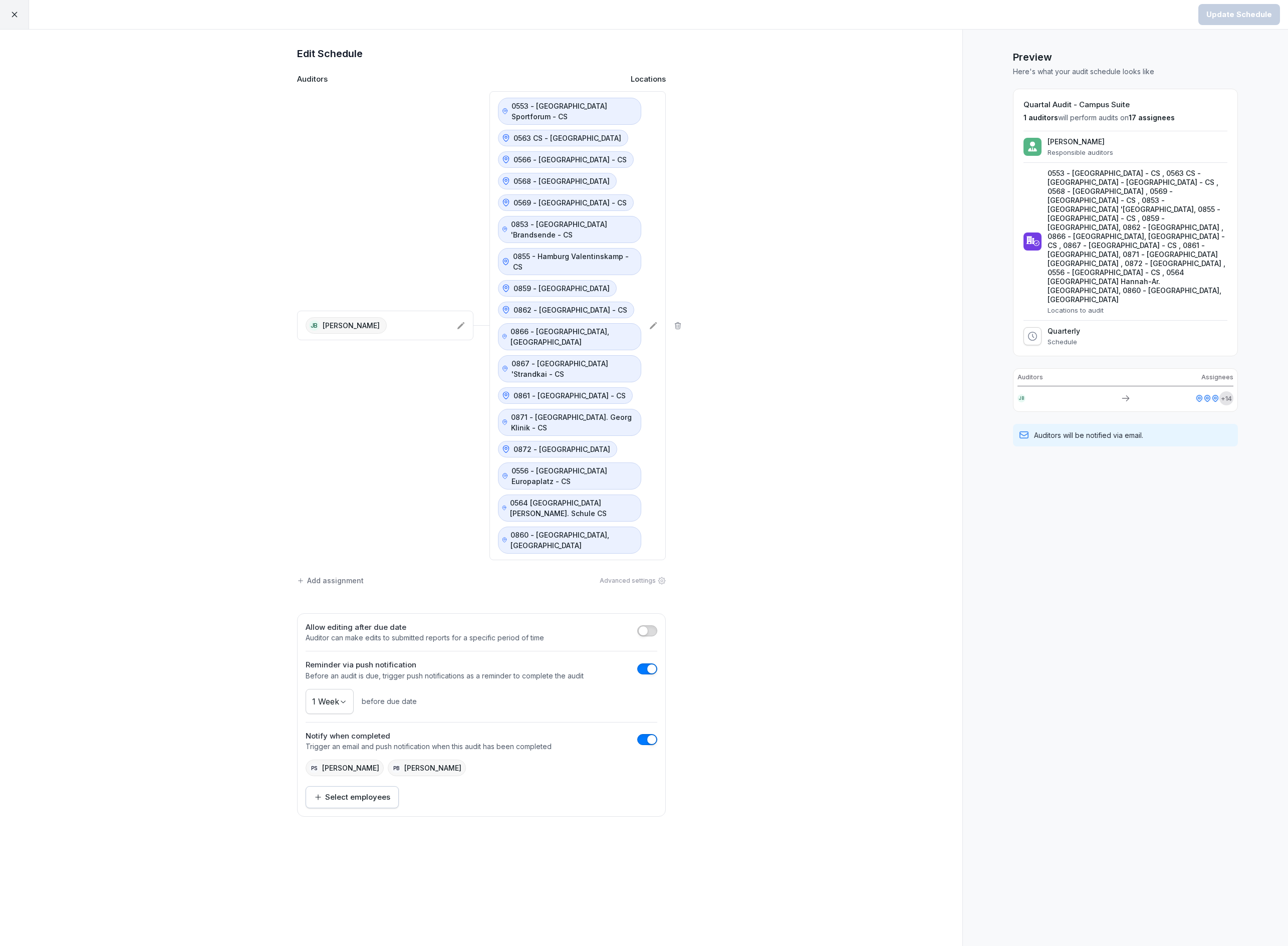
click at [15, 27] on div at bounding box center [14, 14] width 29 height 29
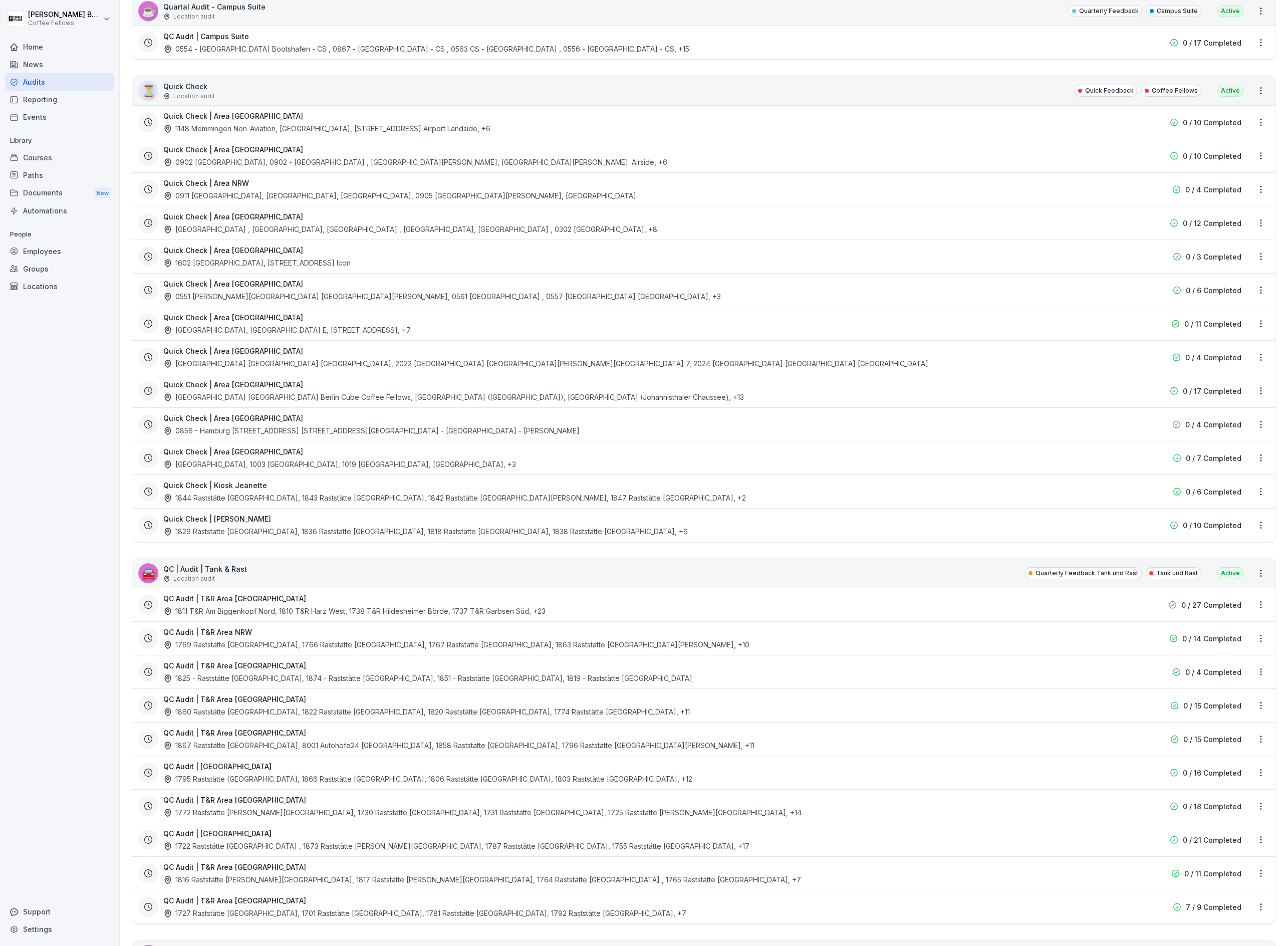
scroll to position [944, 0]
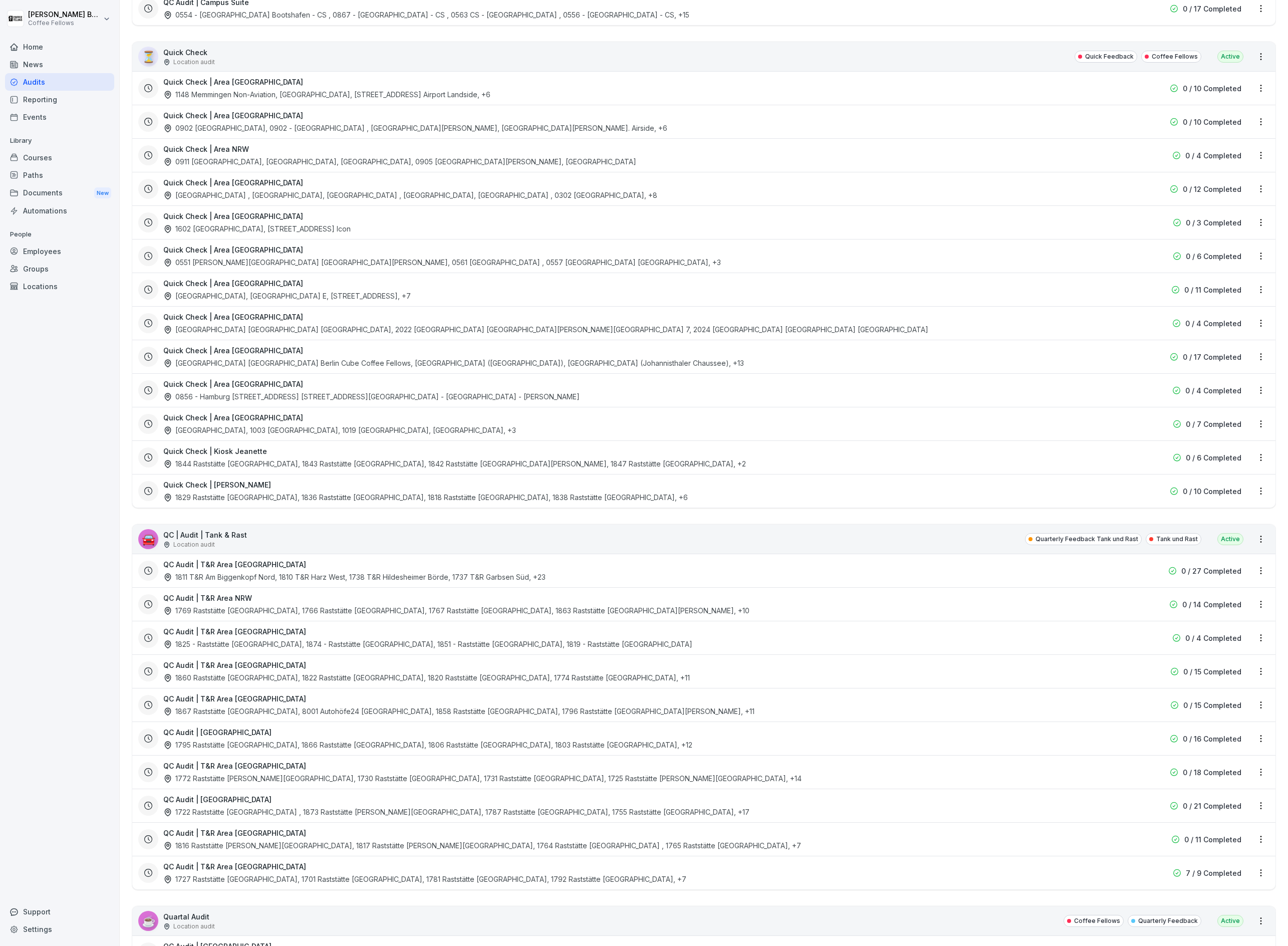
click at [605, 268] on div "Quick Check | Area [GEOGRAPHIC_DATA] 0551 [PERSON_NAME][GEOGRAPHIC_DATA] [GEOGR…" at bounding box center [640, 256] width 953 height 23
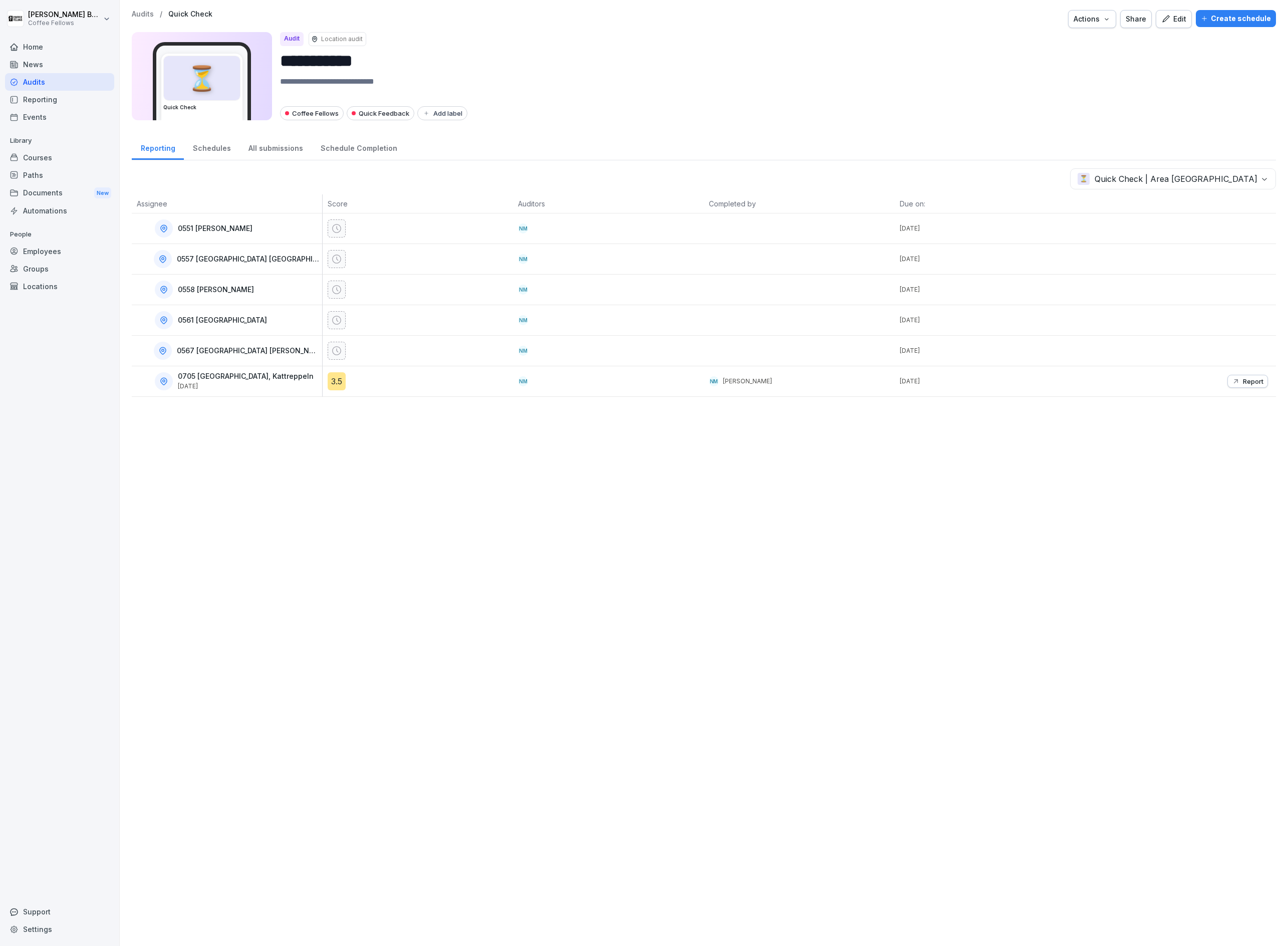
click at [192, 148] on div "Schedules" at bounding box center [212, 147] width 56 height 25
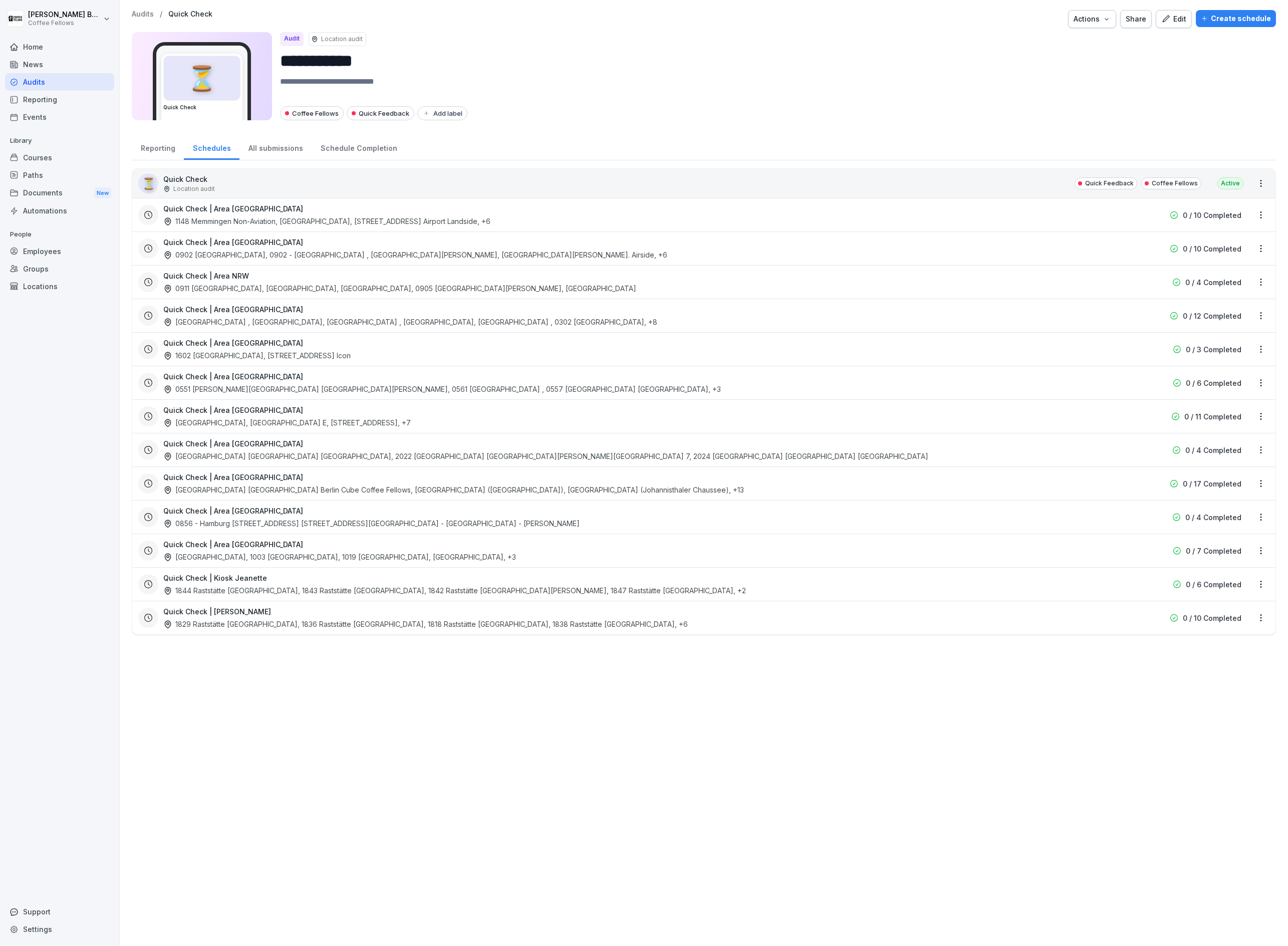
click at [176, 150] on div "Reporting" at bounding box center [158, 147] width 52 height 25
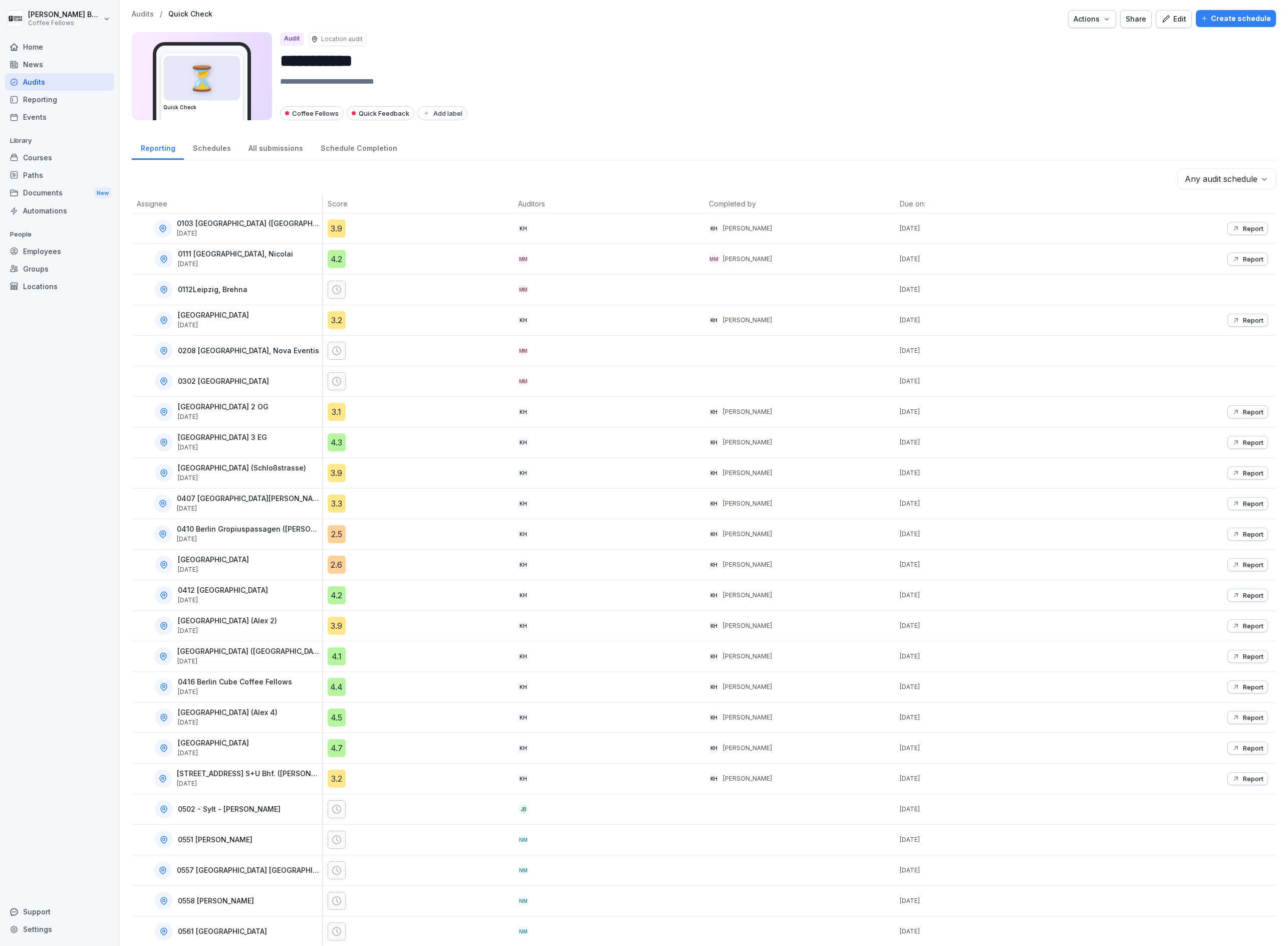
click at [215, 148] on div "Schedules" at bounding box center [212, 147] width 56 height 25
click at [221, 147] on div "Schedules" at bounding box center [212, 147] width 56 height 25
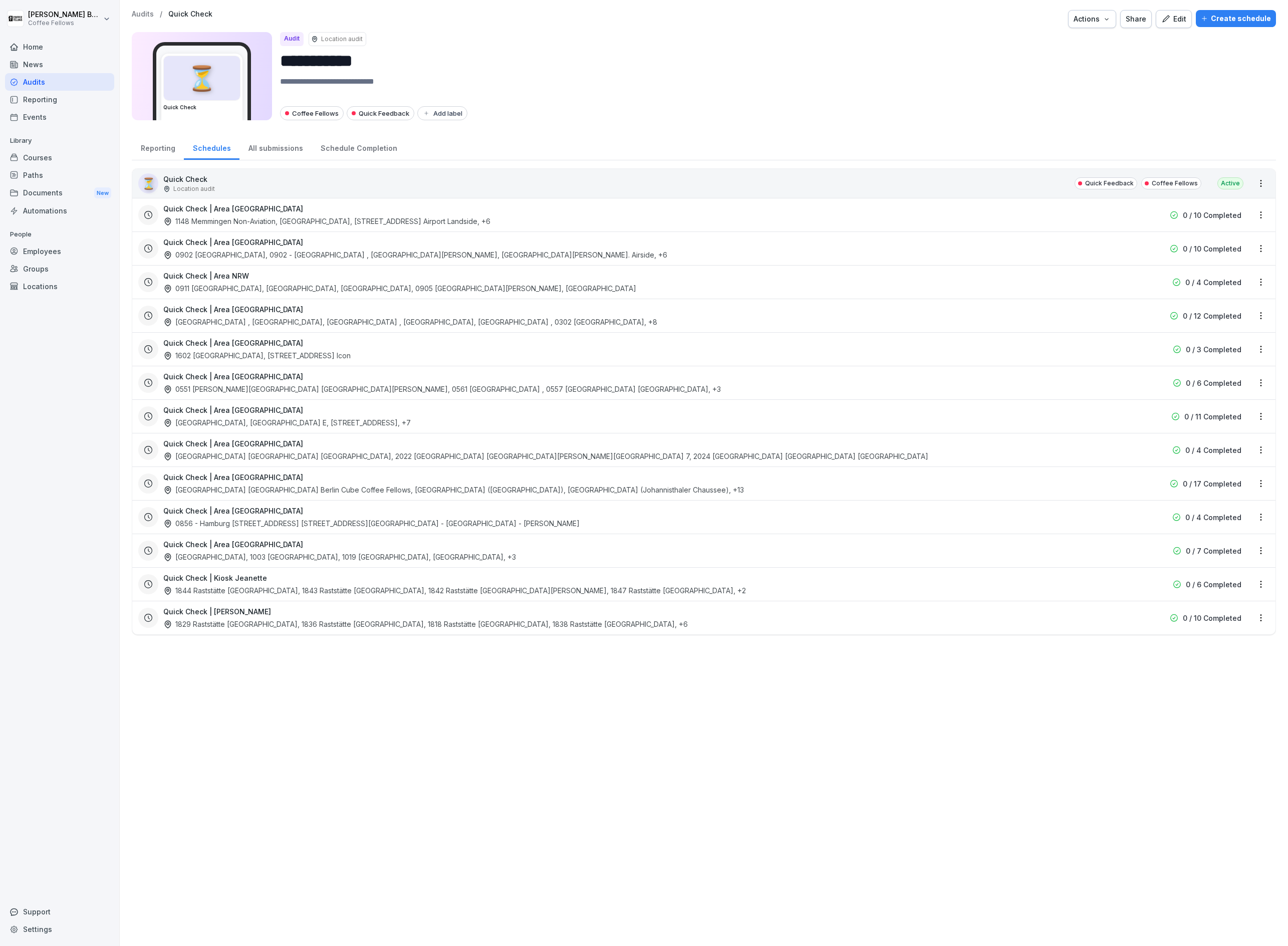
click at [1260, 384] on html "**********" at bounding box center [644, 473] width 1288 height 946
click at [0, 0] on link "Update schedule" at bounding box center [0, 0] width 0 height 0
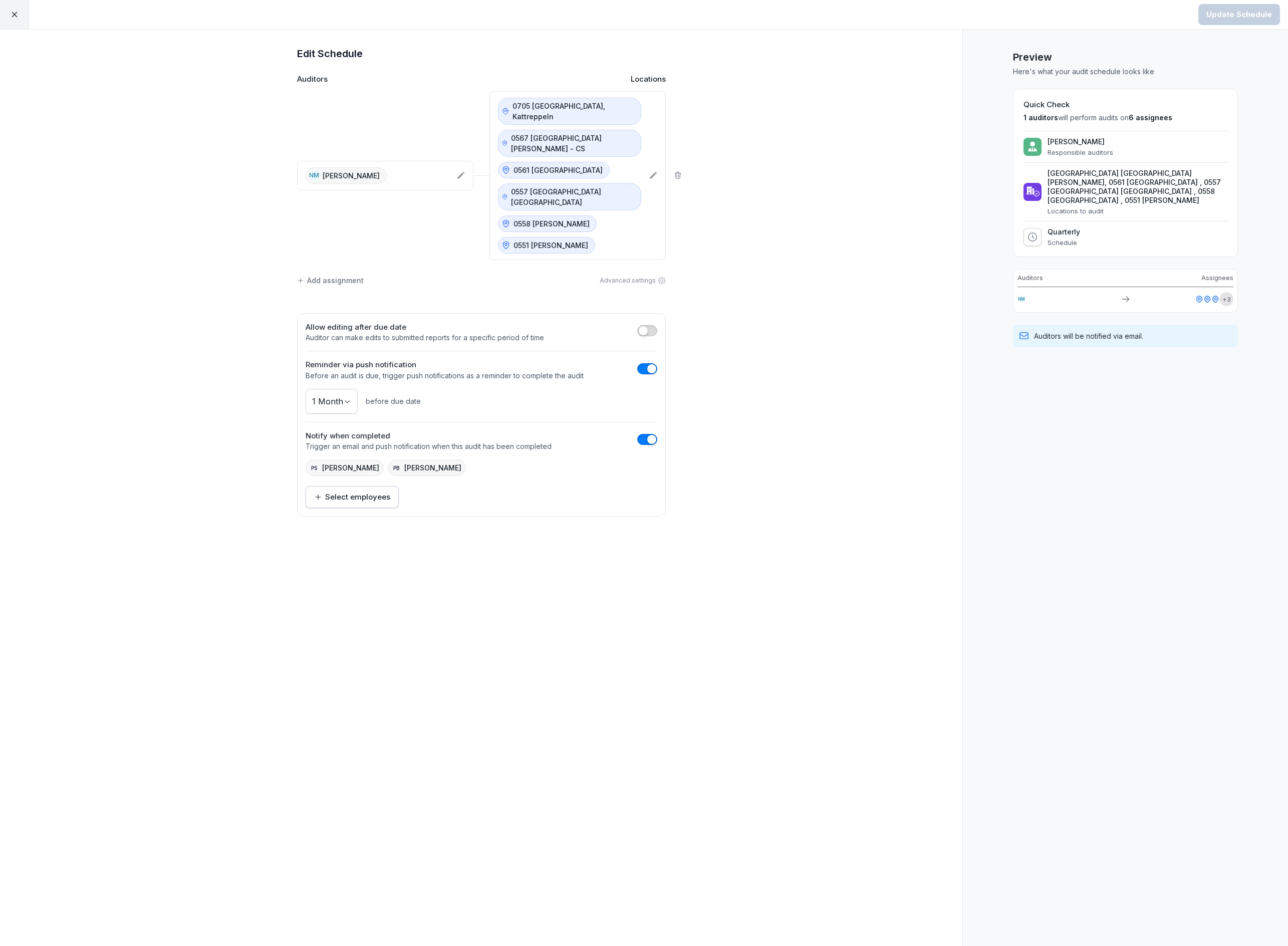
click at [10, 13] on icon at bounding box center [14, 14] width 9 height 9
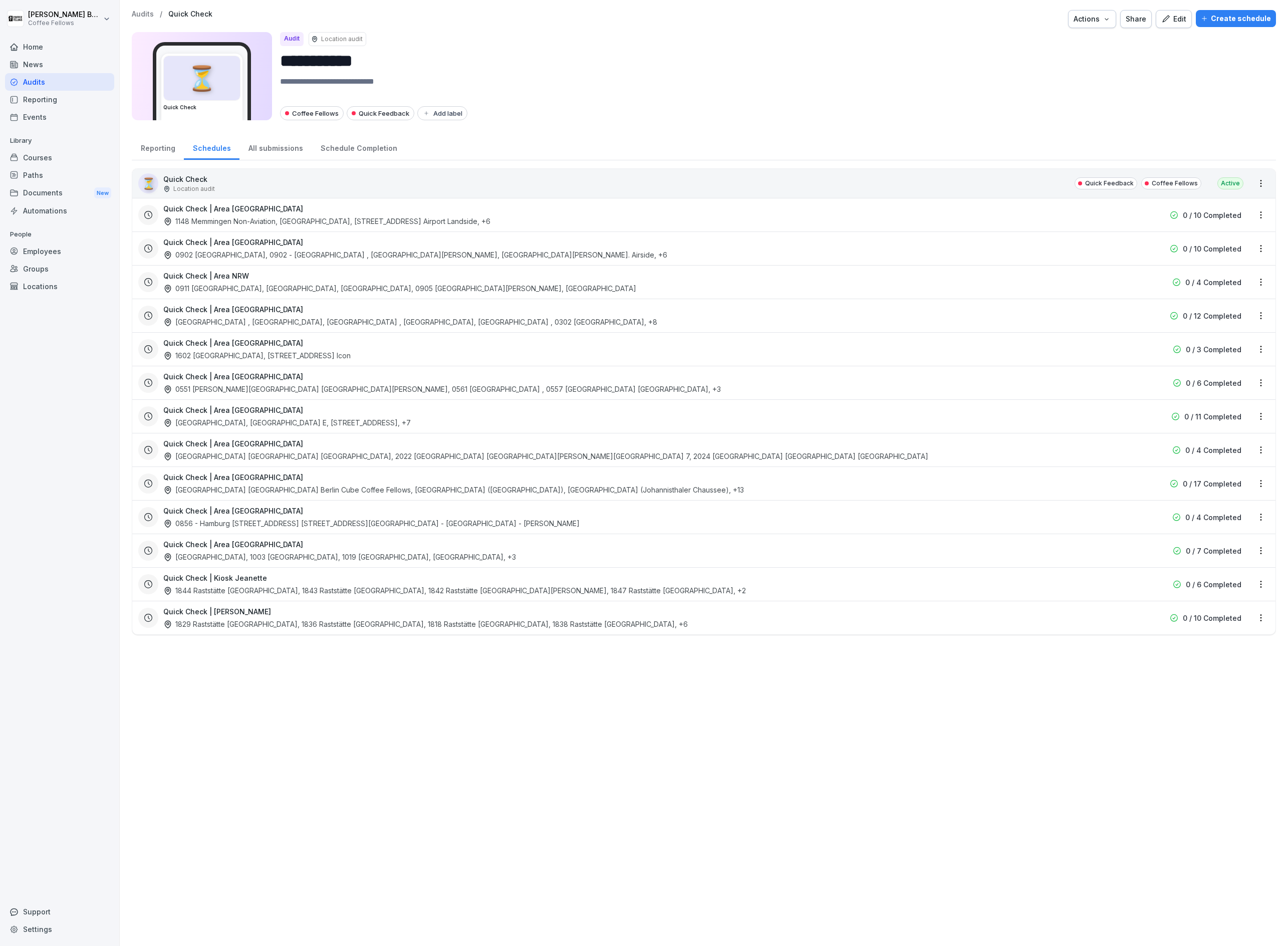
click at [1261, 518] on html "**********" at bounding box center [644, 473] width 1288 height 946
click at [0, 0] on link "Update schedule" at bounding box center [0, 0] width 0 height 0
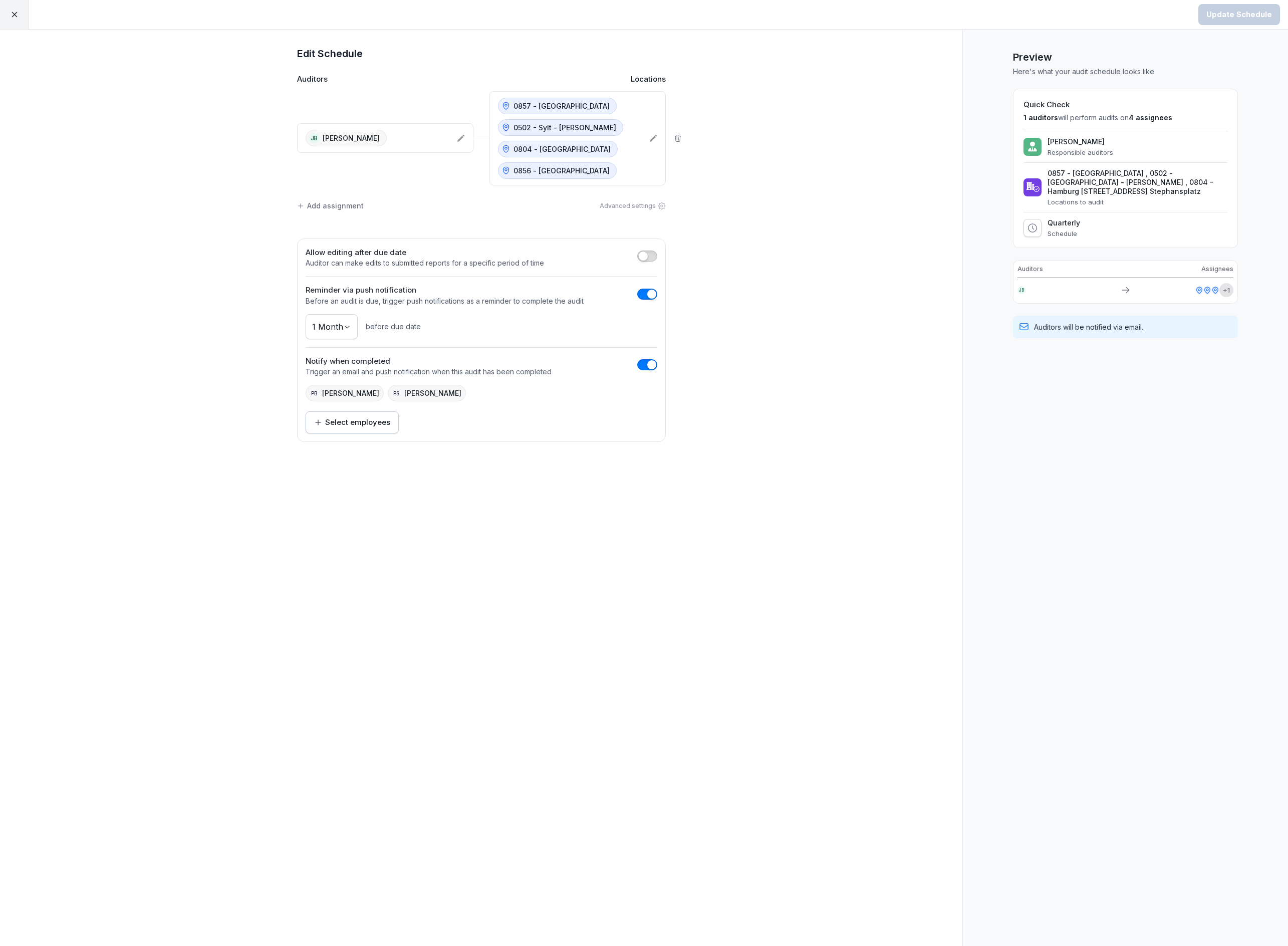
click at [656, 142] on icon at bounding box center [653, 138] width 8 height 8
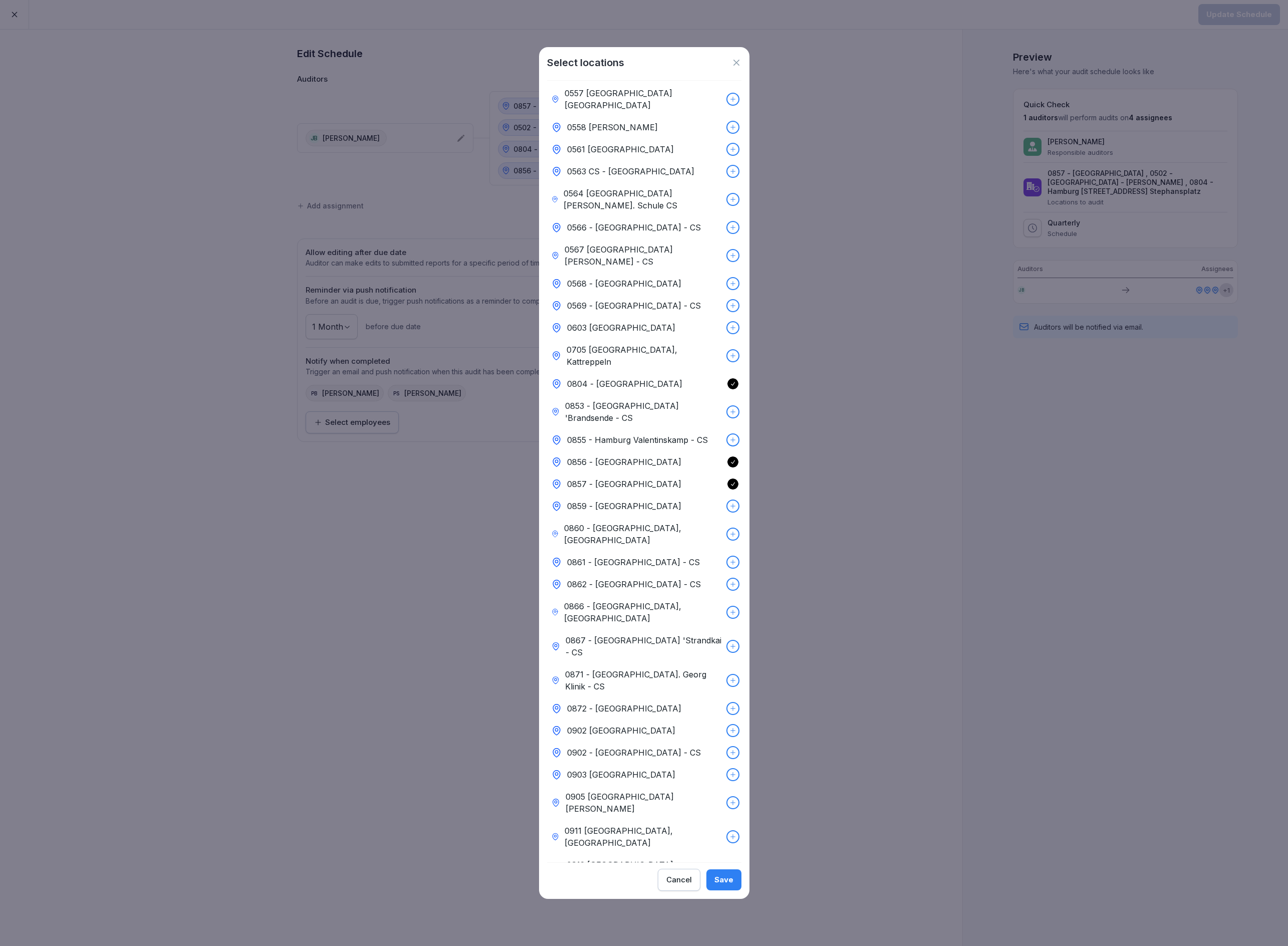
scroll to position [705, 0]
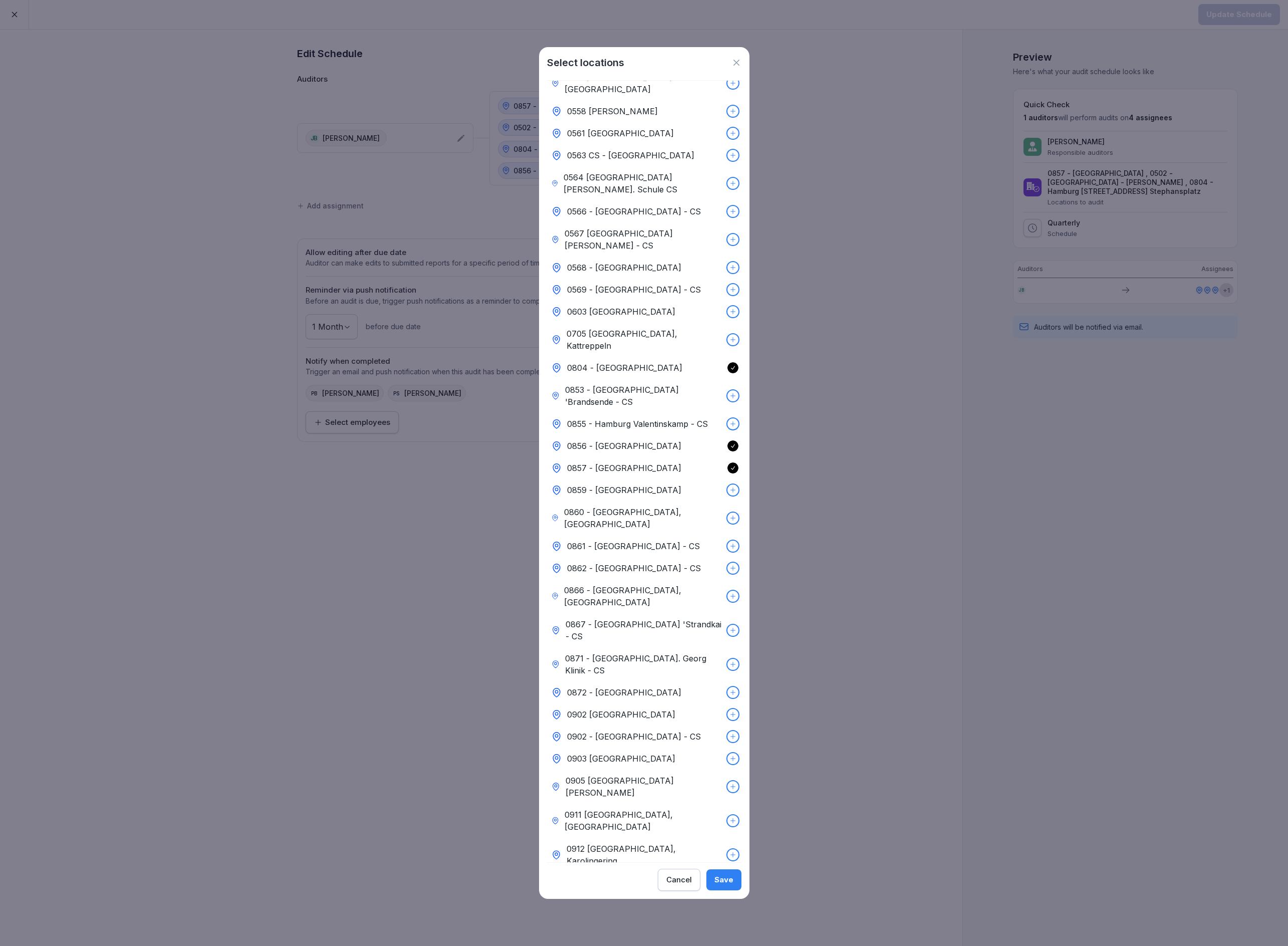
click at [728, 390] on div at bounding box center [733, 396] width 11 height 11
drag, startPoint x: 724, startPoint y: 875, endPoint x: 938, endPoint y: 597, distance: 350.8
click at [726, 873] on button "Save" at bounding box center [724, 880] width 35 height 21
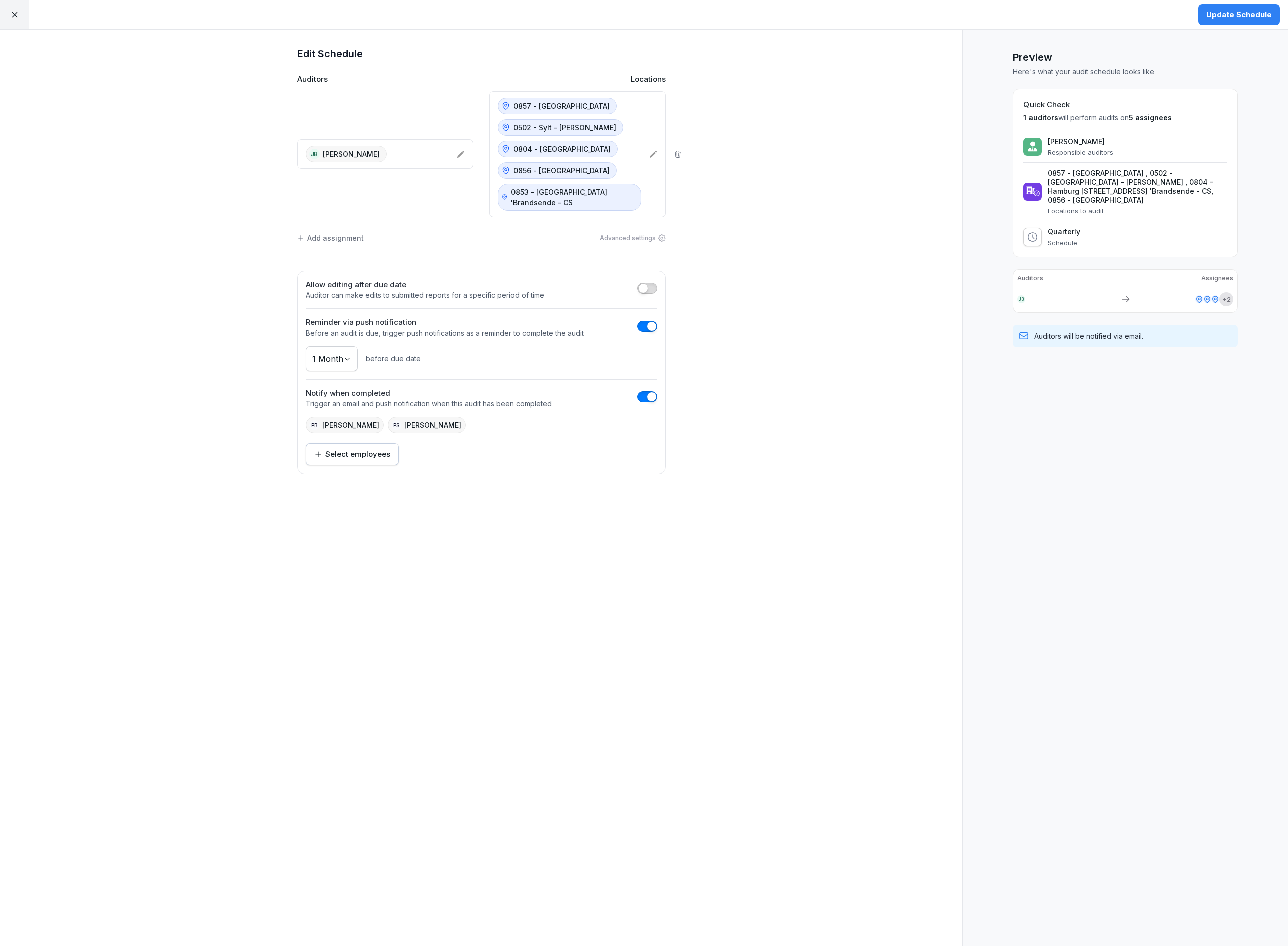
click at [1239, 22] on button "Update Schedule" at bounding box center [1239, 14] width 82 height 21
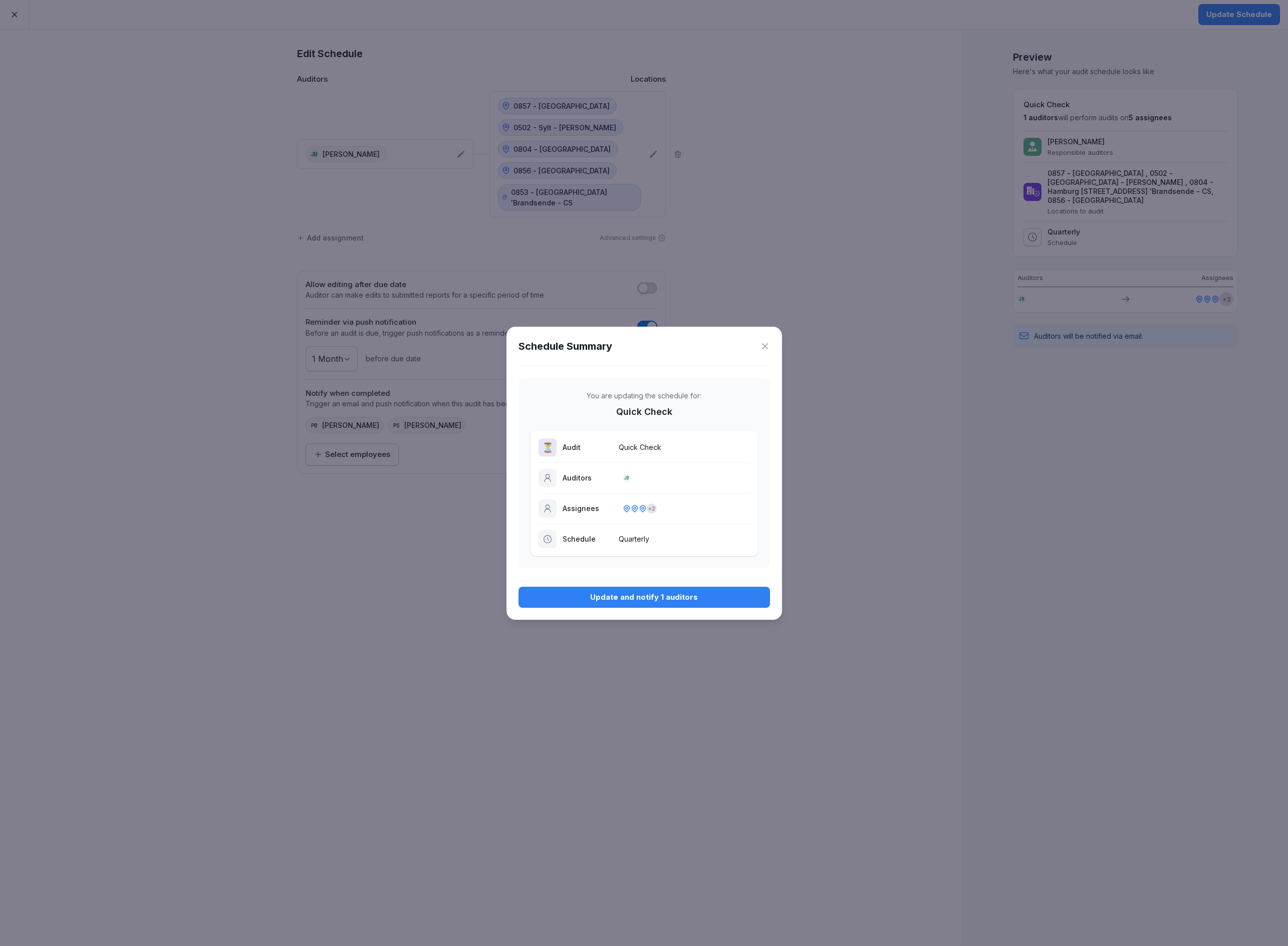
click at [601, 592] on div "Update and notify 1 auditors" at bounding box center [644, 598] width 236 height 11
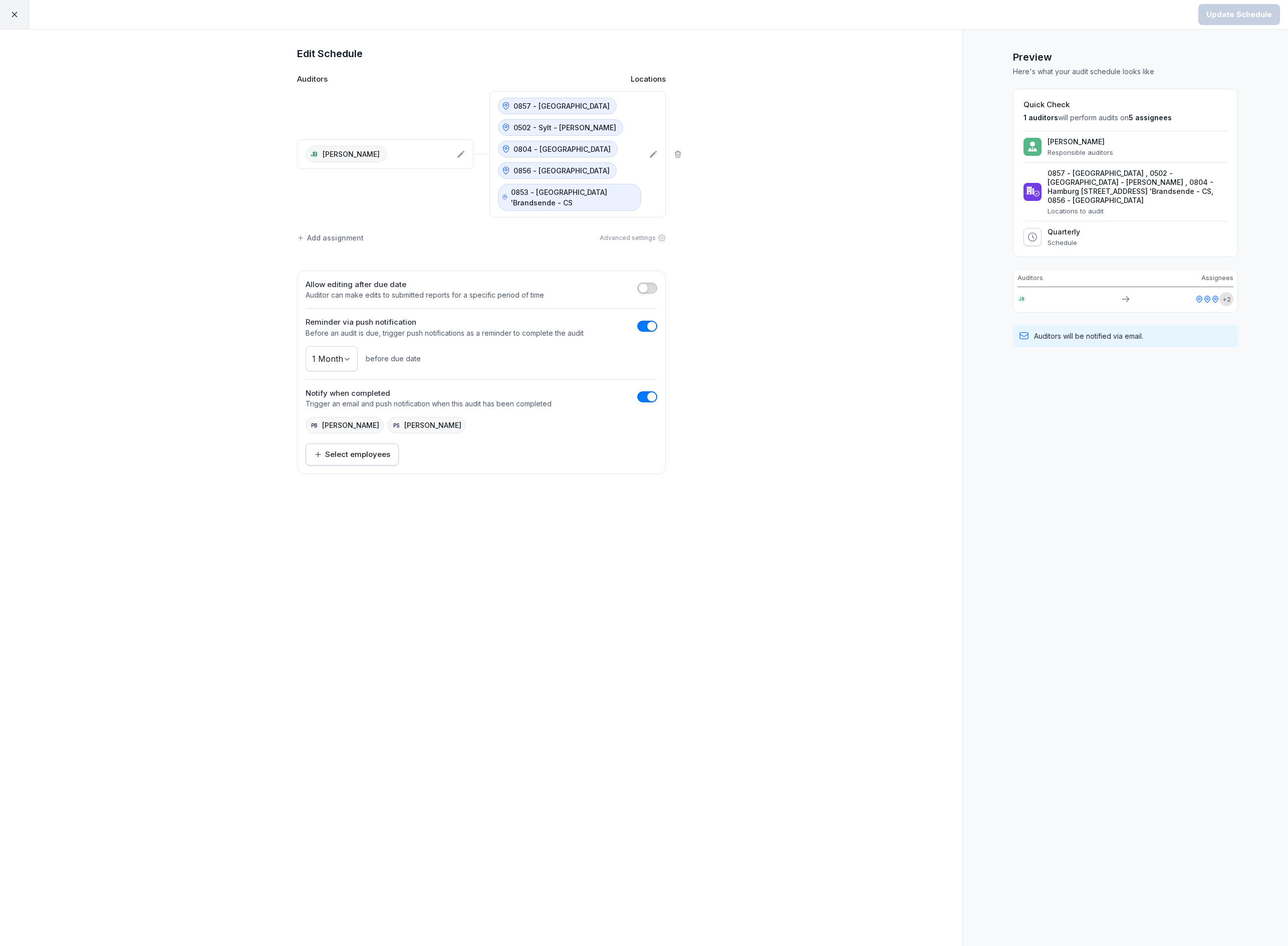
click at [16, 3] on div at bounding box center [14, 14] width 29 height 29
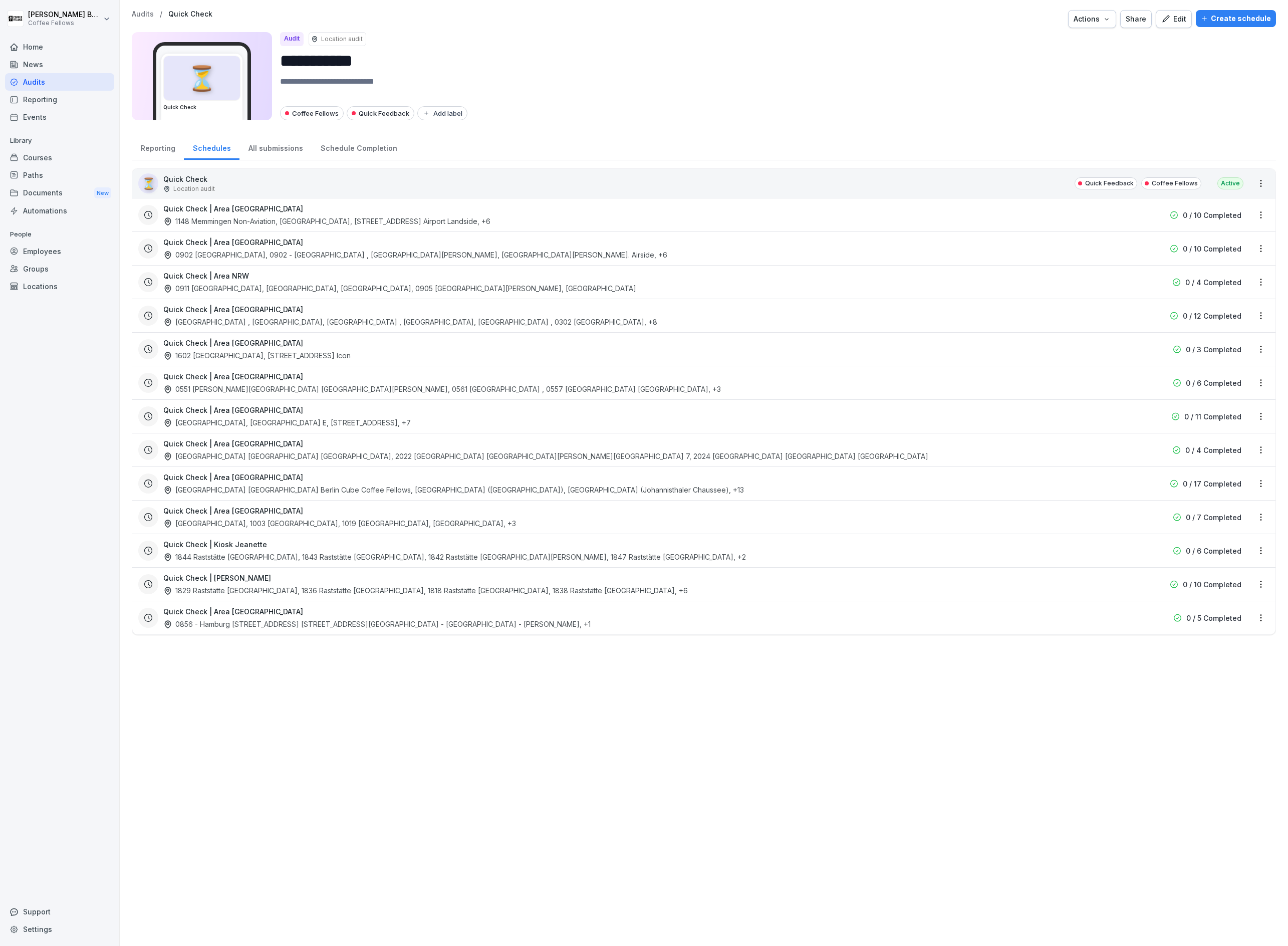
click at [140, 10] on p "Audits" at bounding box center [143, 14] width 22 height 9
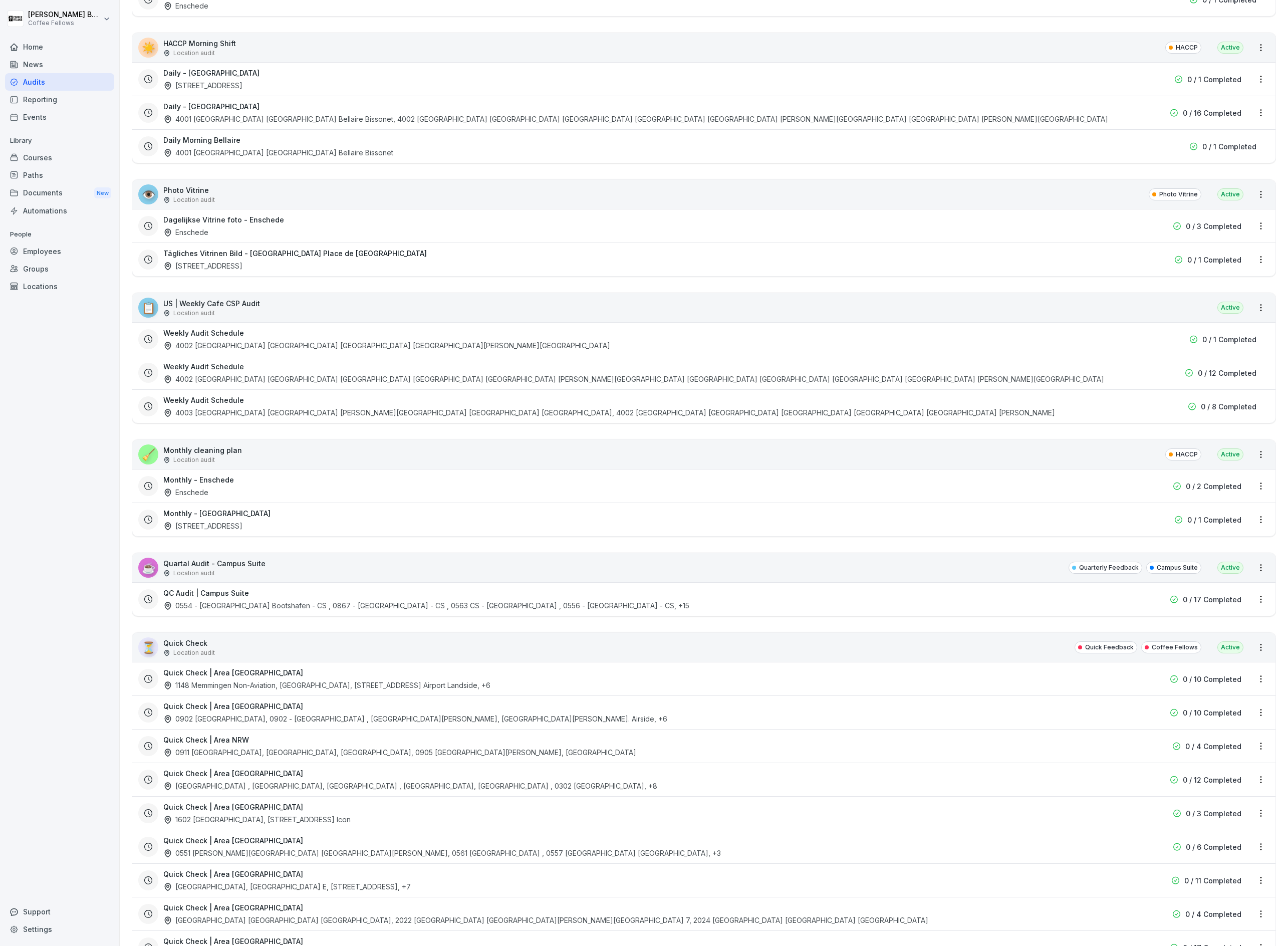
scroll to position [369, 0]
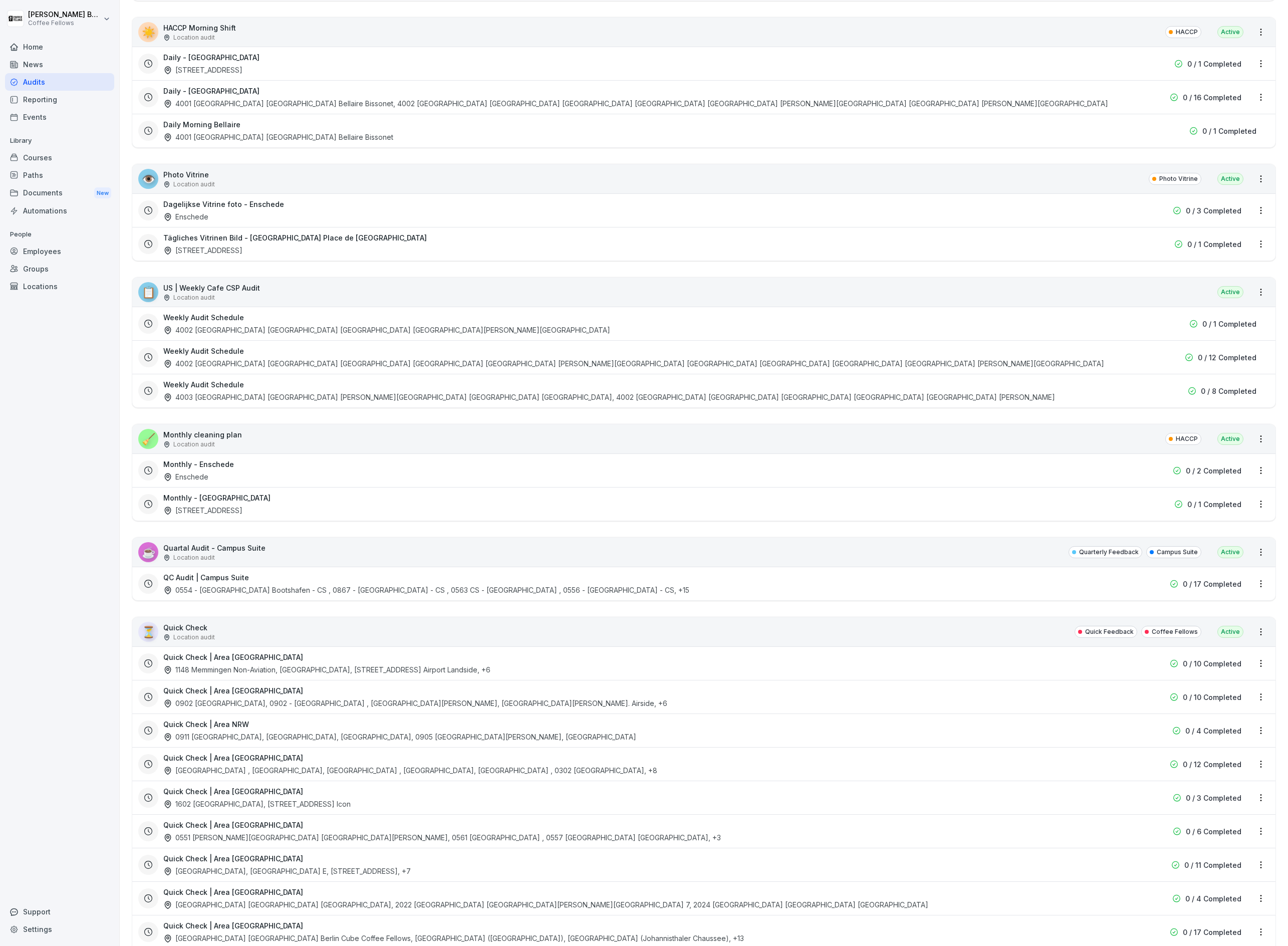
click at [1256, 591] on html "[PERSON_NAME] Coffee Fellows Home News Audits Reporting Events Library Courses …" at bounding box center [644, 473] width 1288 height 946
click at [0, 0] on link "Update schedule" at bounding box center [0, 0] width 0 height 0
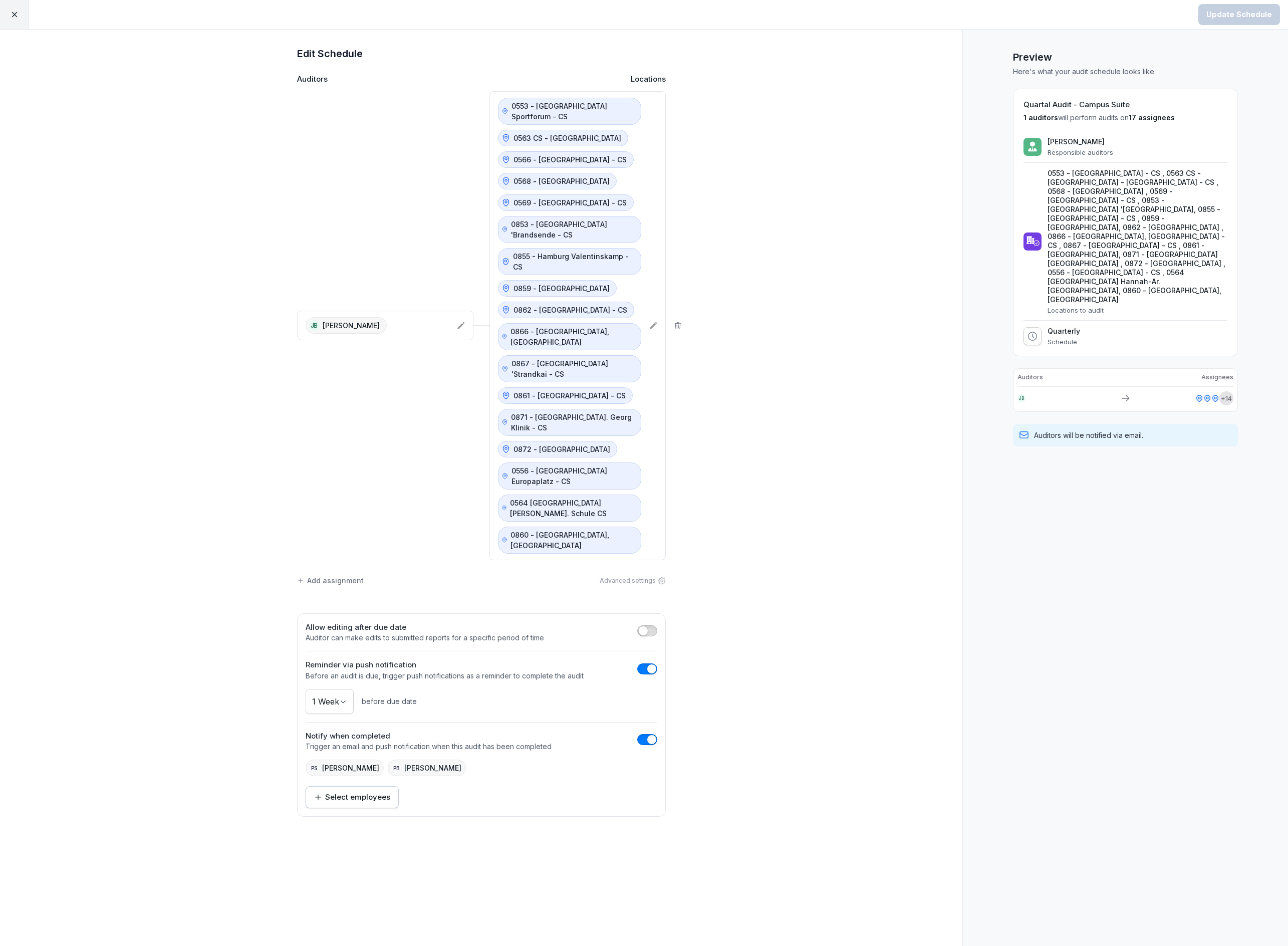
click at [653, 329] on div "0553 - [GEOGRAPHIC_DATA] Sportforum - CS 0563 CS - [GEOGRAPHIC_DATA] - [GEOGRAP…" at bounding box center [577, 325] width 176 height 469
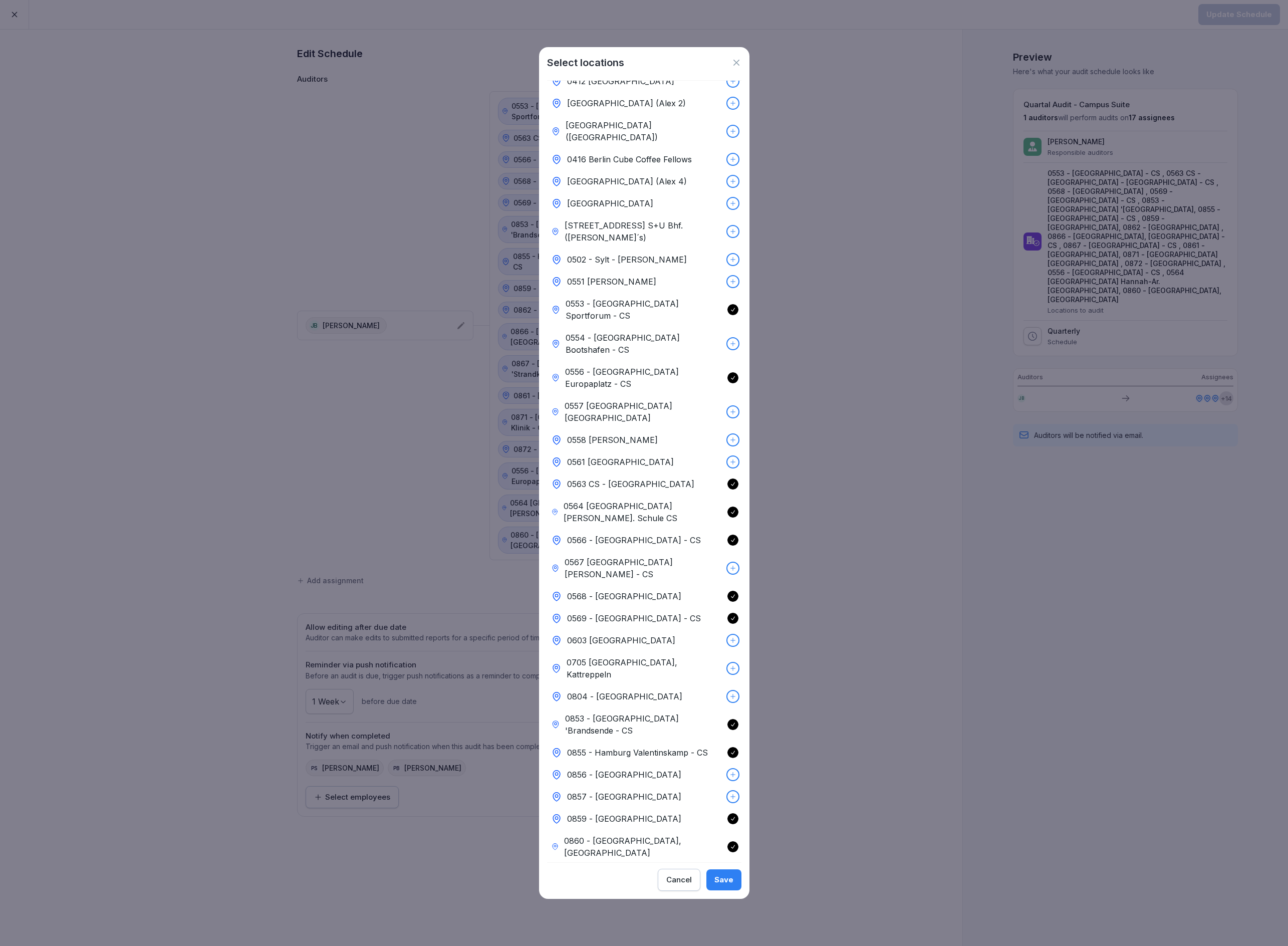
scroll to position [389, 0]
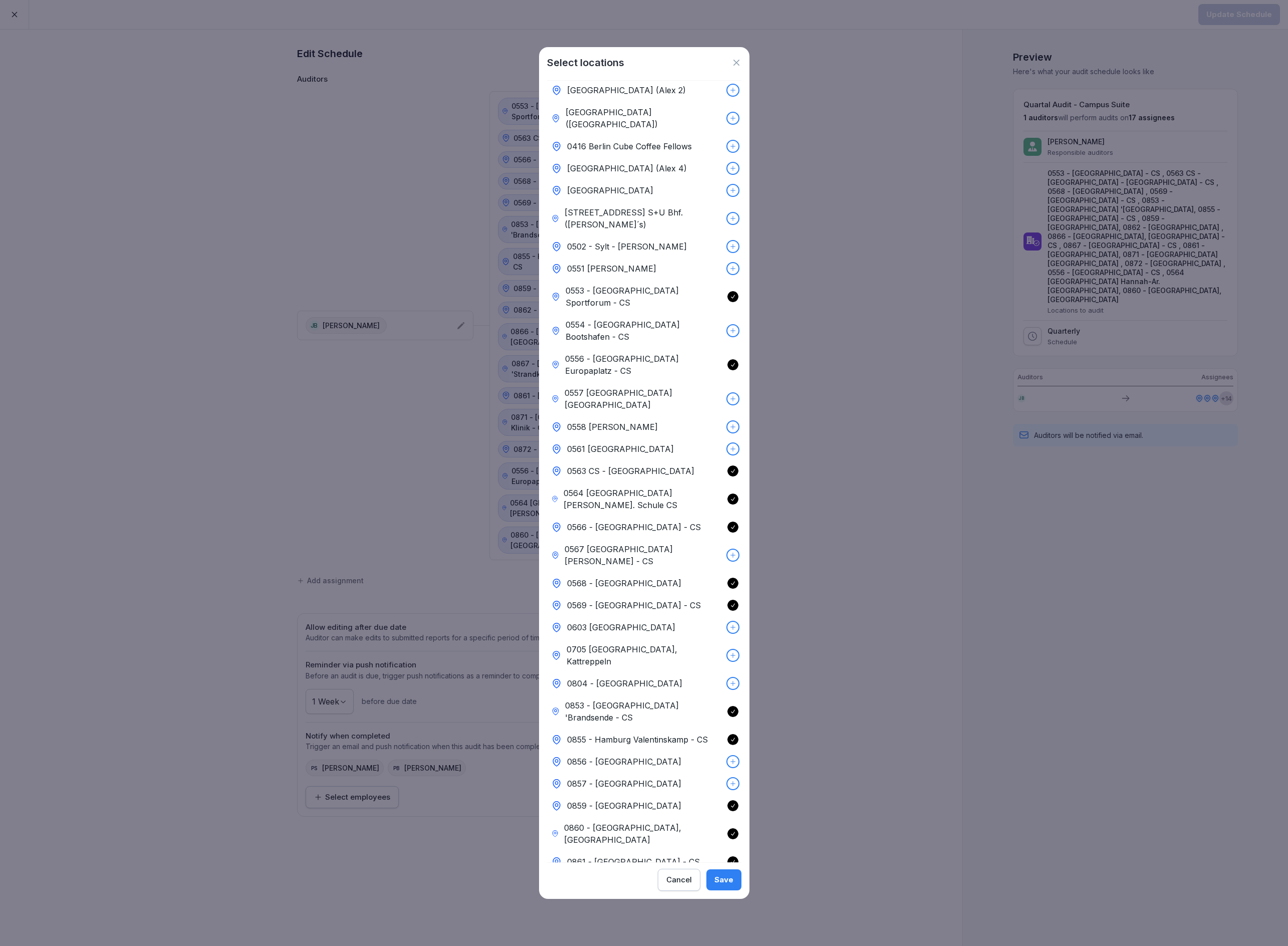
click at [711, 695] on div "0853 - [GEOGRAPHIC_DATA] 'Brandsende - CS" at bounding box center [644, 712] width 194 height 34
click at [721, 877] on div "Save" at bounding box center [724, 880] width 19 height 11
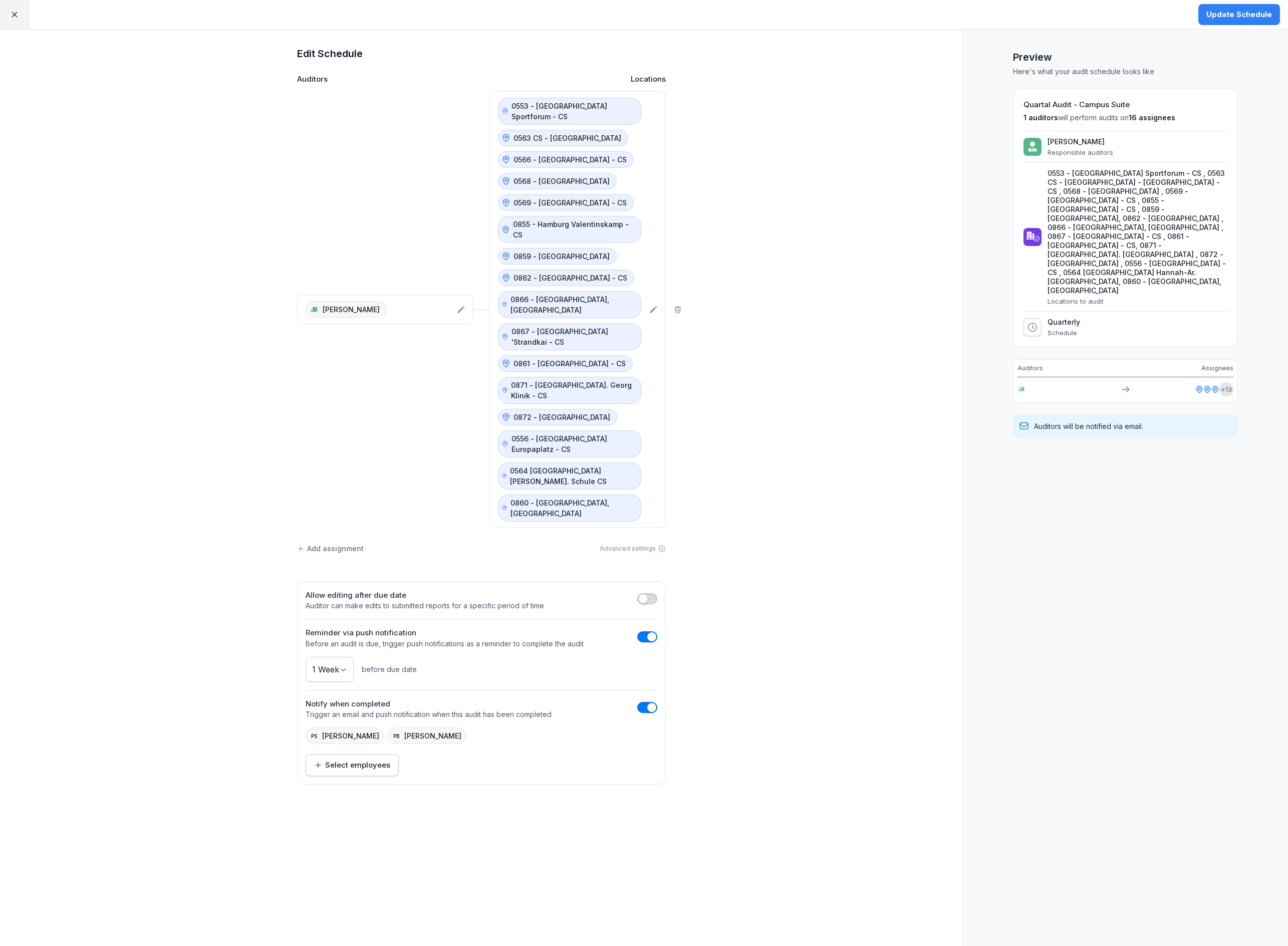
click at [1242, 16] on div "Update Schedule" at bounding box center [1239, 15] width 66 height 11
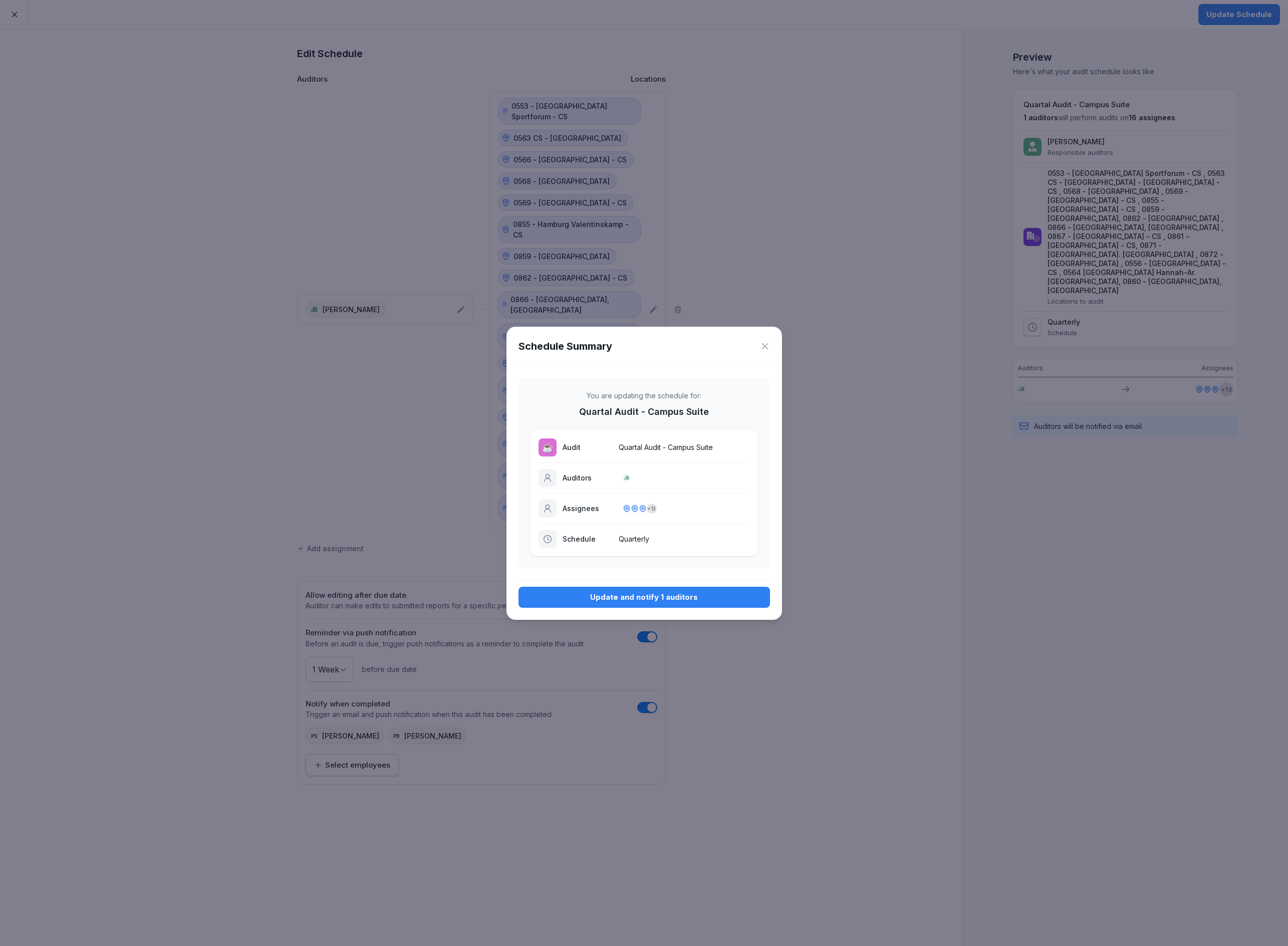
click at [695, 592] on div "Update and notify 1 auditors" at bounding box center [644, 598] width 236 height 11
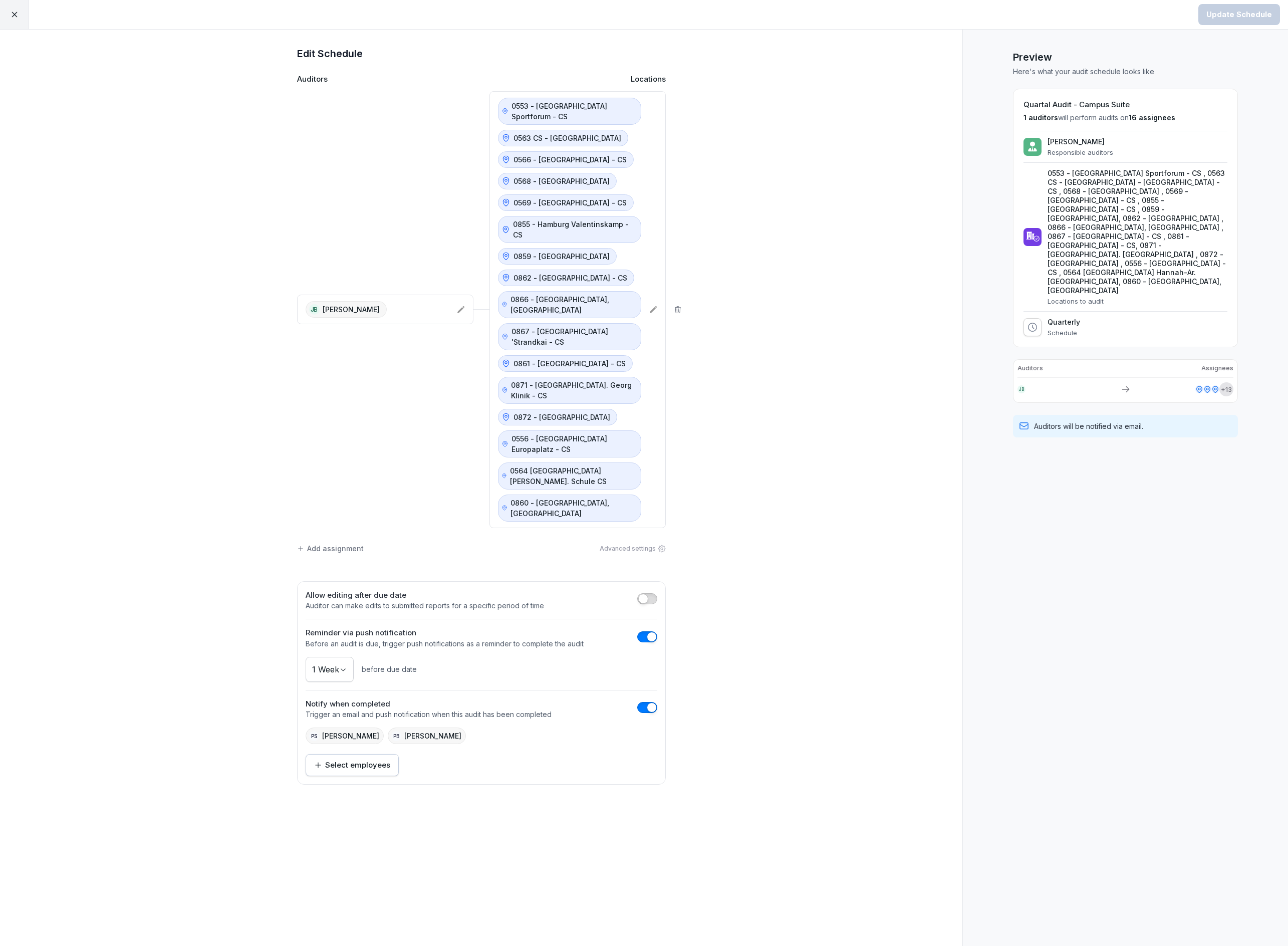
click at [24, 7] on div at bounding box center [14, 14] width 29 height 29
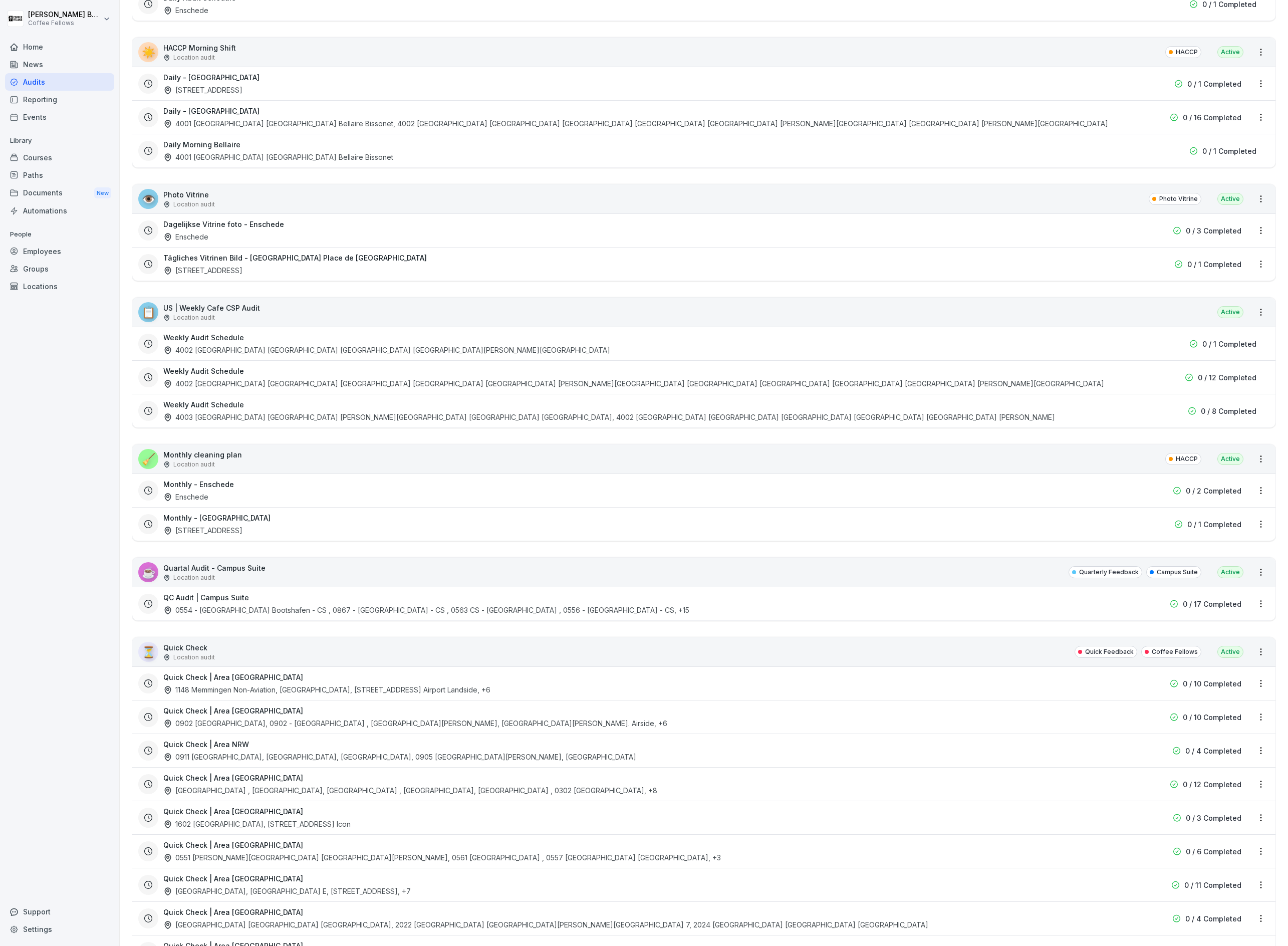
scroll to position [325, 0]
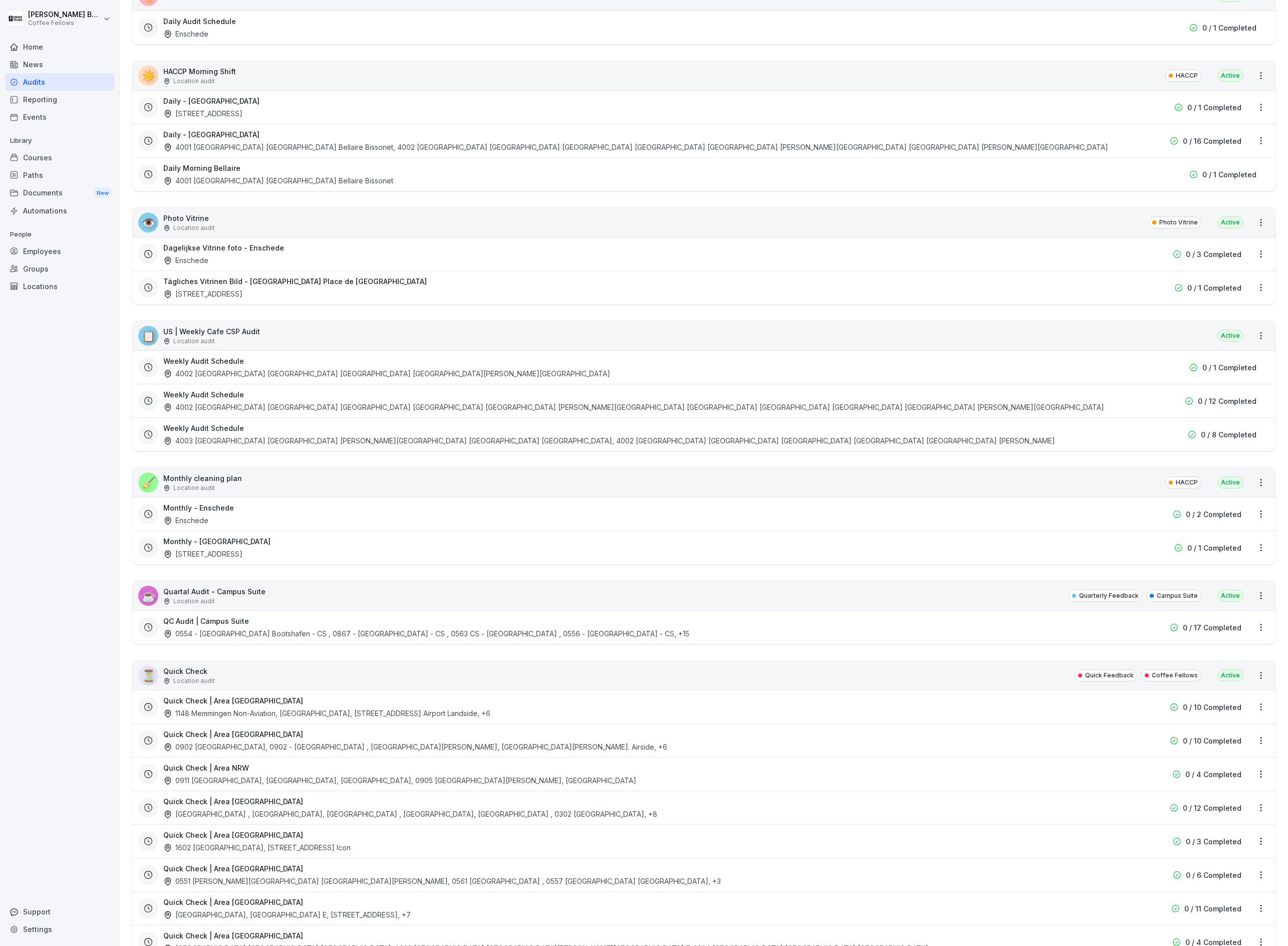
click at [30, 269] on div "Groups" at bounding box center [59, 269] width 109 height 17
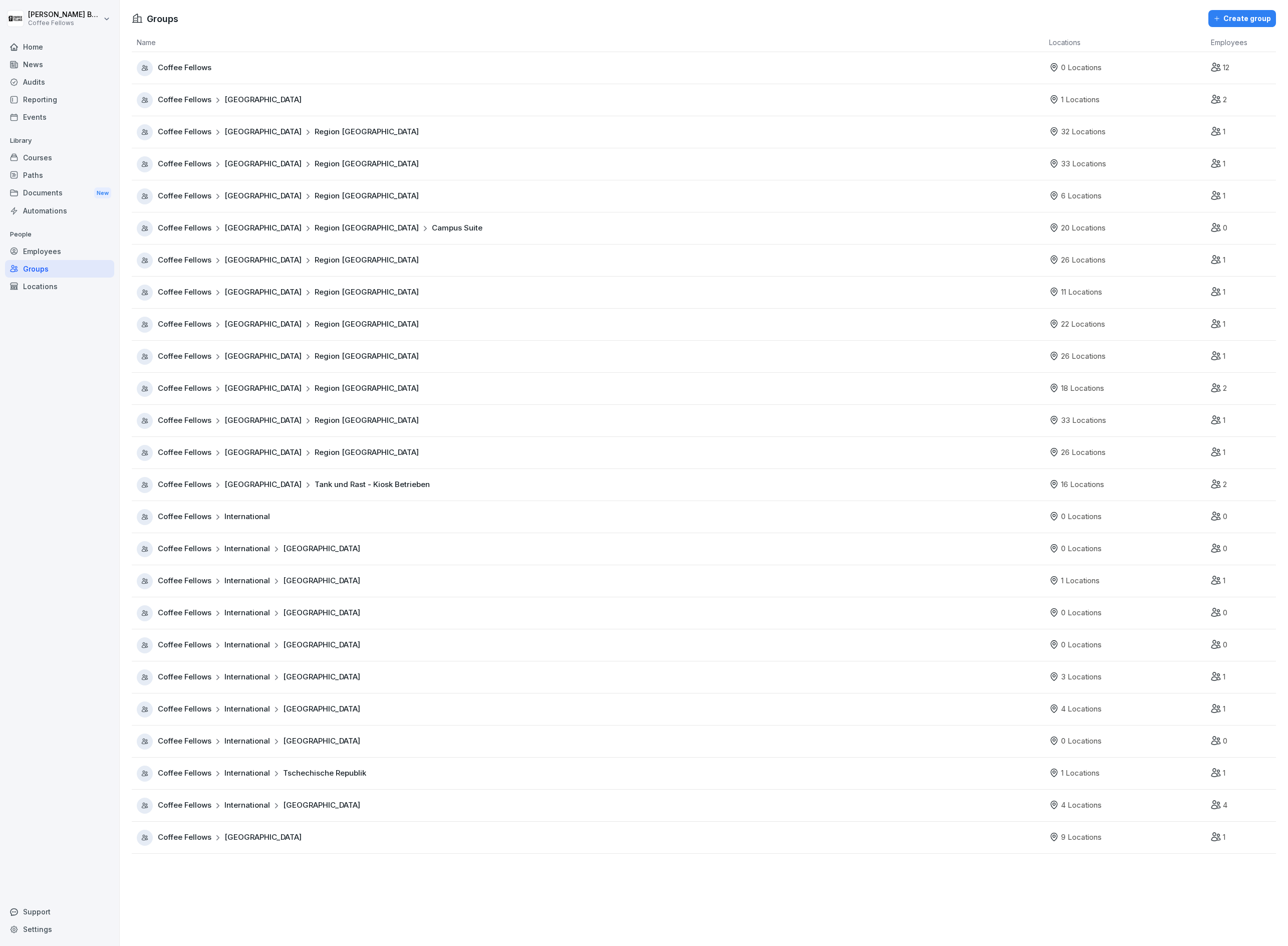
click at [30, 286] on div "Locations" at bounding box center [59, 286] width 109 height 17
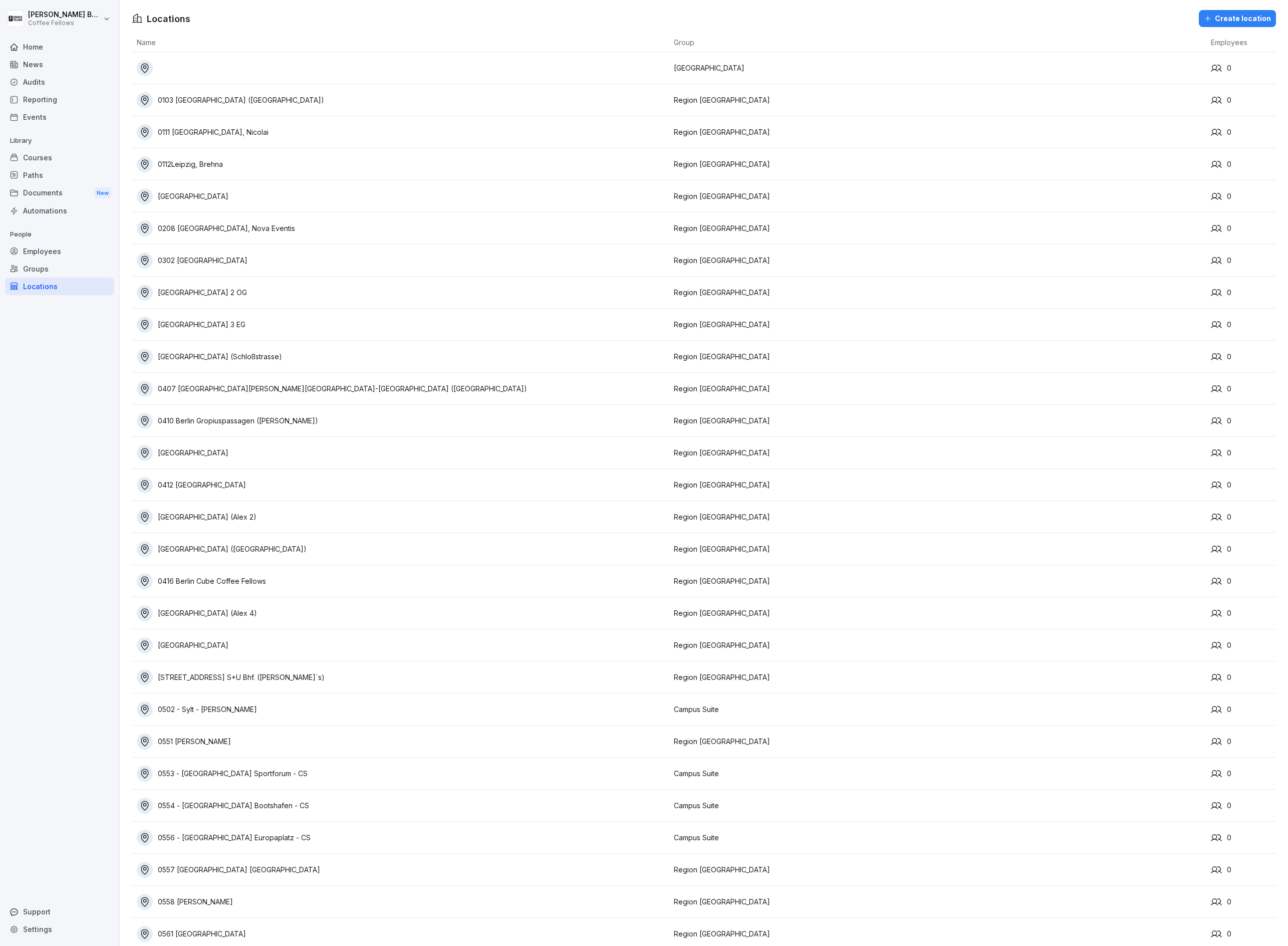
click at [40, 270] on div "Groups" at bounding box center [59, 269] width 109 height 17
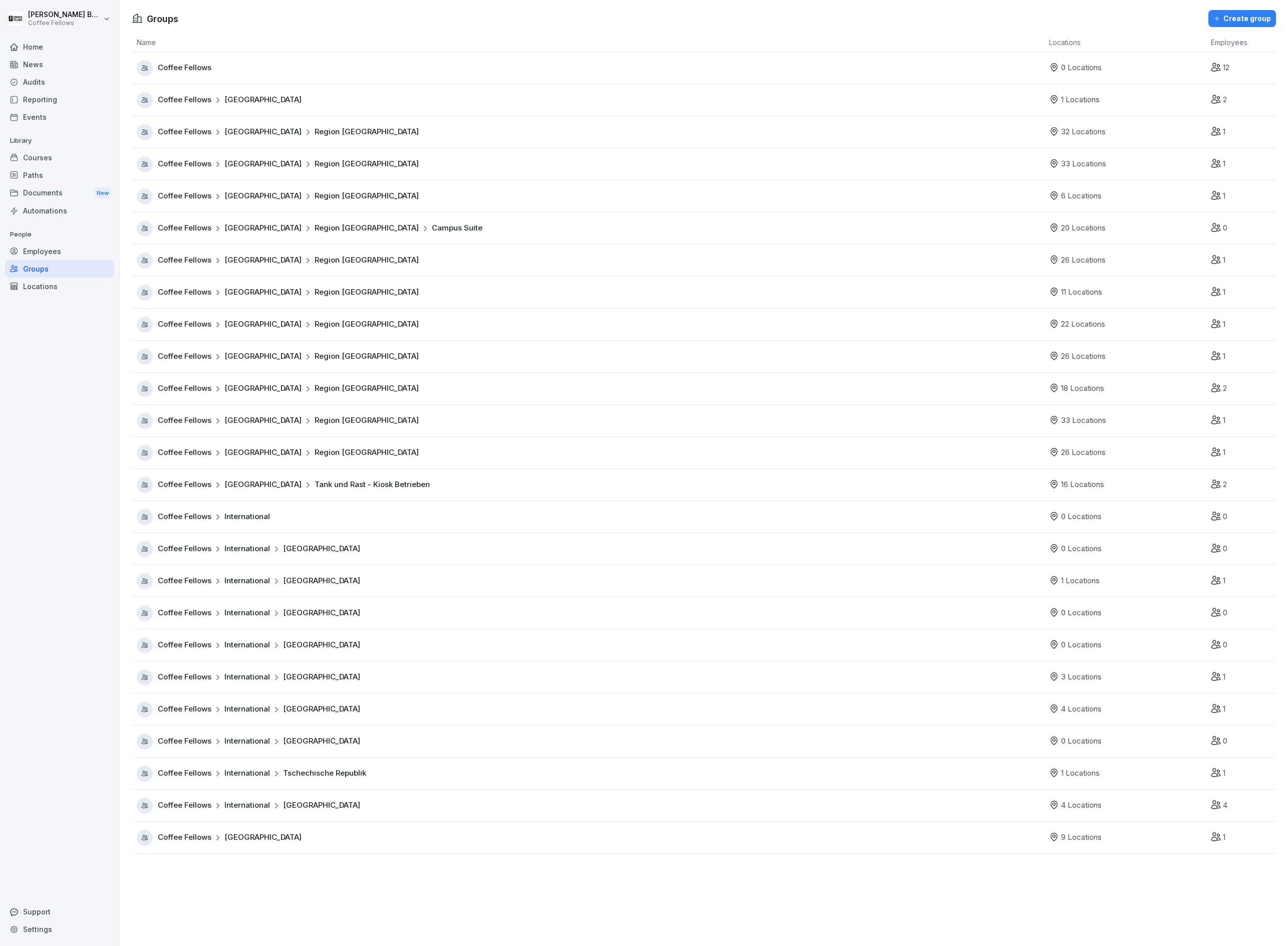
click at [432, 230] on span "Campus Suite" at bounding box center [457, 228] width 51 height 12
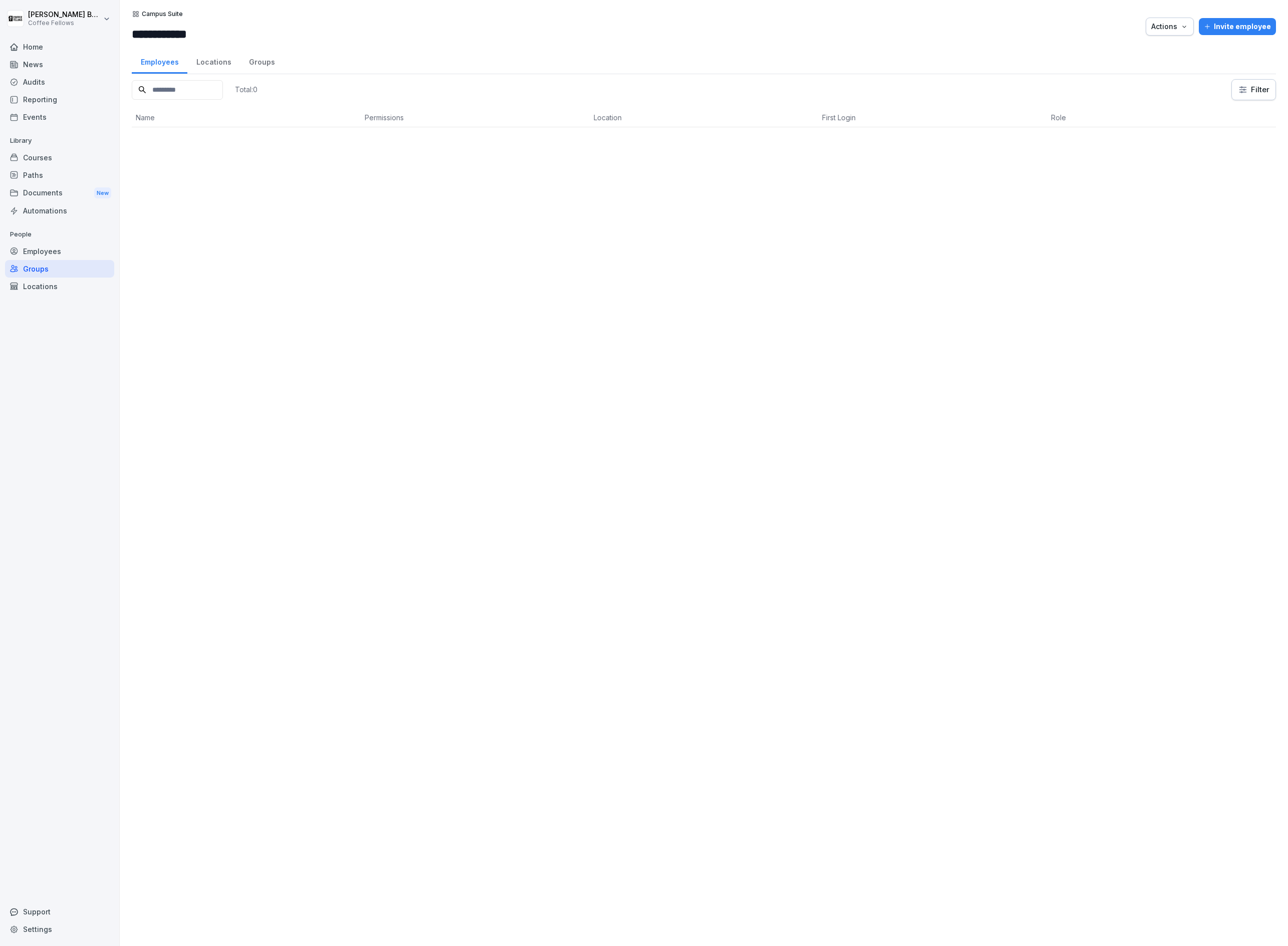
click at [213, 67] on div "Locations" at bounding box center [213, 61] width 53 height 25
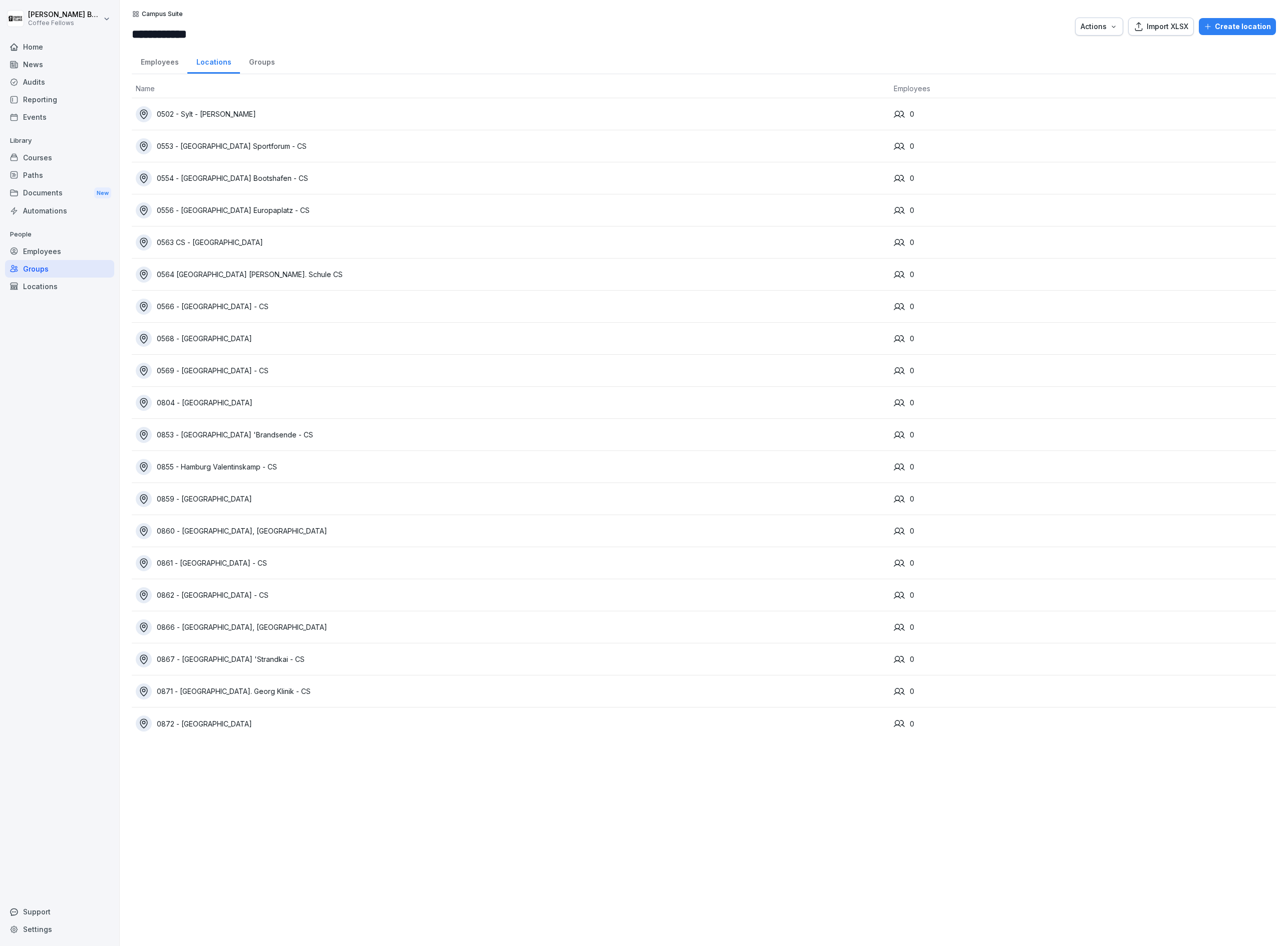
click at [1111, 25] on div "Actions" at bounding box center [1099, 27] width 37 height 11
drag, startPoint x: 952, startPoint y: 15, endPoint x: 842, endPoint y: 45, distance: 114.0
click at [952, 15] on html "**********" at bounding box center [644, 473] width 1288 height 946
click at [259, 443] on td "0853 - [GEOGRAPHIC_DATA] 'Brandsende - CS" at bounding box center [510, 435] width 758 height 32
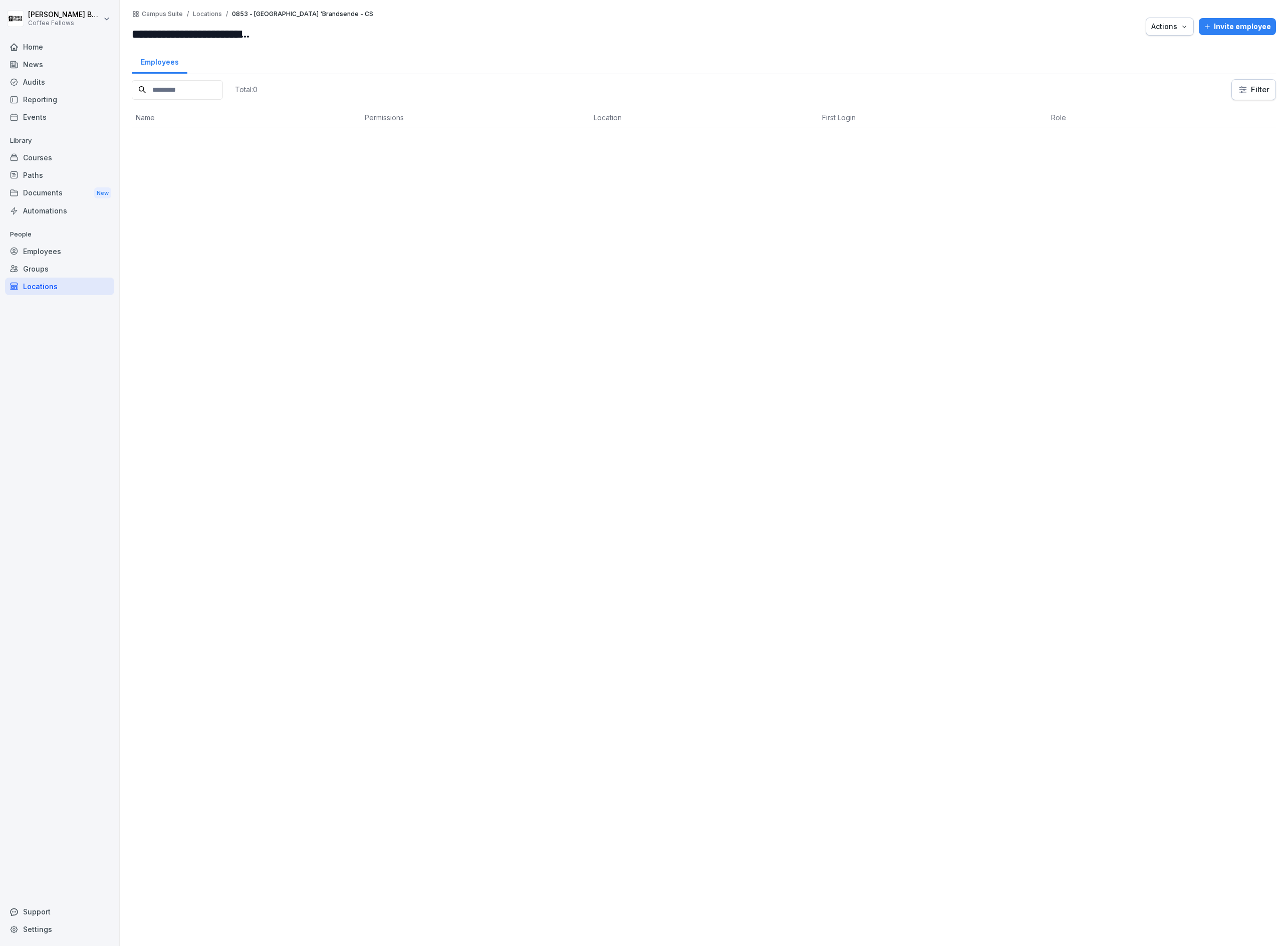
click at [1175, 27] on div "Actions" at bounding box center [1170, 27] width 37 height 11
click at [1147, 67] on p "Move location" at bounding box center [1130, 67] width 47 height 9
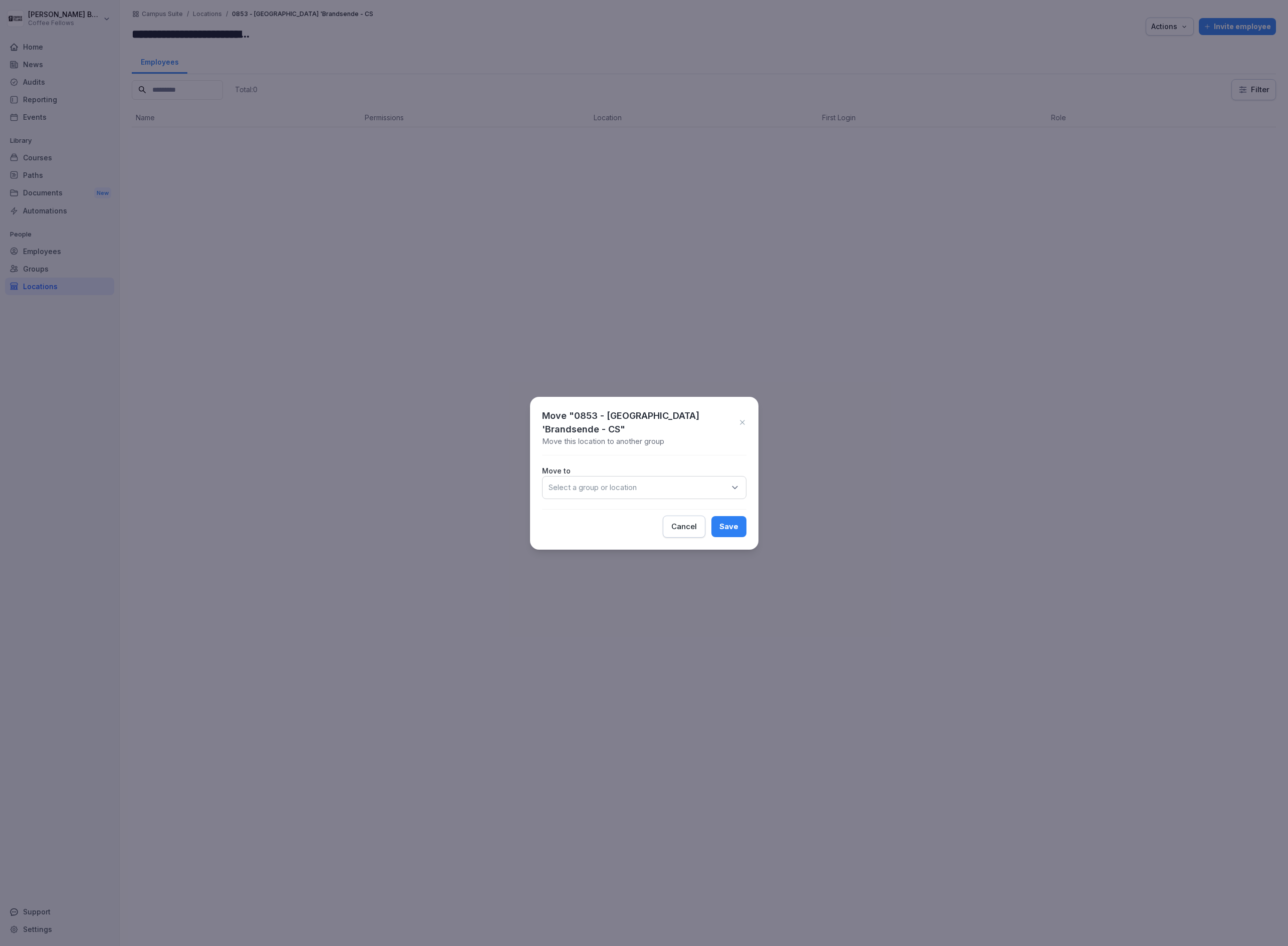
click at [569, 486] on div "Select a group or location" at bounding box center [644, 487] width 204 height 23
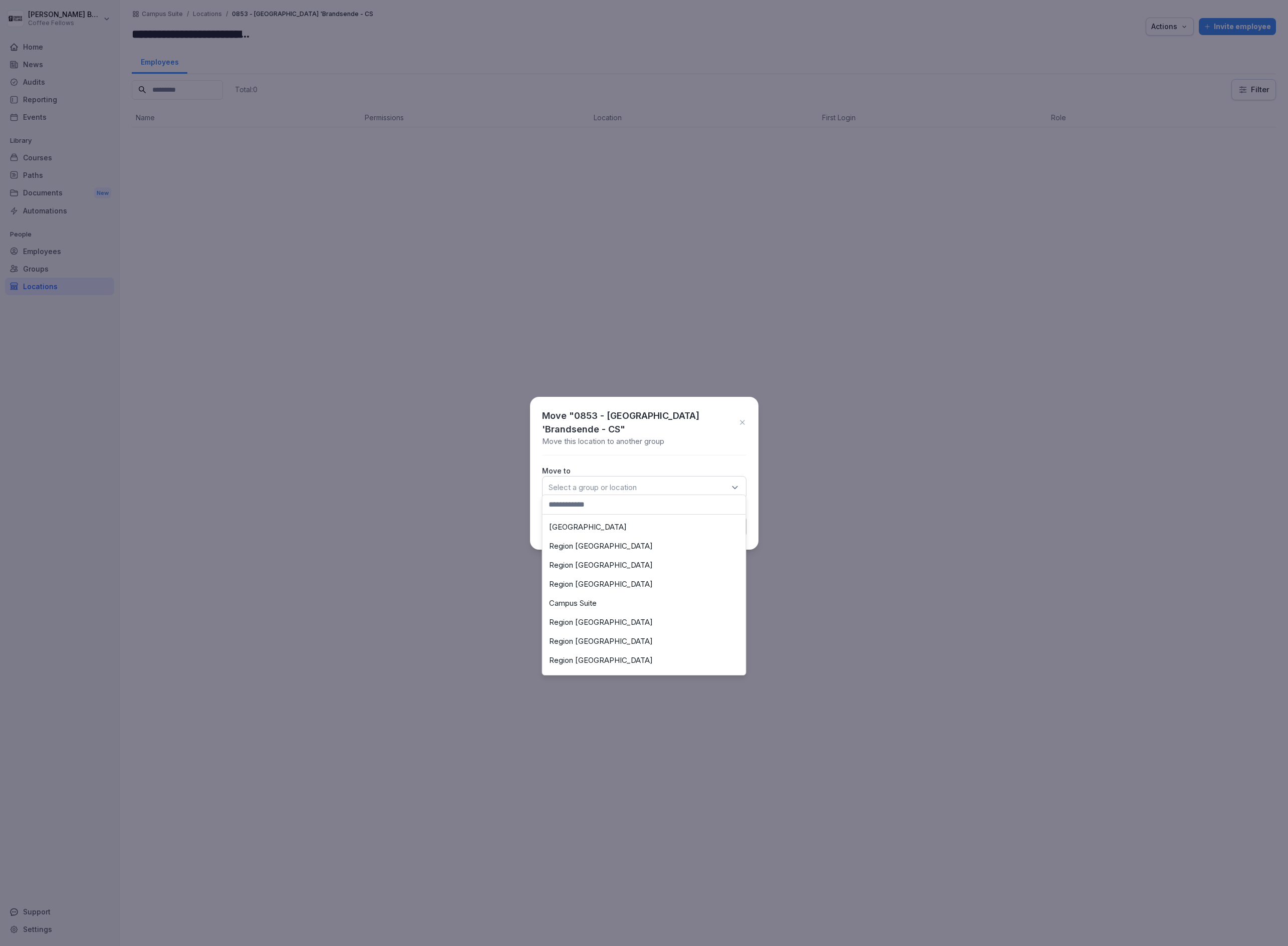
scroll to position [36, 0]
click at [635, 585] on div "Region [GEOGRAPHIC_DATA]" at bounding box center [644, 583] width 199 height 19
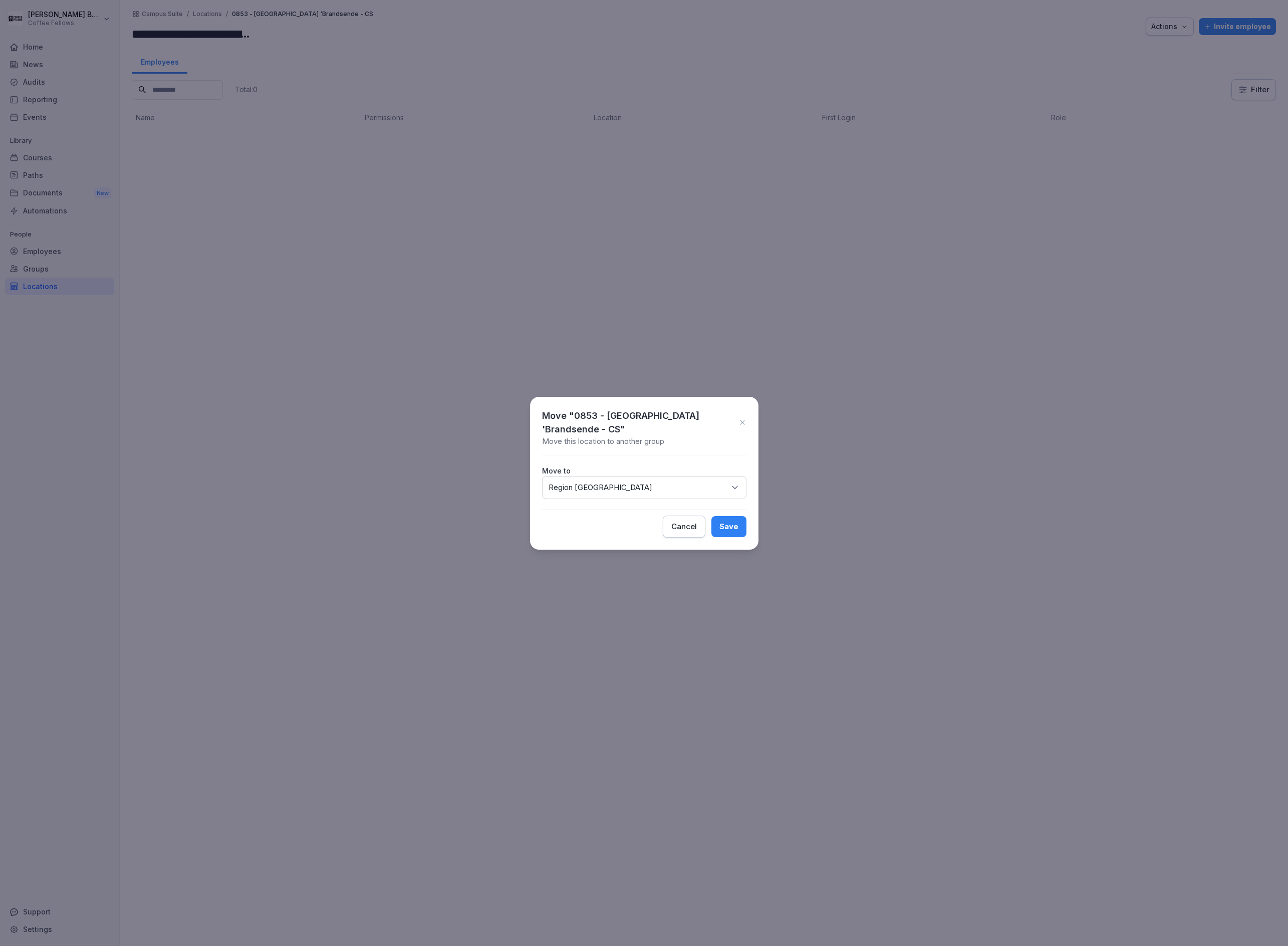
click at [716, 525] on button "Save" at bounding box center [729, 527] width 35 height 21
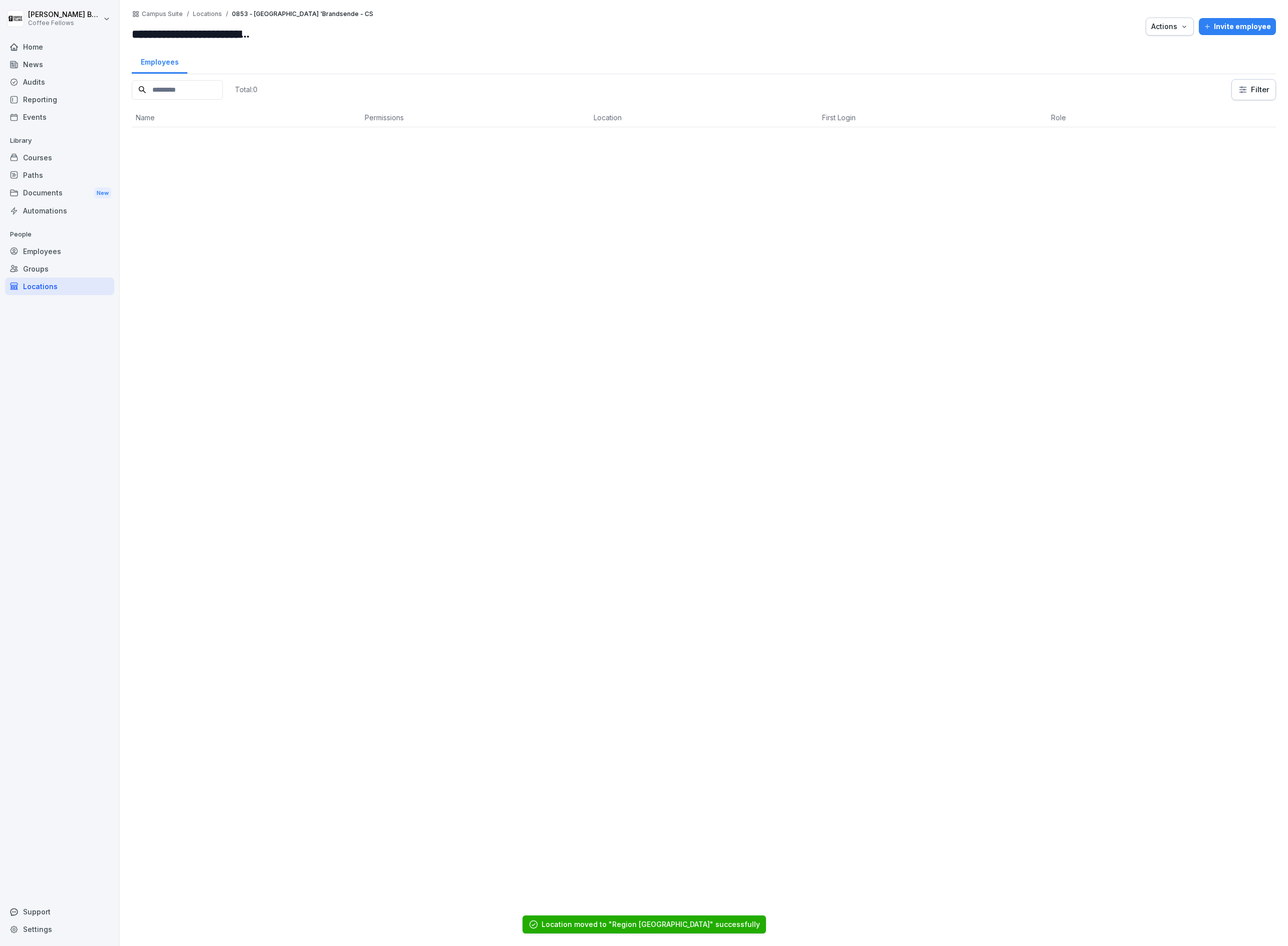
click at [223, 36] on input "**********" at bounding box center [192, 33] width 120 height 18
click at [248, 36] on input "**********" at bounding box center [192, 33] width 120 height 18
click at [247, 36] on input "**********" at bounding box center [192, 33] width 120 height 18
drag, startPoint x: 233, startPoint y: 36, endPoint x: 194, endPoint y: 38, distance: 39.1
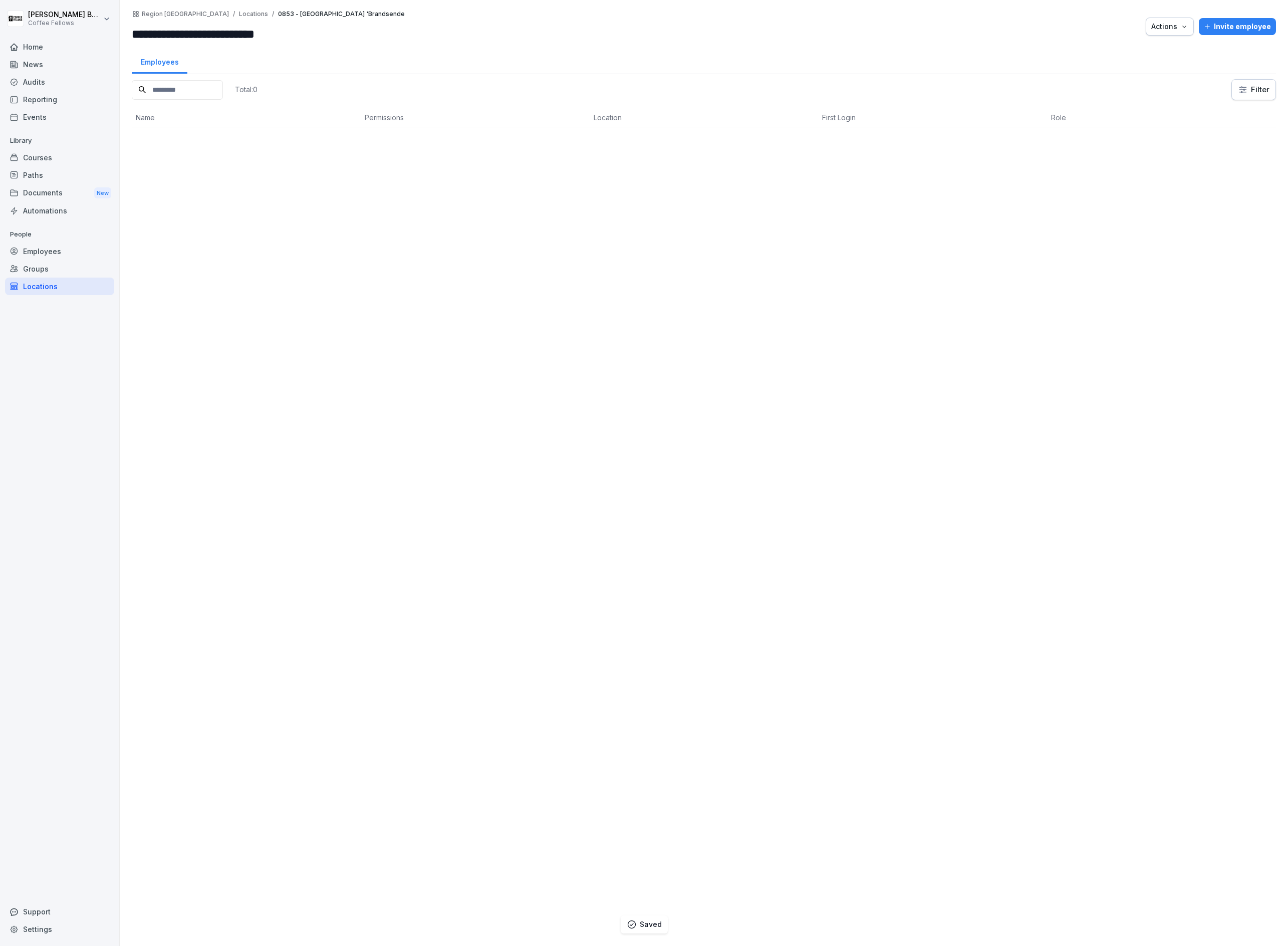
click at [228, 37] on input "**********" at bounding box center [203, 33] width 142 height 18
click at [197, 32] on input "**********" at bounding box center [203, 33] width 142 height 18
type input "**********"
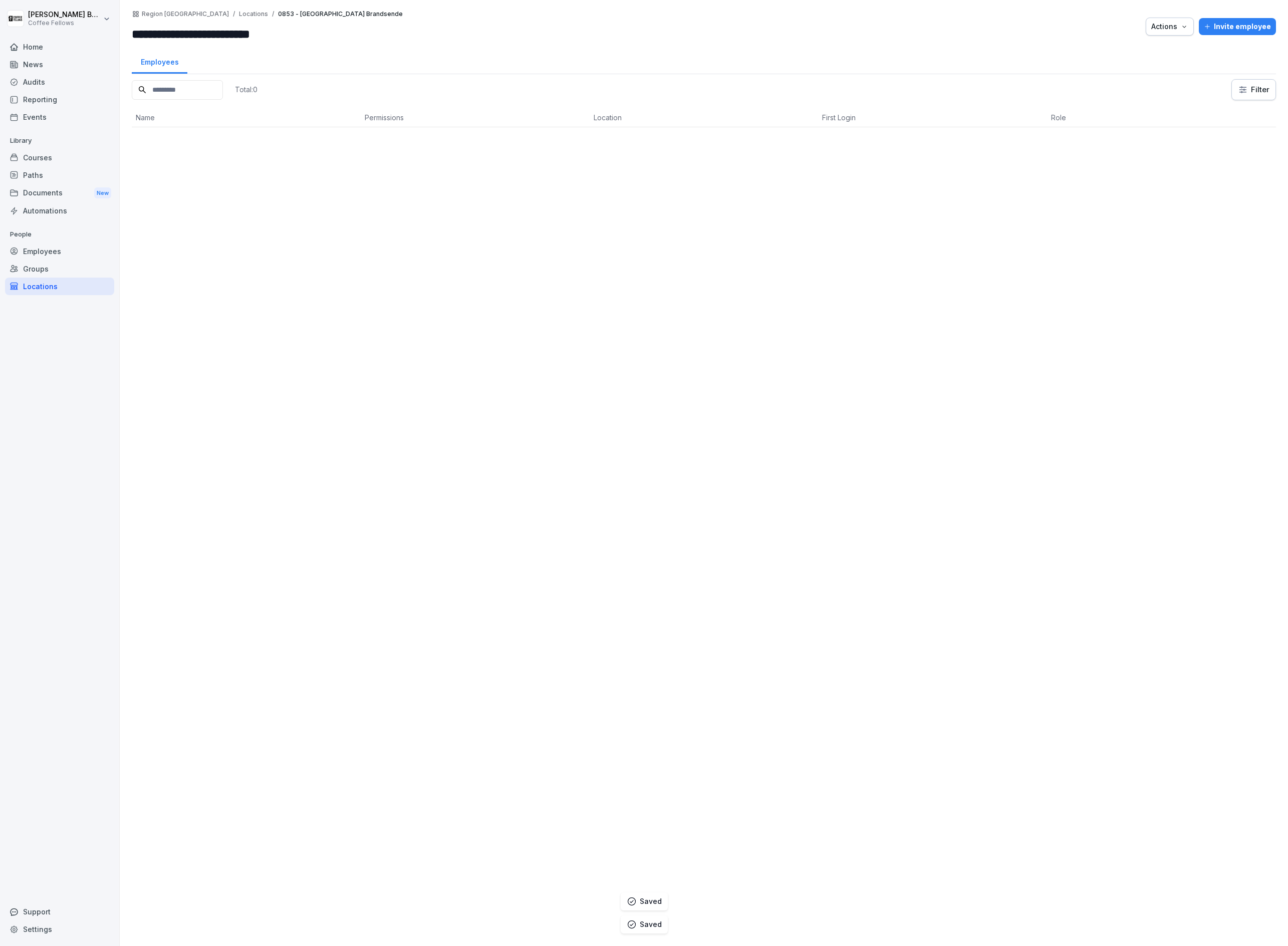
click at [273, 189] on div "Total: 0 Filter Name Permissions Location First Login Role" at bounding box center [704, 507] width 1144 height 857
click at [239, 12] on p "Locations" at bounding box center [253, 14] width 29 height 7
click at [187, 12] on p "Region [GEOGRAPHIC_DATA]" at bounding box center [185, 14] width 87 height 7
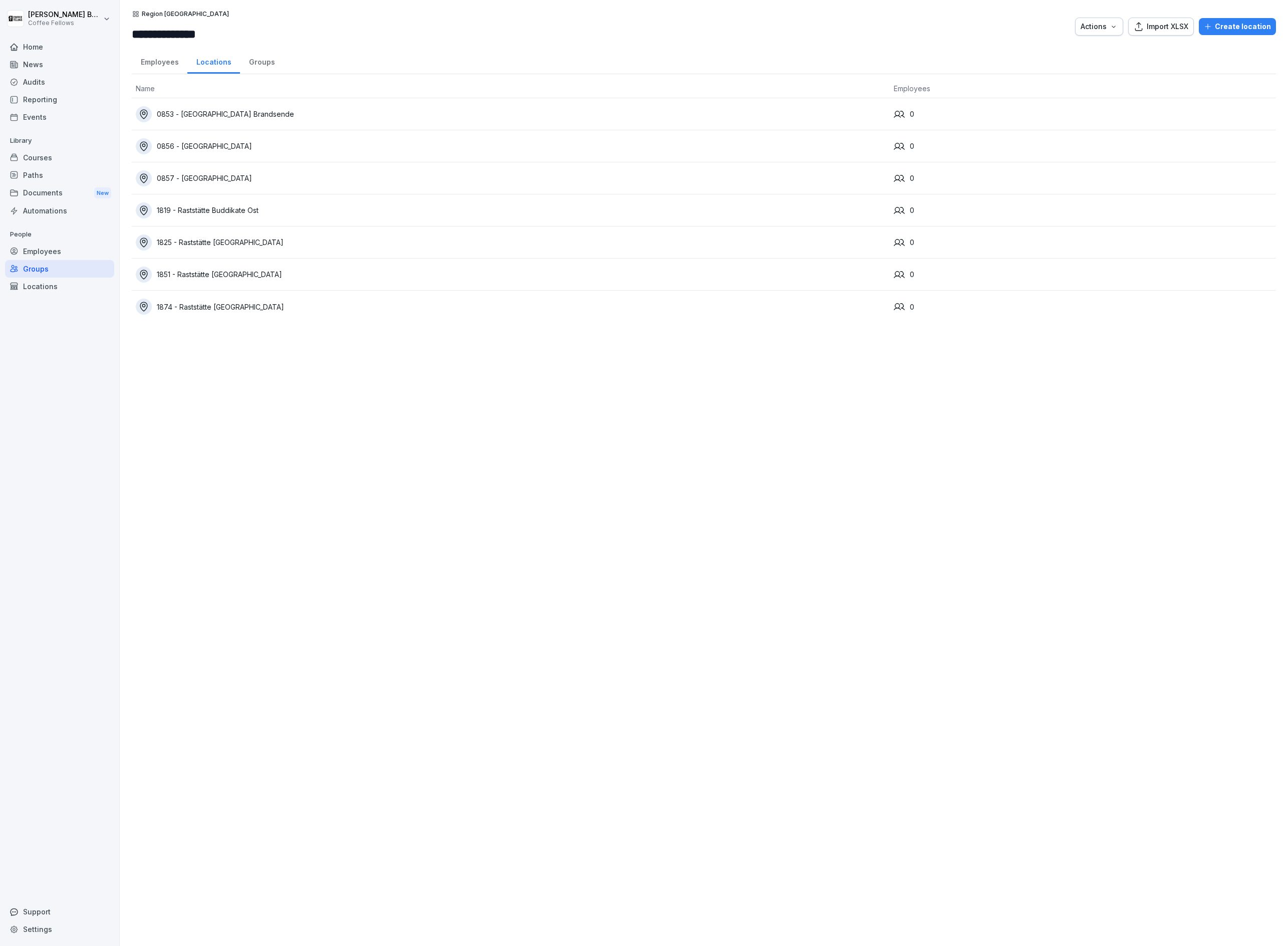
click at [166, 66] on div "Employees" at bounding box center [160, 61] width 56 height 25
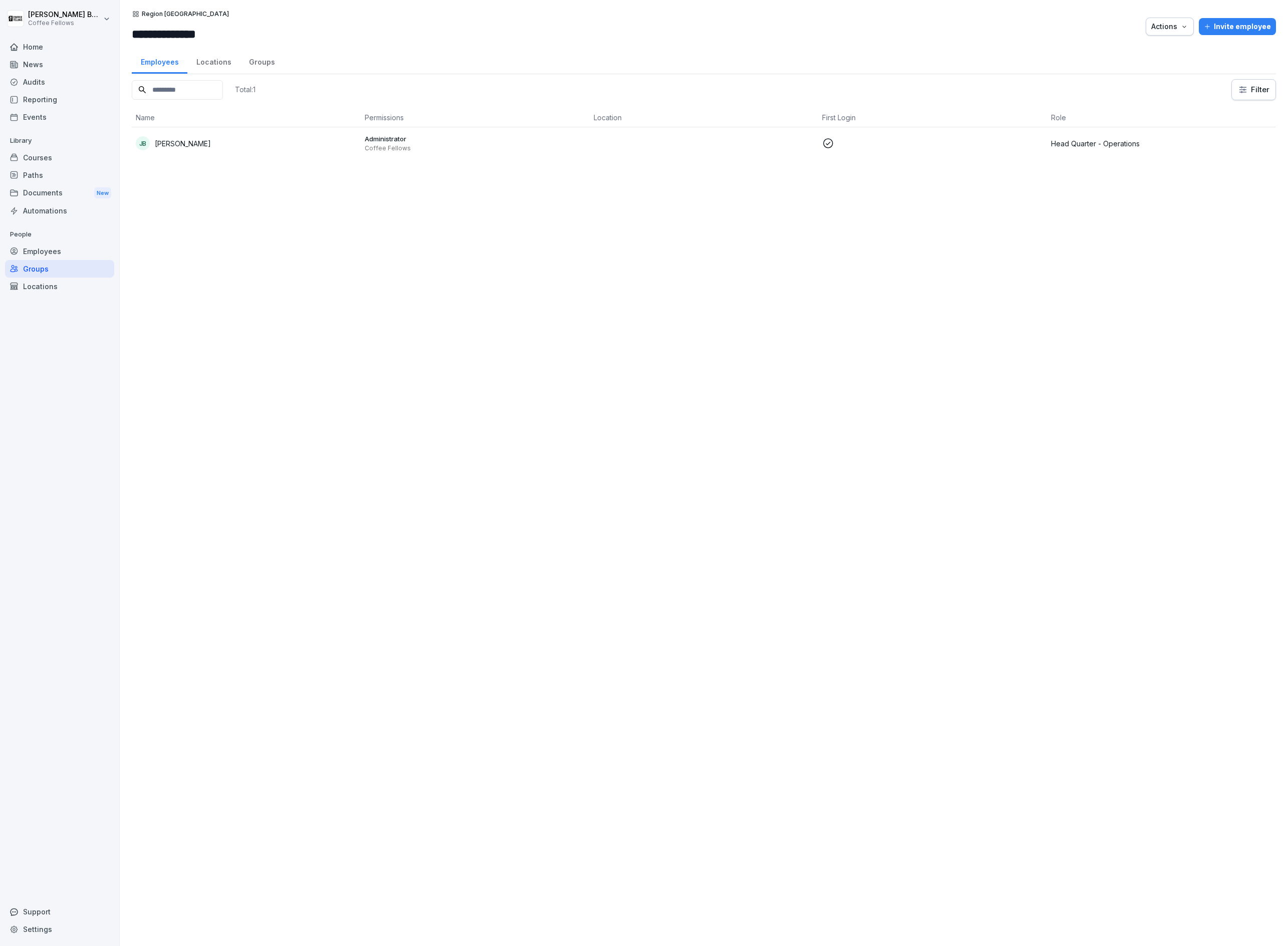
click at [28, 282] on div "Locations" at bounding box center [59, 286] width 109 height 17
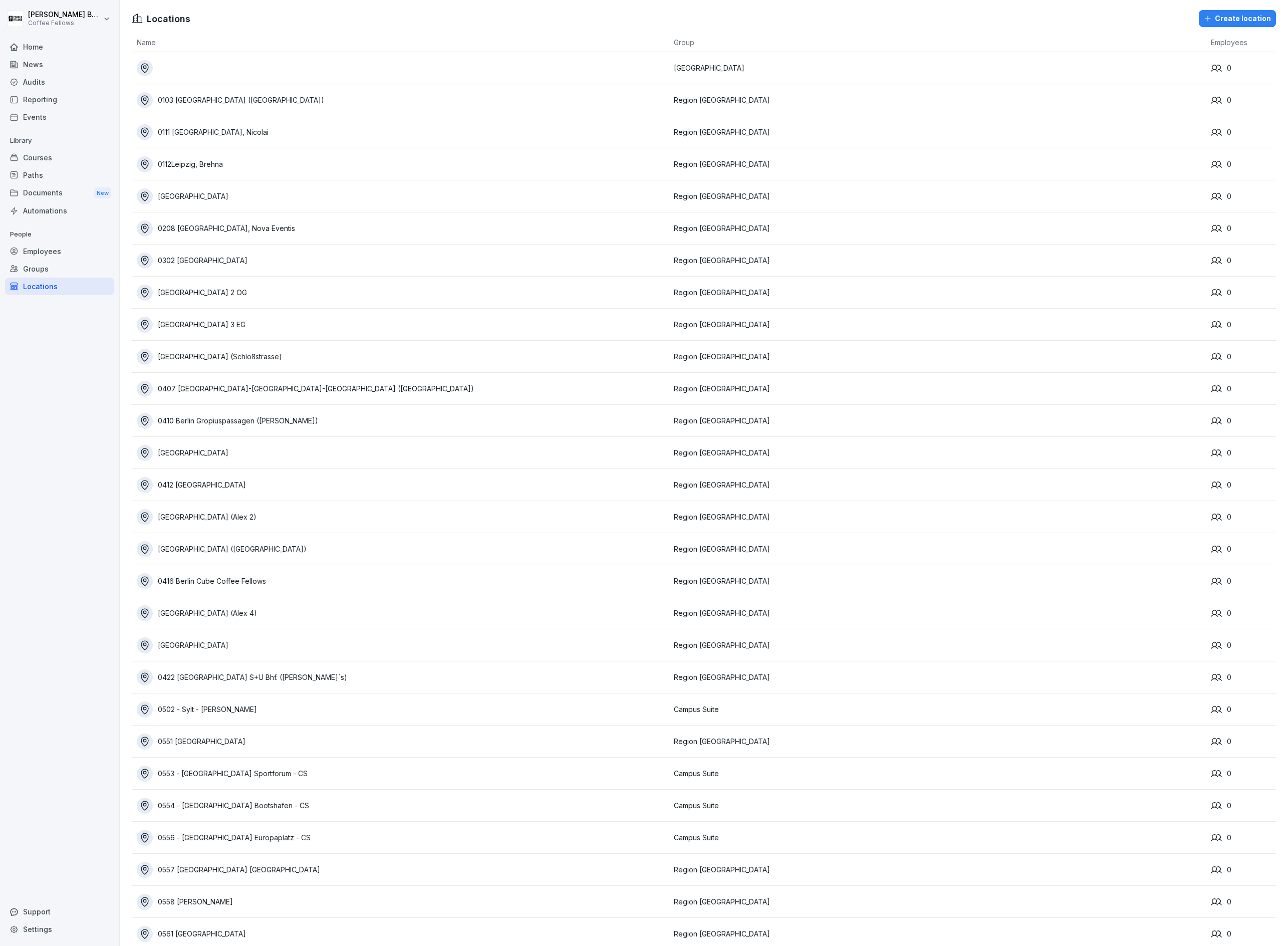
click at [35, 270] on div "Groups" at bounding box center [59, 269] width 109 height 17
